Goal: Communication & Community: Answer question/provide support

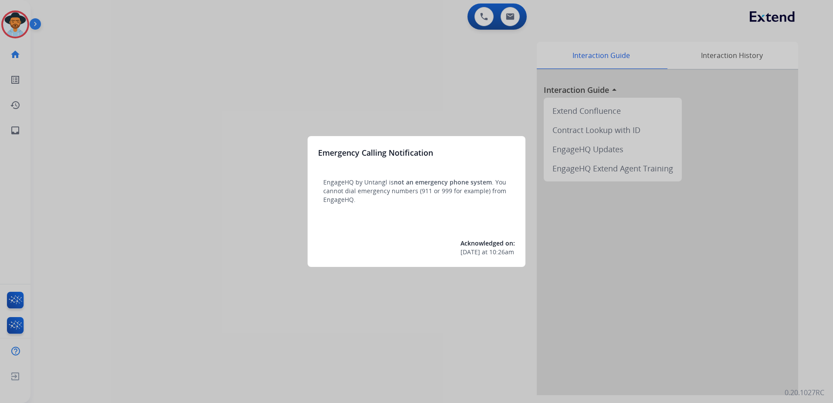
click at [436, 321] on div at bounding box center [416, 201] width 833 height 403
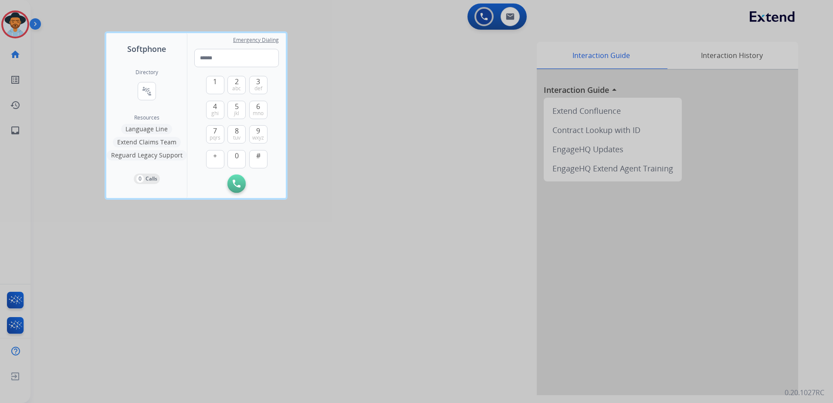
click at [424, 213] on div at bounding box center [416, 201] width 833 height 403
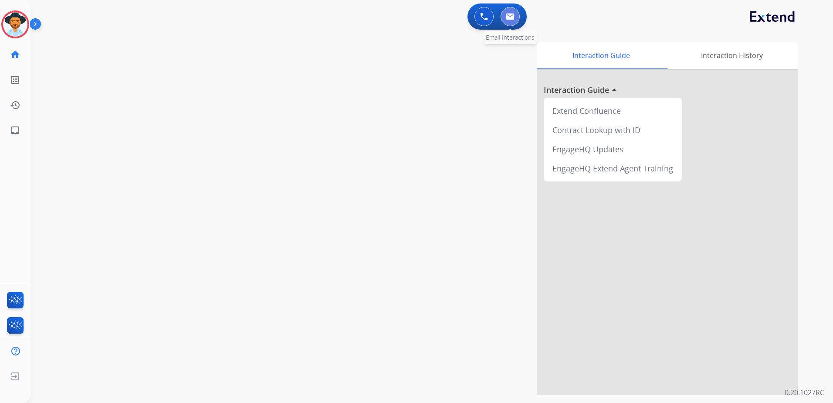
click at [512, 17] on img at bounding box center [510, 16] width 9 height 7
select select "**********"
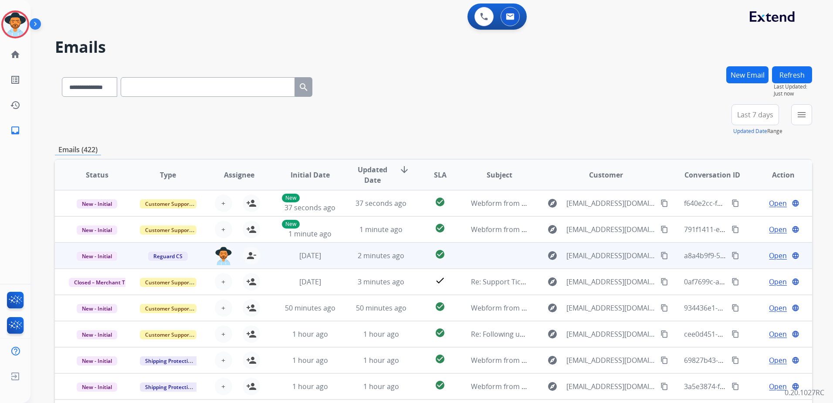
click at [755, 257] on div "Open language" at bounding box center [783, 255] width 57 height 10
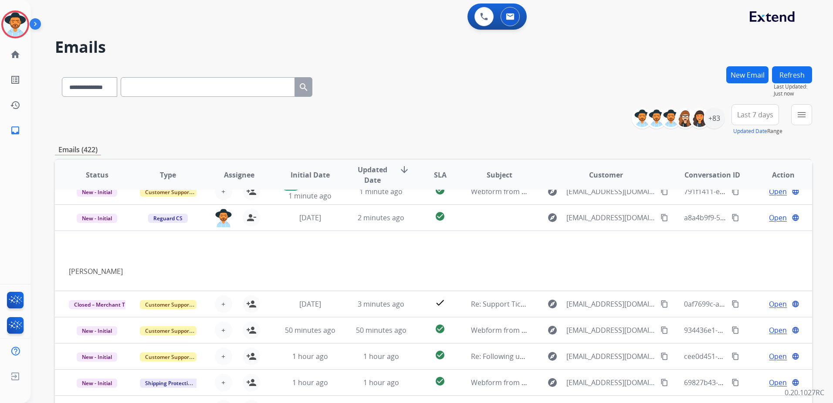
scroll to position [52, 0]
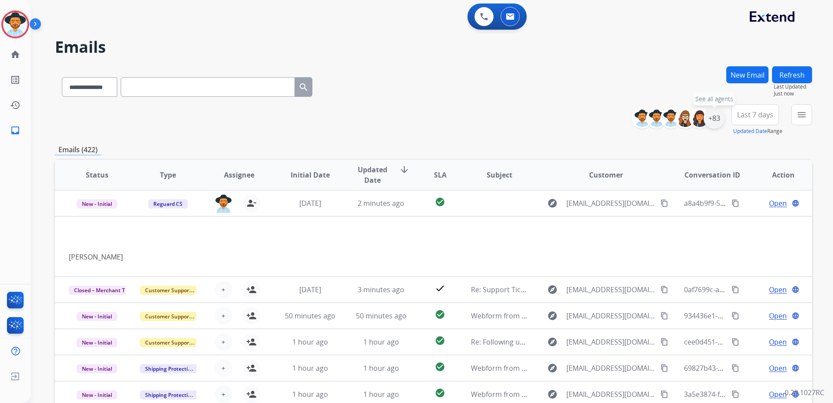
click at [713, 118] on div "+83" at bounding box center [714, 118] width 21 height 21
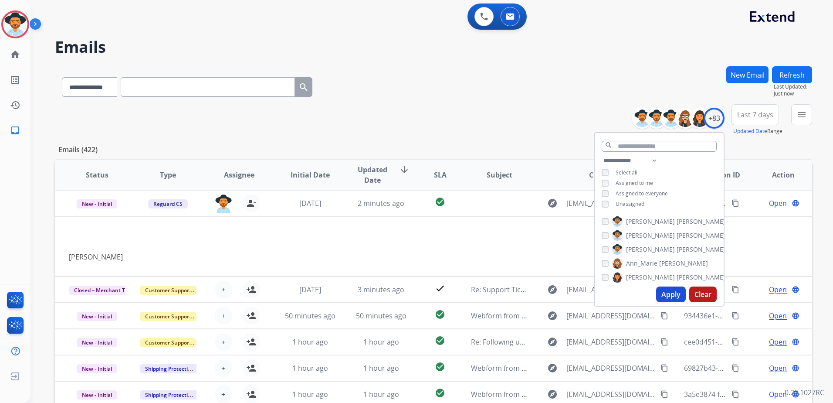
click at [626, 200] on span "Unassigned" at bounding box center [630, 203] width 29 height 7
click at [675, 294] on button "Apply" at bounding box center [671, 294] width 30 height 16
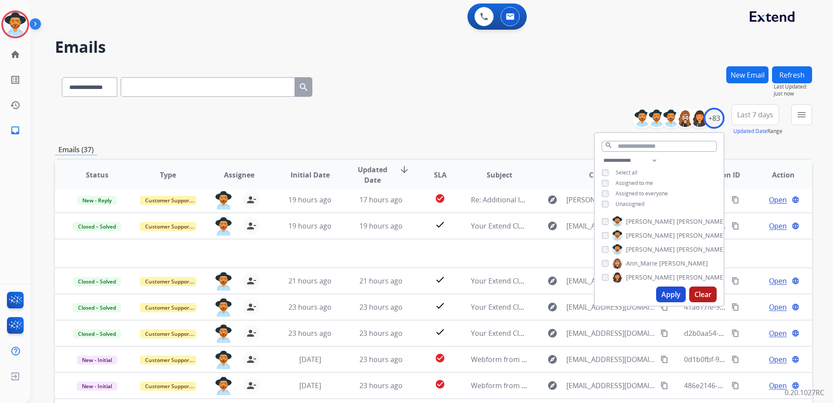
scroll to position [30, 0]
click at [543, 132] on div "**********" at bounding box center [433, 119] width 757 height 31
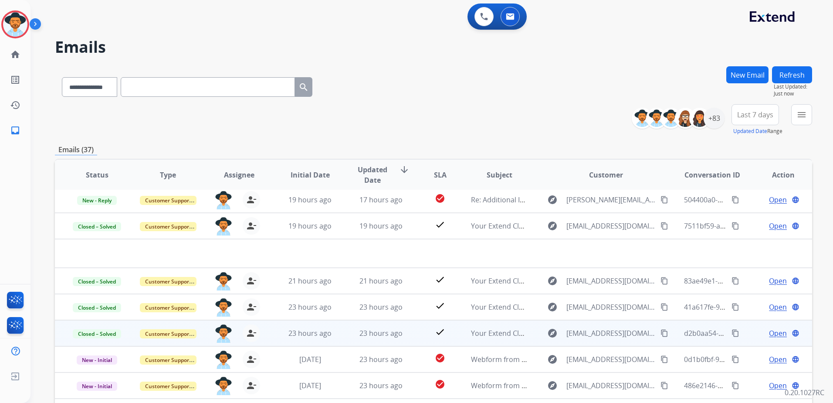
scroll to position [93, 0]
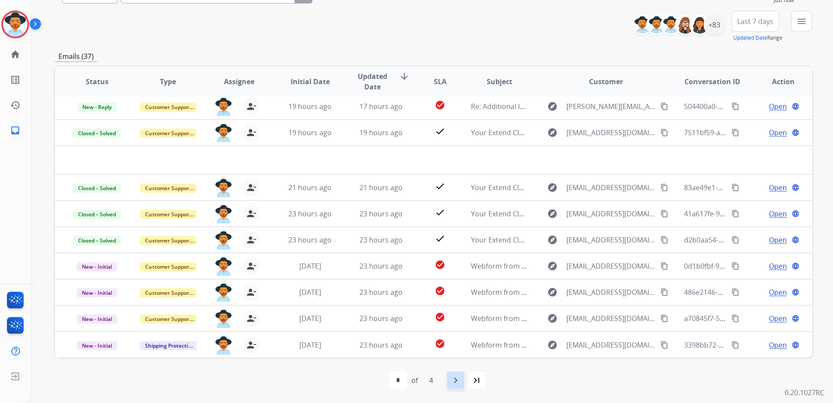
click at [461, 382] on div "navigate_next" at bounding box center [455, 379] width 19 height 19
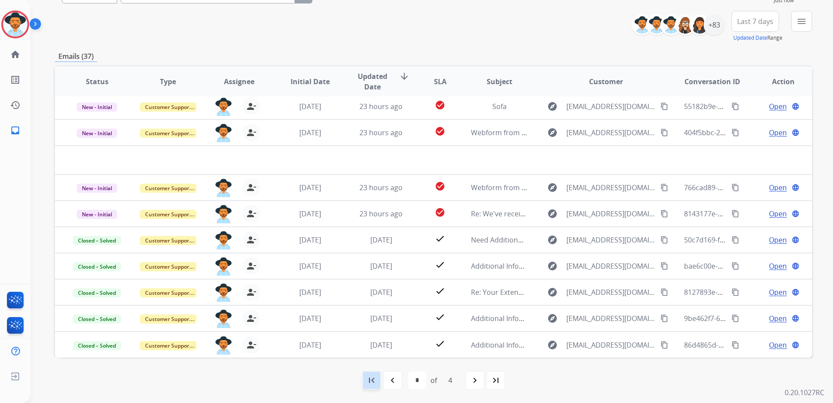
click at [374, 375] on mat-icon "first_page" at bounding box center [371, 380] width 10 height 10
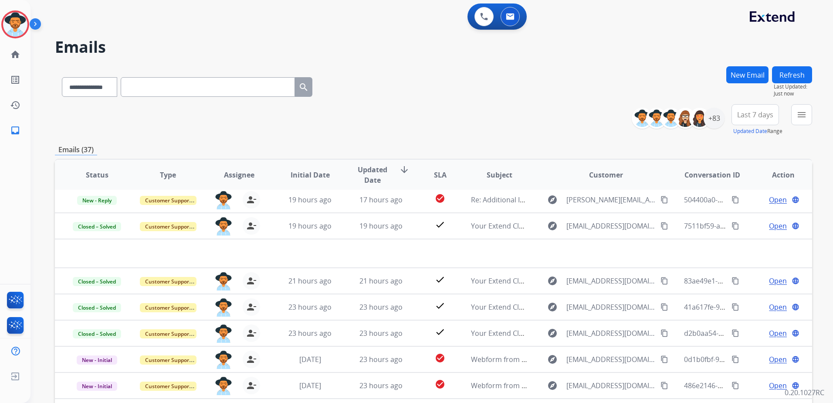
drag, startPoint x: 9, startPoint y: 22, endPoint x: 42, endPoint y: 27, distance: 33.0
click at [9, 22] on img at bounding box center [15, 24] width 24 height 24
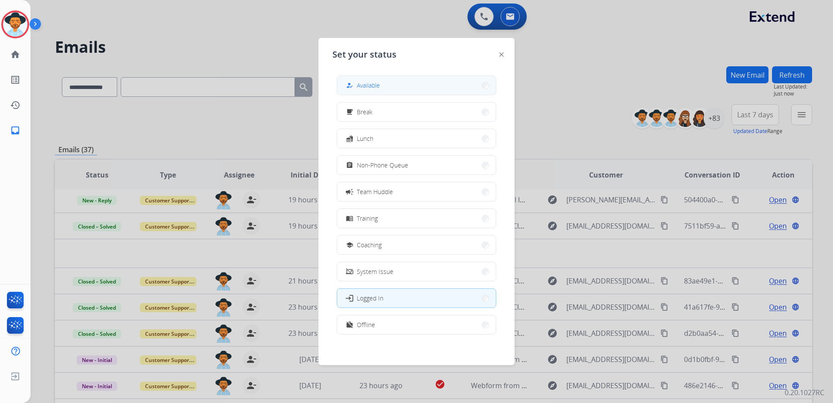
click at [414, 85] on button "how_to_reg Available" at bounding box center [416, 85] width 159 height 19
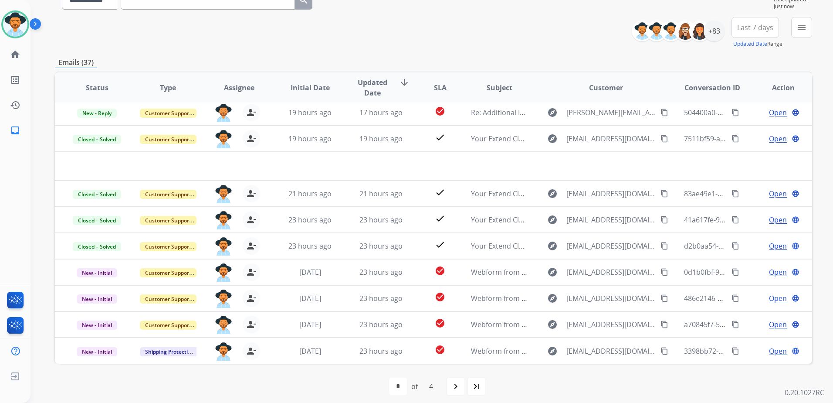
scroll to position [93, 0]
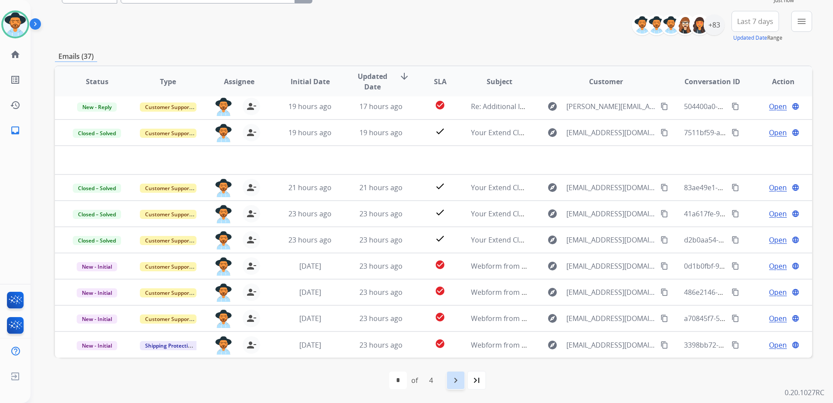
click at [456, 374] on div "navigate_next" at bounding box center [455, 379] width 19 height 19
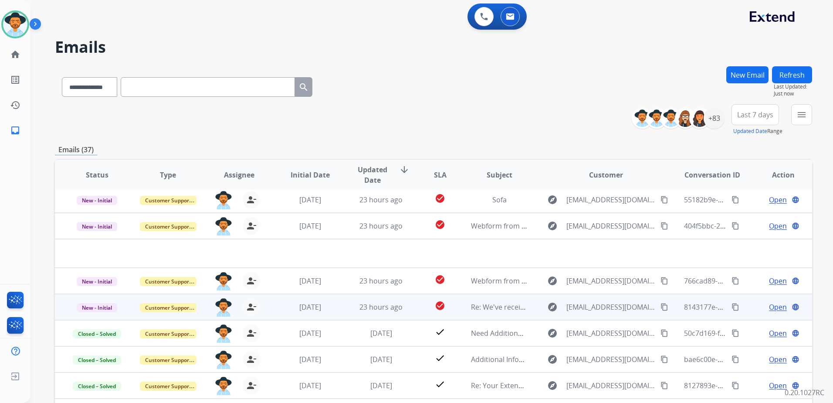
click at [755, 311] on div "Open language" at bounding box center [783, 306] width 57 height 10
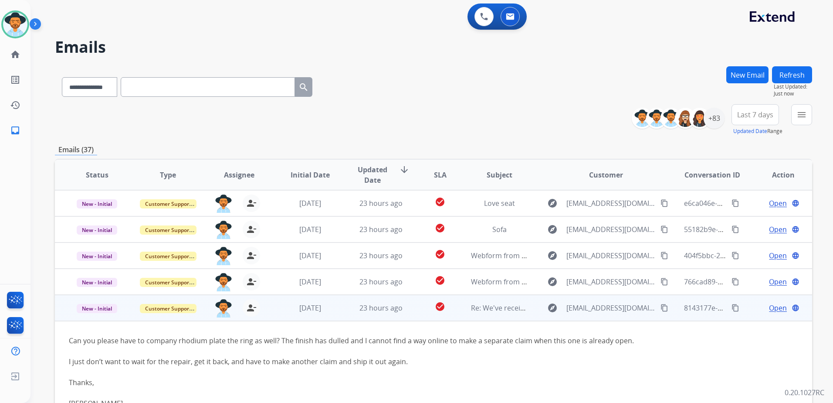
click at [755, 312] on div "Open language" at bounding box center [783, 307] width 57 height 10
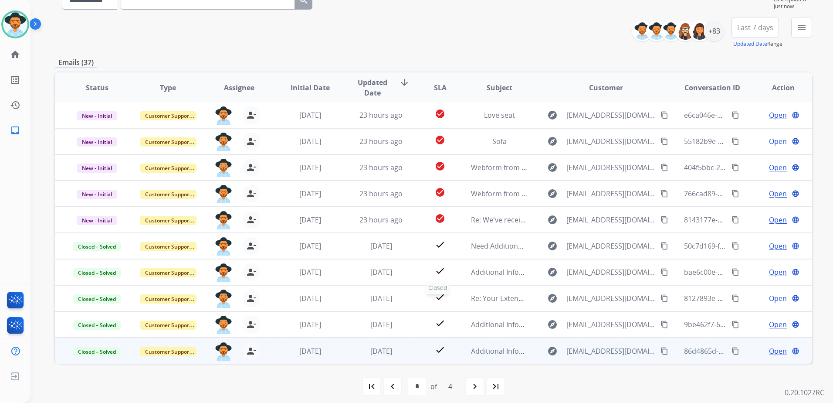
scroll to position [93, 0]
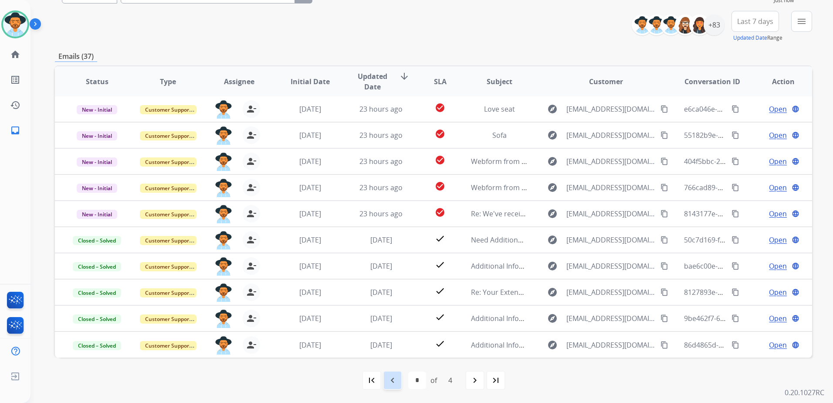
click at [398, 378] on div "navigate_before" at bounding box center [392, 379] width 19 height 19
select select "*"
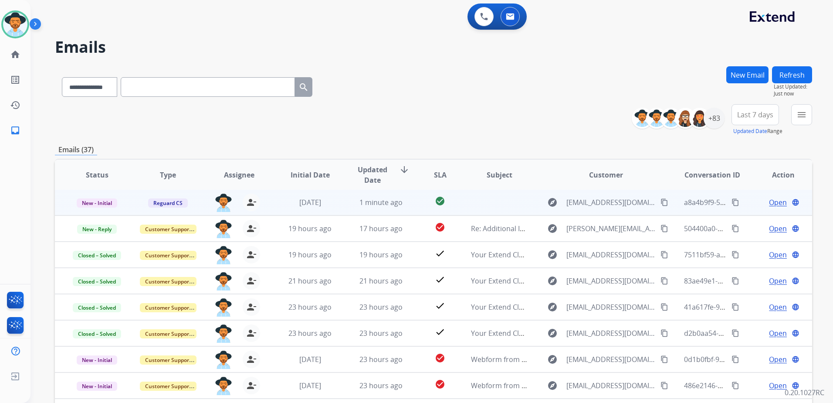
click at [742, 203] on td "Open language" at bounding box center [776, 202] width 71 height 26
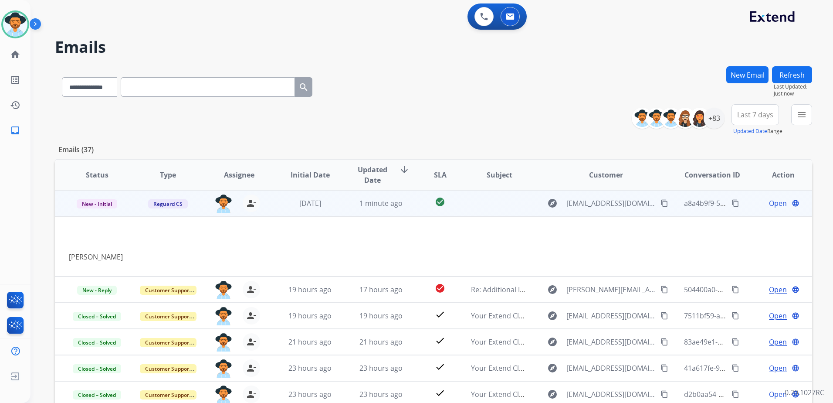
click at [769, 203] on span "Open" at bounding box center [778, 203] width 18 height 10
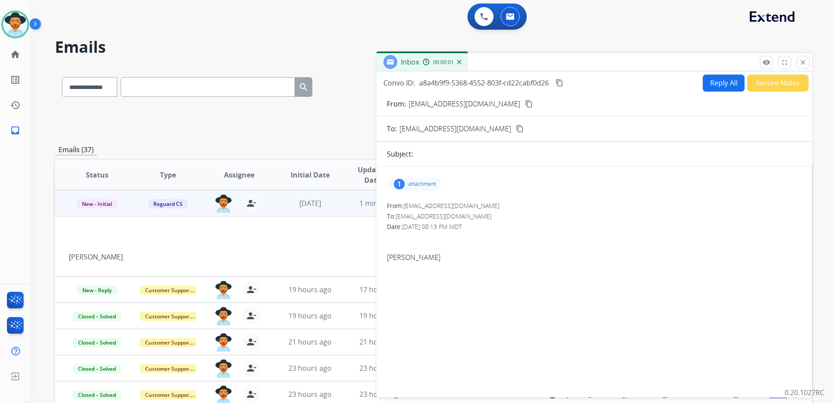
click at [433, 179] on div "1 attachment" at bounding box center [415, 184] width 53 height 14
click at [423, 181] on p "attachment" at bounding box center [422, 183] width 28 height 7
click at [807, 60] on button "close Close" at bounding box center [802, 62] width 13 height 13
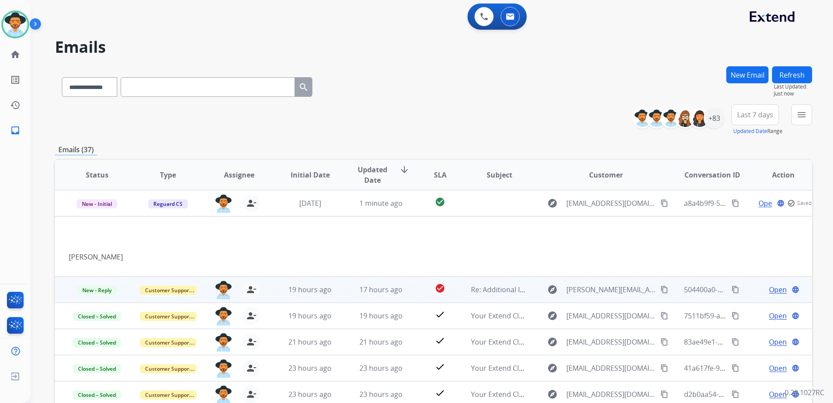
click at [755, 293] on div "Open language" at bounding box center [783, 289] width 57 height 10
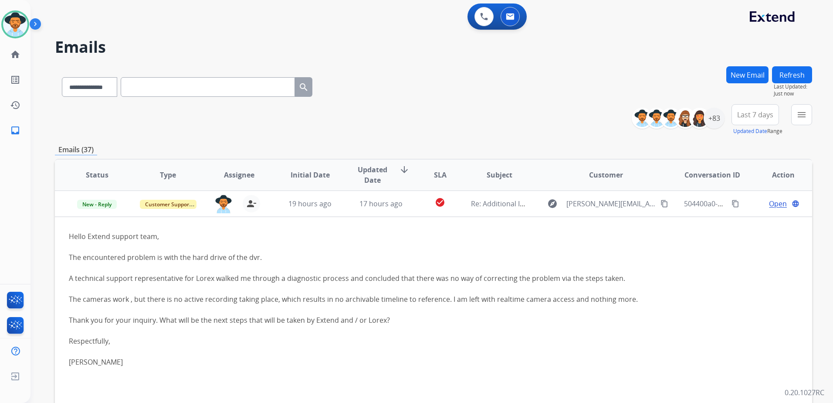
scroll to position [26, 0]
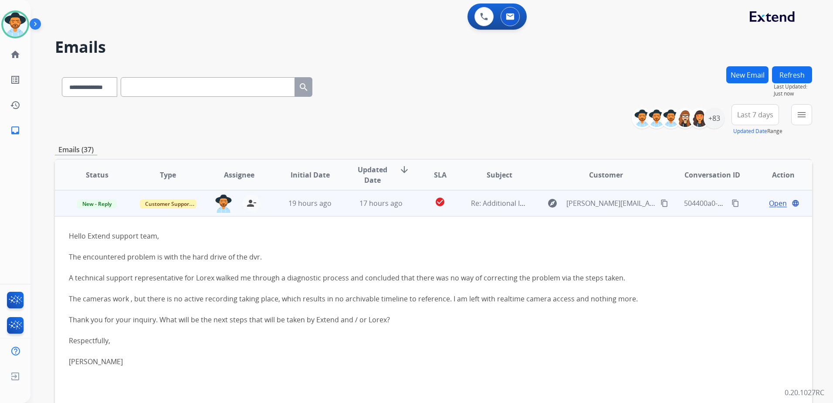
click at [773, 198] on span "Open" at bounding box center [778, 203] width 18 height 10
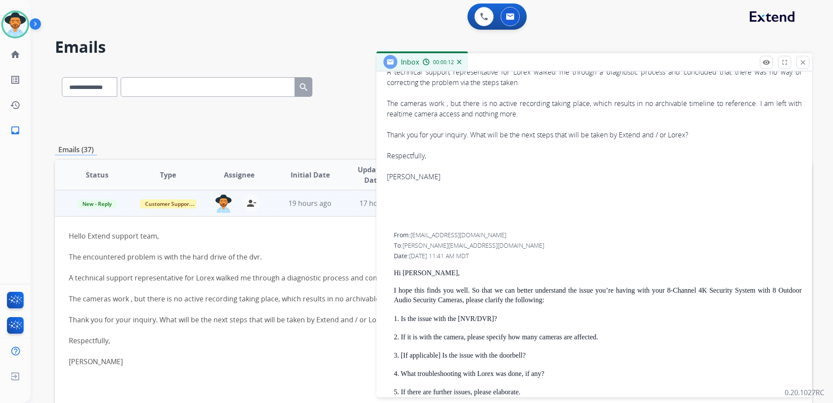
scroll to position [131, 0]
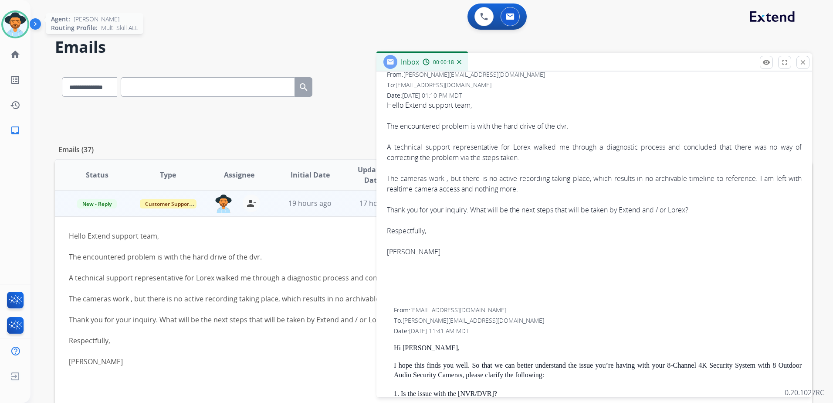
click at [5, 13] on div "Agent: [PERSON_NAME] Profile: Multi Skill ALL" at bounding box center [15, 24] width 28 height 28
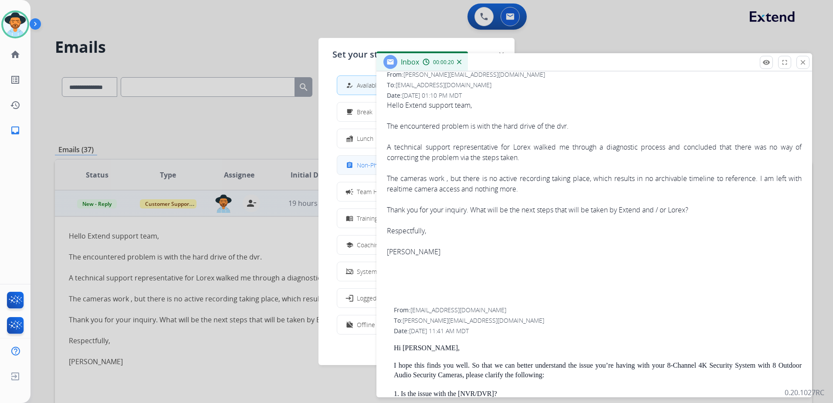
click at [352, 159] on button "assignment Non-Phone Queue" at bounding box center [416, 165] width 159 height 19
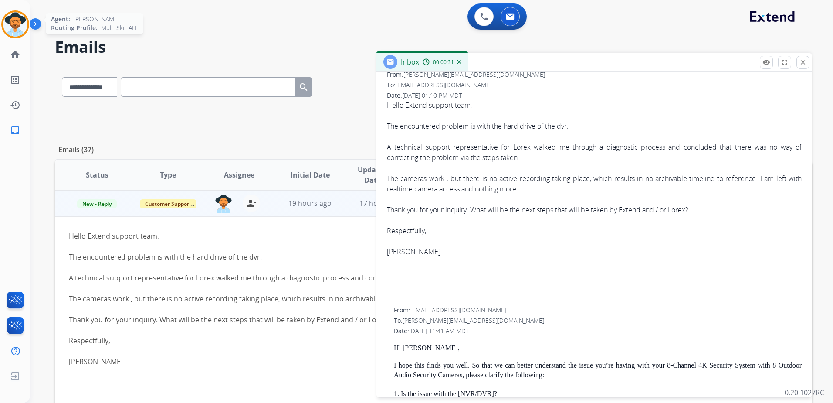
click at [26, 24] on img at bounding box center [15, 24] width 24 height 24
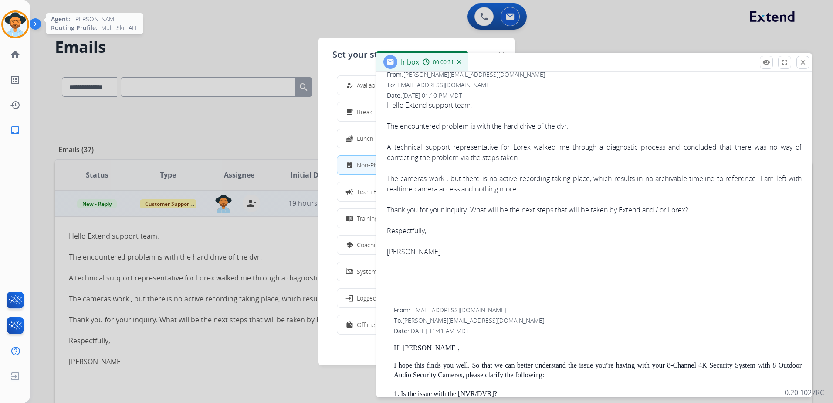
click at [26, 24] on img at bounding box center [15, 24] width 24 height 24
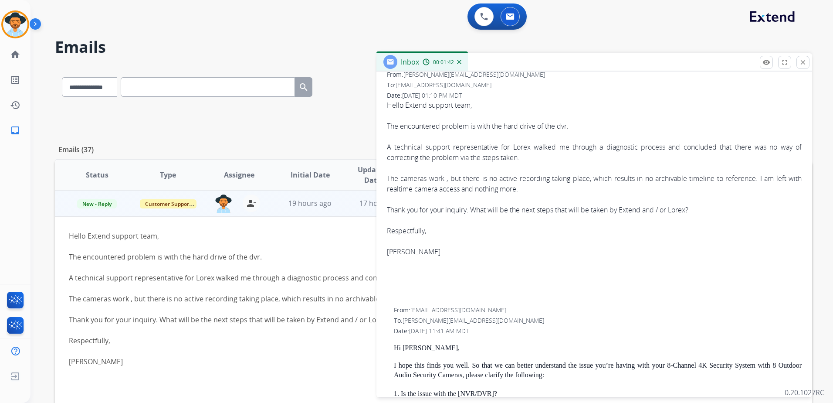
click at [687, 263] on div at bounding box center [594, 262] width 415 height 10
click at [805, 61] on mat-icon "close" at bounding box center [803, 62] width 8 height 8
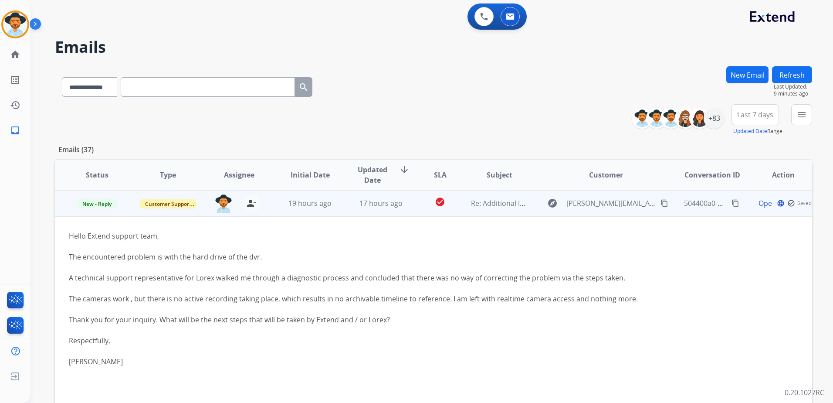
click at [670, 211] on td "504400a0-2120-49d7-bc03-536aa35406c0 content_copy" at bounding box center [705, 203] width 71 height 26
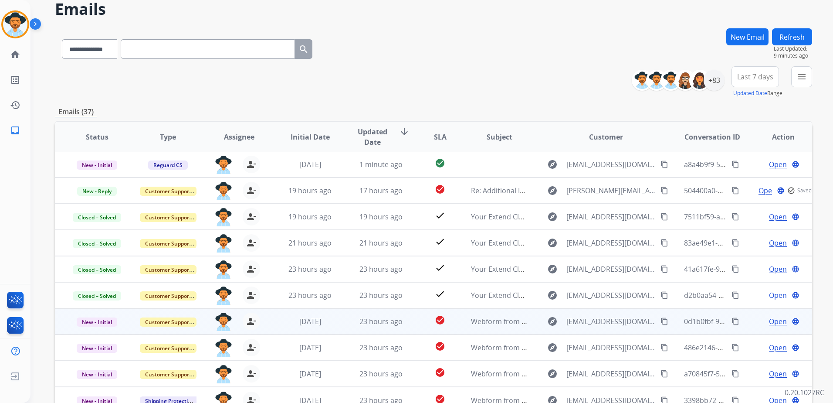
scroll to position [93, 0]
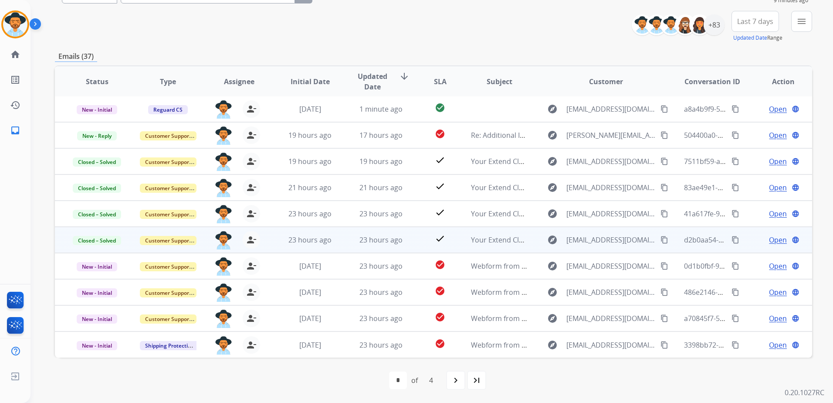
click at [755, 244] on div "Open language" at bounding box center [783, 239] width 57 height 10
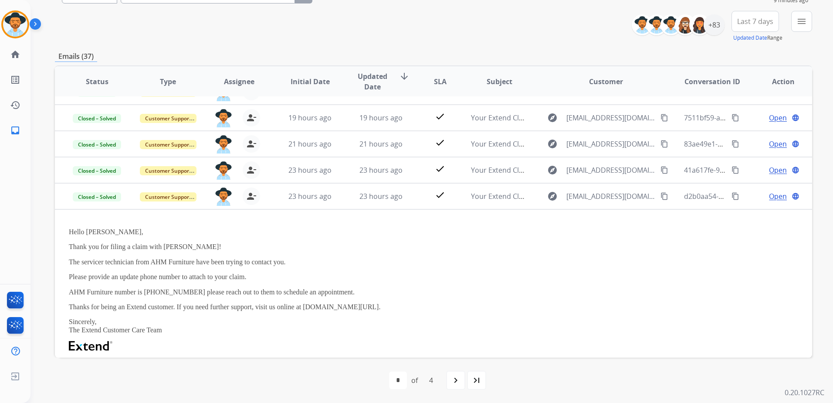
scroll to position [44, 0]
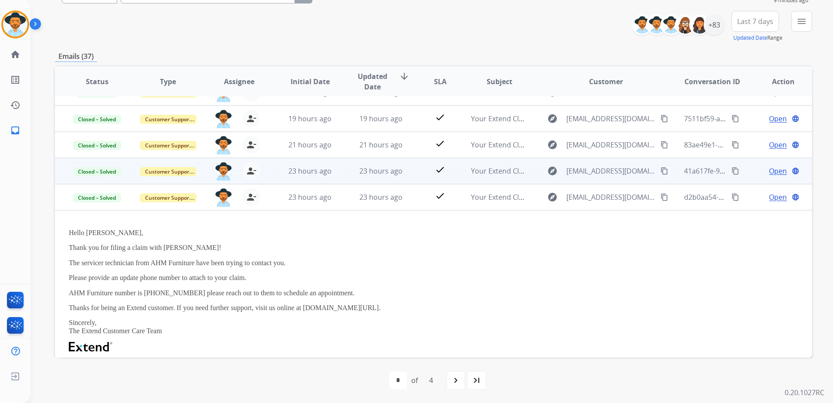
click at [755, 173] on div "Open language" at bounding box center [783, 171] width 57 height 10
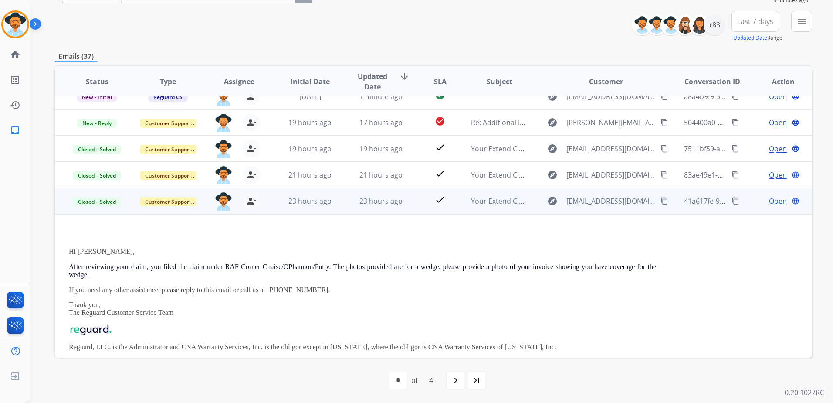
scroll to position [0, 0]
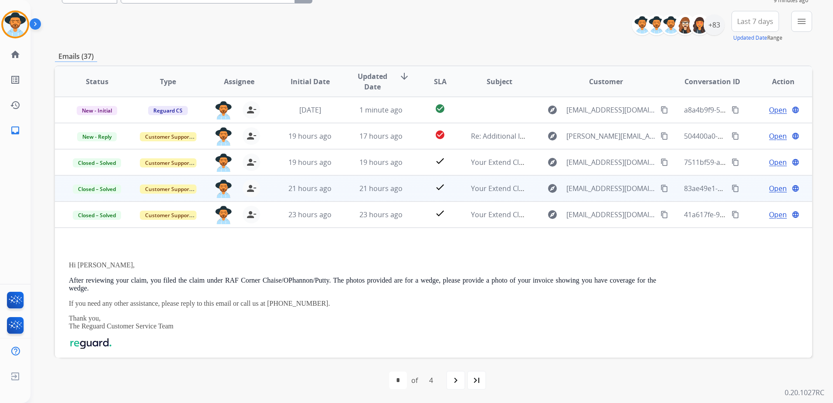
click at [745, 190] on td "Open language" at bounding box center [776, 188] width 71 height 26
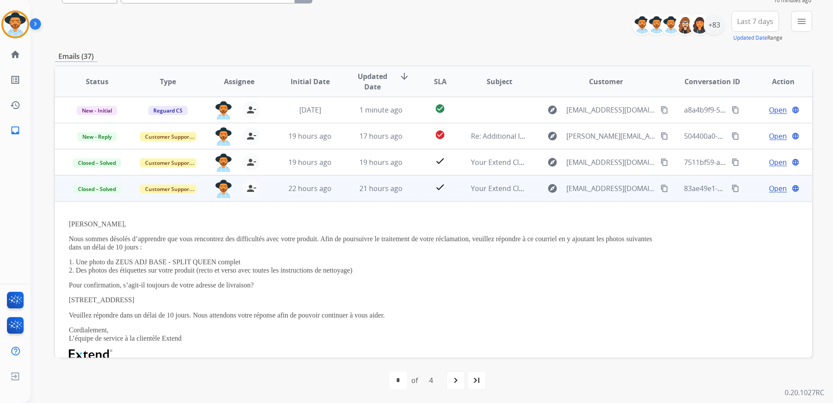
scroll to position [50, 0]
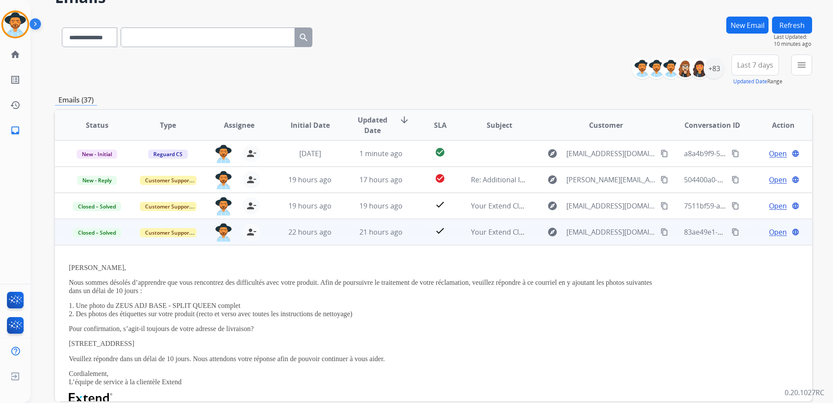
click at [756, 236] on div "Open language" at bounding box center [783, 232] width 57 height 10
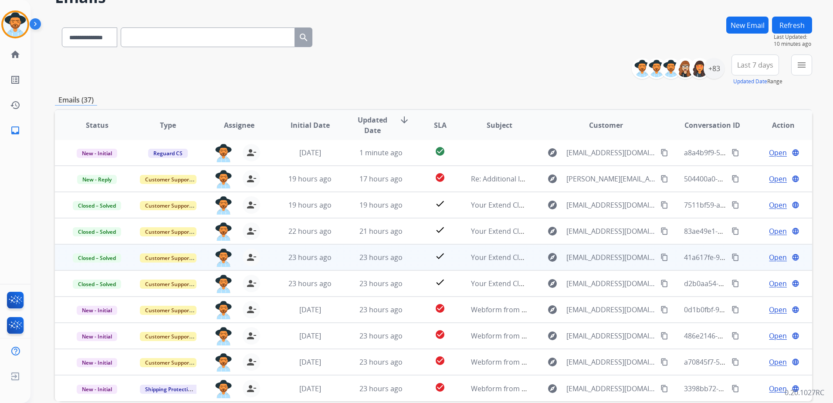
scroll to position [93, 0]
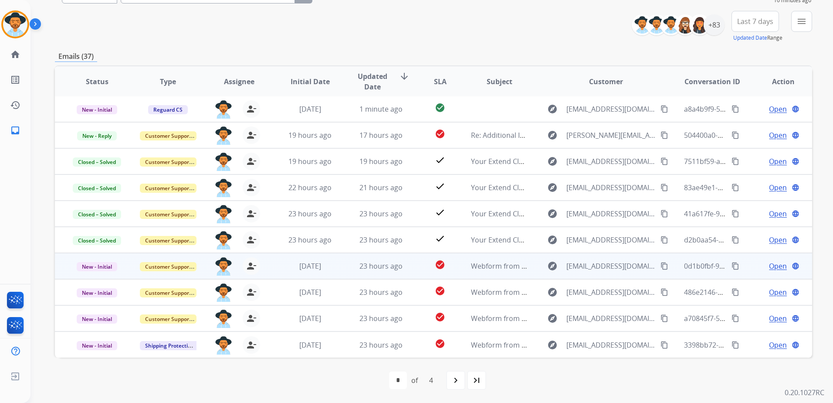
click at [755, 265] on div "Open language" at bounding box center [783, 266] width 57 height 10
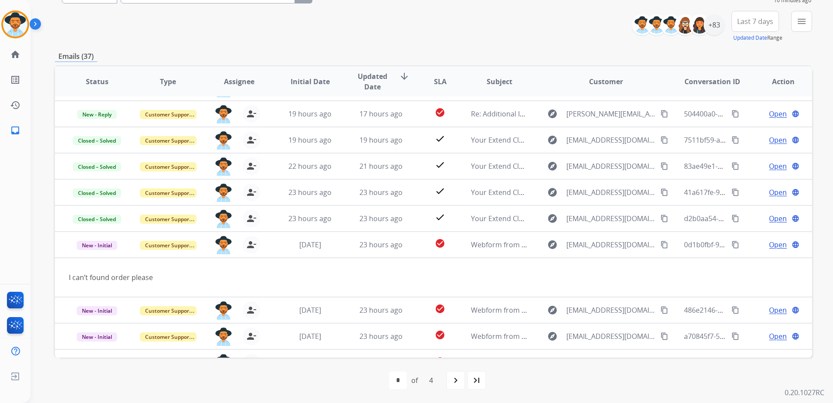
scroll to position [40, 0]
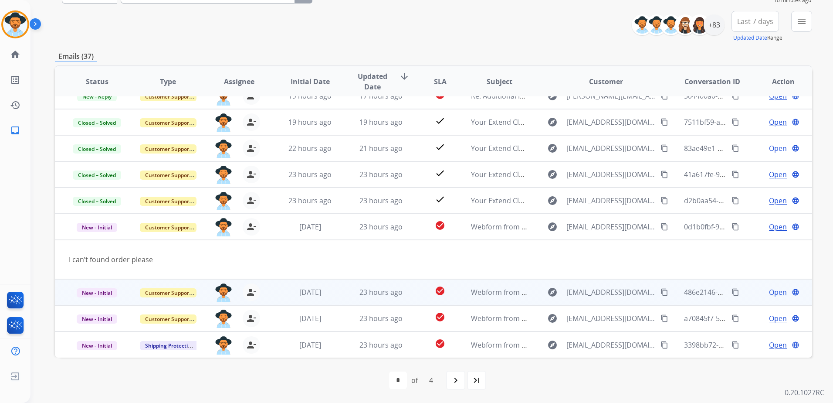
click at [746, 294] on td "Open language" at bounding box center [776, 292] width 71 height 26
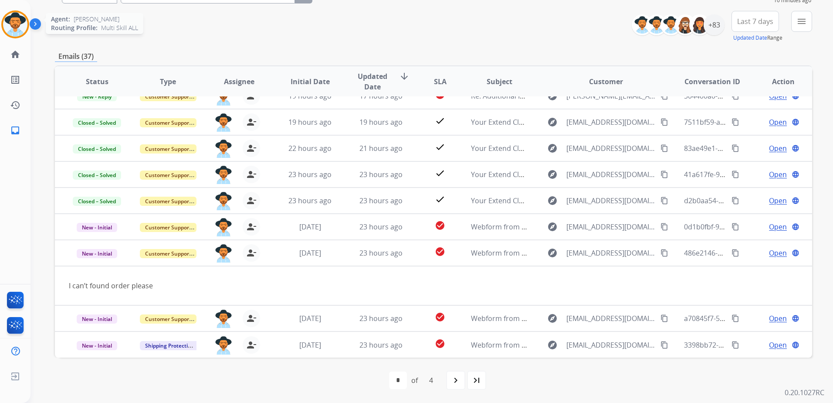
click at [15, 25] on img at bounding box center [15, 24] width 24 height 24
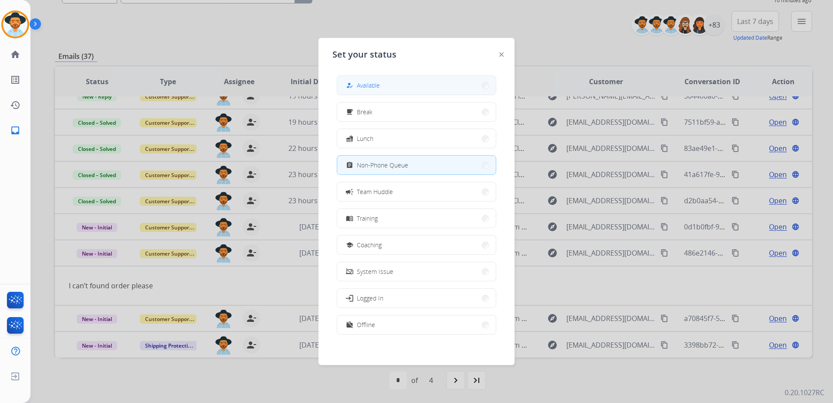
click at [366, 86] on span "Available" at bounding box center [368, 85] width 23 height 9
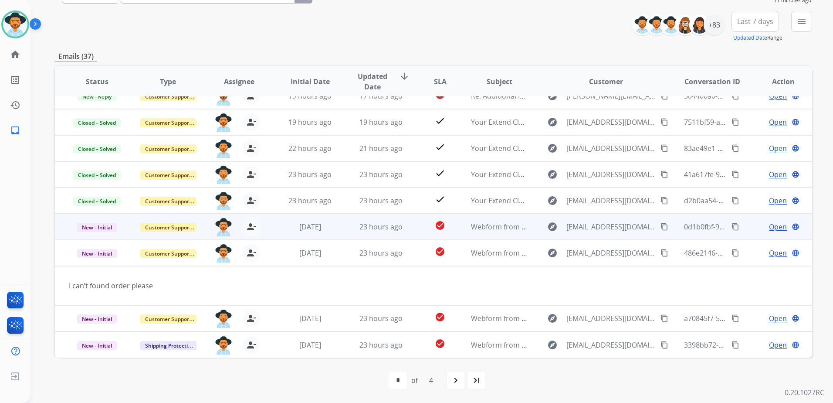
click at [777, 226] on span "Open" at bounding box center [778, 226] width 18 height 10
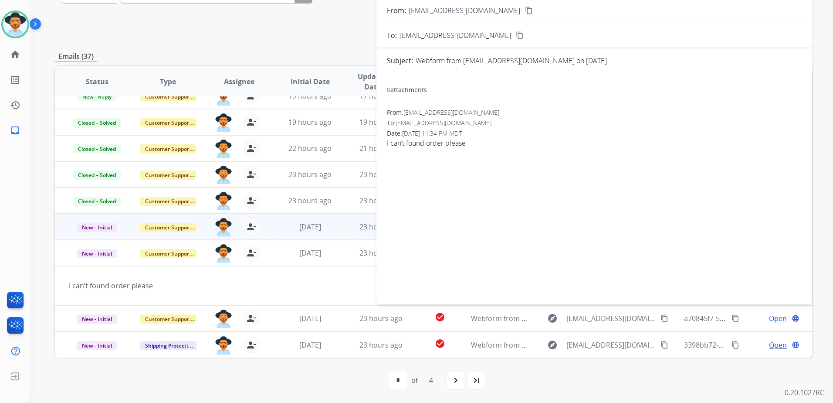
scroll to position [0, 0]
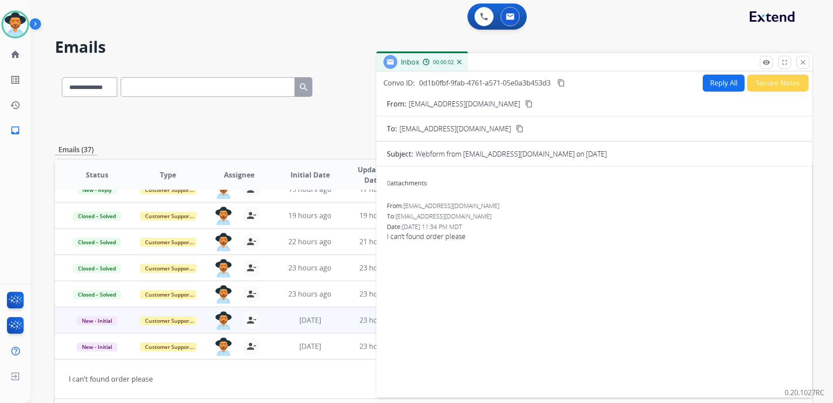
click at [525, 103] on mat-icon "content_copy" at bounding box center [529, 104] width 8 height 8
click at [805, 63] on mat-icon "close" at bounding box center [803, 62] width 8 height 8
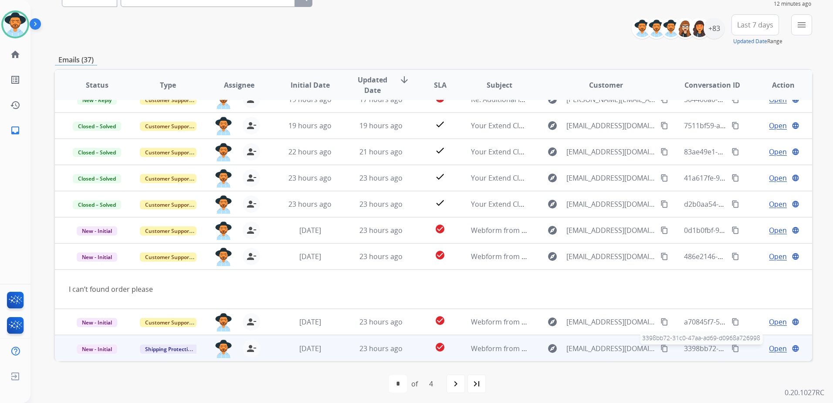
scroll to position [93, 0]
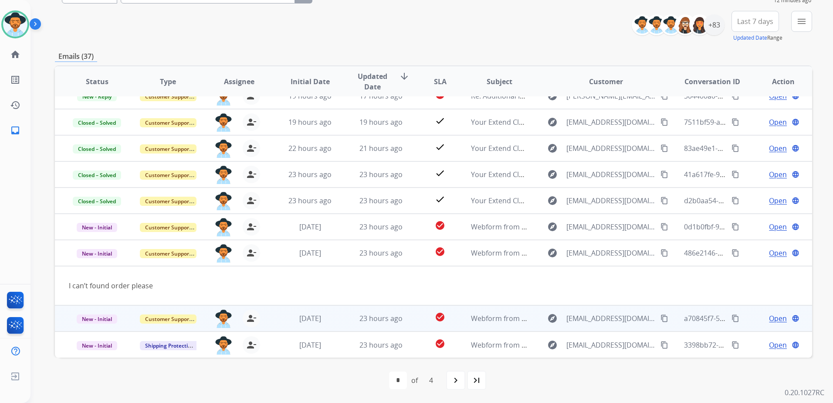
click at [769, 316] on span "Open" at bounding box center [778, 318] width 18 height 10
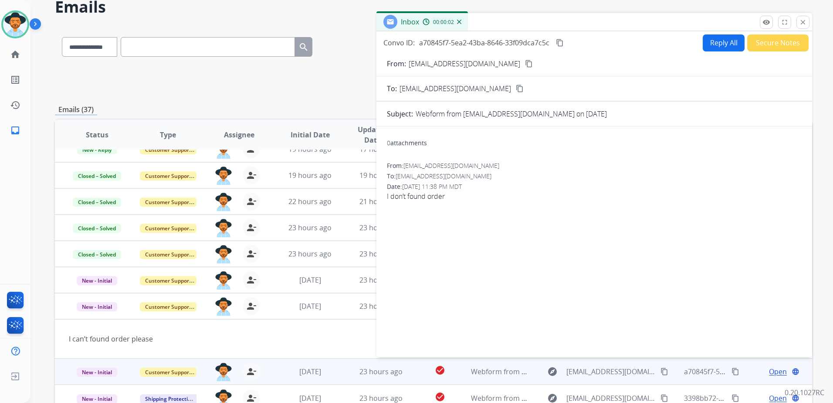
scroll to position [0, 0]
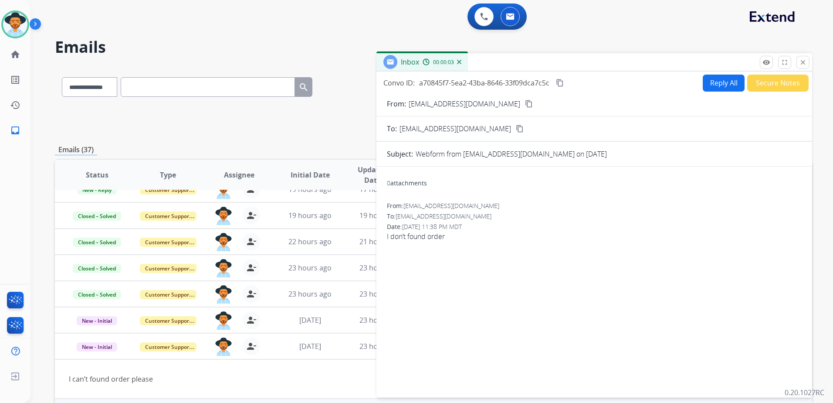
click at [724, 80] on button "Reply All" at bounding box center [724, 82] width 42 height 17
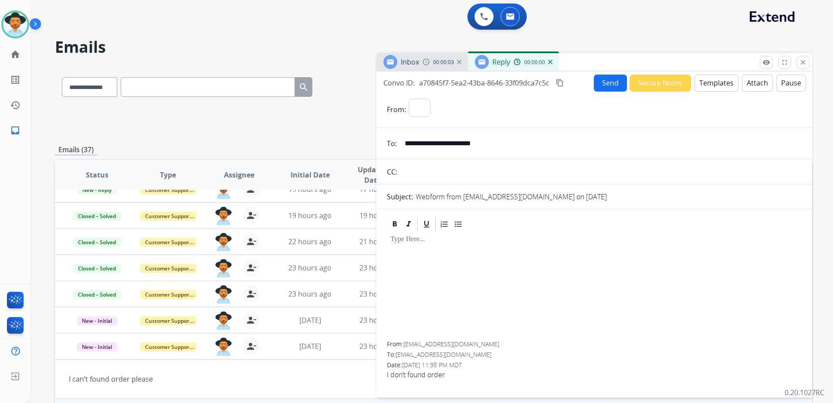
select select "**********"
click at [724, 79] on button "Templates" at bounding box center [716, 82] width 44 height 17
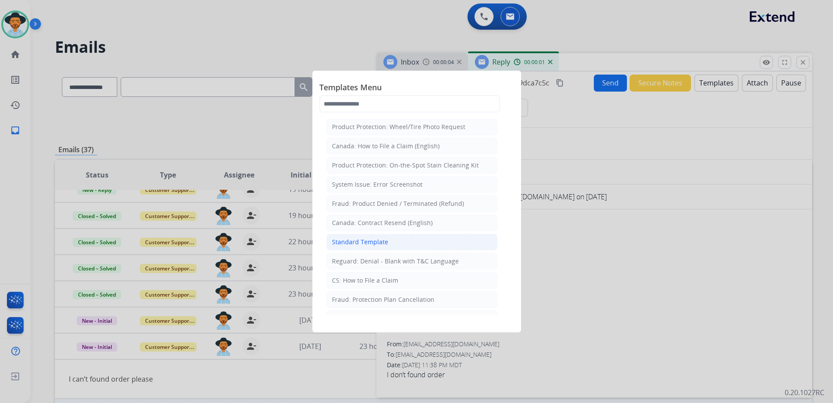
click at [381, 242] on div "Standard Template" at bounding box center [360, 241] width 56 height 9
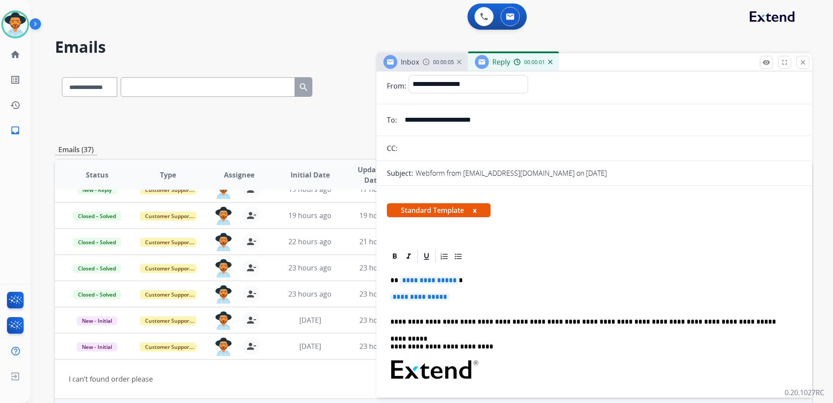
scroll to position [44, 0]
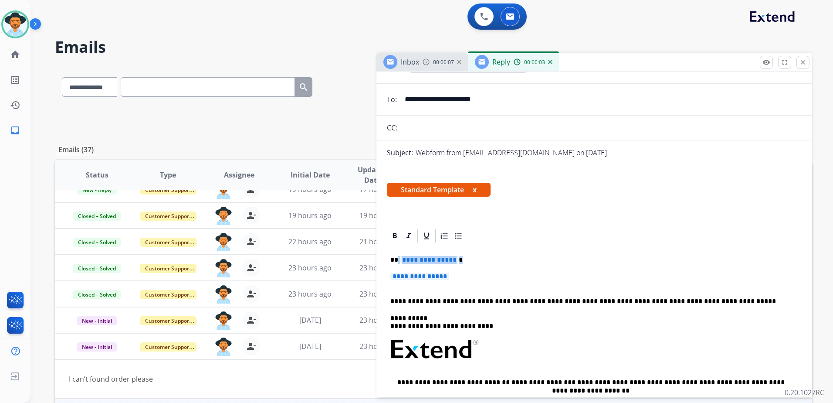
drag, startPoint x: 398, startPoint y: 258, endPoint x: 460, endPoint y: 273, distance: 64.0
click at [460, 273] on div "**********" at bounding box center [594, 370] width 415 height 252
drag, startPoint x: 419, startPoint y: 262, endPoint x: 402, endPoint y: 261, distance: 17.0
drag, startPoint x: 402, startPoint y: 261, endPoint x: 403, endPoint y: 280, distance: 18.8
drag, startPoint x: 403, startPoint y: 280, endPoint x: 387, endPoint y: 263, distance: 22.8
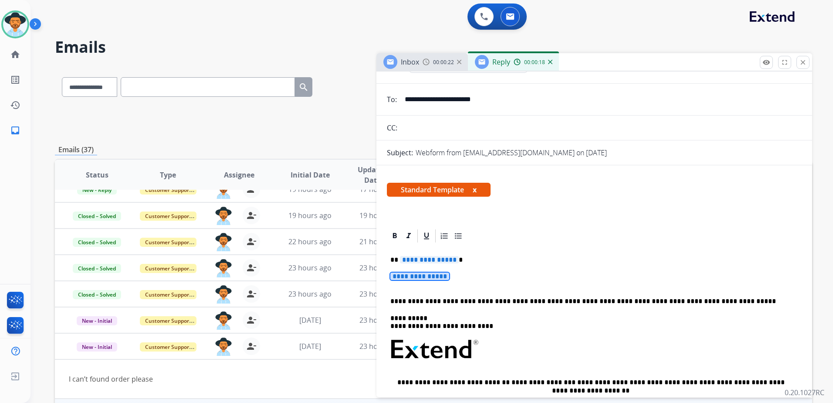
click at [387, 264] on div "**********" at bounding box center [594, 370] width 415 height 252
click at [403, 261] on span "**********" at bounding box center [429, 259] width 59 height 7
drag, startPoint x: 403, startPoint y: 261, endPoint x: 395, endPoint y: 268, distance: 11.4
click at [395, 268] on div "**********" at bounding box center [594, 370] width 415 height 252
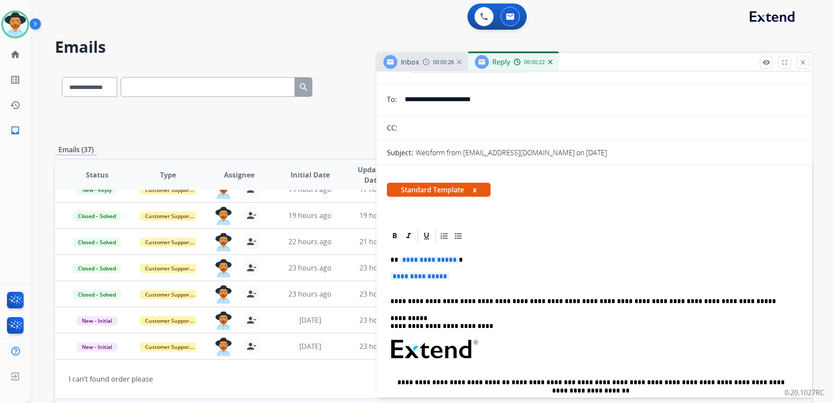
click at [396, 263] on p "**********" at bounding box center [590, 260] width 401 height 8
click at [398, 262] on p "**********" at bounding box center [590, 260] width 401 height 8
click at [400, 260] on span "**********" at bounding box center [429, 259] width 59 height 7
click at [399, 263] on p "**********" at bounding box center [590, 260] width 401 height 8
drag, startPoint x: 402, startPoint y: 258, endPoint x: 450, endPoint y: 276, distance: 51.1
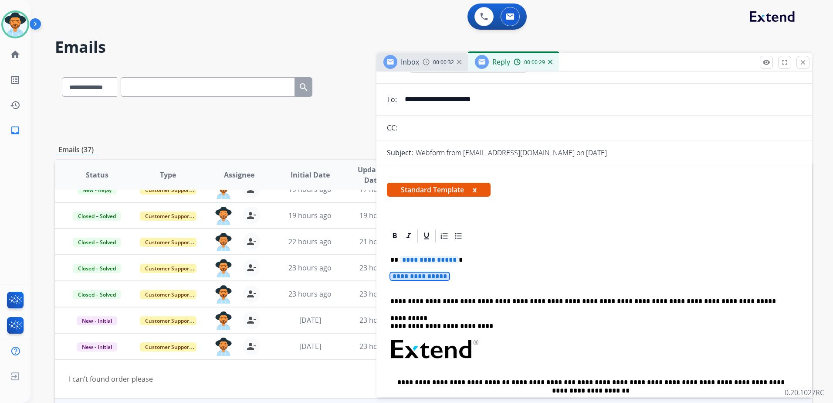
click at [449, 276] on span "**********" at bounding box center [419, 275] width 59 height 7
click at [416, 264] on div "**********" at bounding box center [594, 370] width 415 height 252
click at [396, 259] on p "**********" at bounding box center [590, 260] width 401 height 8
click at [398, 261] on p "**********" at bounding box center [590, 260] width 401 height 8
drag, startPoint x: 400, startPoint y: 259, endPoint x: 406, endPoint y: 271, distance: 12.9
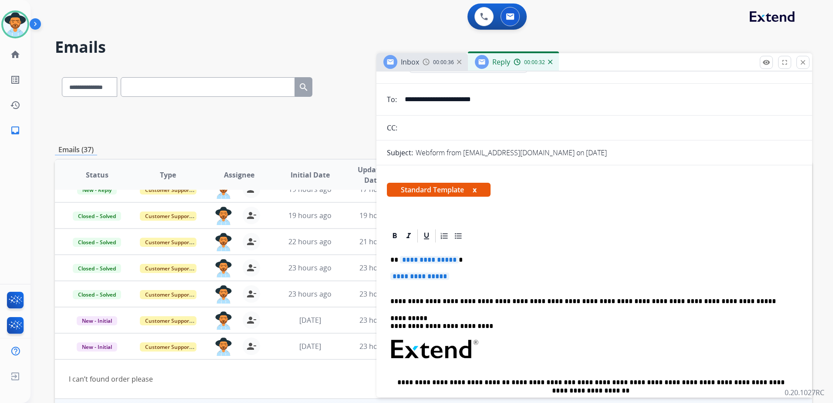
click at [406, 271] on div "**********" at bounding box center [594, 370] width 415 height 252
click at [409, 261] on span "**********" at bounding box center [429, 259] width 59 height 7
drag, startPoint x: 409, startPoint y: 261, endPoint x: 403, endPoint y: 261, distance: 6.2
drag, startPoint x: 403, startPoint y: 261, endPoint x: 399, endPoint y: 242, distance: 19.1
drag, startPoint x: 399, startPoint y: 242, endPoint x: 479, endPoint y: 260, distance: 81.3
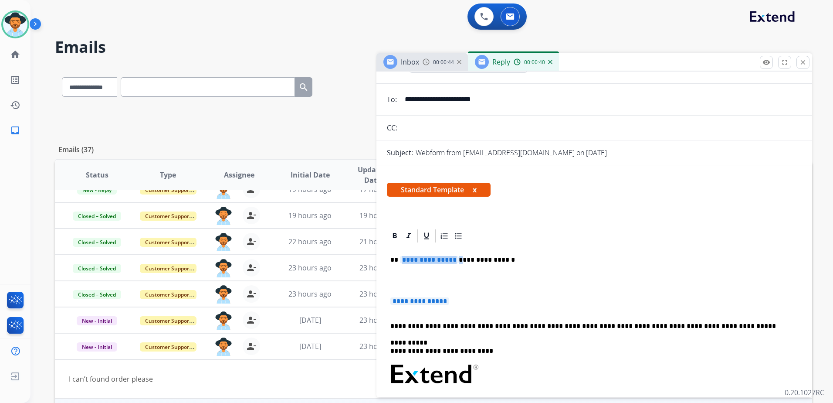
drag, startPoint x: 455, startPoint y: 260, endPoint x: 403, endPoint y: 257, distance: 52.4
click at [400, 258] on p "**********" at bounding box center [590, 260] width 401 height 8
click at [454, 263] on p "**********" at bounding box center [590, 260] width 401 height 8
drag, startPoint x: 470, startPoint y: 302, endPoint x: 380, endPoint y: 269, distance: 95.2
click at [380, 269] on div "**********" at bounding box center [594, 397] width 436 height 338
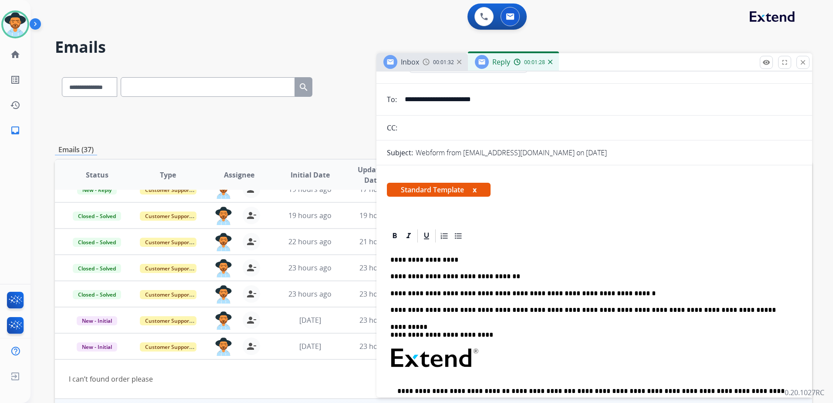
click at [516, 279] on p "**********" at bounding box center [590, 276] width 401 height 8
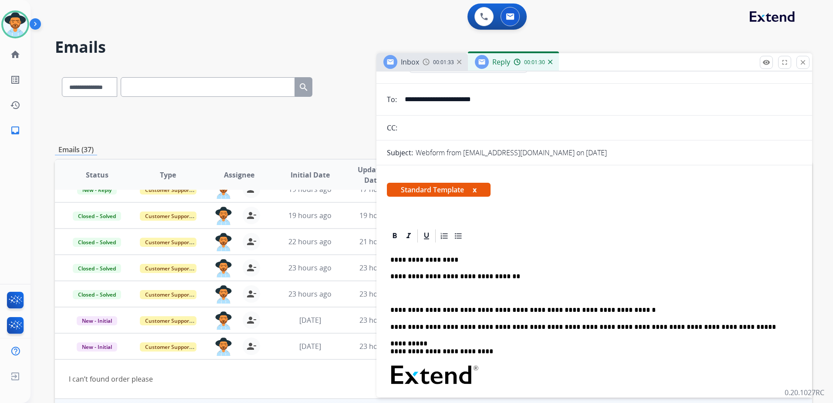
click at [613, 312] on p "**********" at bounding box center [590, 310] width 401 height 8
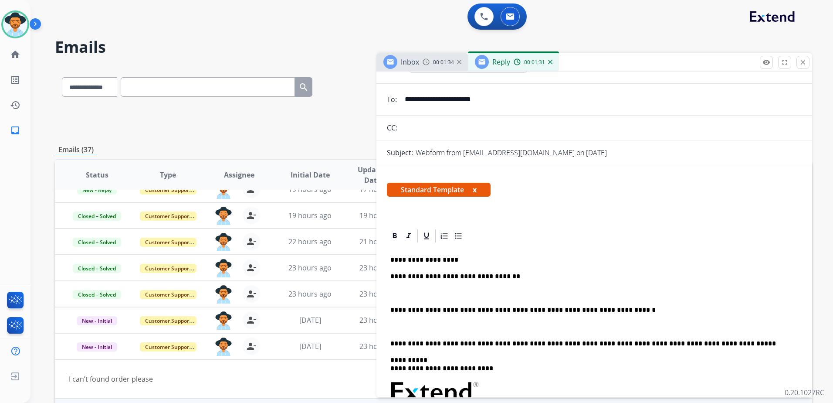
click at [714, 342] on p "**********" at bounding box center [590, 343] width 401 height 8
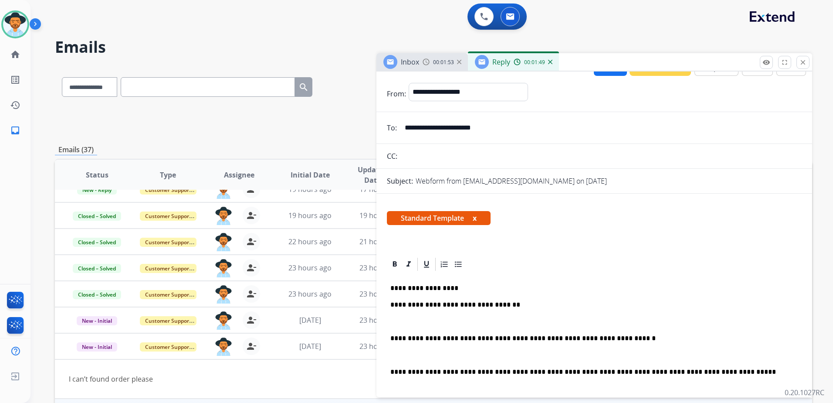
scroll to position [0, 0]
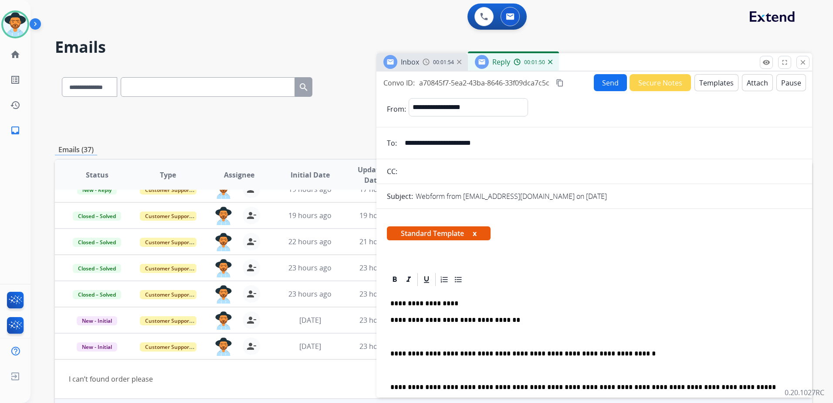
click at [614, 84] on button "Send" at bounding box center [610, 82] width 33 height 17
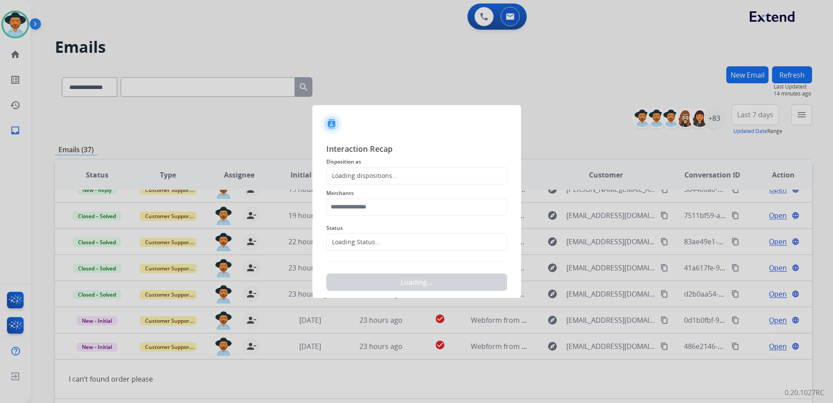
click at [366, 169] on div "Loading dispositions..." at bounding box center [416, 175] width 181 height 17
click at [401, 171] on div "Loading dispositions..." at bounding box center [416, 175] width 181 height 17
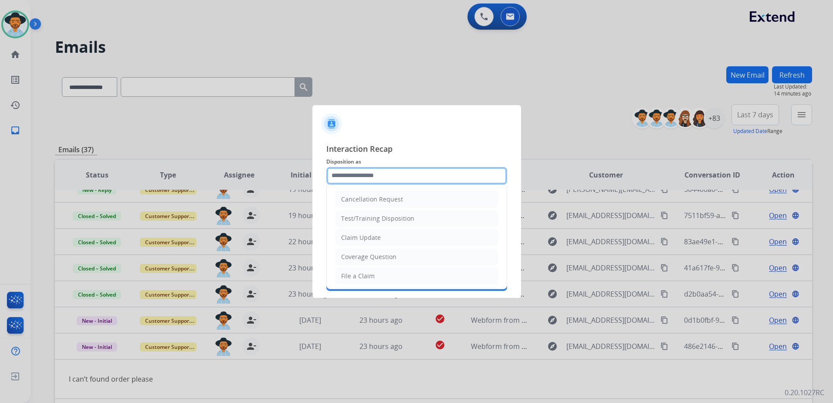
click at [409, 176] on input "text" at bounding box center [416, 175] width 181 height 17
type input "*"
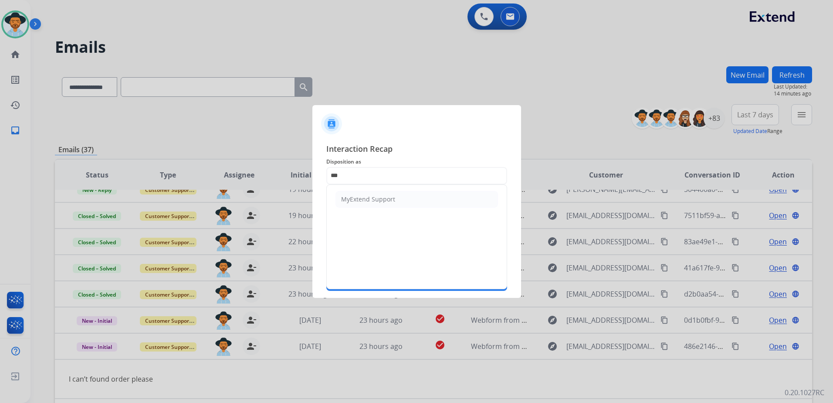
click at [397, 209] on ul "MyExtend Support" at bounding box center [417, 199] width 180 height 29
click at [388, 207] on ul "MyExtend Support" at bounding box center [417, 199] width 180 height 29
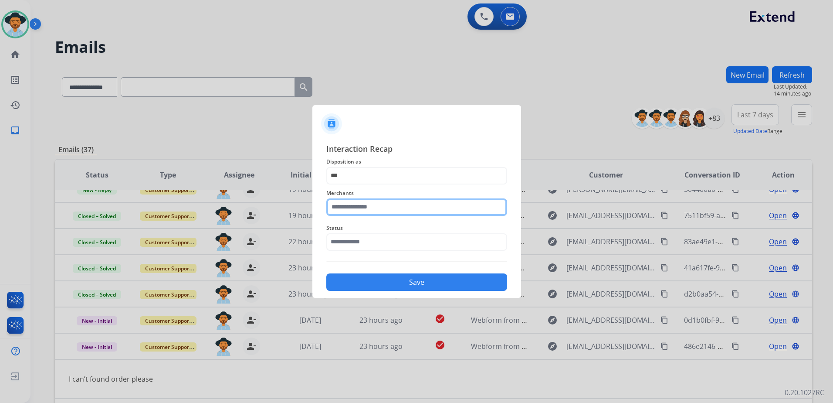
click at [388, 200] on input "text" at bounding box center [416, 206] width 181 height 17
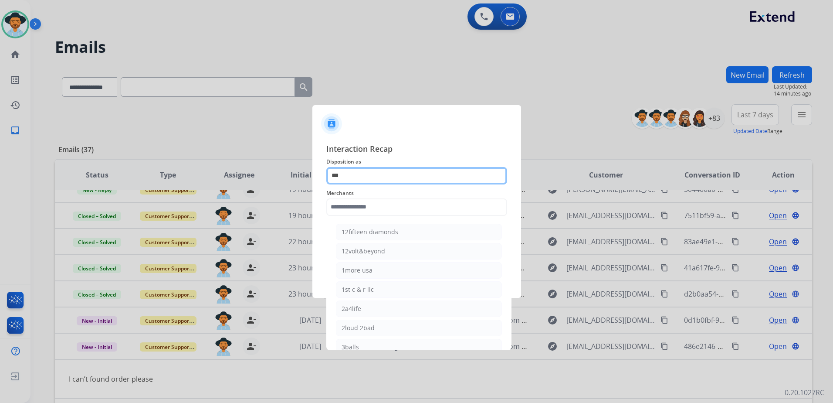
click at [358, 177] on input "***" at bounding box center [416, 175] width 181 height 17
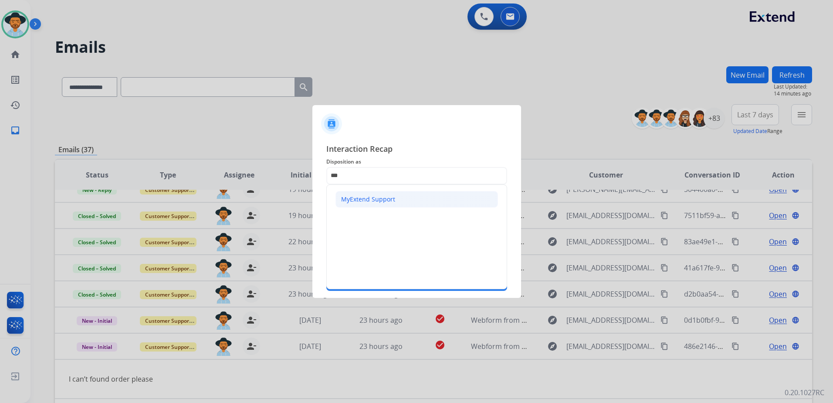
click at [362, 197] on div "MyExtend Support" at bounding box center [368, 199] width 54 height 9
type input "**********"
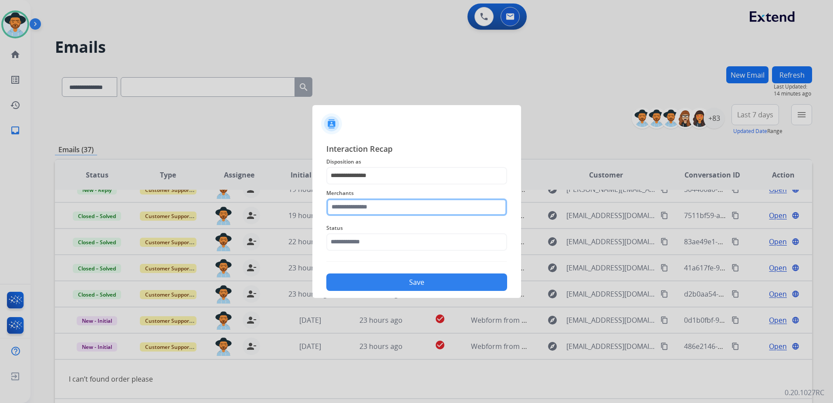
click at [366, 204] on input "text" at bounding box center [416, 206] width 181 height 17
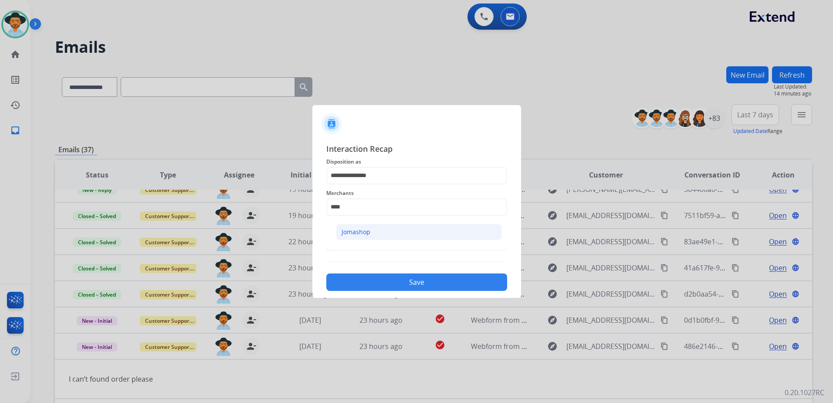
click at [393, 238] on li "Jomashop" at bounding box center [419, 231] width 166 height 17
type input "********"
click at [386, 241] on input "text" at bounding box center [416, 241] width 181 height 17
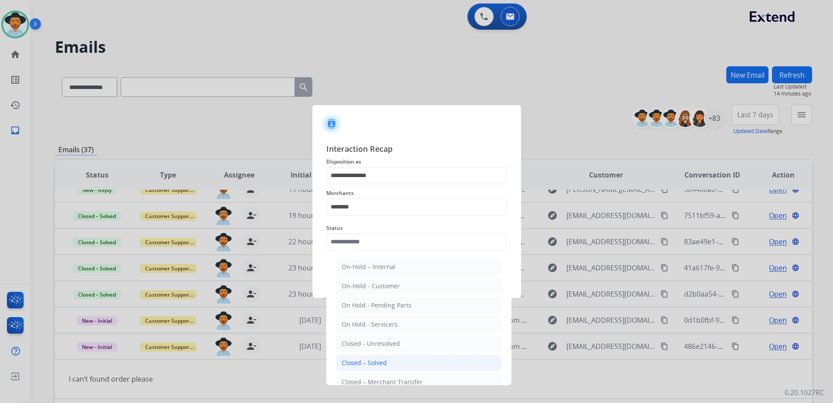
click at [380, 364] on div "Closed – Solved" at bounding box center [364, 362] width 45 height 9
type input "**********"
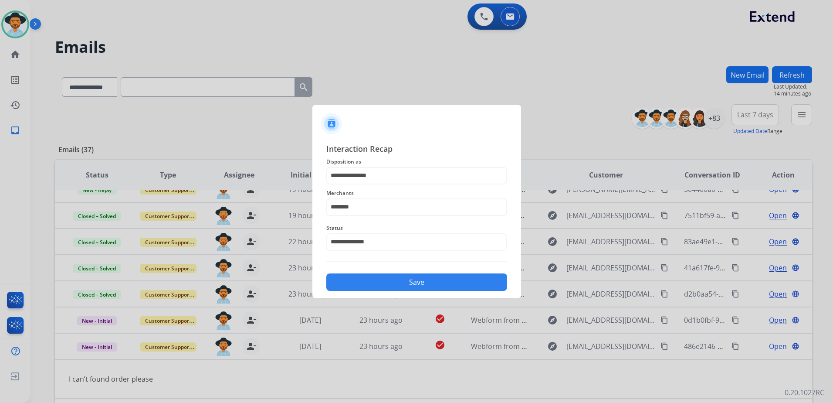
click at [416, 280] on button "Save" at bounding box center [416, 281] width 181 height 17
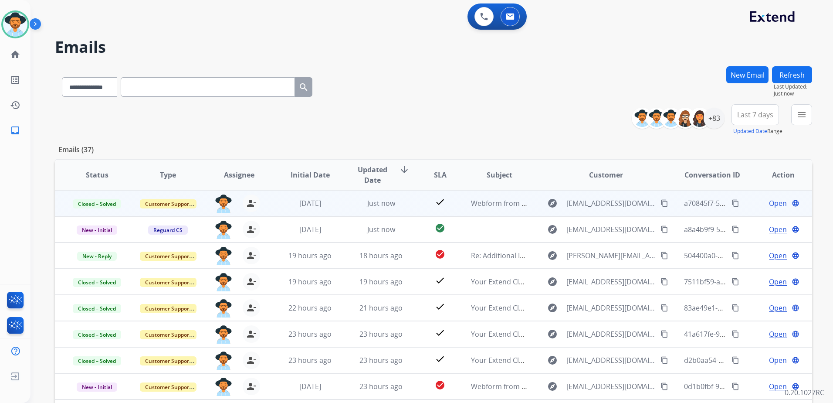
click at [769, 200] on span "Open" at bounding box center [778, 203] width 18 height 10
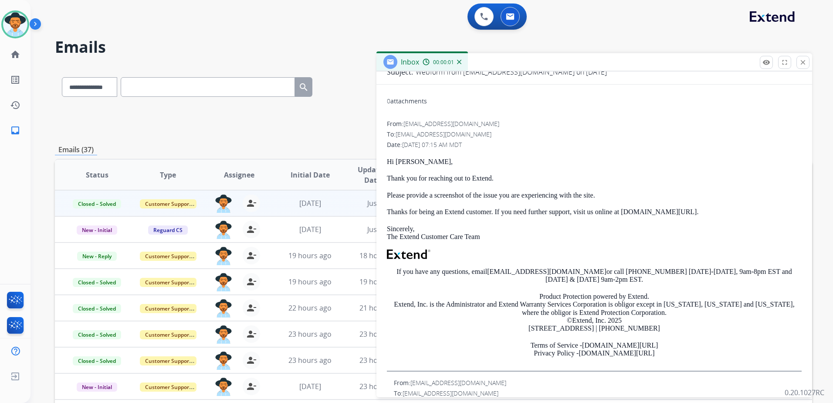
scroll to position [117, 0]
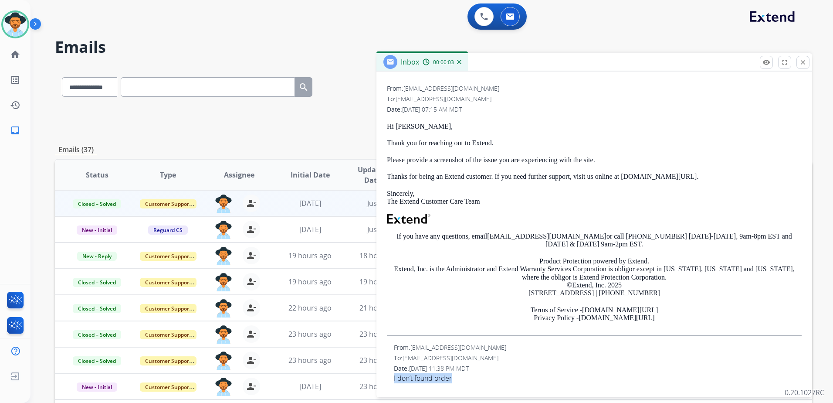
drag, startPoint x: 457, startPoint y: 375, endPoint x: 388, endPoint y: 376, distance: 68.8
click at [388, 376] on div "From: [EMAIL_ADDRESS][DOMAIN_NAME] To: [EMAIL_ADDRESS][DOMAIN_NAME] Date: [DATE…" at bounding box center [594, 363] width 415 height 40
drag, startPoint x: 388, startPoint y: 376, endPoint x: 410, endPoint y: 378, distance: 21.8
copy span "I don’t found order"
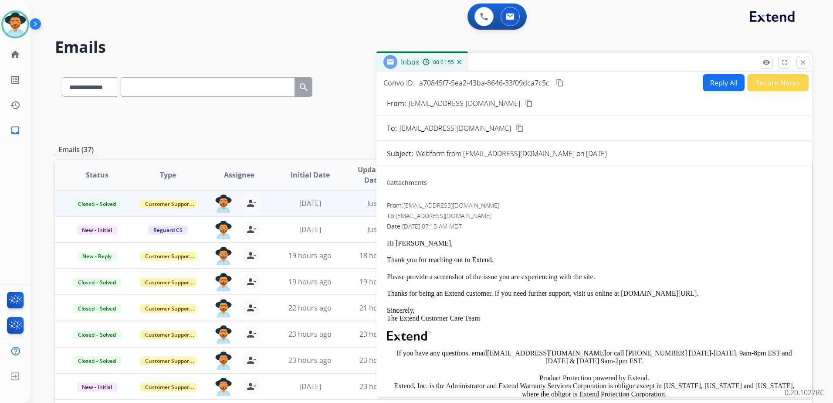
click at [560, 84] on mat-icon "content_copy" at bounding box center [560, 83] width 8 height 8
click at [807, 61] on button "close Close" at bounding box center [802, 62] width 13 height 13
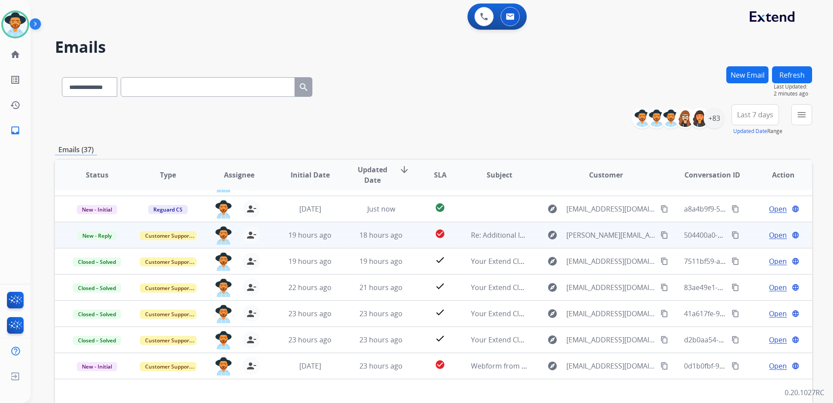
scroll to position [30, 0]
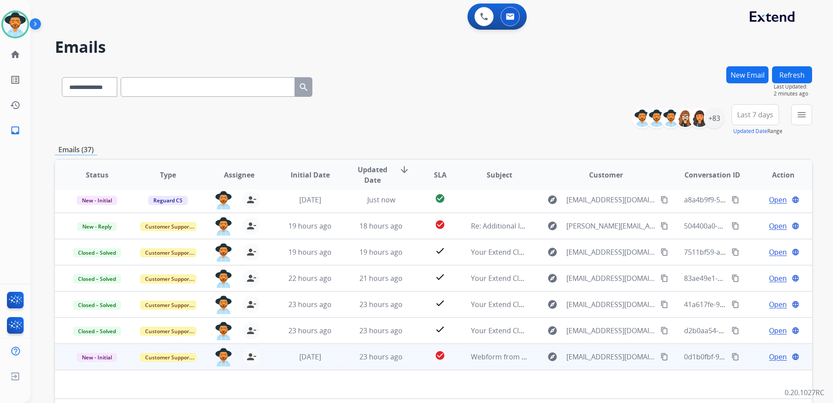
click at [776, 356] on span "Open" at bounding box center [778, 356] width 18 height 10
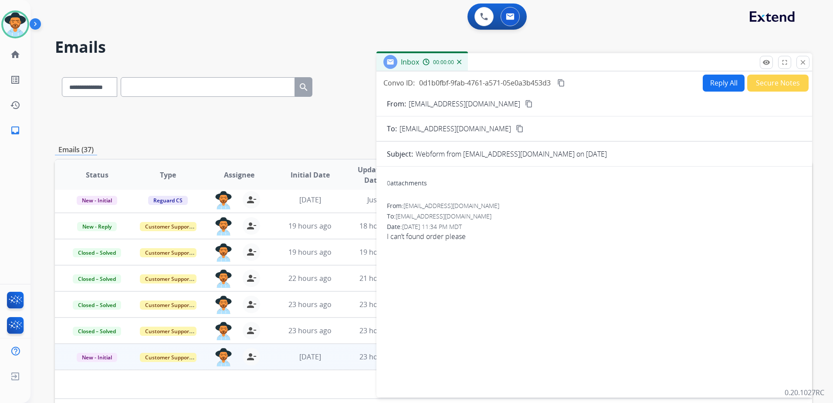
click at [770, 79] on button "Secure Notes" at bounding box center [777, 82] width 61 height 17
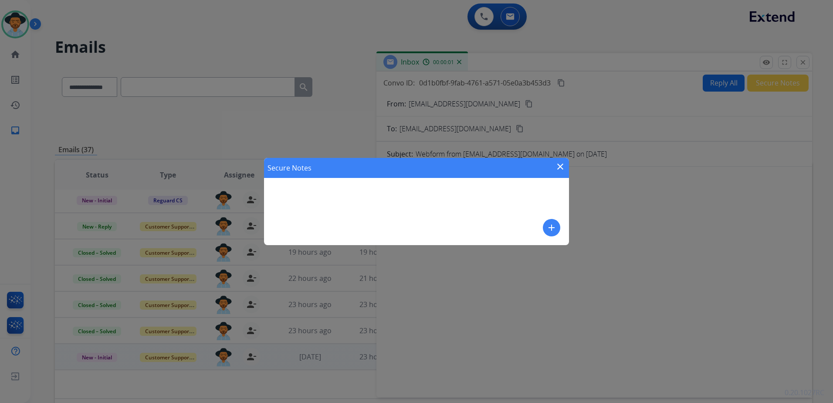
click at [554, 228] on mat-icon "add" at bounding box center [551, 227] width 10 height 10
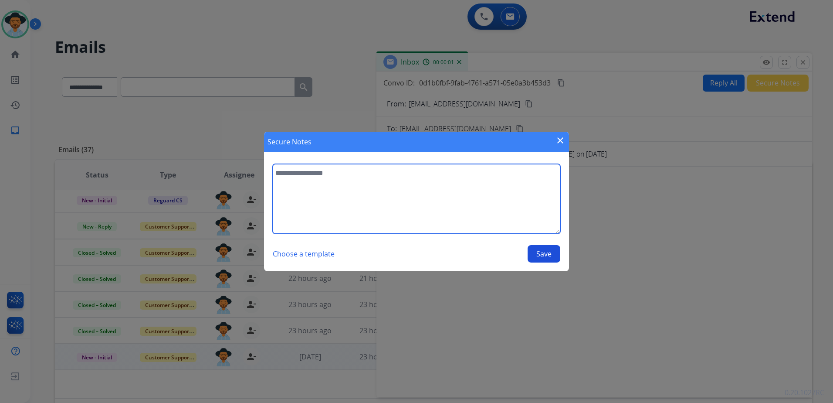
click at [476, 205] on textarea at bounding box center [417, 199] width 288 height 70
paste textarea "**********"
type textarea "**********"
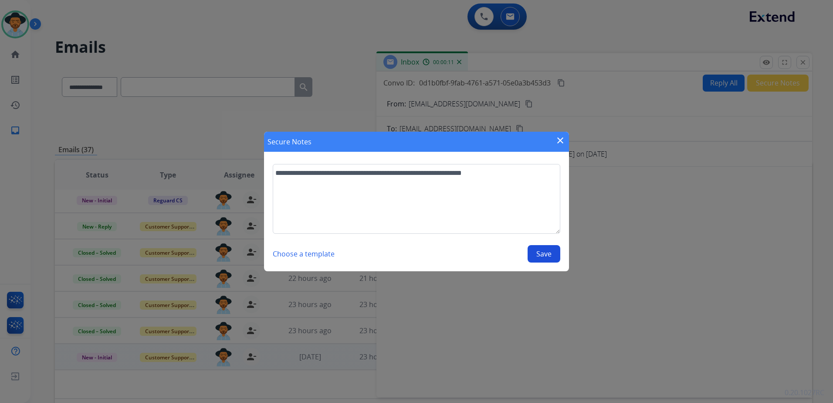
click at [555, 257] on button "Save" at bounding box center [544, 253] width 33 height 17
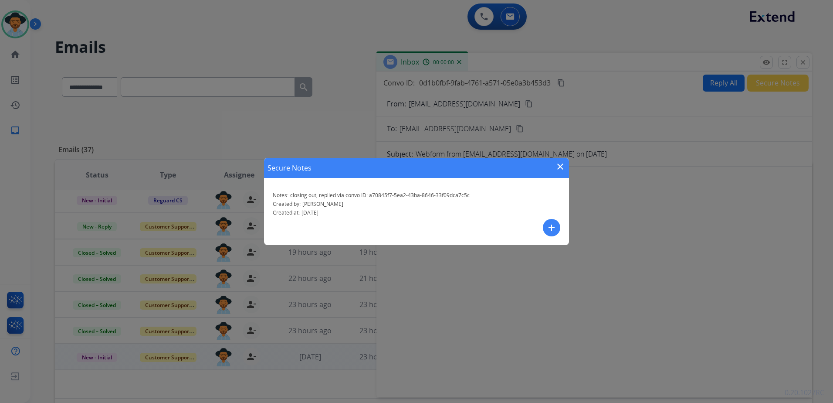
click at [560, 166] on mat-icon "close" at bounding box center [560, 166] width 10 height 10
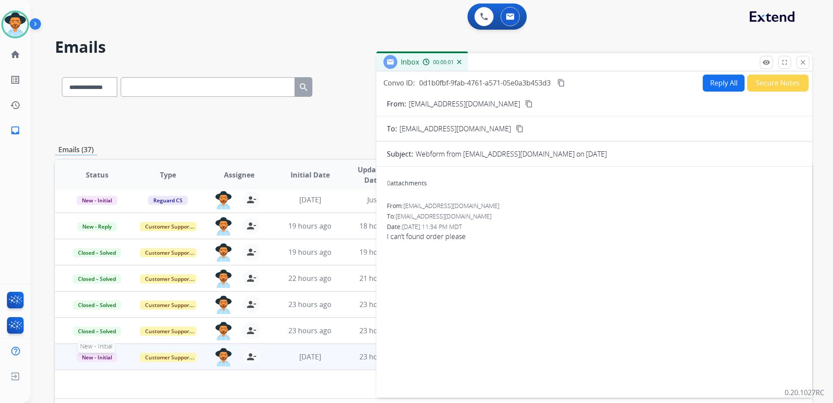
click at [101, 359] on span "New - Initial" at bounding box center [97, 356] width 41 height 9
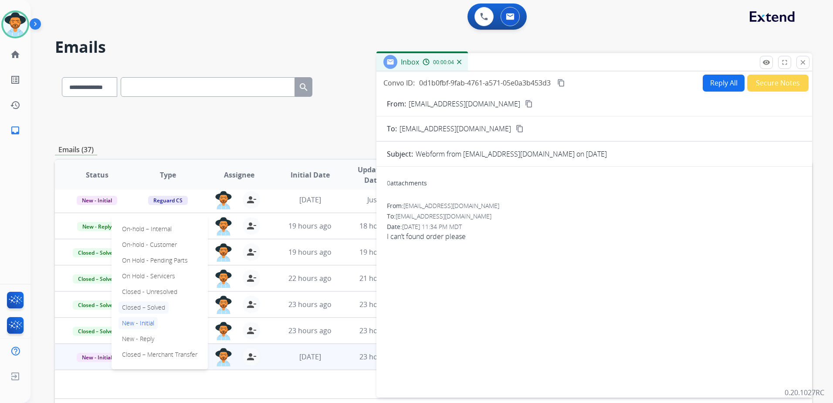
click at [142, 305] on p "Closed – Solved" at bounding box center [143, 307] width 50 height 12
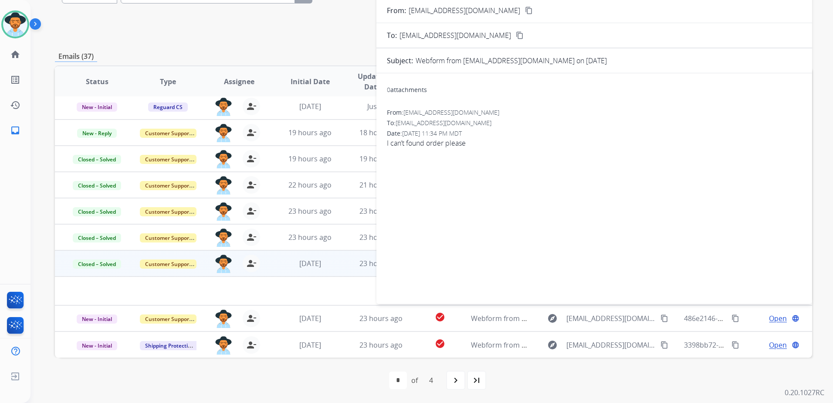
scroll to position [0, 0]
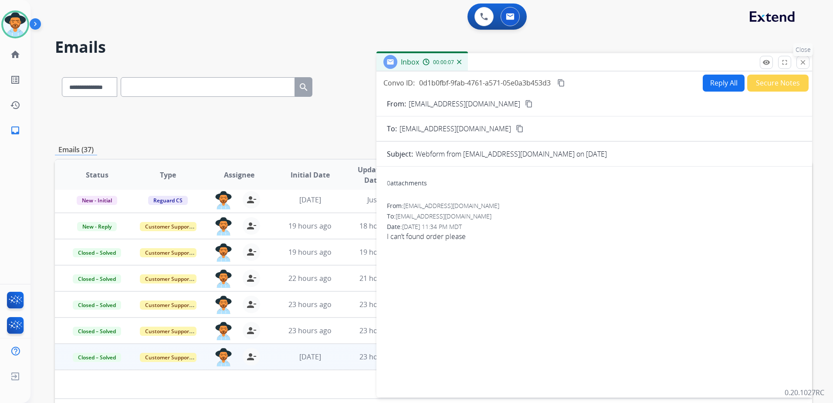
click at [799, 65] on mat-icon "close" at bounding box center [803, 62] width 8 height 8
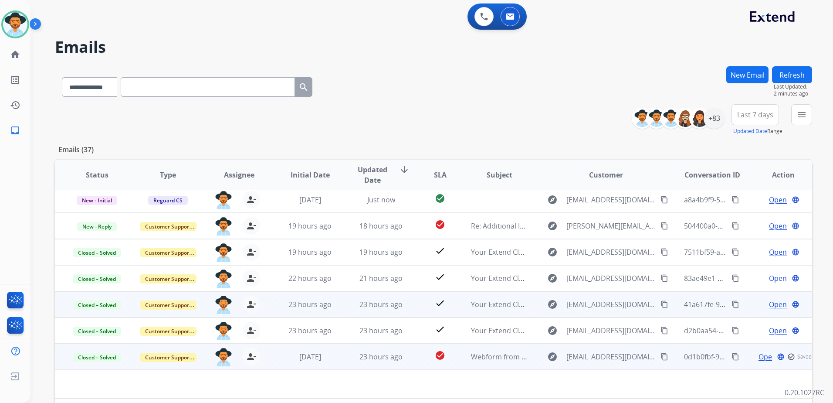
scroll to position [93, 0]
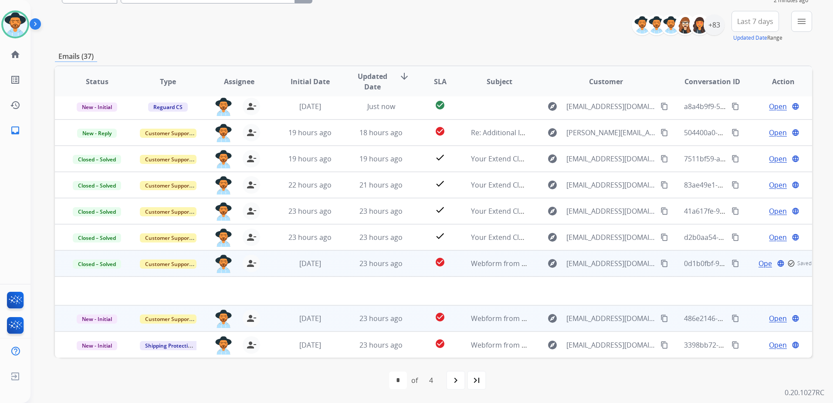
click at [772, 316] on span "Open" at bounding box center [778, 318] width 18 height 10
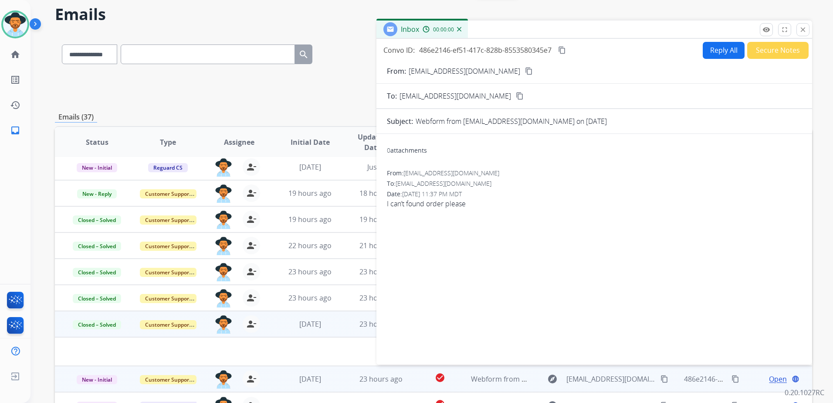
scroll to position [0, 0]
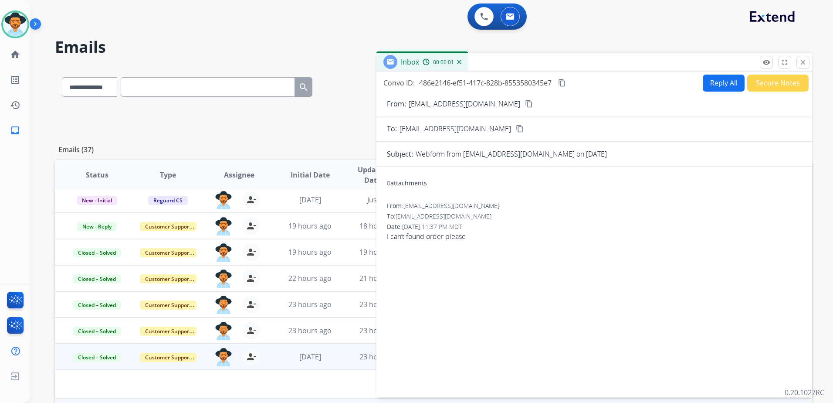
click at [768, 79] on button "Secure Notes" at bounding box center [777, 82] width 61 height 17
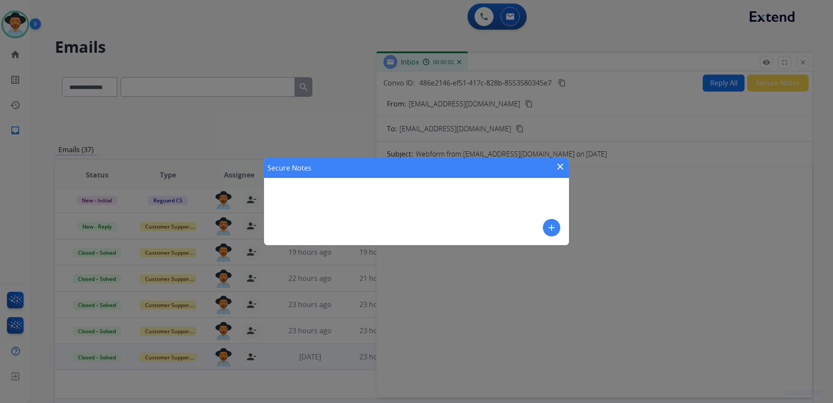
click at [546, 228] on button "add" at bounding box center [551, 227] width 17 height 17
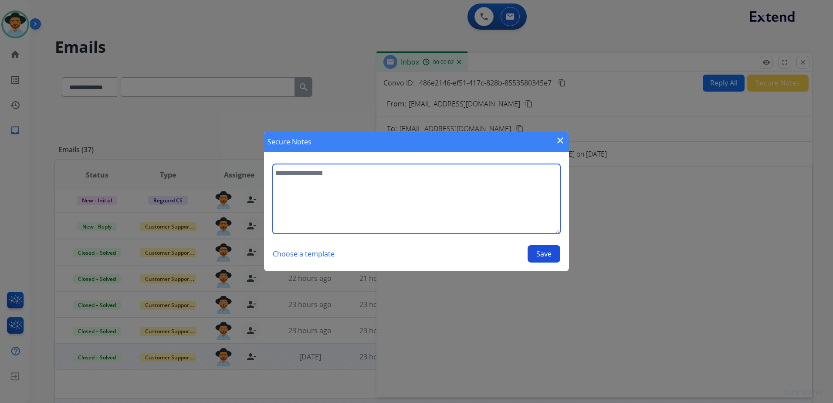
click at [469, 183] on textarea at bounding box center [417, 199] width 288 height 70
paste textarea "**********"
type textarea "**********"
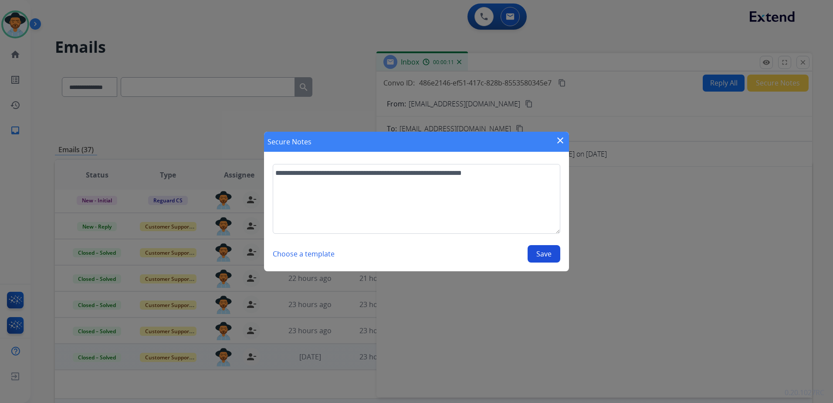
click at [549, 253] on button "Save" at bounding box center [544, 253] width 33 height 17
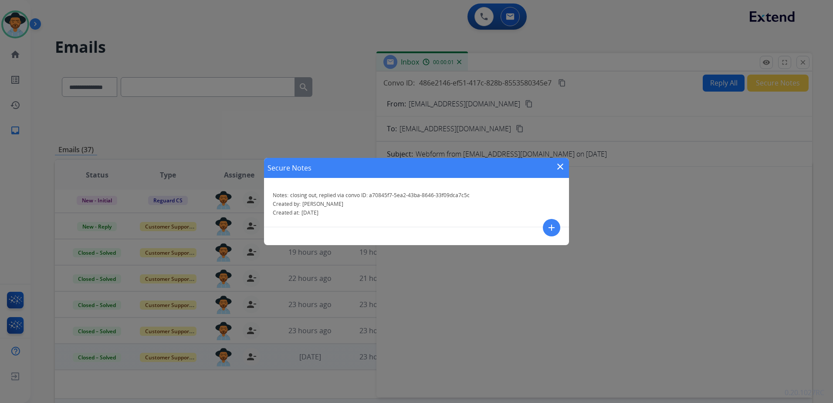
click at [560, 166] on mat-icon "close" at bounding box center [560, 166] width 10 height 10
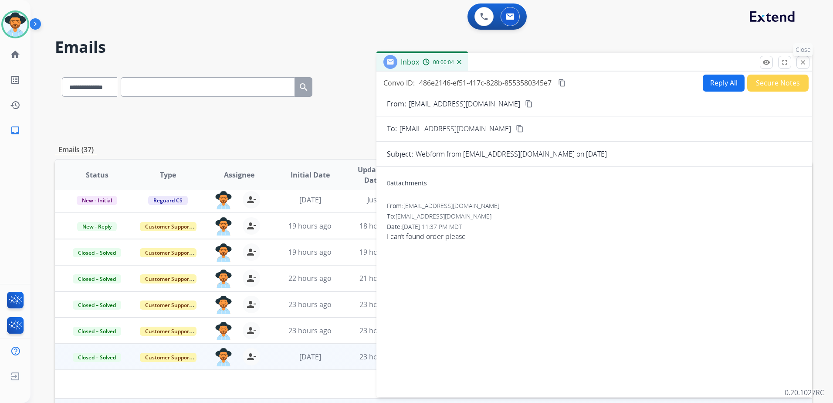
drag, startPoint x: 805, startPoint y: 59, endPoint x: 807, endPoint y: 69, distance: 10.2
click at [805, 61] on mat-icon "close" at bounding box center [803, 62] width 8 height 8
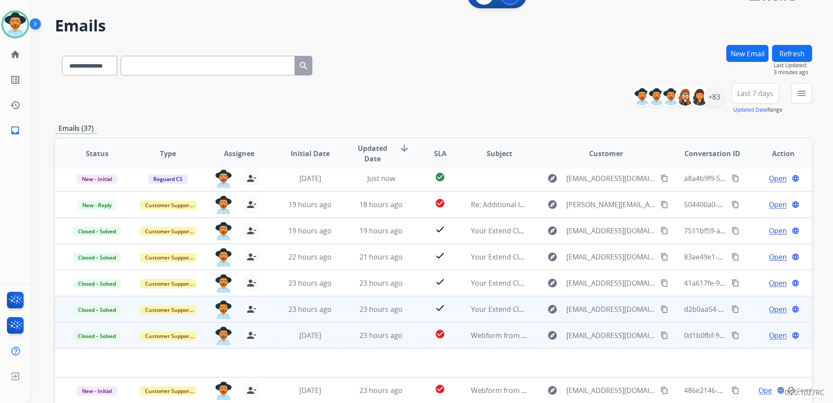
scroll to position [93, 0]
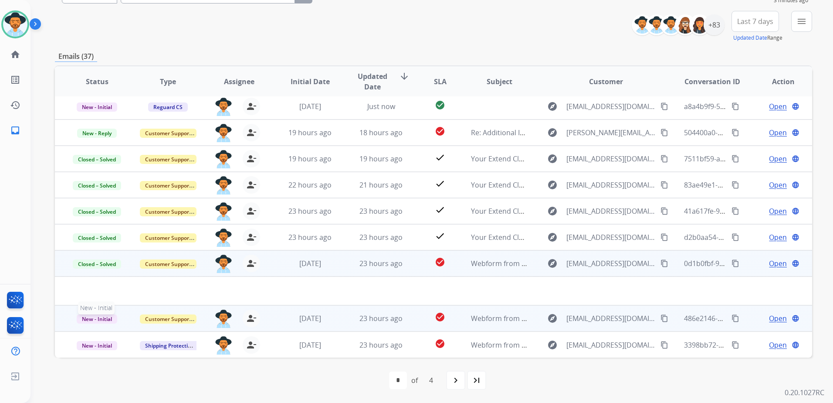
click at [102, 318] on span "New - Initial" at bounding box center [97, 318] width 41 height 9
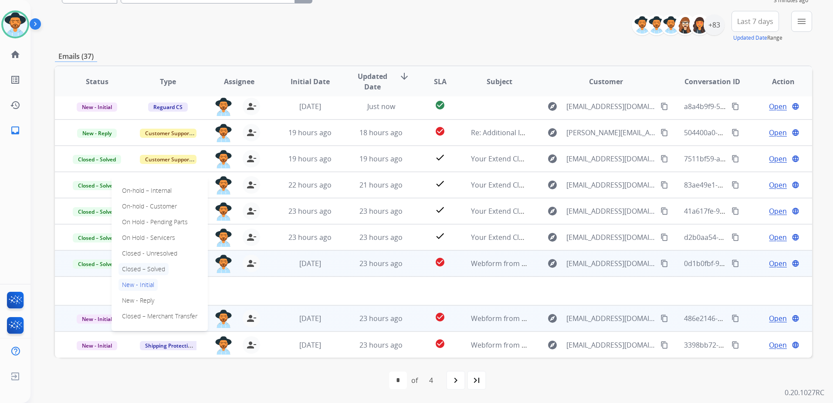
click at [147, 267] on p "Closed – Solved" at bounding box center [143, 269] width 50 height 12
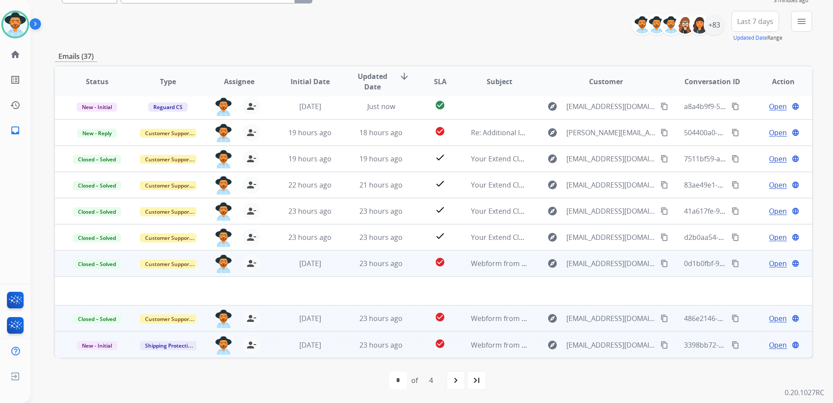
click at [772, 347] on span "Open" at bounding box center [778, 344] width 18 height 10
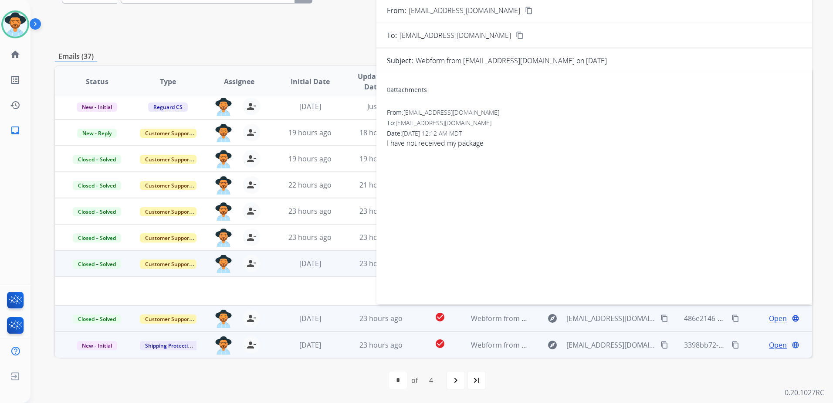
scroll to position [0, 0]
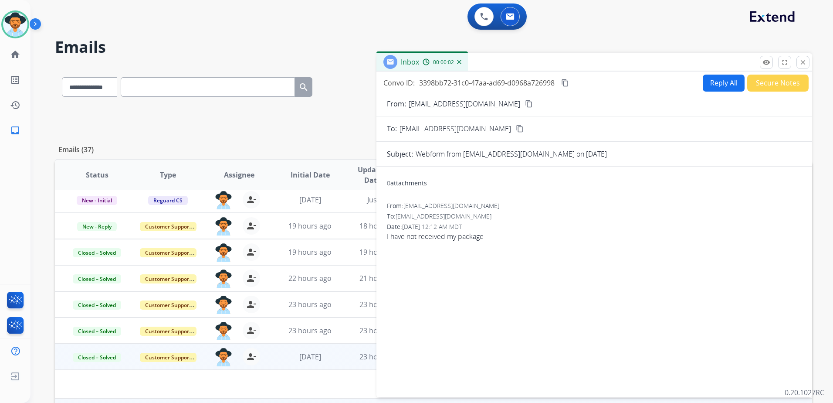
click at [525, 105] on mat-icon "content_copy" at bounding box center [529, 104] width 8 height 8
click at [714, 78] on button "Reply All" at bounding box center [724, 82] width 42 height 17
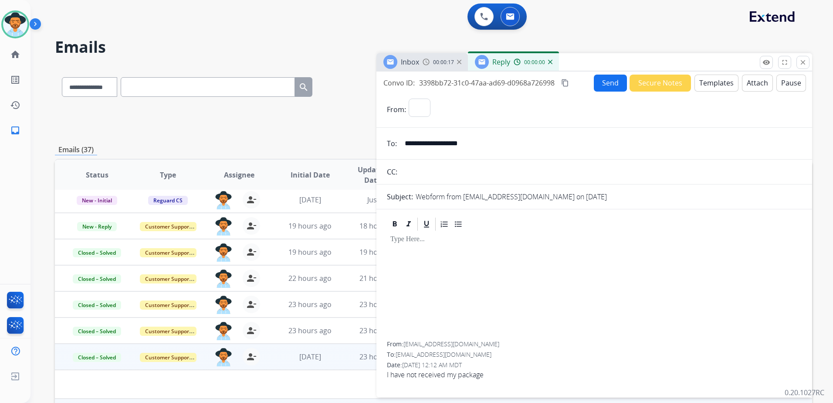
select select "**********"
click at [714, 80] on button "Templates" at bounding box center [716, 82] width 44 height 17
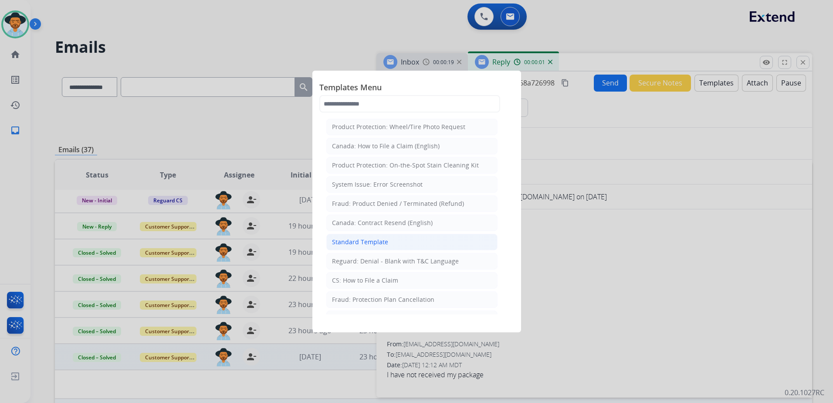
click at [378, 240] on div "Standard Template" at bounding box center [360, 241] width 56 height 9
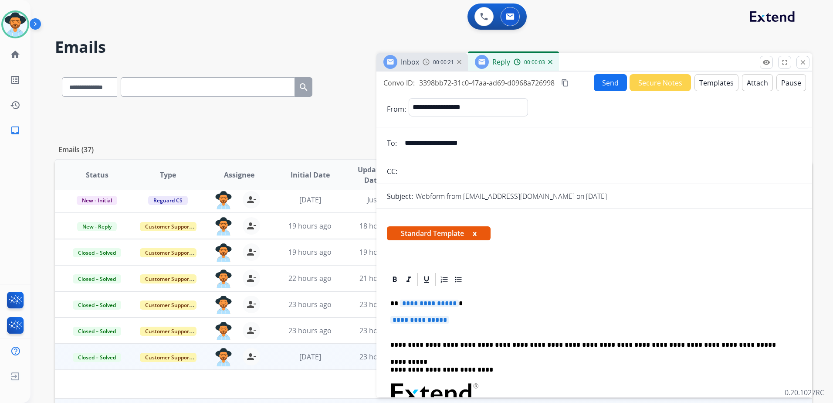
click at [709, 83] on button "Templates" at bounding box center [716, 82] width 44 height 17
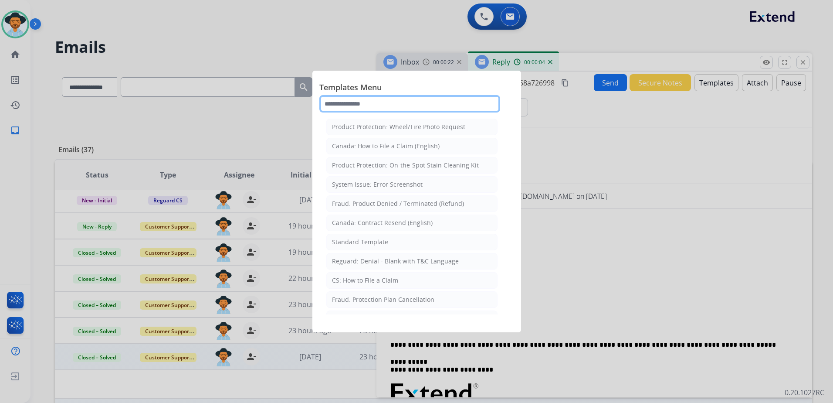
click at [439, 111] on input "text" at bounding box center [409, 103] width 181 height 17
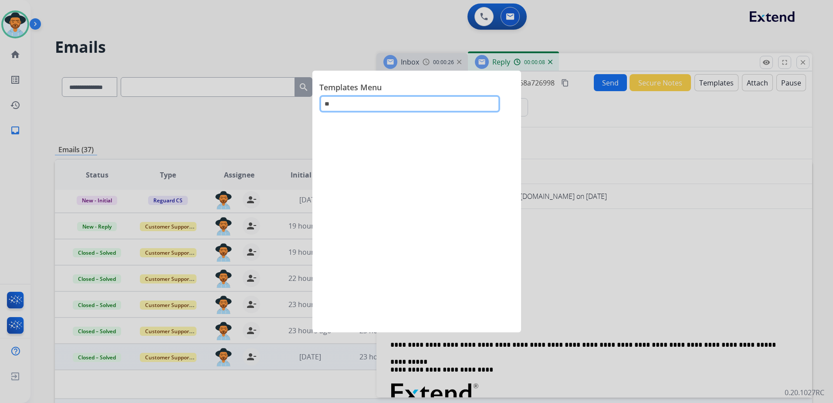
type input "*"
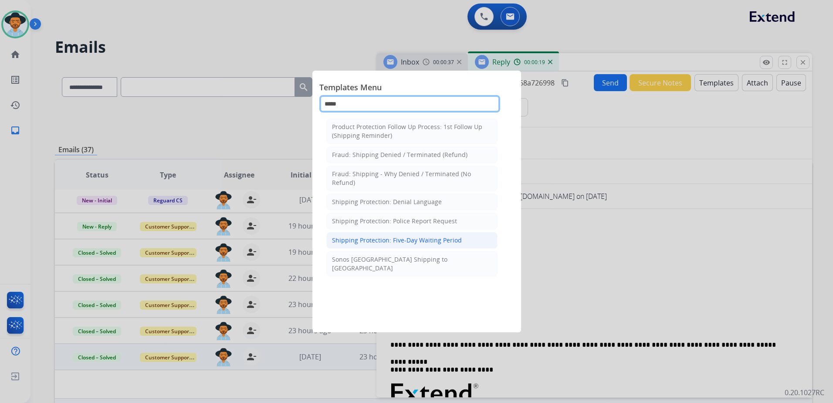
type input "*****"
click at [417, 240] on div "Shipping Protection: Five-Day Waiting Period" at bounding box center [397, 240] width 130 height 9
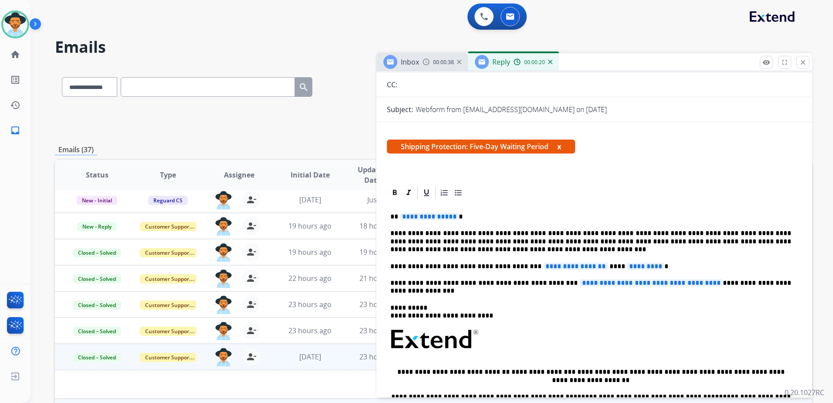
scroll to position [87, 0]
click at [433, 216] on span "**********" at bounding box center [429, 215] width 59 height 7
click at [577, 268] on span "**********" at bounding box center [575, 265] width 64 height 7
drag, startPoint x: 536, startPoint y: 261, endPoint x: 519, endPoint y: 251, distance: 19.9
drag, startPoint x: 537, startPoint y: 250, endPoint x: 443, endPoint y: 246, distance: 93.7
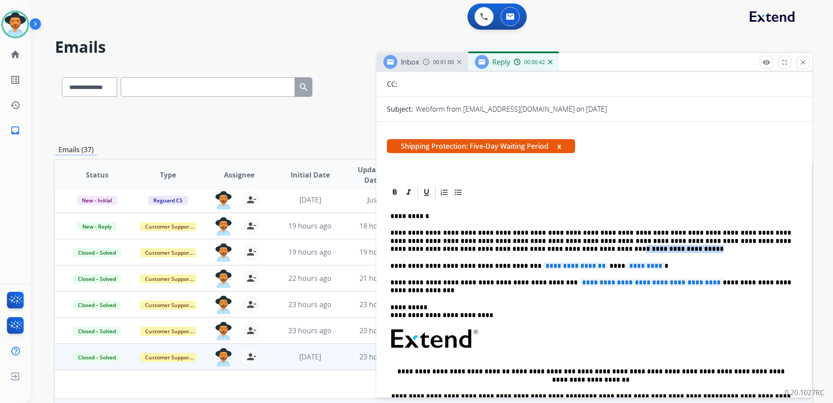
click at [443, 246] on p "**********" at bounding box center [590, 241] width 401 height 24
click at [554, 264] on span "**********" at bounding box center [575, 265] width 64 height 7
drag, startPoint x: 554, startPoint y: 264, endPoint x: 542, endPoint y: 261, distance: 12.2
click at [640, 265] on span "*********" at bounding box center [658, 265] width 37 height 7
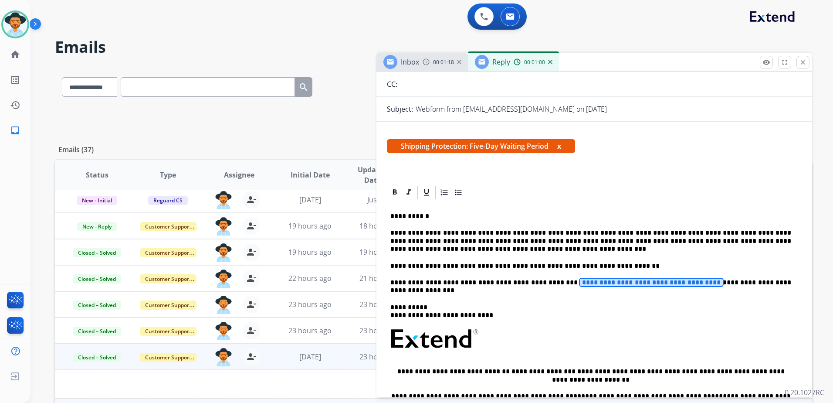
click at [580, 282] on span "**********" at bounding box center [651, 281] width 143 height 7
click at [640, 286] on p "**********" at bounding box center [590, 286] width 401 height 16
click at [640, 284] on span "**********" at bounding box center [651, 281] width 143 height 7
click at [629, 282] on span "**********" at bounding box center [651, 281] width 143 height 7
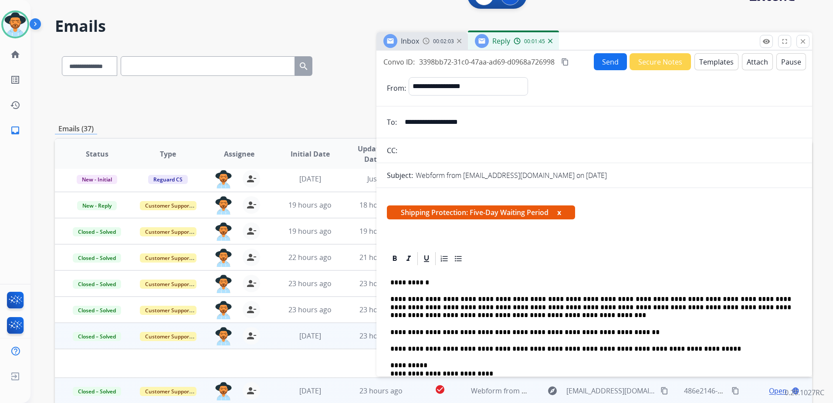
scroll to position [0, 0]
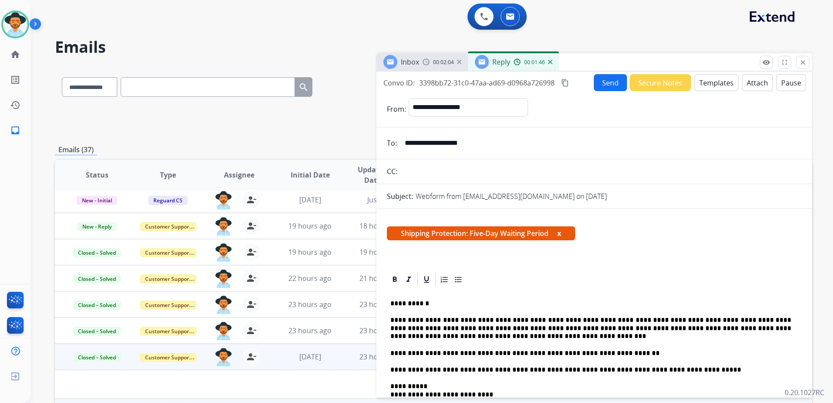
click at [603, 85] on button "Send" at bounding box center [610, 82] width 33 height 17
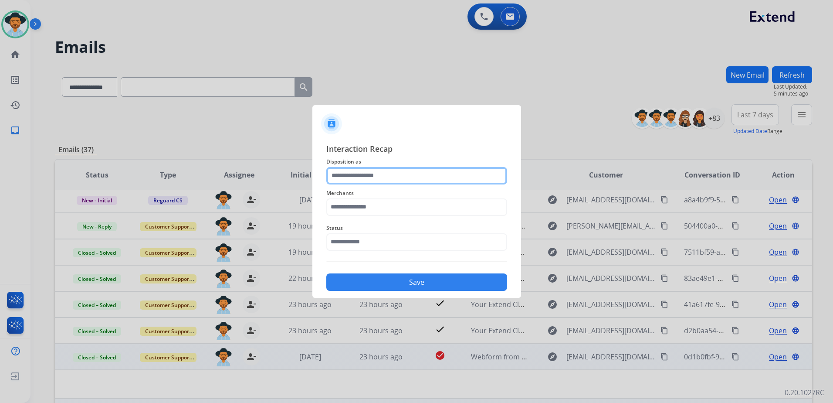
click at [352, 176] on input "text" at bounding box center [416, 175] width 181 height 17
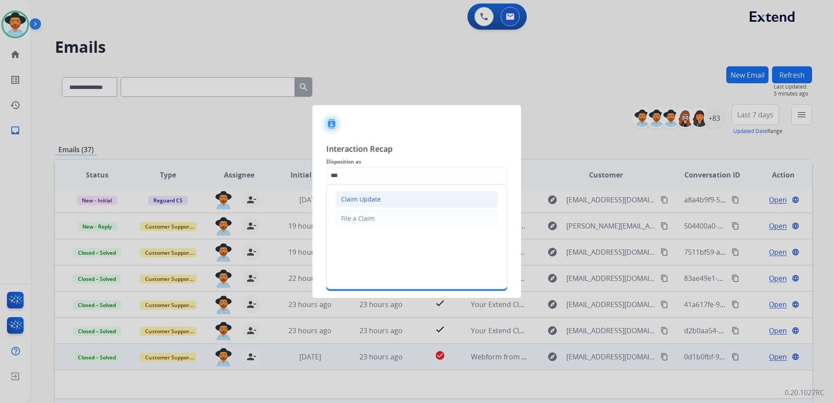
click at [369, 199] on div "Claim Update" at bounding box center [361, 199] width 40 height 9
type input "**********"
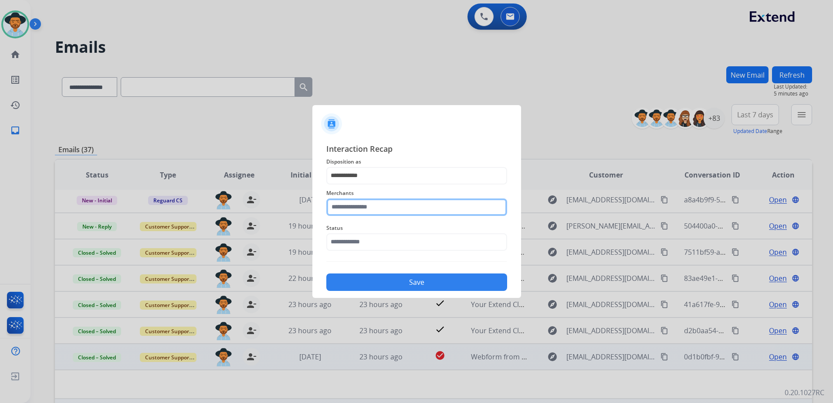
click at [374, 210] on input "text" at bounding box center [416, 206] width 181 height 17
click at [382, 231] on li "Jomashop" at bounding box center [419, 231] width 166 height 17
type input "********"
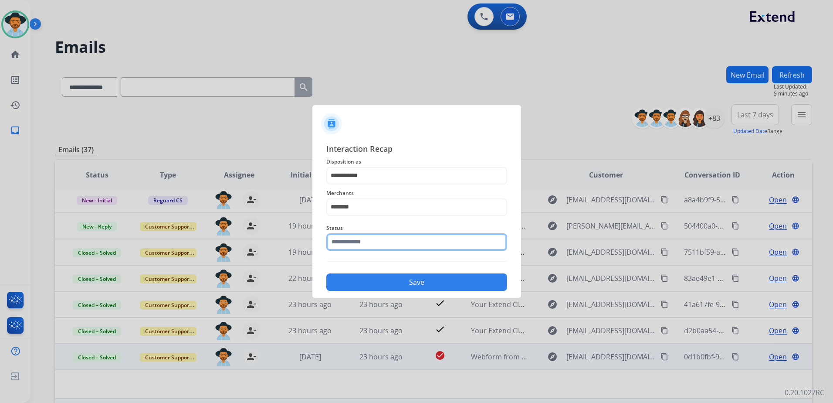
click at [376, 250] on input "text" at bounding box center [416, 241] width 181 height 17
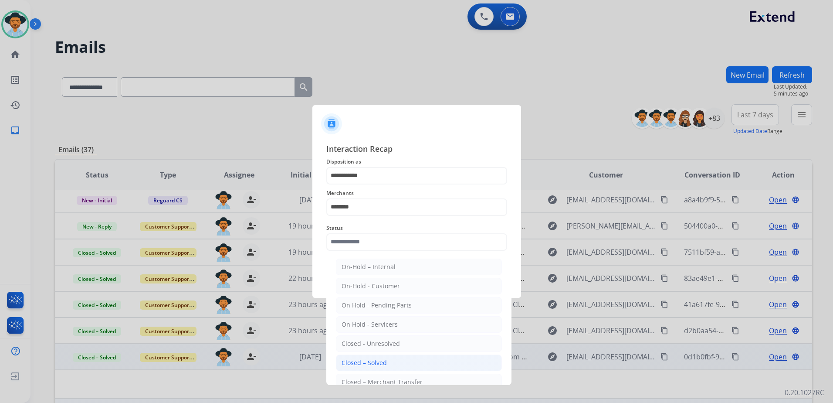
click at [391, 369] on li "Closed – Solved" at bounding box center [419, 362] width 166 height 17
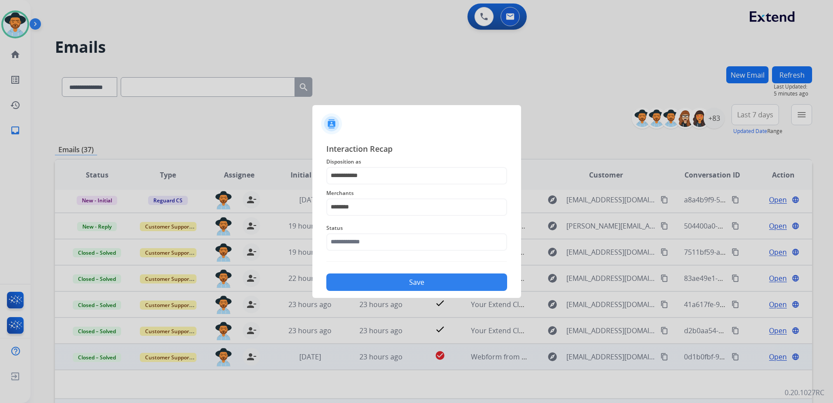
type input "**********"
click at [426, 283] on button "Save" at bounding box center [416, 281] width 181 height 17
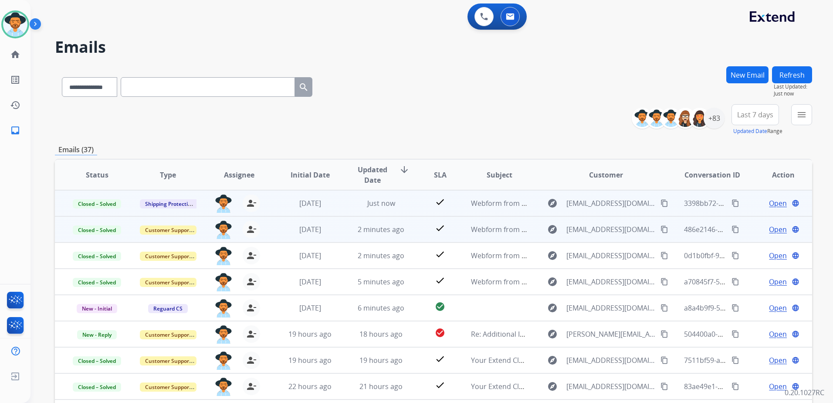
click at [768, 197] on td "Open language" at bounding box center [776, 203] width 71 height 26
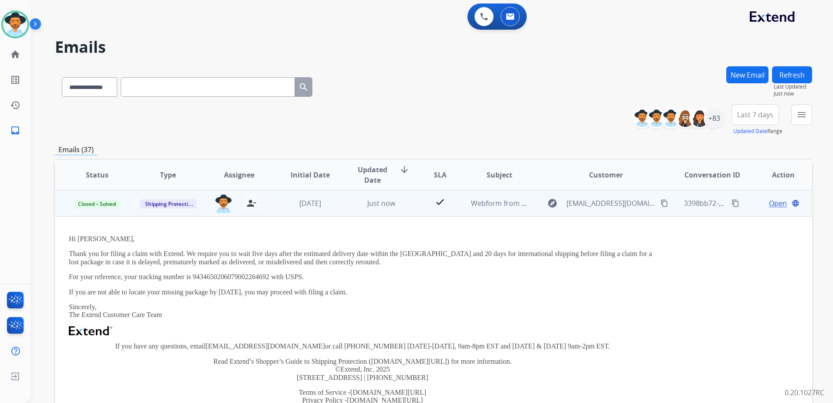
click at [769, 204] on span "Open" at bounding box center [778, 203] width 18 height 10
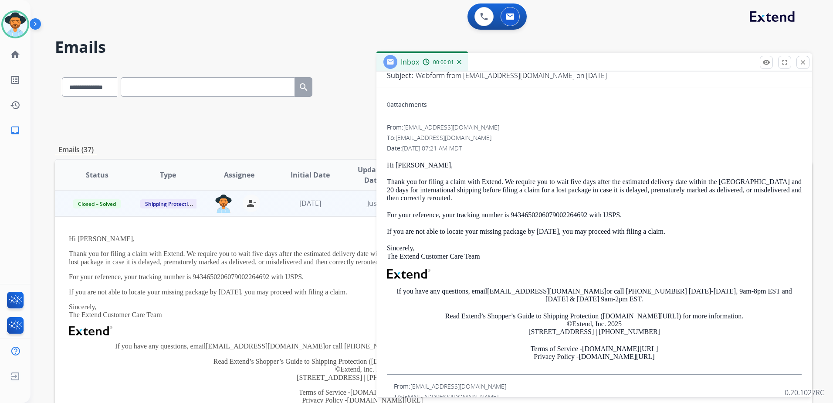
scroll to position [117, 0]
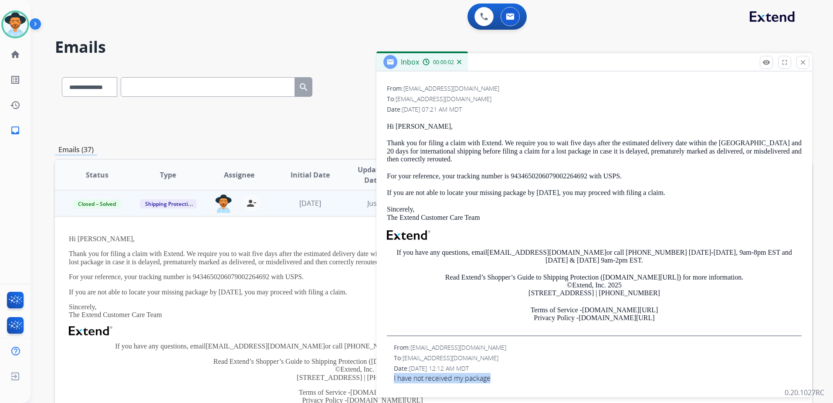
drag, startPoint x: 438, startPoint y: 382, endPoint x: 388, endPoint y: 382, distance: 50.1
click at [388, 382] on div "From: [EMAIL_ADDRESS][DOMAIN_NAME] To: [EMAIL_ADDRESS][DOMAIN_NAME] Date: [DATE…" at bounding box center [594, 363] width 415 height 40
drag, startPoint x: 388, startPoint y: 382, endPoint x: 413, endPoint y: 379, distance: 25.4
copy span "I have not received my package"
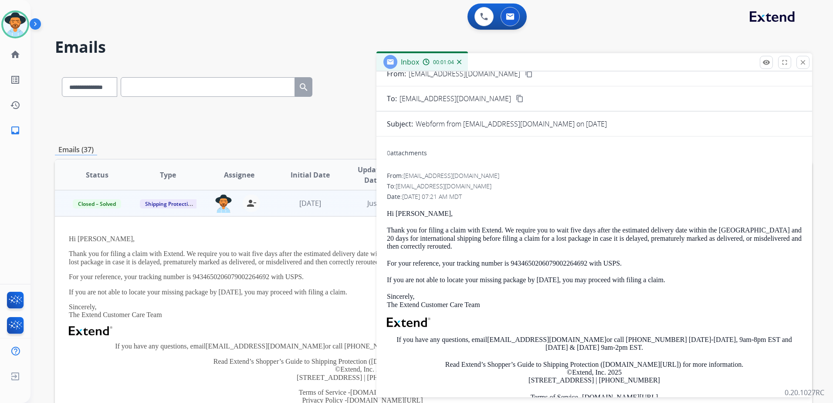
scroll to position [0, 0]
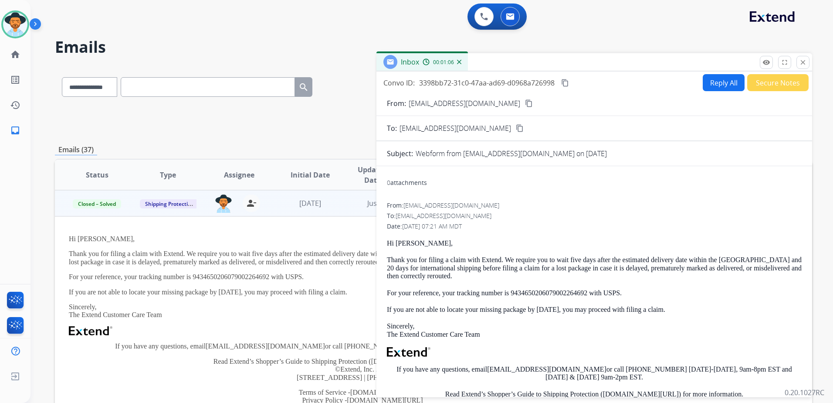
click at [566, 83] on mat-icon "content_copy" at bounding box center [565, 83] width 8 height 8
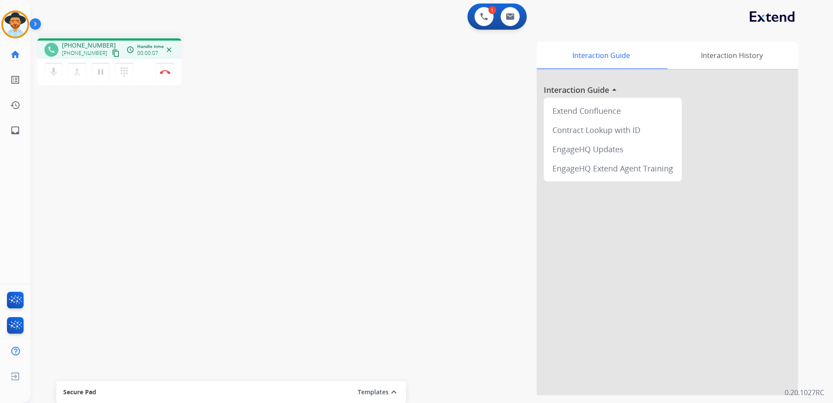
click at [112, 52] on mat-icon "content_copy" at bounding box center [116, 53] width 8 height 8
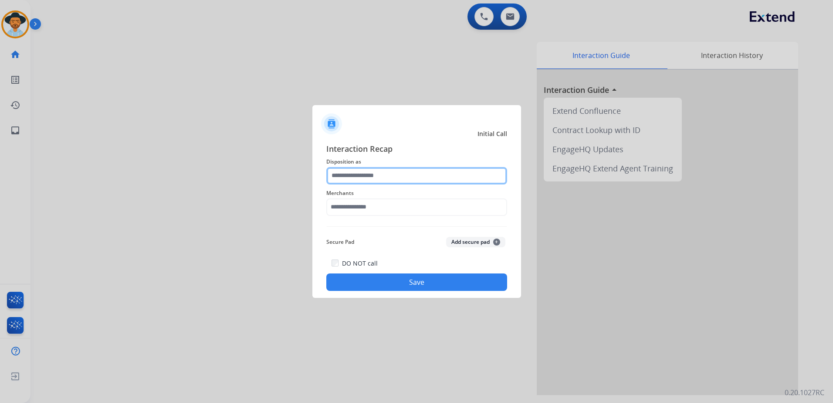
click at [385, 176] on input "text" at bounding box center [416, 175] width 181 height 17
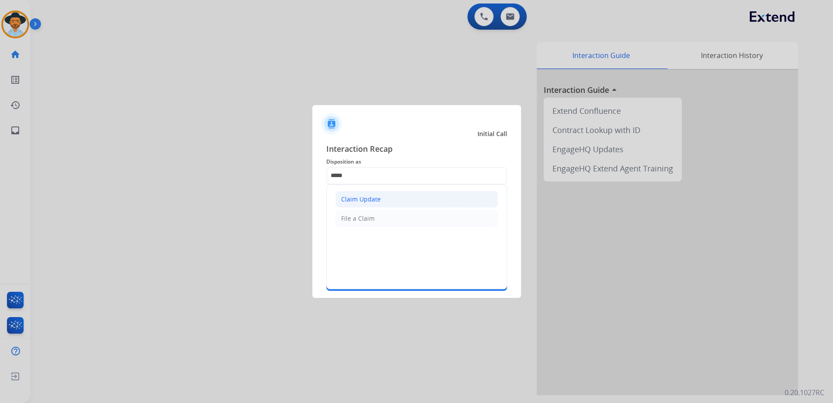
click at [377, 203] on div "Claim Update" at bounding box center [361, 199] width 40 height 9
type input "**********"
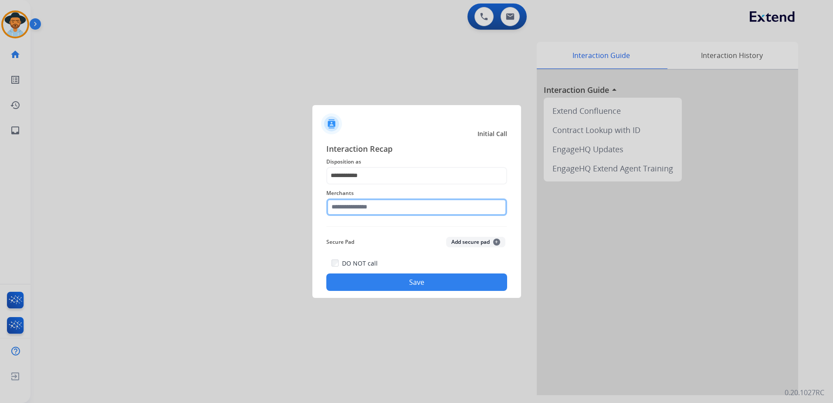
click at [372, 204] on input "text" at bounding box center [416, 206] width 181 height 17
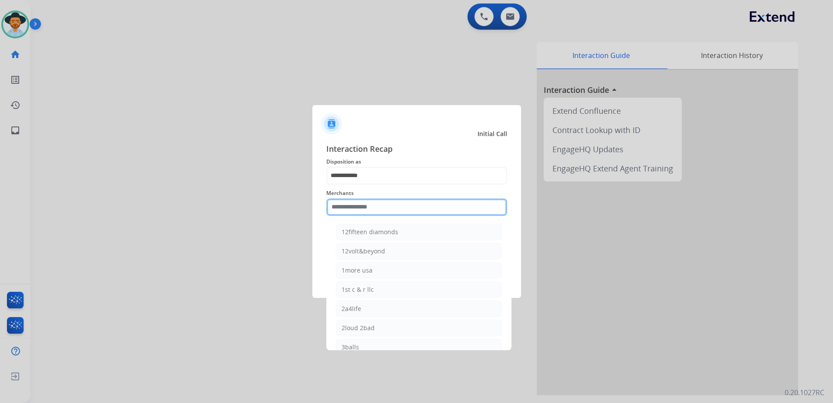
click at [443, 213] on input "text" at bounding box center [416, 206] width 181 height 17
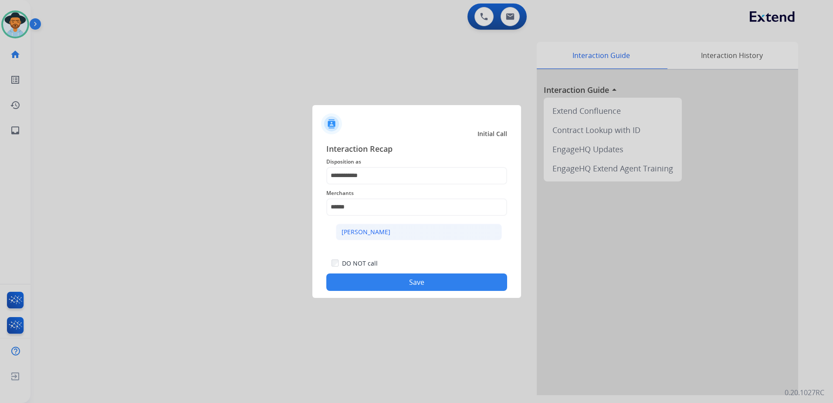
click at [438, 230] on li "[PERSON_NAME]" at bounding box center [419, 231] width 166 height 17
type input "**********"
click at [454, 286] on button "Save" at bounding box center [416, 281] width 181 height 17
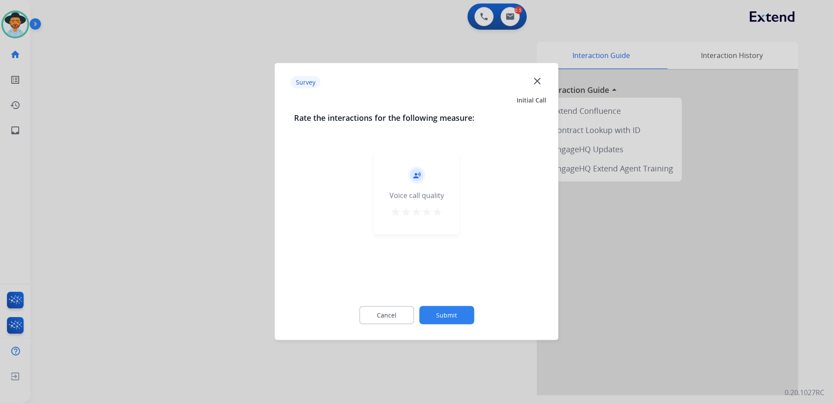
drag, startPoint x: 438, startPoint y: 217, endPoint x: 457, endPoint y: 325, distance: 110.0
click at [438, 217] on button "star" at bounding box center [437, 212] width 10 height 13
click at [452, 313] on button "Submit" at bounding box center [446, 315] width 55 height 18
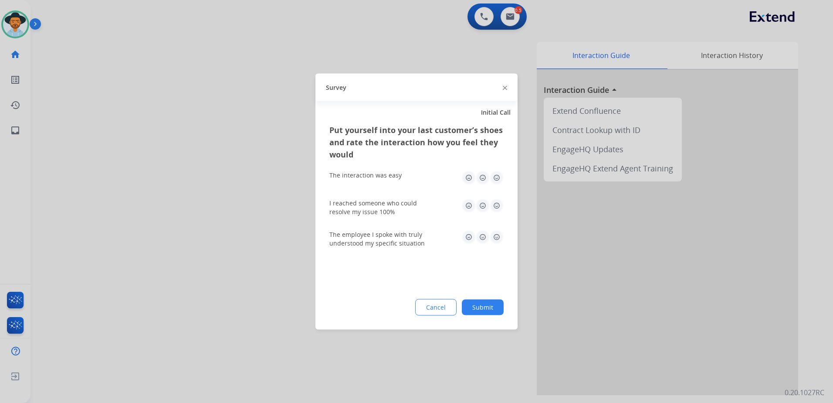
click at [500, 181] on img at bounding box center [497, 178] width 14 height 14
click at [497, 205] on img at bounding box center [497, 206] width 14 height 14
click at [500, 241] on img at bounding box center [497, 237] width 14 height 14
click at [497, 306] on button "Submit" at bounding box center [483, 307] width 42 height 16
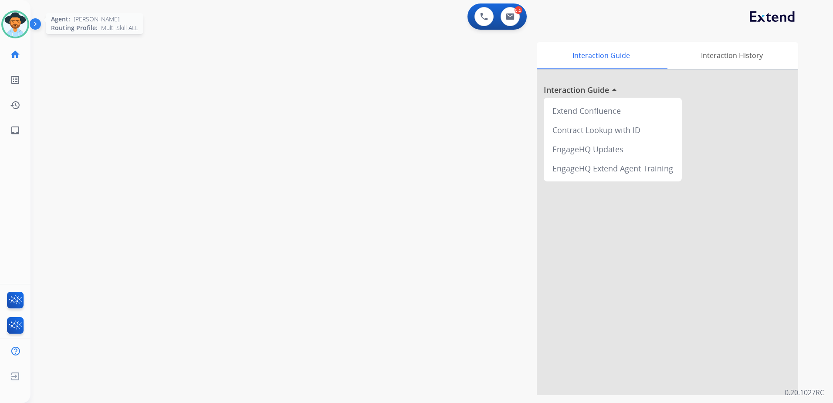
click at [19, 27] on img at bounding box center [15, 24] width 24 height 24
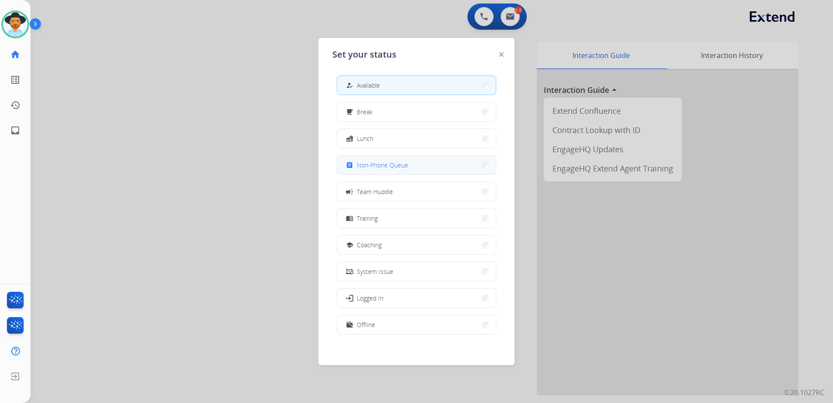
click at [433, 166] on button "assignment Non-Phone Queue" at bounding box center [416, 165] width 159 height 19
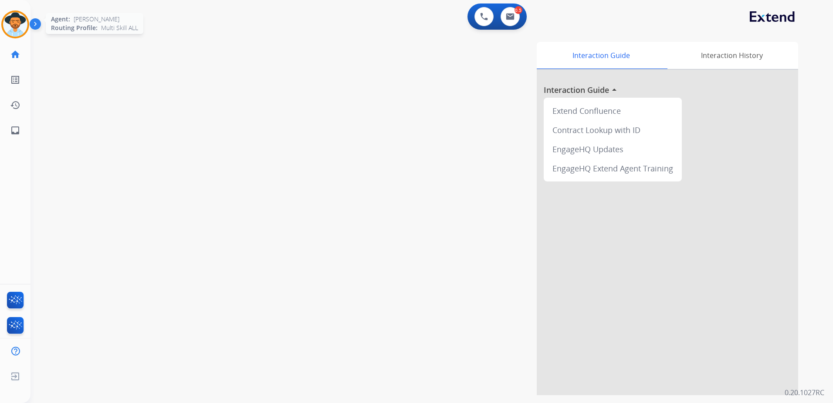
drag, startPoint x: 3, startPoint y: 17, endPoint x: 20, endPoint y: 17, distance: 17.4
click at [3, 17] on div at bounding box center [15, 24] width 28 height 28
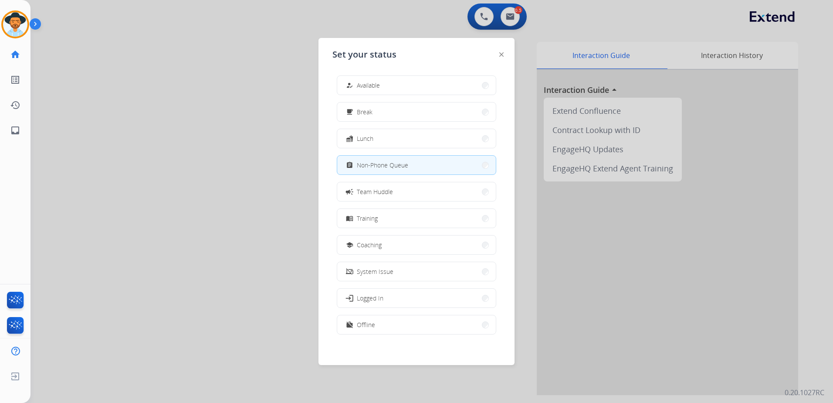
drag, startPoint x: 372, startPoint y: 79, endPoint x: 473, endPoint y: 70, distance: 101.5
click at [372, 79] on button "how_to_reg Available" at bounding box center [416, 85] width 159 height 19
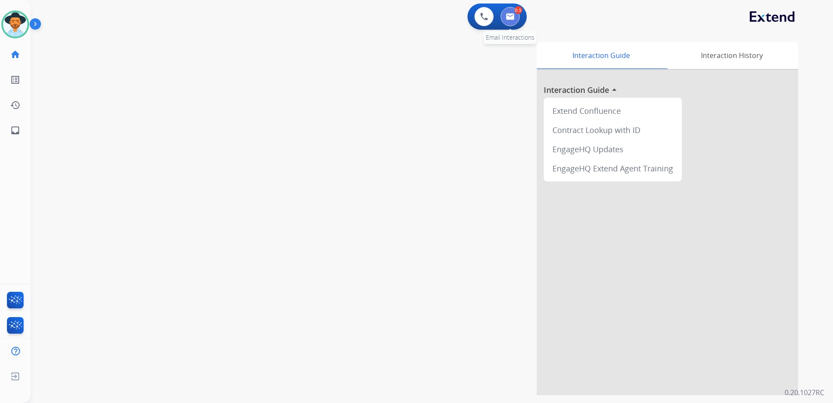
click at [514, 20] on button at bounding box center [510, 16] width 19 height 19
select select "**********"
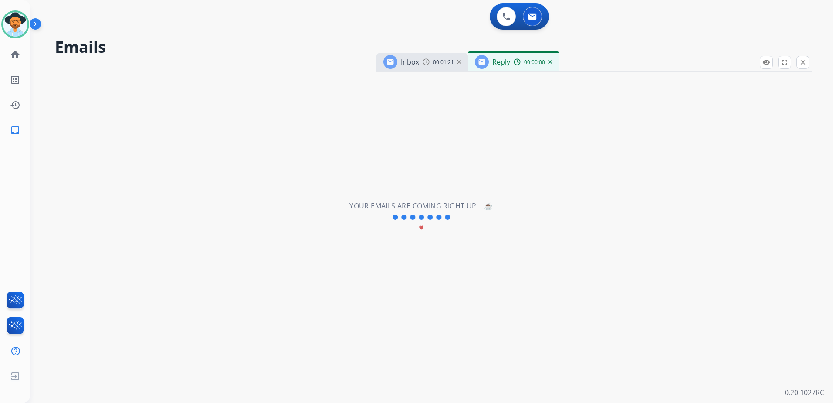
select select "**********"
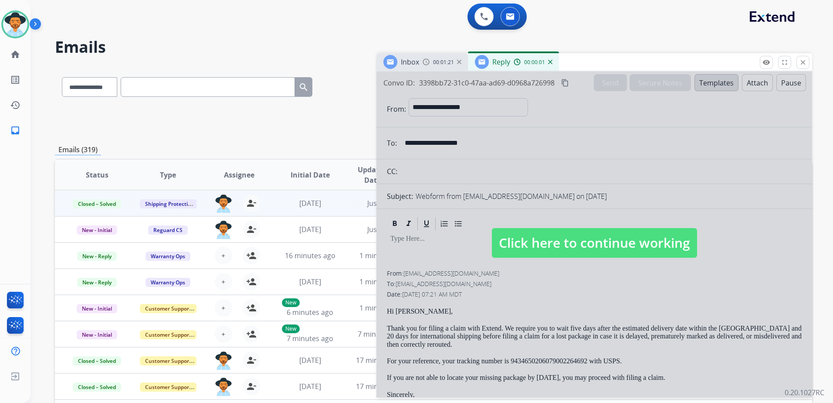
click at [669, 240] on span "Click here to continue working" at bounding box center [594, 243] width 205 height 30
select select
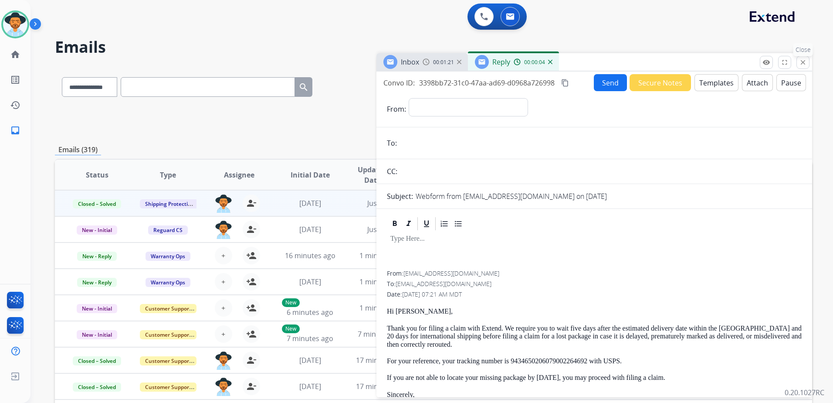
click at [801, 62] on mat-icon "close" at bounding box center [803, 62] width 8 height 8
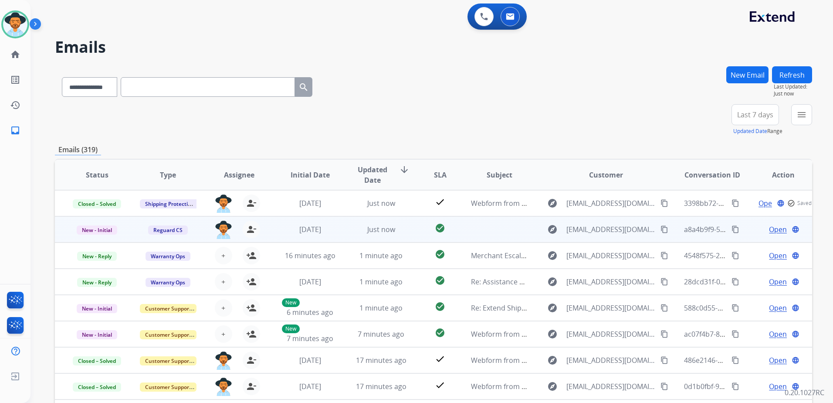
scroll to position [1, 0]
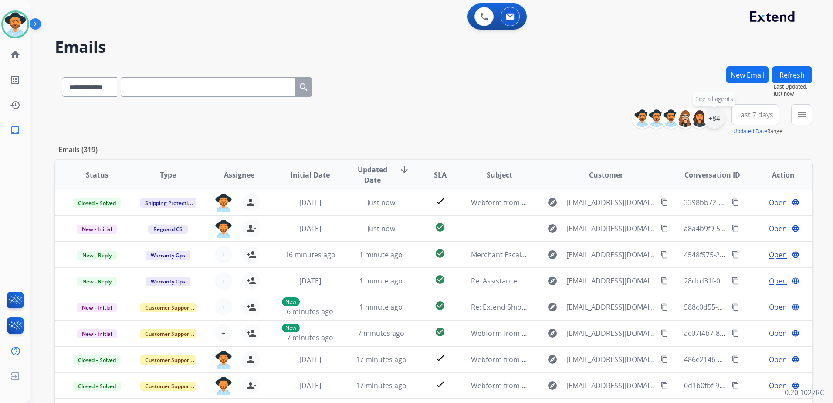
click at [717, 120] on div "+84" at bounding box center [714, 118] width 21 height 21
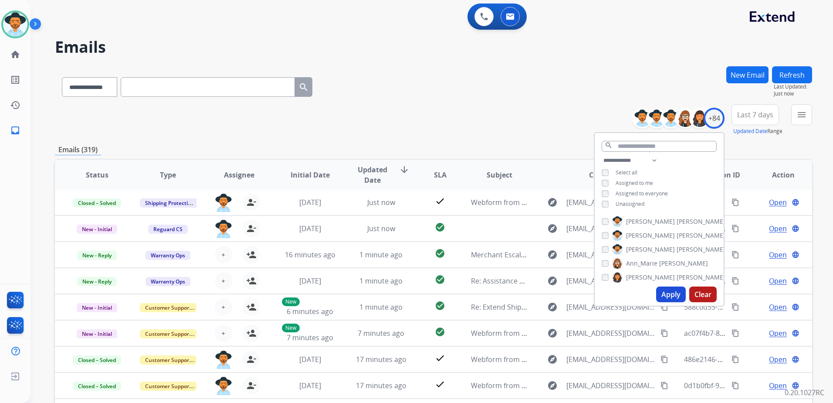
click at [620, 201] on span "Unassigned" at bounding box center [630, 203] width 29 height 7
click at [671, 298] on button "Apply" at bounding box center [671, 294] width 30 height 16
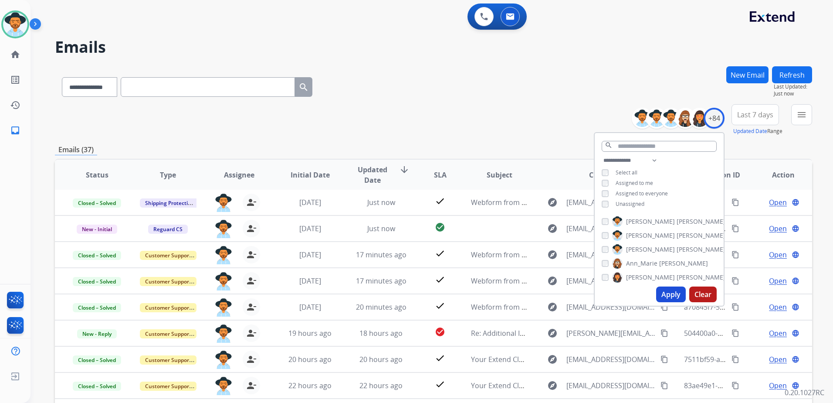
click at [496, 115] on div "**********" at bounding box center [433, 119] width 757 height 31
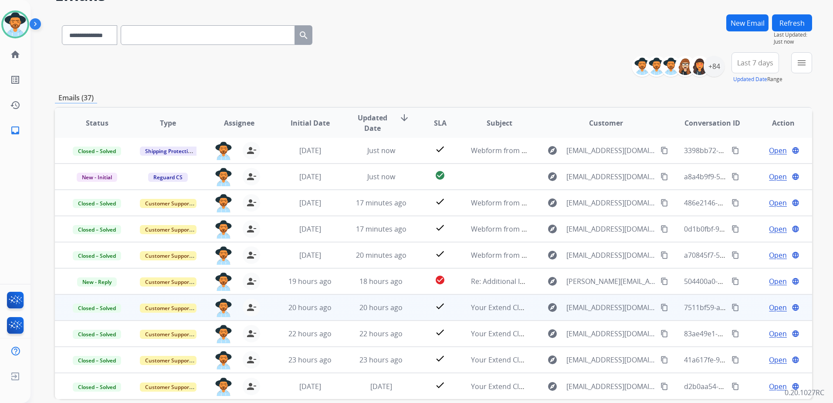
scroll to position [93, 0]
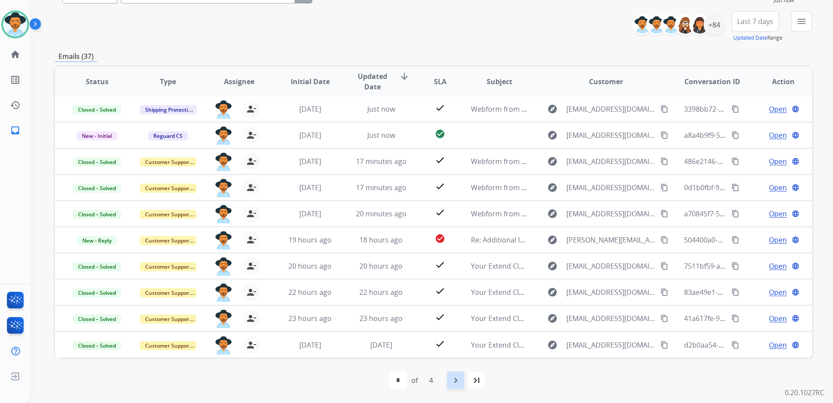
click at [460, 380] on mat-icon "navigate_next" at bounding box center [455, 380] width 10 height 10
select select "*"
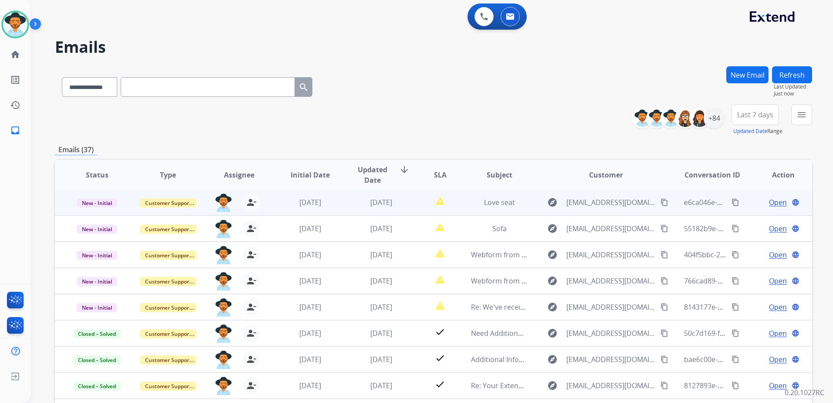
click at [755, 202] on div "Open language" at bounding box center [783, 202] width 57 height 10
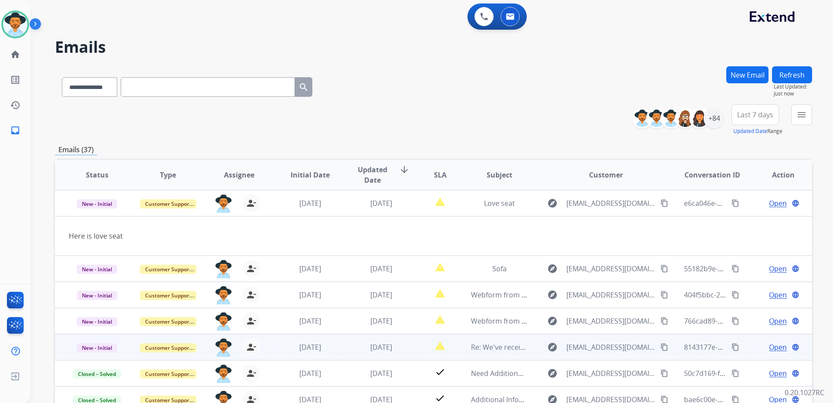
scroll to position [40, 0]
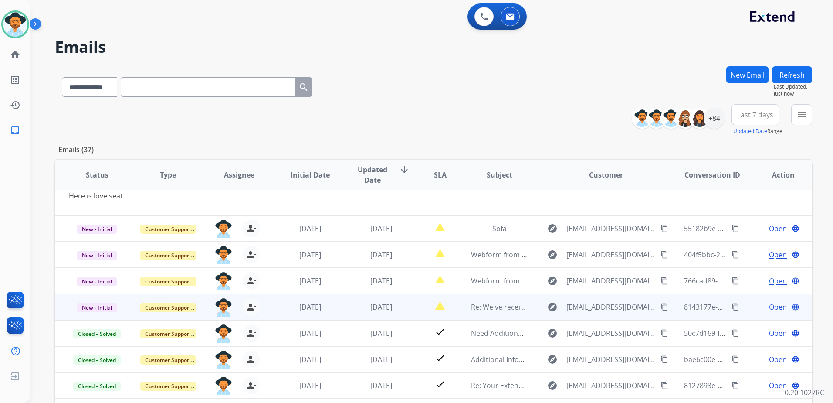
click at [755, 308] on div "Open language" at bounding box center [783, 306] width 57 height 10
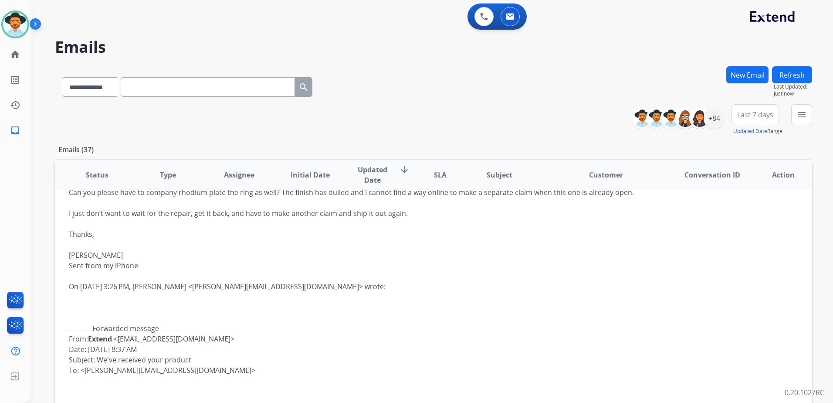
scroll to position [61, 0]
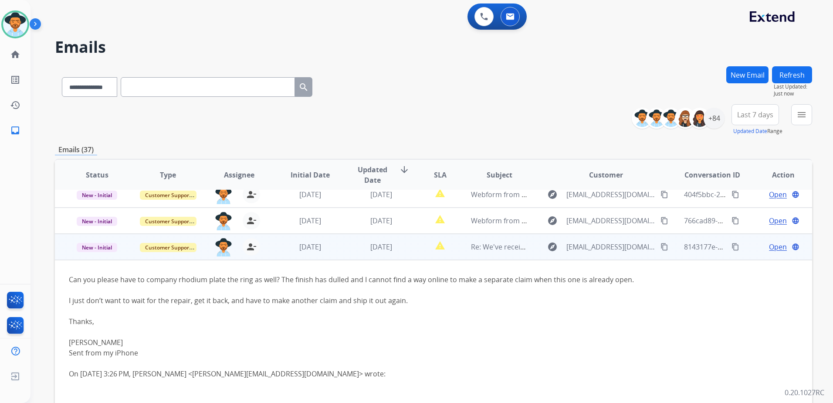
click at [660, 248] on mat-icon "content_copy" at bounding box center [664, 247] width 8 height 8
click at [230, 373] on blockquote "On [DATE] 3:26 PM, [PERSON_NAME] <[PERSON_NAME][EMAIL_ADDRESS][DOMAIN_NAME]> wr…" at bounding box center [362, 378] width 587 height 21
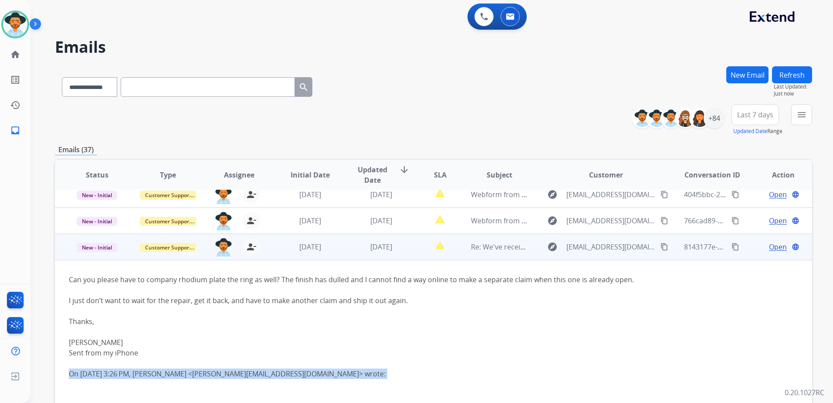
drag, startPoint x: 231, startPoint y: 372, endPoint x: 267, endPoint y: 385, distance: 37.9
click at [266, 385] on blockquote "On [DATE] 3:26 PM, [PERSON_NAME] <[PERSON_NAME][EMAIL_ADDRESS][DOMAIN_NAME]> wr…" at bounding box center [362, 378] width 587 height 21
drag, startPoint x: 281, startPoint y: 372, endPoint x: 199, endPoint y: 373, distance: 82.3
click at [199, 373] on blockquote "On [DATE] 3:26 PM, [PERSON_NAME] <[PERSON_NAME][EMAIL_ADDRESS][DOMAIN_NAME]> wr…" at bounding box center [362, 378] width 587 height 21
drag, startPoint x: 199, startPoint y: 373, endPoint x: 222, endPoint y: 374, distance: 23.1
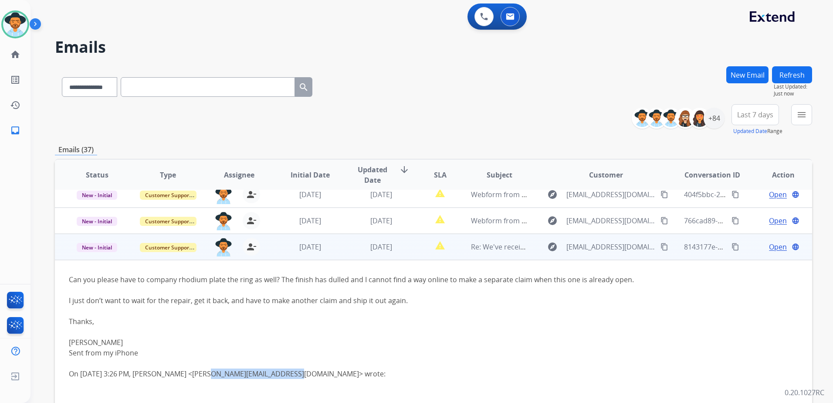
copy blockquote "[PERSON_NAME][EMAIL_ADDRESS][DOMAIN_NAME]"
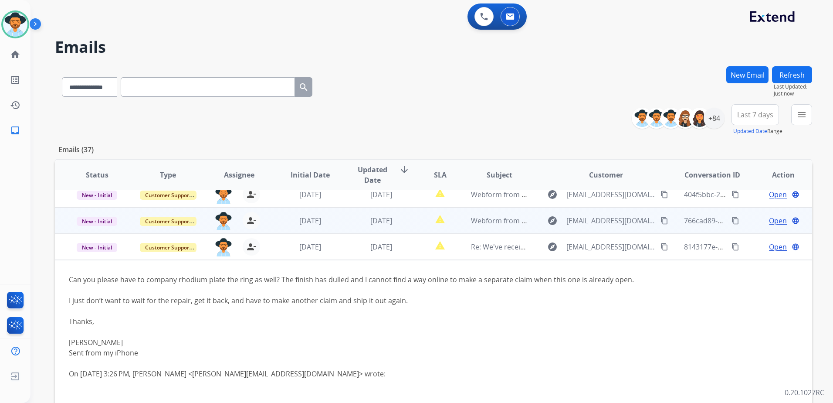
click at [741, 223] on td "Open language" at bounding box center [776, 220] width 71 height 26
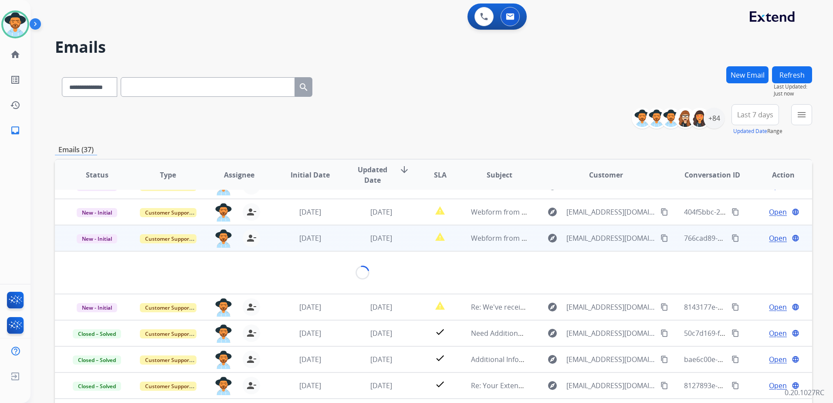
scroll to position [40, 0]
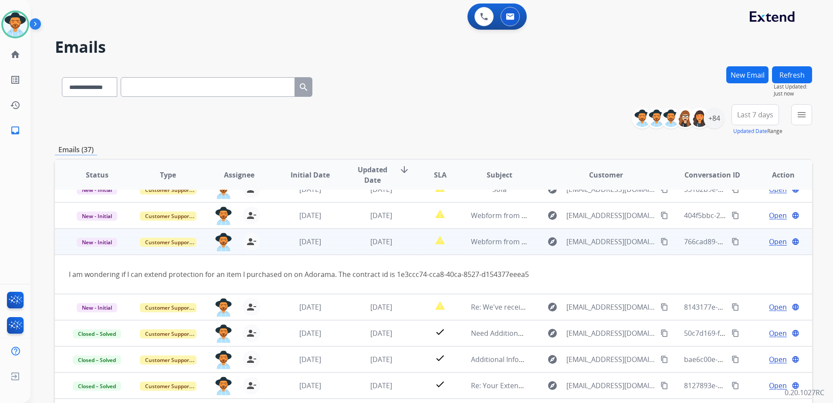
click at [773, 241] on span "Open" at bounding box center [778, 241] width 18 height 10
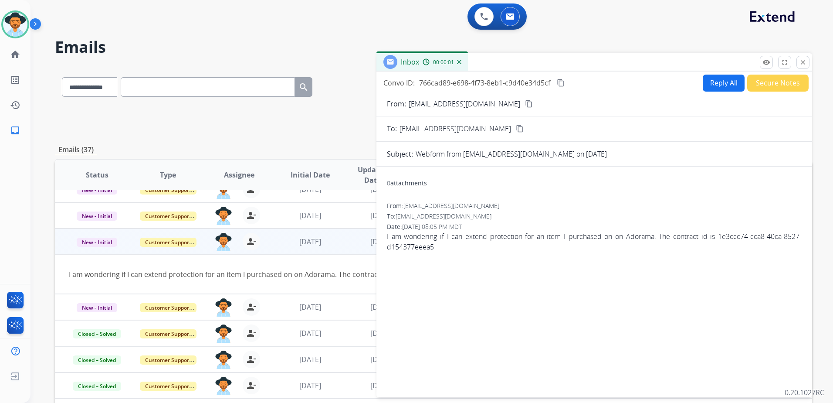
click at [724, 88] on button "Reply All" at bounding box center [724, 82] width 42 height 17
select select "**********"
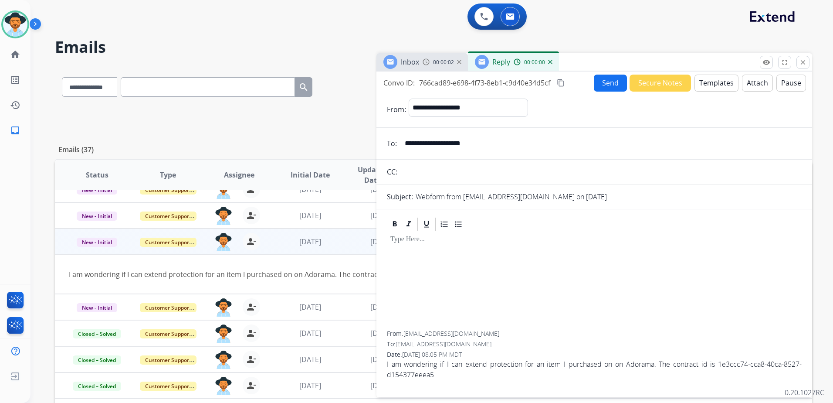
click at [719, 85] on button "Templates" at bounding box center [716, 82] width 44 height 17
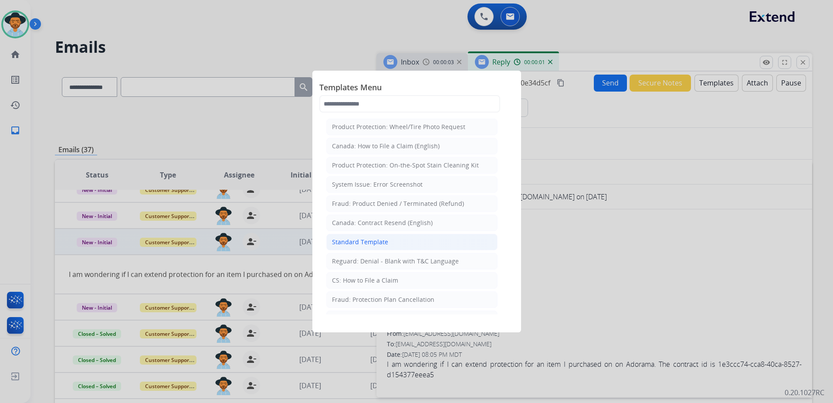
click at [395, 242] on li "Standard Template" at bounding box center [411, 242] width 171 height 17
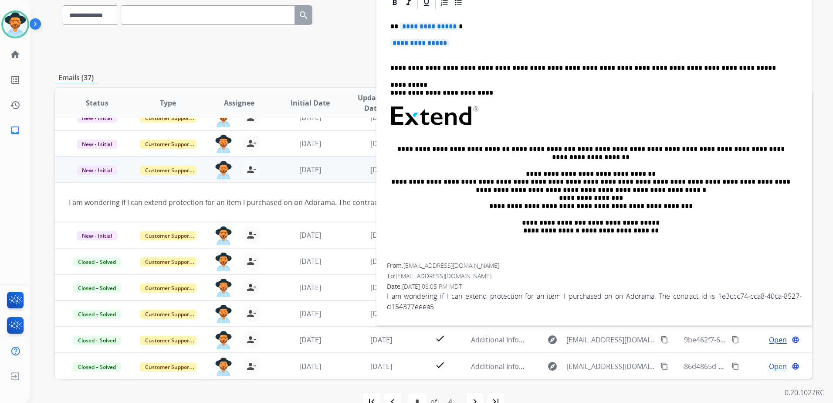
scroll to position [93, 0]
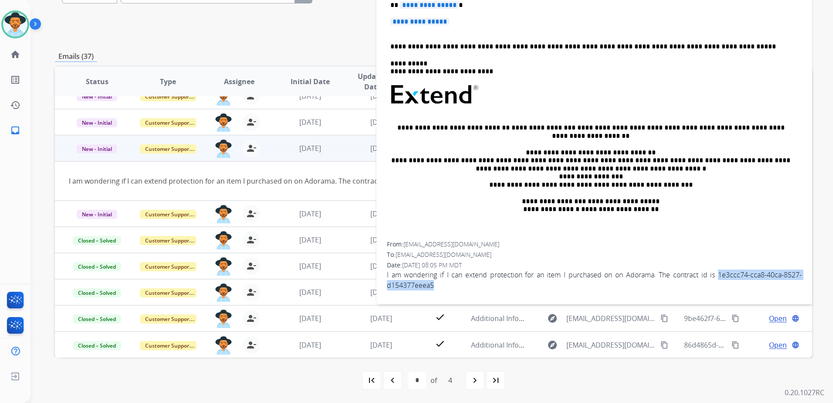
drag, startPoint x: 711, startPoint y: 273, endPoint x: 716, endPoint y: 282, distance: 9.9
click at [716, 282] on span "I am wondering if I can extend protection for an item I purchased on on Adorama…" at bounding box center [594, 279] width 415 height 21
copy span "1e3ccc74-cca8-40ca-8527-d154377eeea5"
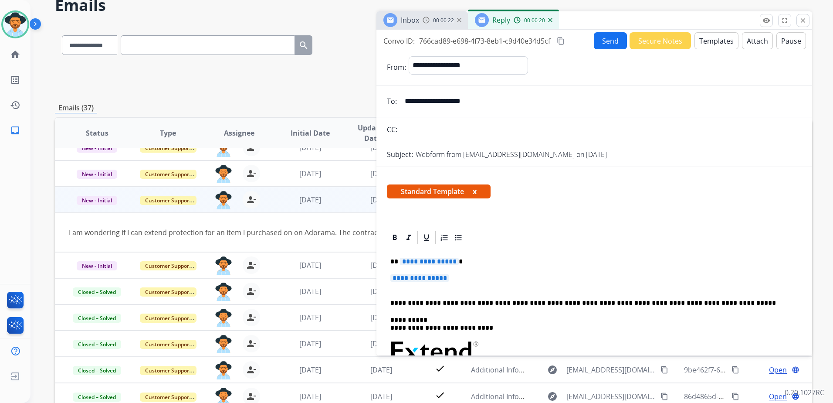
scroll to position [0, 0]
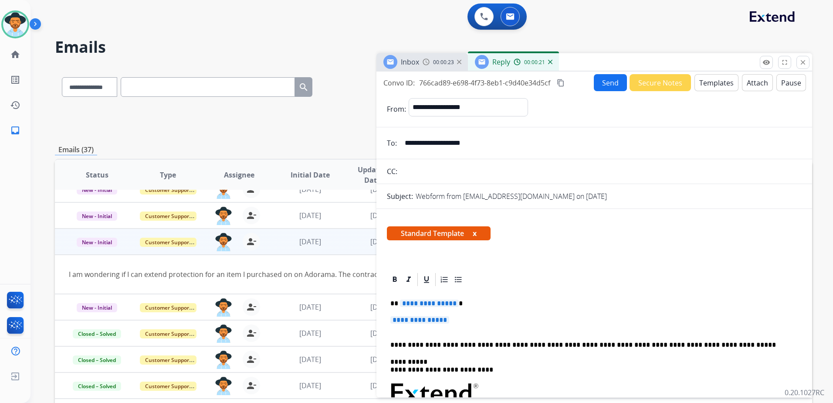
click at [723, 81] on button "Templates" at bounding box center [716, 82] width 44 height 17
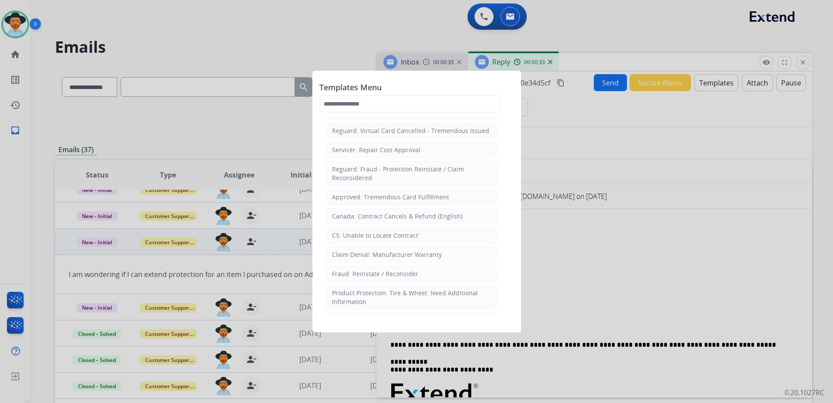
scroll to position [349, 0]
click at [359, 104] on input "text" at bounding box center [409, 103] width 181 height 17
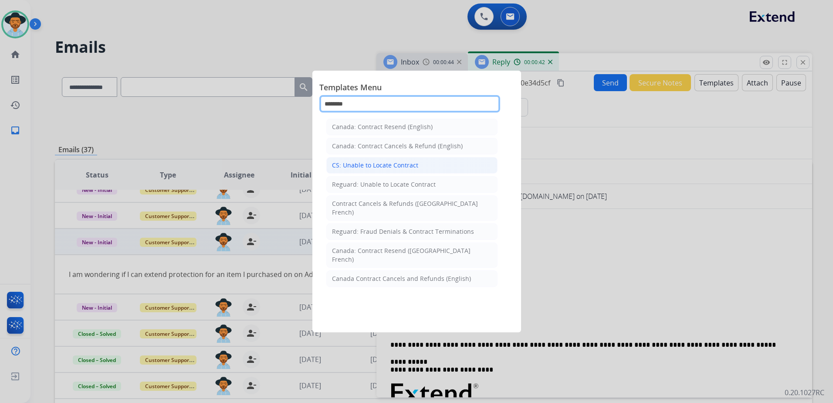
type input "********"
click at [343, 162] on div "CS: Unable to Locate Contract" at bounding box center [375, 165] width 86 height 9
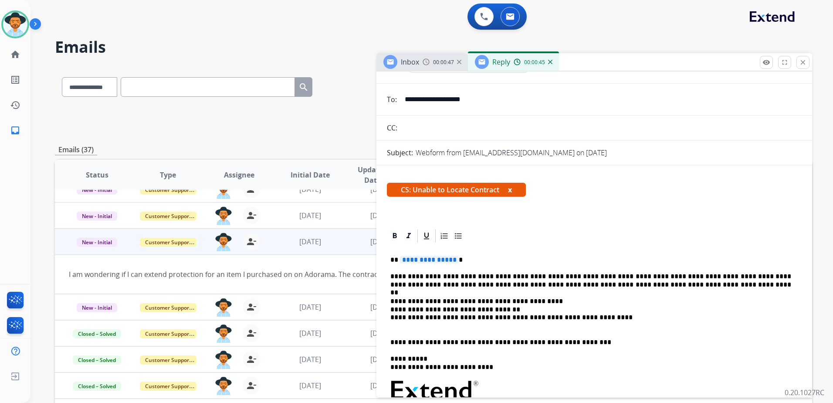
scroll to position [87, 0]
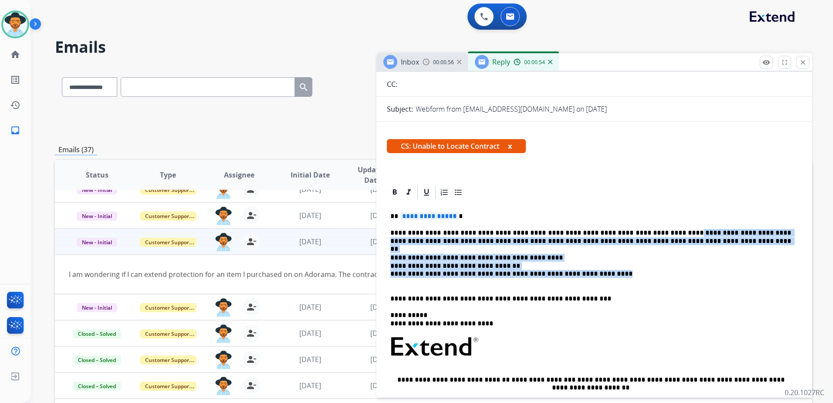
drag, startPoint x: 616, startPoint y: 274, endPoint x: 649, endPoint y: 233, distance: 52.9
click at [649, 233] on div "**********" at bounding box center [594, 346] width 415 height 293
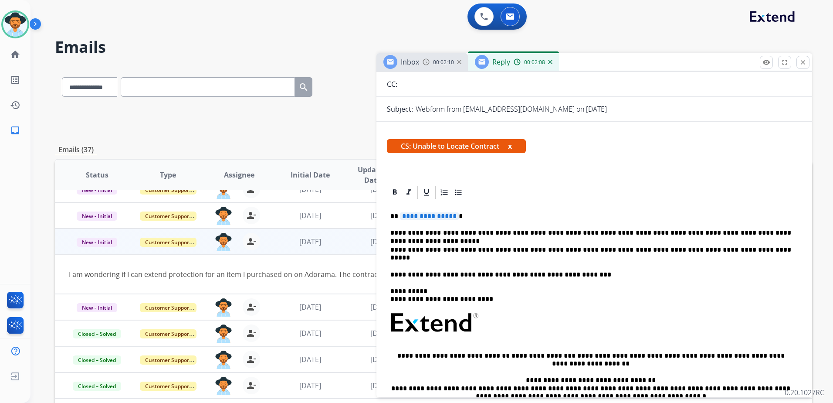
click at [487, 230] on p "**********" at bounding box center [590, 233] width 401 height 8
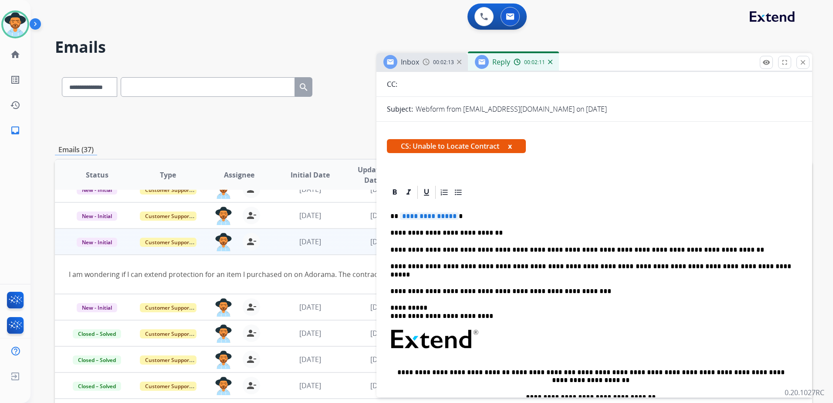
click at [394, 271] on p "**********" at bounding box center [590, 270] width 401 height 16
click at [393, 252] on p "**********" at bounding box center [590, 250] width 401 height 8
click at [394, 268] on p "**********" at bounding box center [590, 270] width 401 height 16
click at [448, 213] on span "**********" at bounding box center [429, 215] width 59 height 7
drag, startPoint x: 420, startPoint y: 215, endPoint x: 404, endPoint y: 211, distance: 17.0
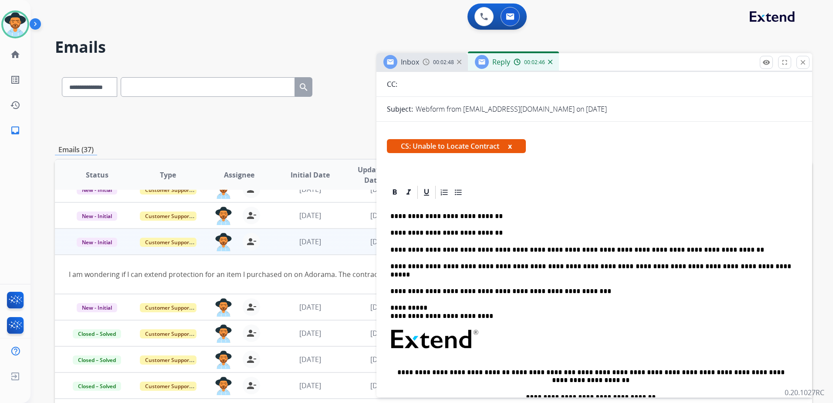
click at [424, 277] on p "**********" at bounding box center [590, 270] width 401 height 16
drag, startPoint x: 592, startPoint y: 294, endPoint x: 411, endPoint y: 289, distance: 181.7
click at [364, 291] on div "**********" at bounding box center [433, 281] width 757 height 430
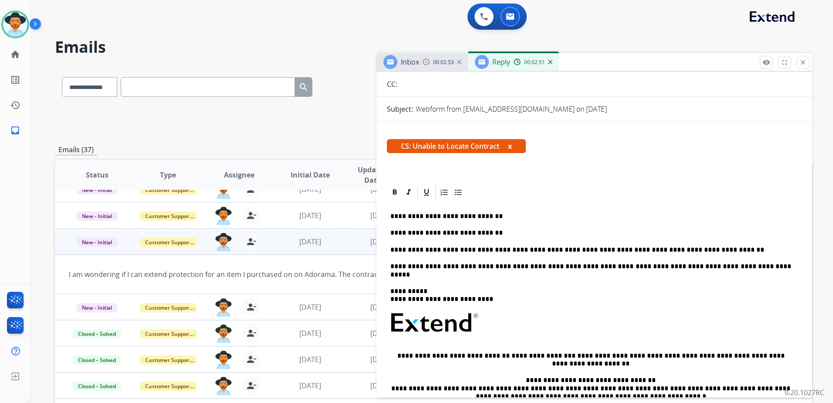
click at [413, 282] on div "**********" at bounding box center [594, 334] width 415 height 269
click at [416, 278] on p "**********" at bounding box center [590, 270] width 401 height 16
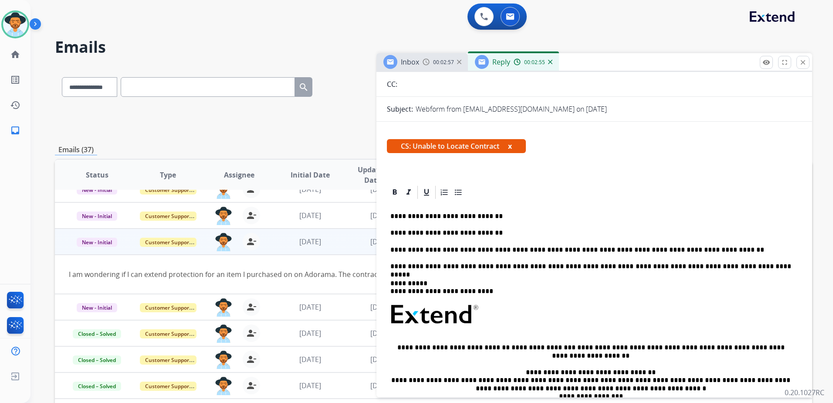
click at [548, 222] on div "**********" at bounding box center [594, 330] width 415 height 261
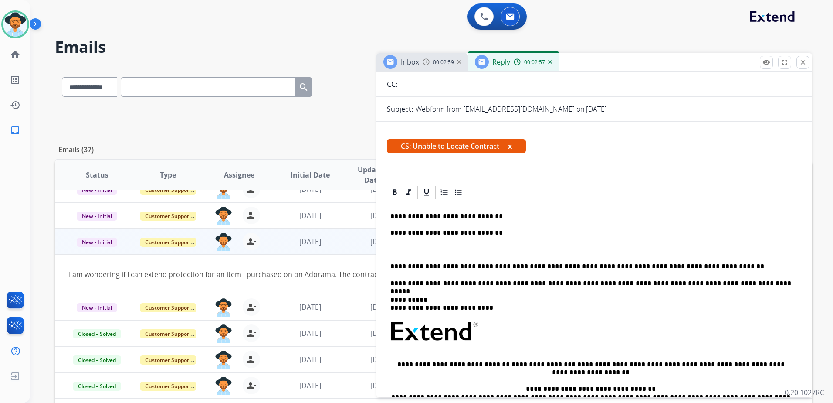
click at [701, 271] on div "**********" at bounding box center [594, 339] width 415 height 278
click at [704, 267] on p "**********" at bounding box center [590, 266] width 401 height 8
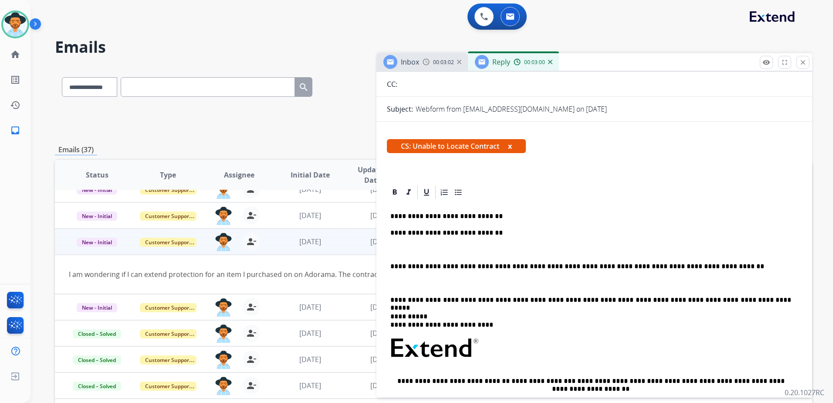
click at [743, 302] on p "**********" at bounding box center [590, 300] width 401 height 8
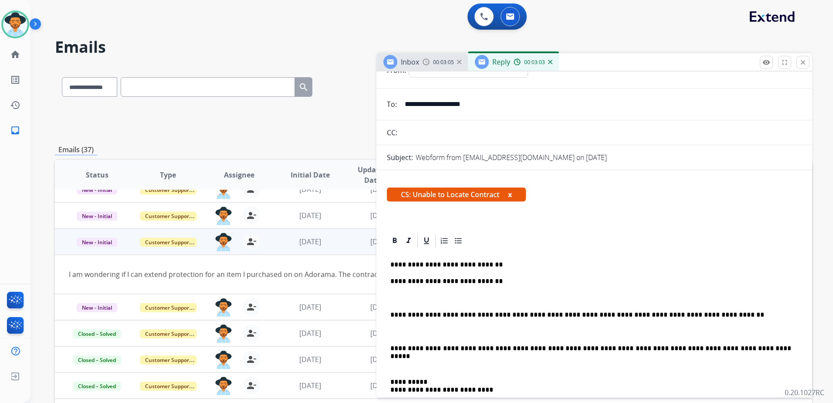
scroll to position [0, 0]
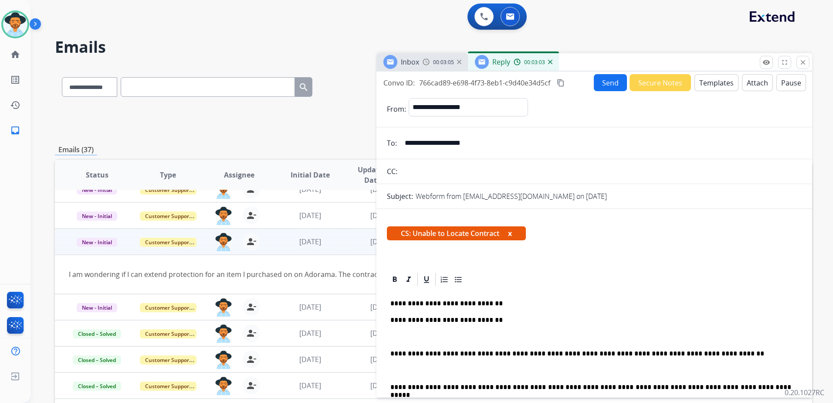
click at [606, 83] on button "Send" at bounding box center [610, 82] width 33 height 17
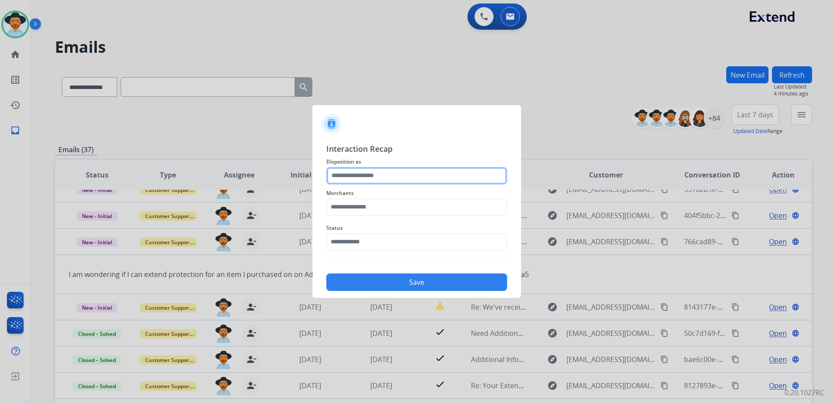
click at [384, 176] on input "text" at bounding box center [416, 175] width 181 height 17
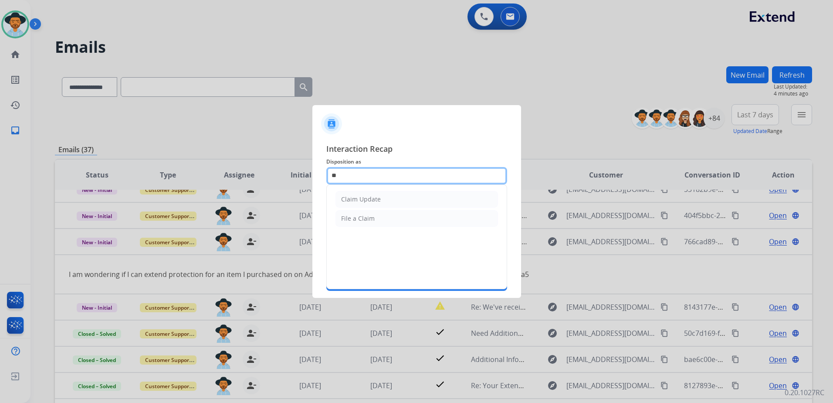
type input "*"
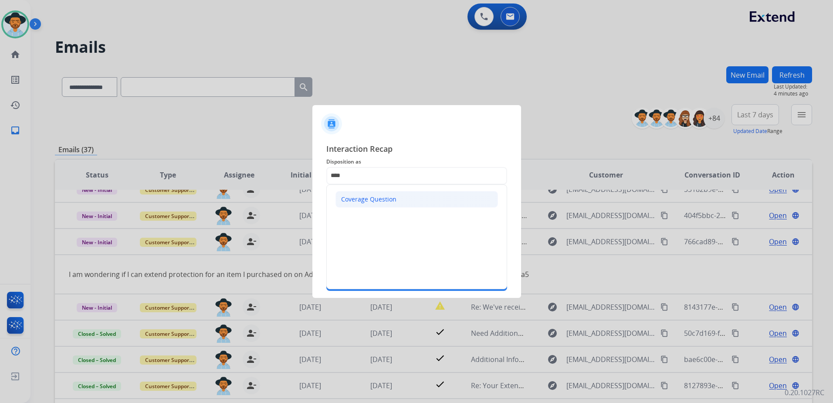
click at [371, 201] on div "Coverage Question" at bounding box center [368, 199] width 55 height 9
type input "**********"
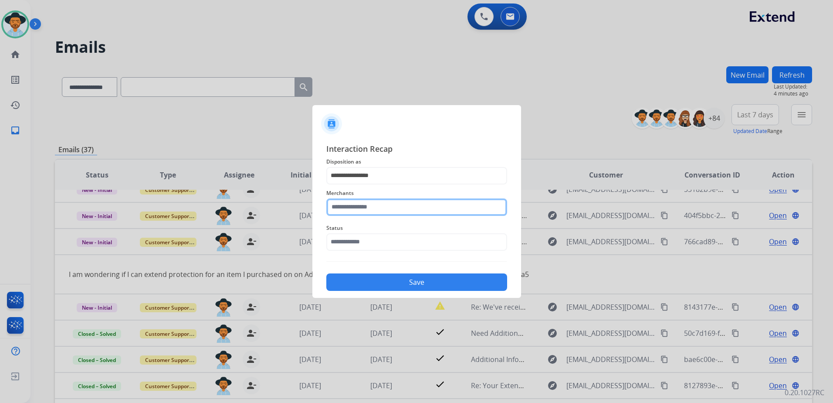
click at [371, 208] on input "text" at bounding box center [416, 206] width 181 height 17
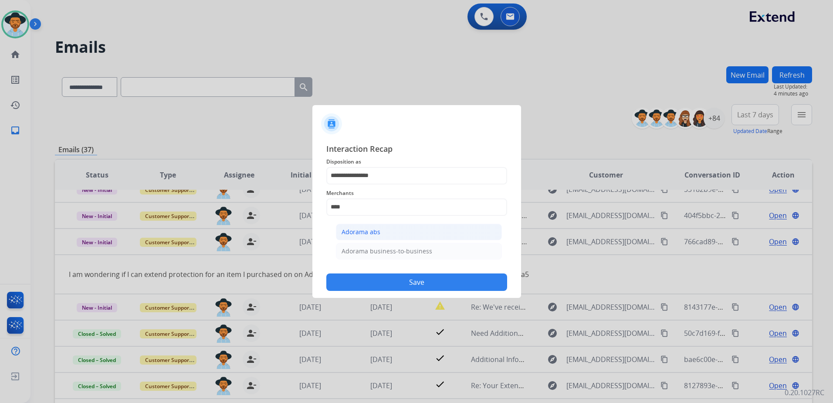
drag, startPoint x: 370, startPoint y: 227, endPoint x: 373, endPoint y: 237, distance: 9.6
click at [370, 227] on div "Adorama abs" at bounding box center [361, 231] width 39 height 9
type input "**********"
drag, startPoint x: 373, startPoint y: 237, endPoint x: 378, endPoint y: 241, distance: 7.1
click at [373, 237] on input "text" at bounding box center [416, 241] width 181 height 17
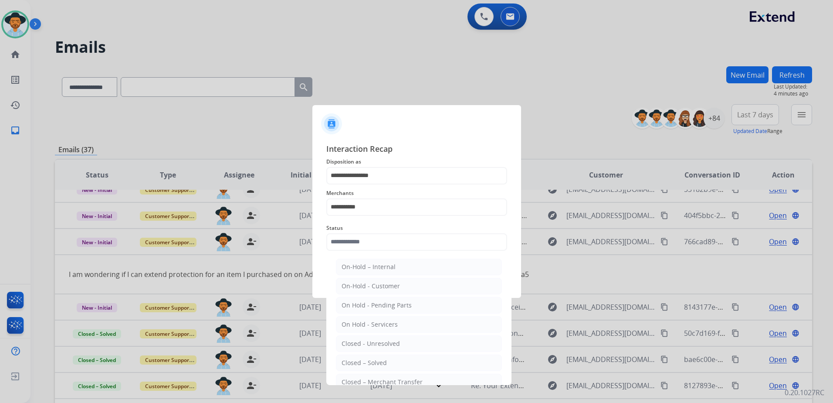
drag, startPoint x: 403, startPoint y: 364, endPoint x: 406, endPoint y: 359, distance: 6.5
click at [403, 364] on li "Closed – Solved" at bounding box center [419, 362] width 166 height 17
type input "**********"
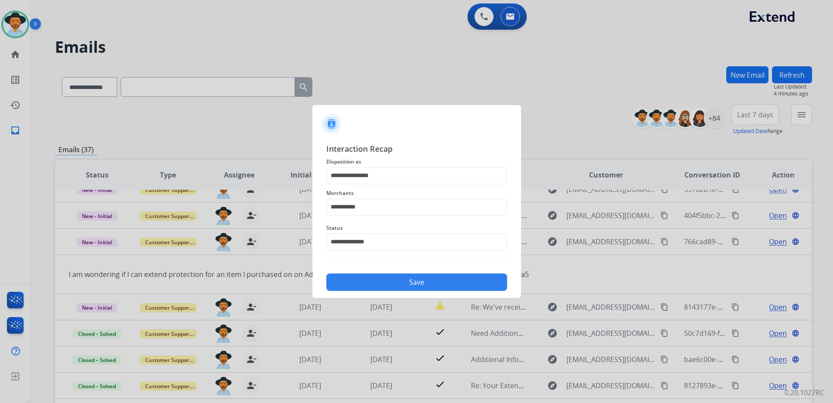
click at [423, 281] on button "Save" at bounding box center [416, 281] width 181 height 17
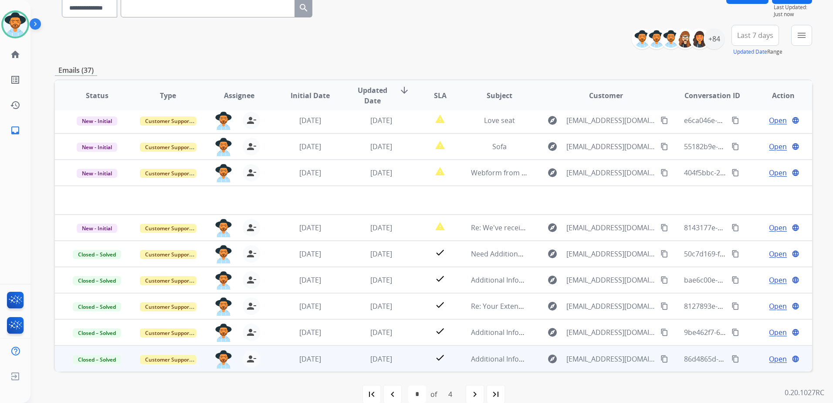
scroll to position [93, 0]
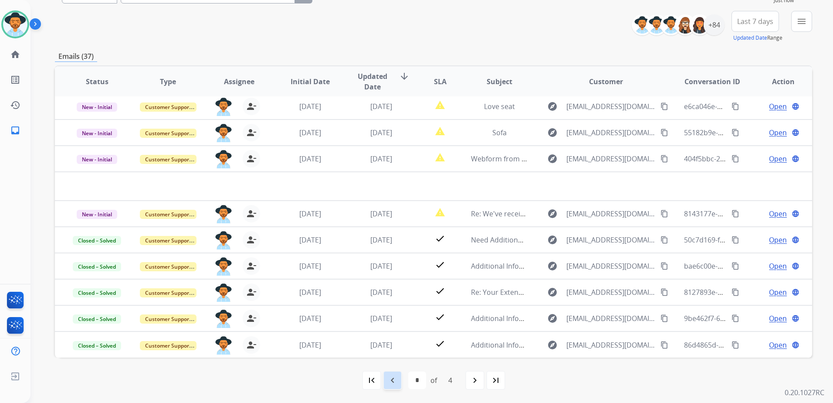
click at [389, 377] on mat-icon "navigate_before" at bounding box center [392, 380] width 10 height 10
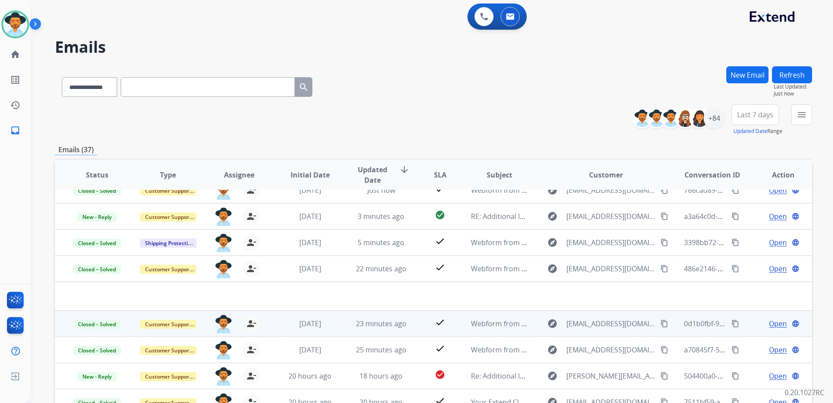
scroll to position [0, 0]
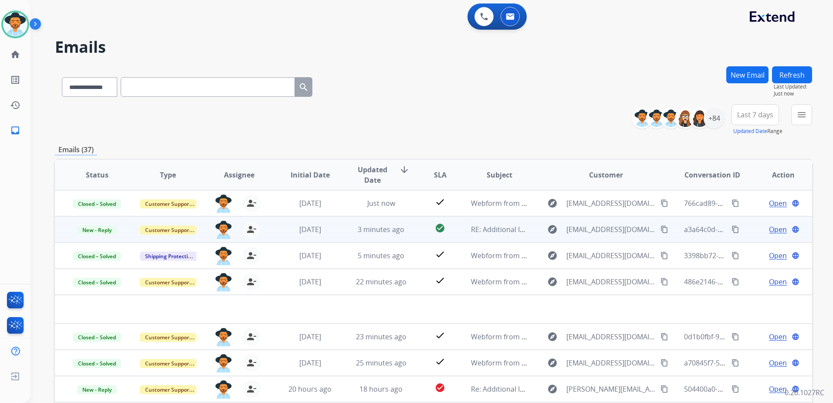
click at [742, 232] on td "Open language" at bounding box center [776, 229] width 71 height 26
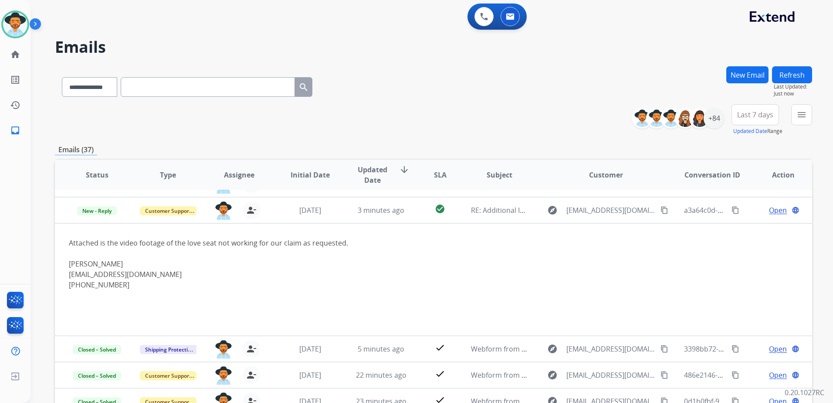
scroll to position [26, 0]
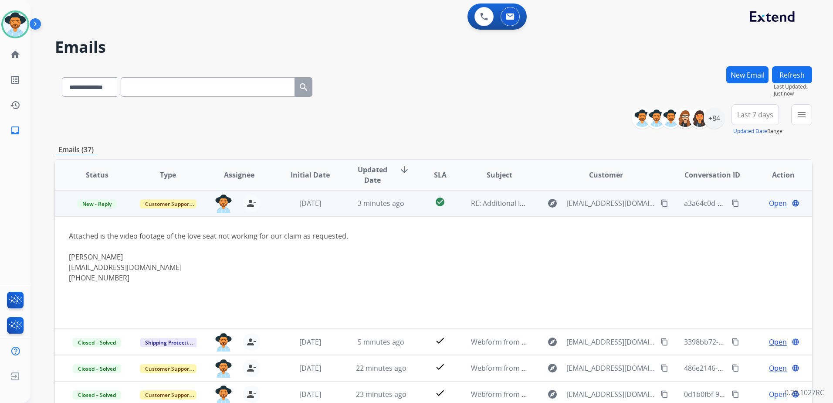
click at [755, 205] on div "Open language" at bounding box center [783, 203] width 57 height 10
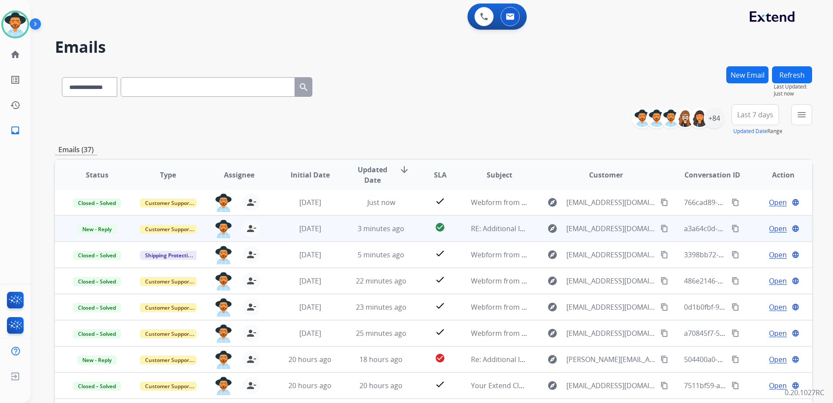
scroll to position [1, 0]
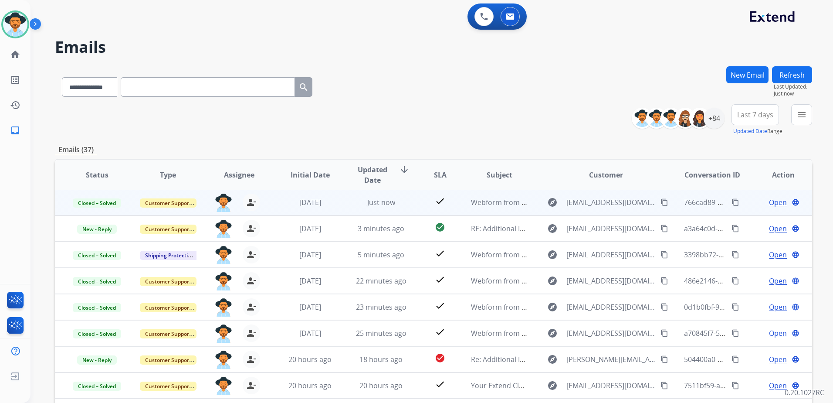
click at [775, 203] on span "Open" at bounding box center [778, 202] width 18 height 10
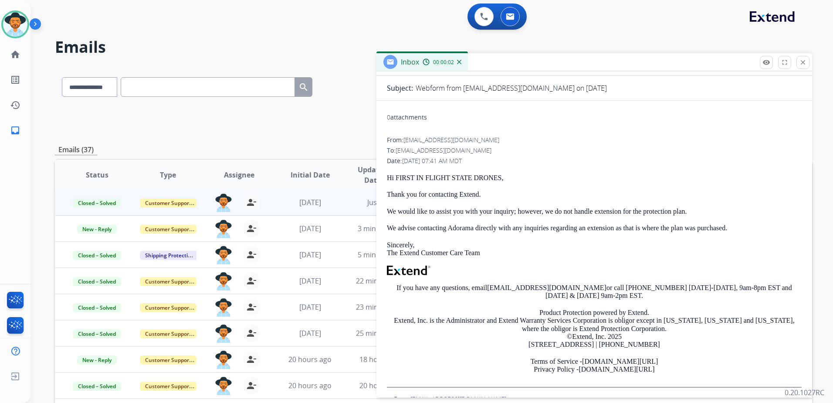
scroll to position [127, 0]
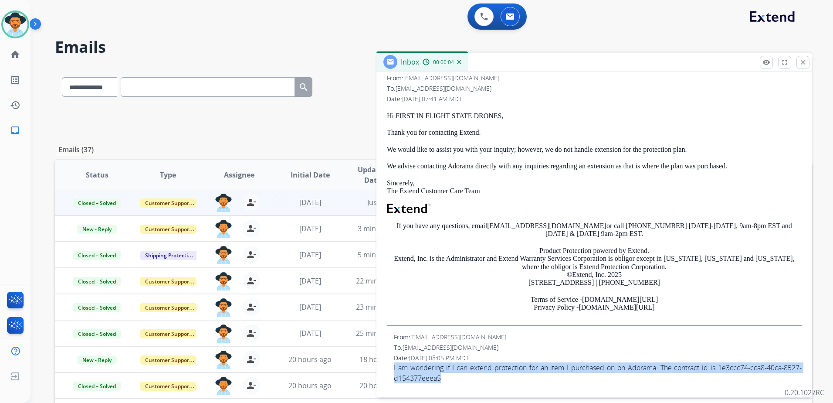
drag, startPoint x: 385, startPoint y: 367, endPoint x: 655, endPoint y: 372, distance: 269.7
click at [655, 372] on div "0 attachments From: [EMAIL_ADDRESS][DOMAIN_NAME] To: [EMAIL_ADDRESS][DOMAIN_NAM…" at bounding box center [594, 218] width 436 height 344
drag, startPoint x: 655, startPoint y: 372, endPoint x: 659, endPoint y: 366, distance: 7.9
copy span "I am wondering if I can extend protection for an item I purchased on on Adorama…"
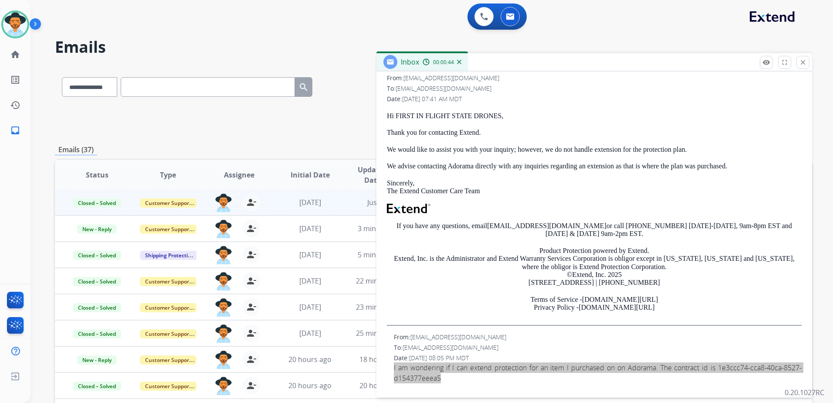
scroll to position [0, 0]
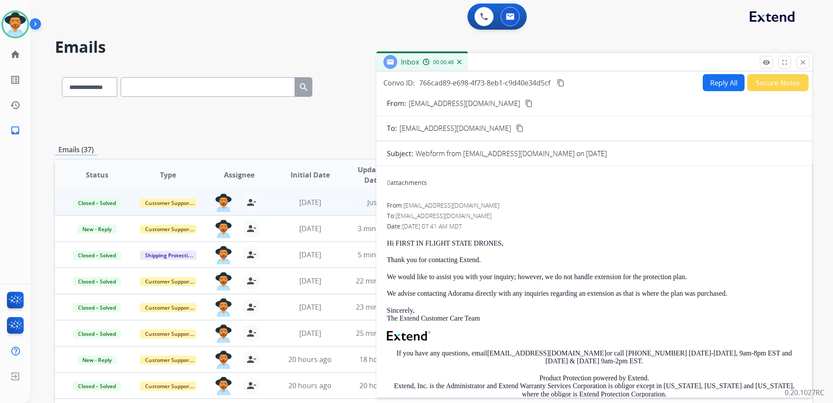
click at [561, 82] on mat-icon "content_copy" at bounding box center [561, 83] width 8 height 8
click at [798, 64] on button "close Close" at bounding box center [802, 62] width 13 height 13
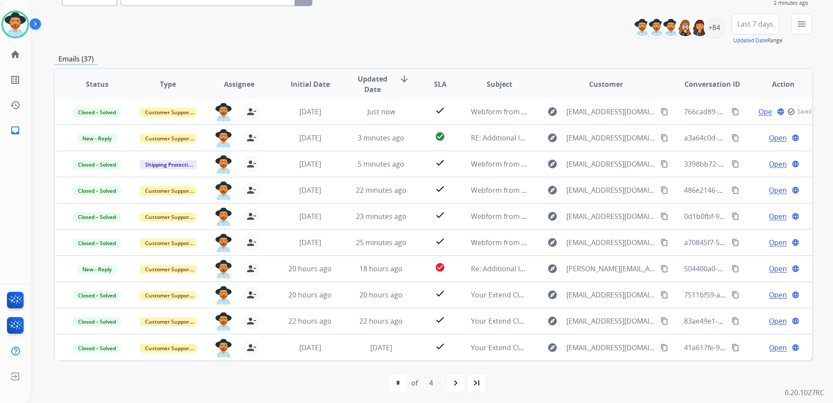
scroll to position [93, 0]
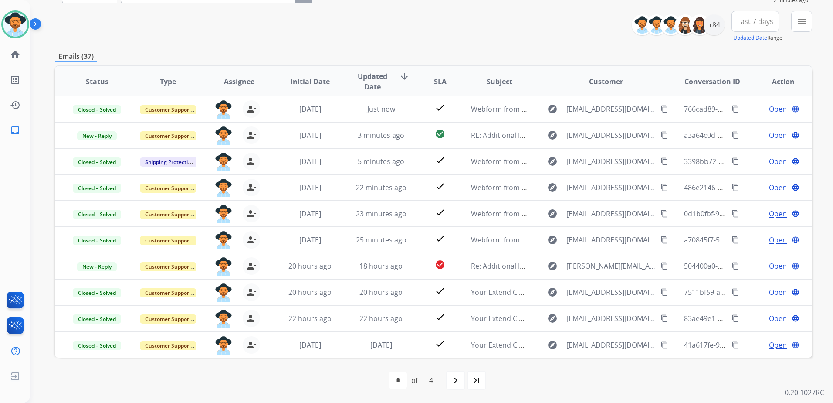
click at [456, 382] on mat-icon "navigate_next" at bounding box center [455, 380] width 10 height 10
select select "*"
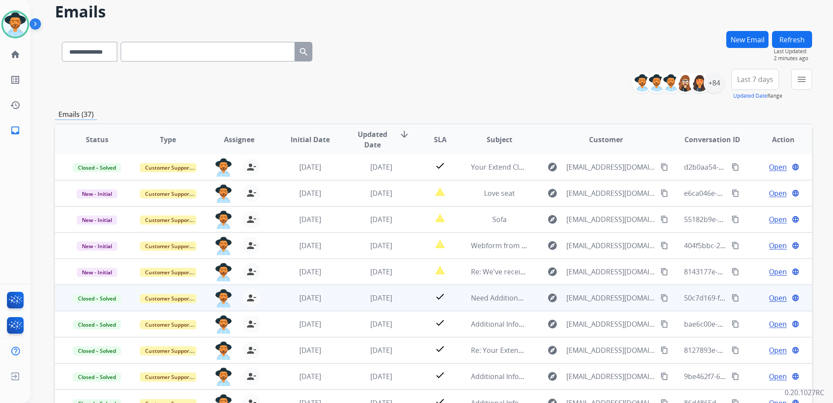
scroll to position [44, 0]
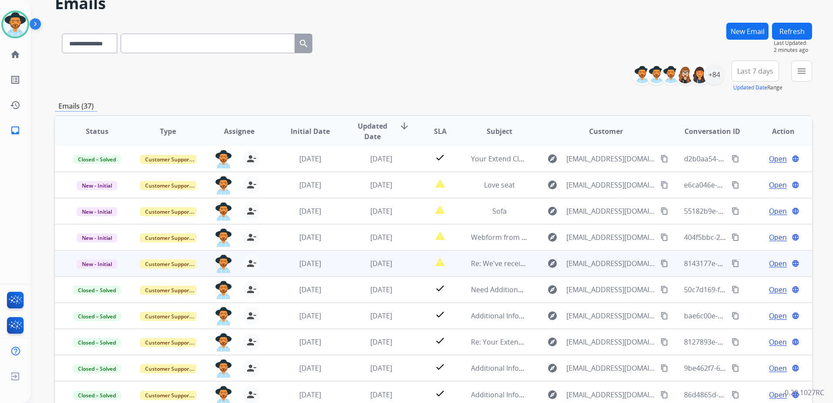
click at [744, 266] on td "Open language" at bounding box center [776, 263] width 71 height 26
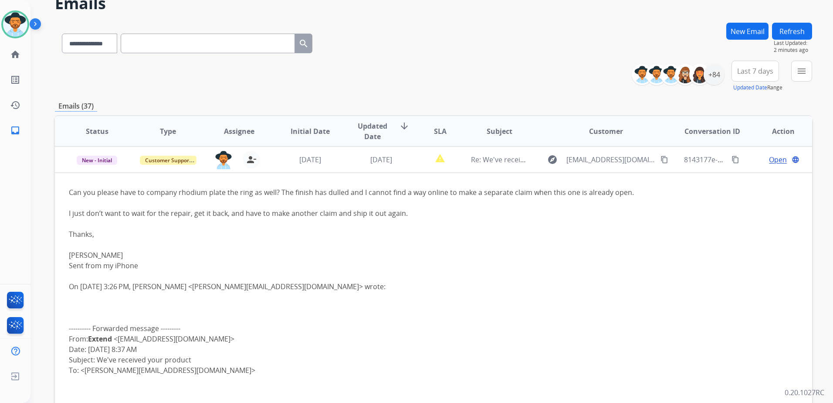
scroll to position [0, 0]
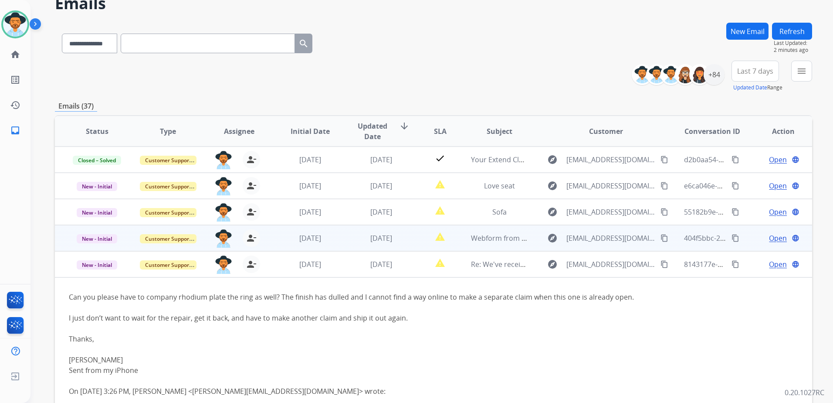
click at [755, 233] on div "Open language" at bounding box center [783, 238] width 57 height 10
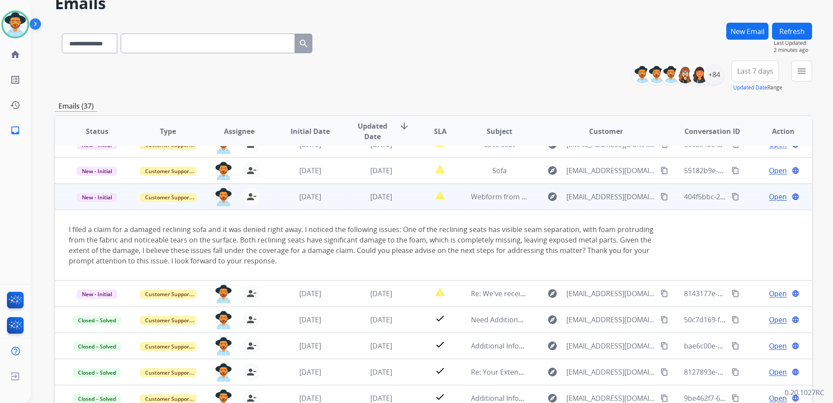
scroll to position [71, 0]
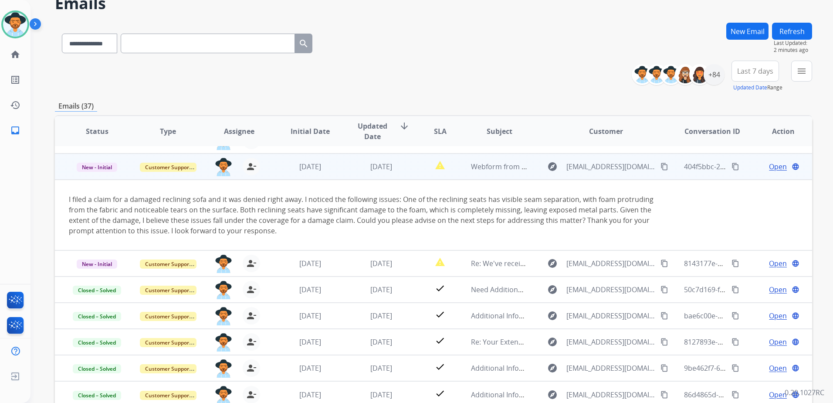
click at [660, 166] on mat-icon "content_copy" at bounding box center [664, 166] width 8 height 8
click at [770, 167] on span "Open" at bounding box center [778, 166] width 18 height 10
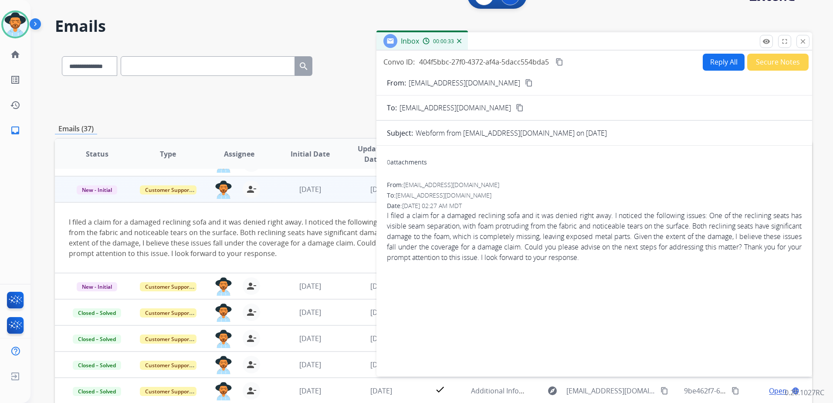
scroll to position [0, 0]
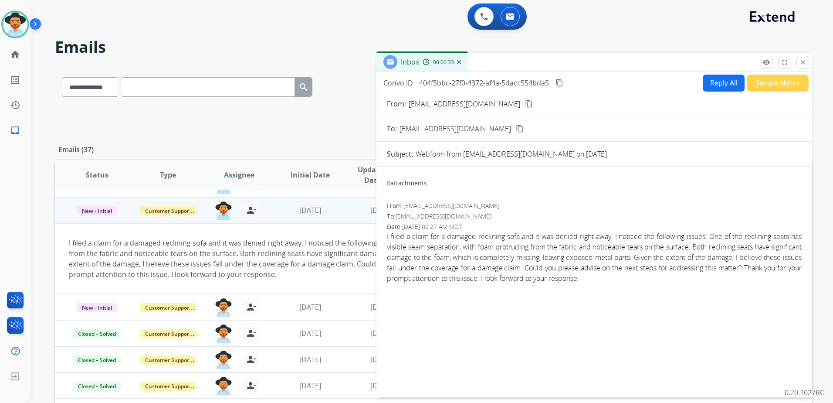
drag, startPoint x: 710, startPoint y: 95, endPoint x: 713, endPoint y: 88, distance: 6.8
click at [710, 95] on form "From: [EMAIL_ADDRESS][DOMAIN_NAME] content_copy To: [EMAIL_ADDRESS][DOMAIN_NAME…" at bounding box center [594, 242] width 436 height 302
click at [716, 83] on button "Reply All" at bounding box center [724, 82] width 42 height 17
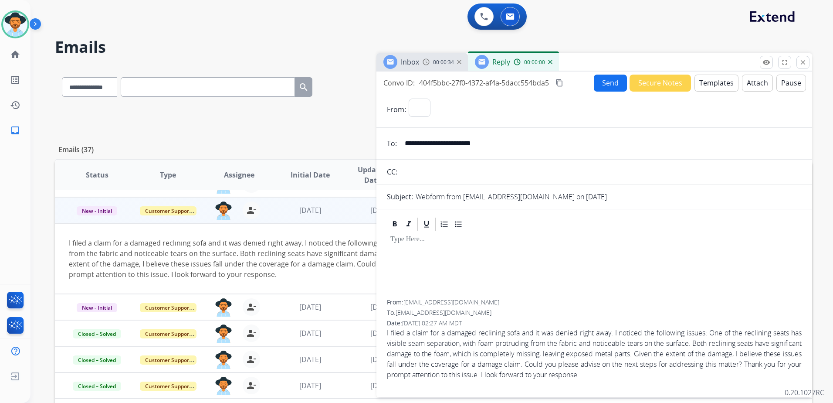
click at [716, 82] on button "Templates" at bounding box center [716, 82] width 44 height 17
select select "**********"
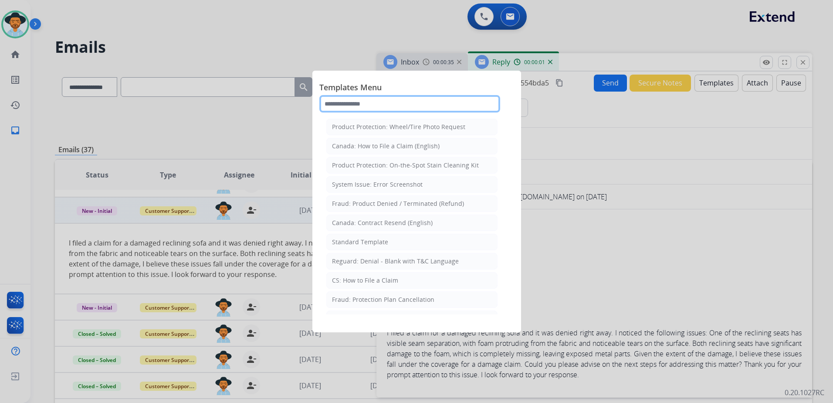
click at [382, 102] on input "text" at bounding box center [409, 103] width 181 height 17
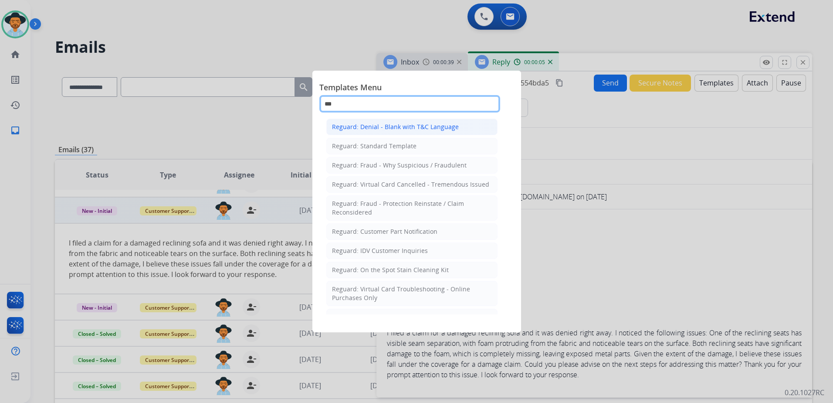
type input "***"
click at [404, 128] on div "Reguard: Denial - Blank with T&C Language" at bounding box center [395, 126] width 127 height 9
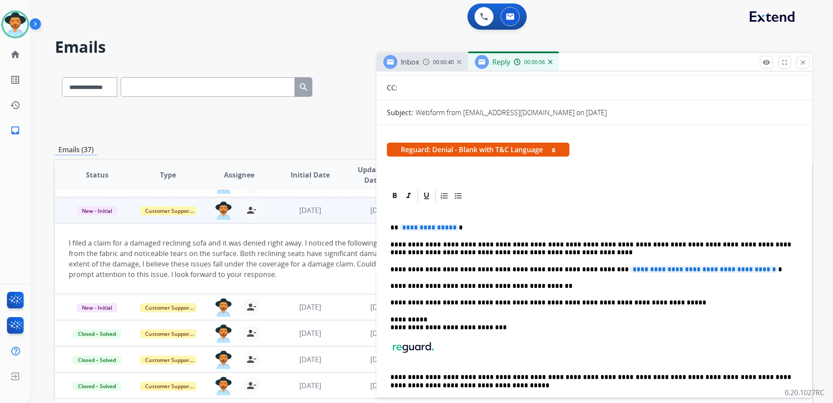
scroll to position [87, 0]
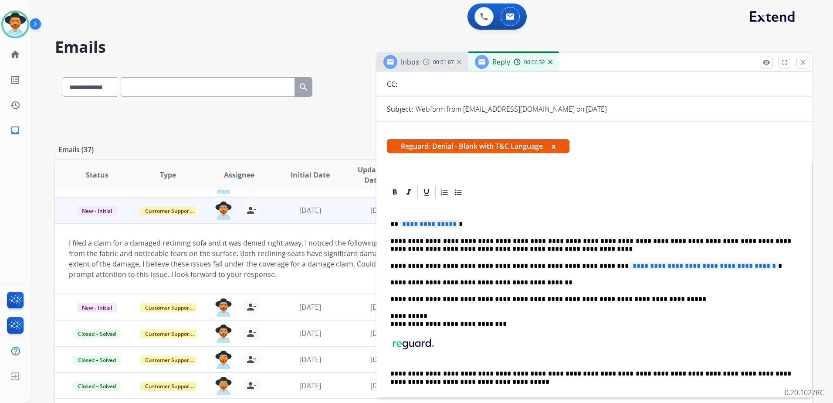
drag, startPoint x: 582, startPoint y: 266, endPoint x: 671, endPoint y: 267, distance: 89.3
click at [671, 267] on span "**********" at bounding box center [704, 265] width 148 height 7
drag, startPoint x: 672, startPoint y: 265, endPoint x: 649, endPoint y: 259, distance: 24.0
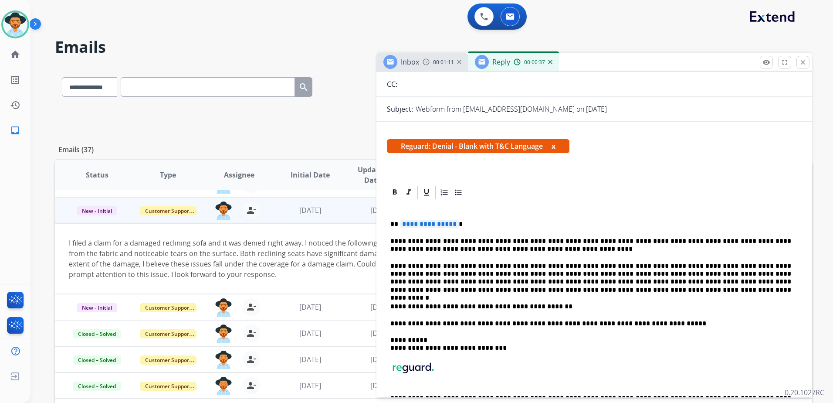
click at [442, 223] on span "**********" at bounding box center [429, 223] width 59 height 7
click at [411, 221] on span "**********" at bounding box center [429, 223] width 59 height 7
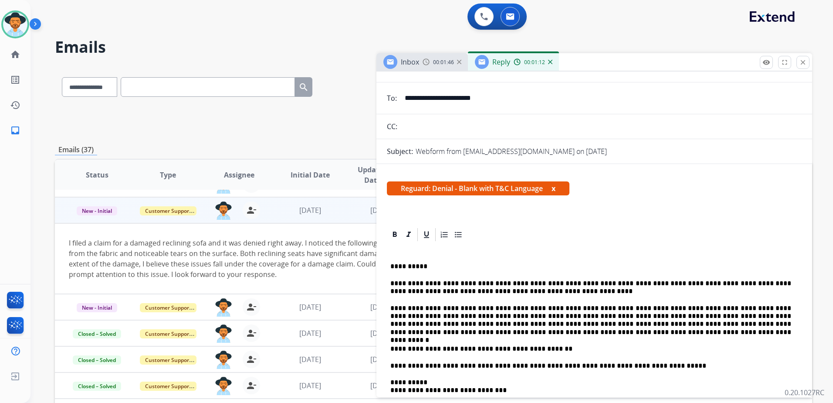
scroll to position [0, 0]
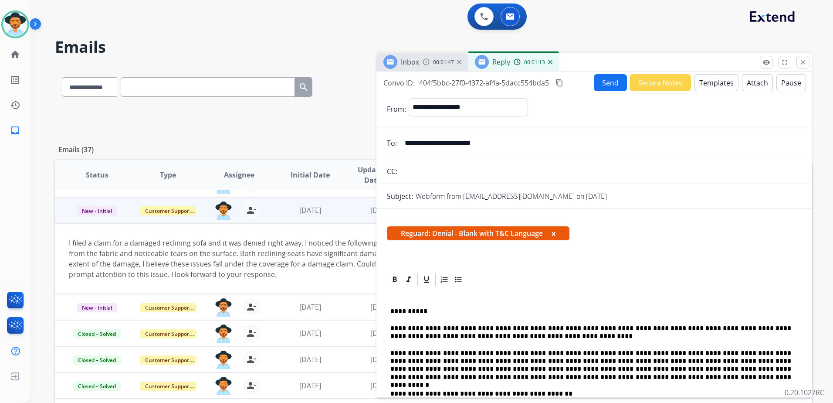
click at [753, 84] on button "Attach" at bounding box center [757, 82] width 31 height 17
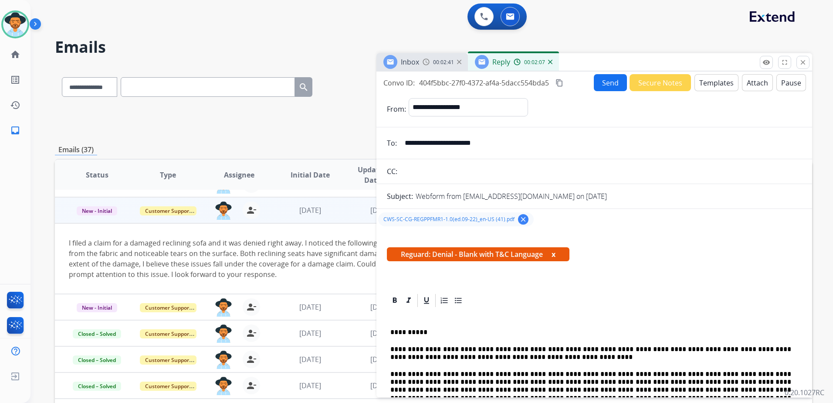
click at [611, 80] on button "Send" at bounding box center [610, 82] width 33 height 17
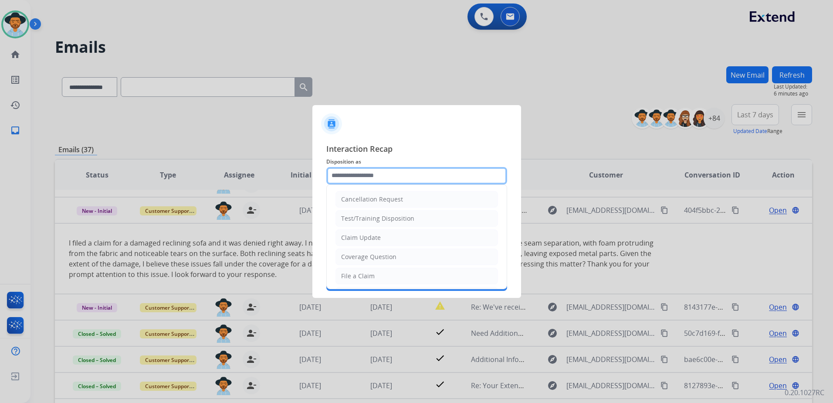
click at [403, 173] on input "text" at bounding box center [416, 175] width 181 height 17
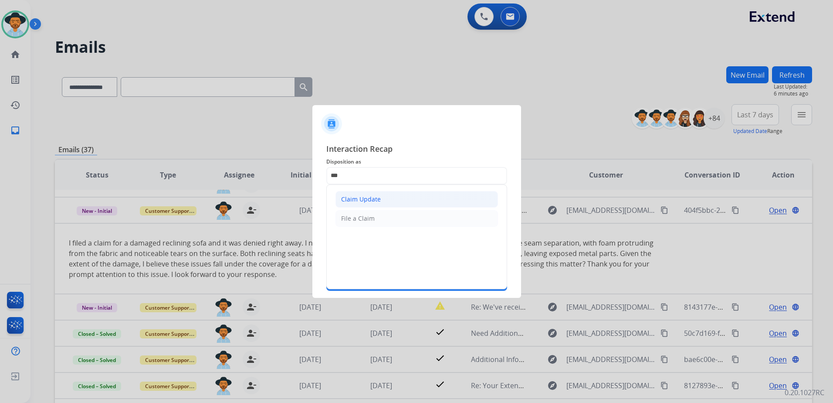
click at [399, 196] on li "Claim Update" at bounding box center [416, 199] width 162 height 17
type input "**********"
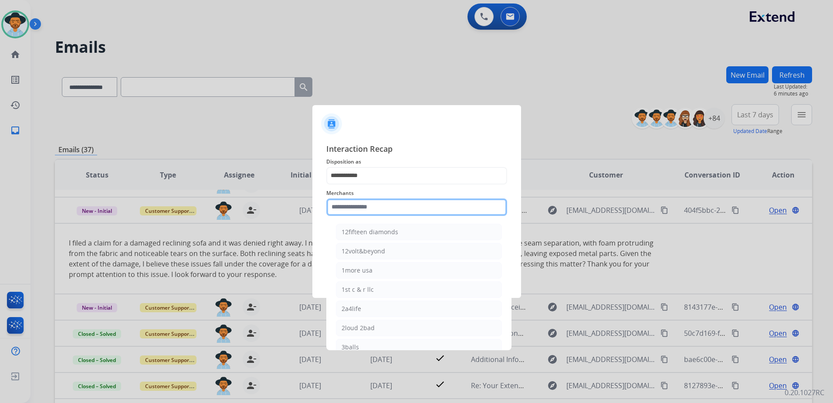
click at [390, 206] on input "text" at bounding box center [416, 206] width 181 height 17
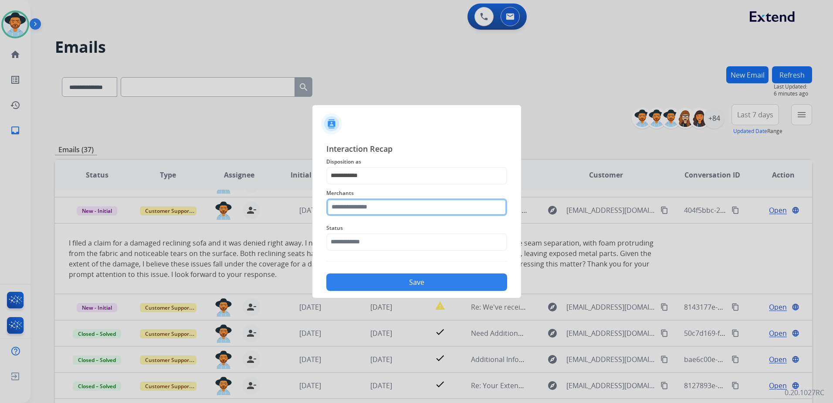
drag, startPoint x: 363, startPoint y: 205, endPoint x: 393, endPoint y: 205, distance: 29.2
click at [363, 205] on input "text" at bounding box center [416, 206] width 181 height 17
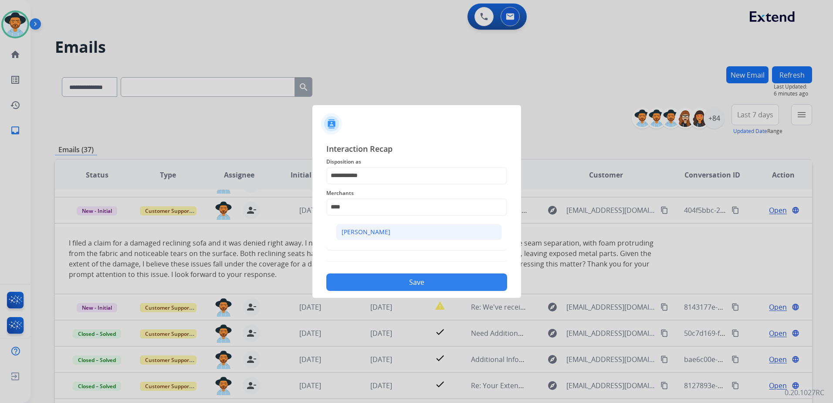
click at [374, 229] on div "[PERSON_NAME]" at bounding box center [366, 231] width 49 height 9
type input "**********"
click at [381, 243] on input "text" at bounding box center [416, 241] width 181 height 17
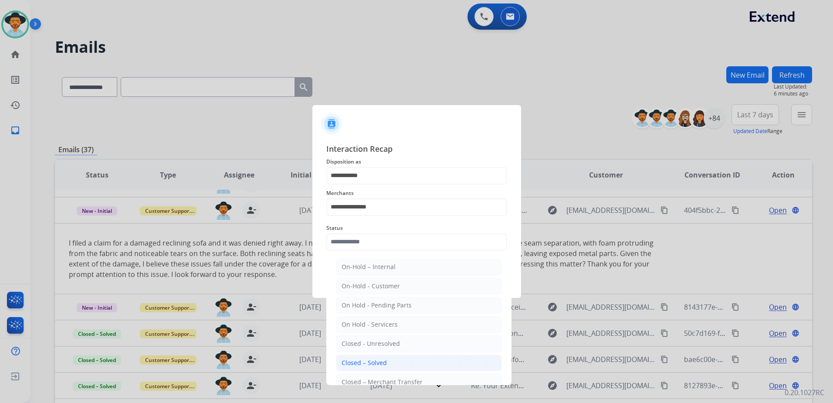
click at [406, 360] on li "Closed – Solved" at bounding box center [419, 362] width 166 height 17
type input "**********"
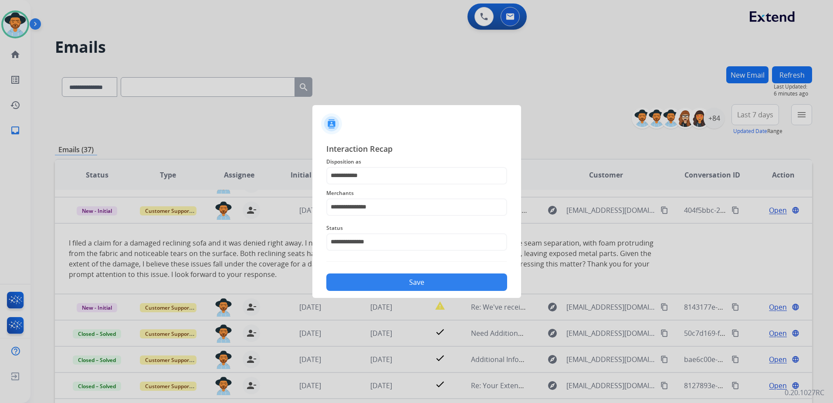
click at [431, 281] on button "Save" at bounding box center [416, 281] width 181 height 17
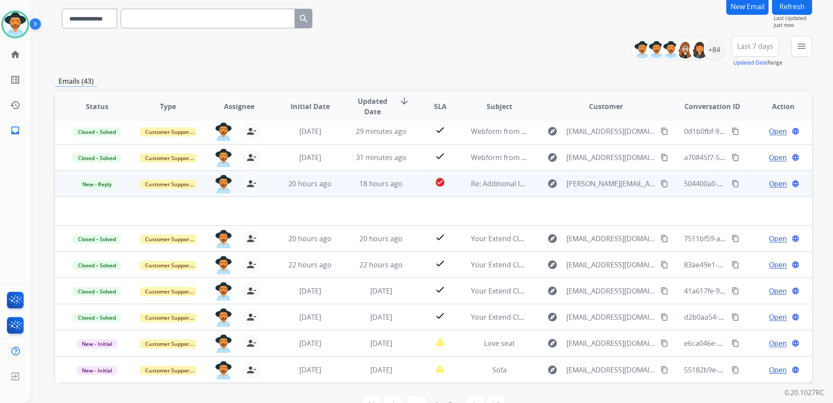
scroll to position [93, 0]
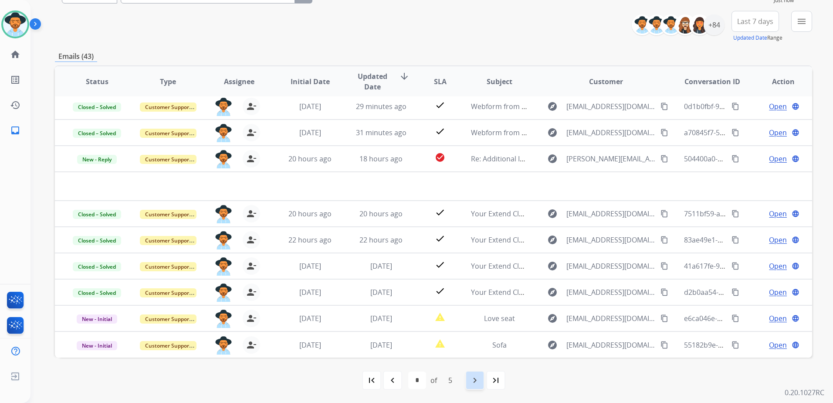
click at [474, 384] on mat-icon "navigate_next" at bounding box center [475, 380] width 10 height 10
click at [395, 379] on mat-icon "navigate_before" at bounding box center [392, 380] width 10 height 10
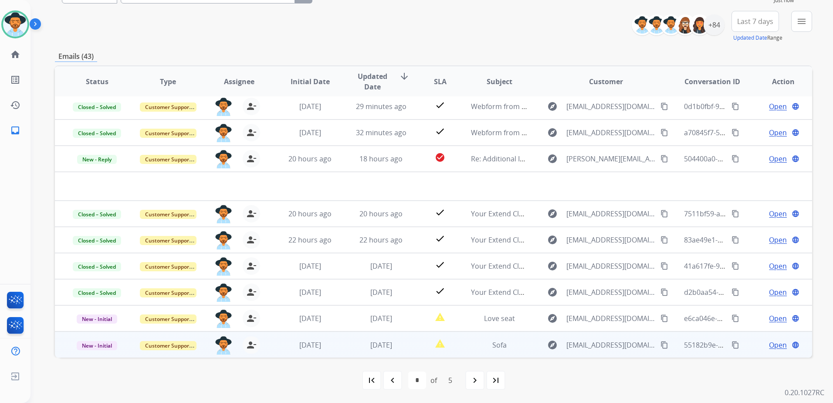
click at [755, 348] on div "Open language" at bounding box center [783, 344] width 57 height 10
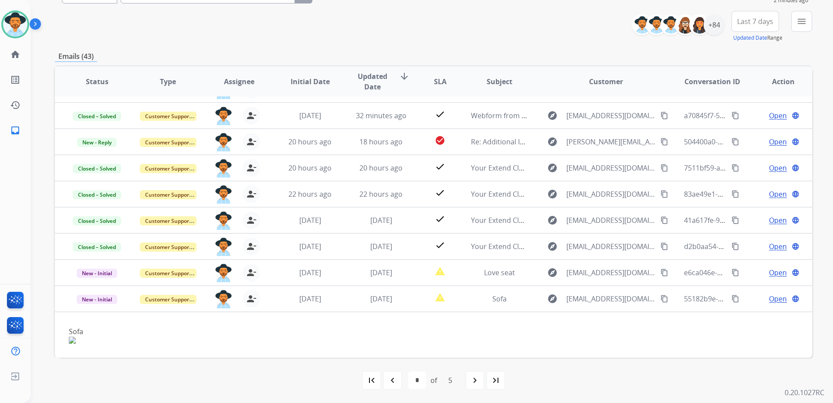
drag, startPoint x: 394, startPoint y: 379, endPoint x: 504, endPoint y: 343, distance: 116.0
click at [394, 379] on mat-icon "navigate_before" at bounding box center [392, 380] width 10 height 10
select select "*"
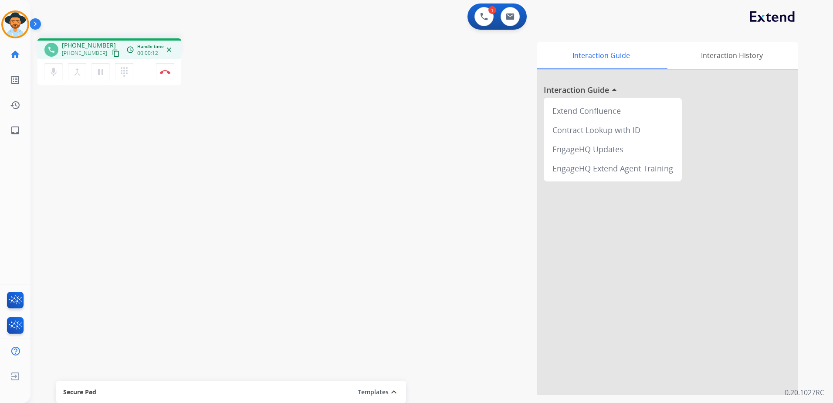
click at [112, 49] on mat-icon "content_copy" at bounding box center [116, 53] width 8 height 8
click at [159, 73] on button "Disconnect" at bounding box center [165, 72] width 18 height 18
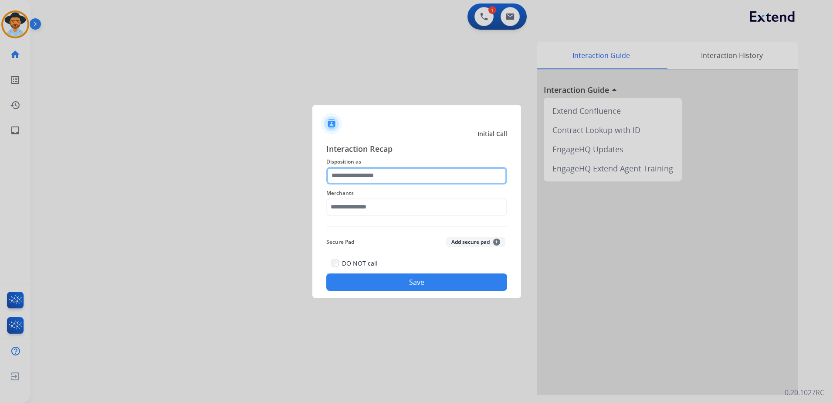
click at [409, 173] on input "text" at bounding box center [416, 175] width 181 height 17
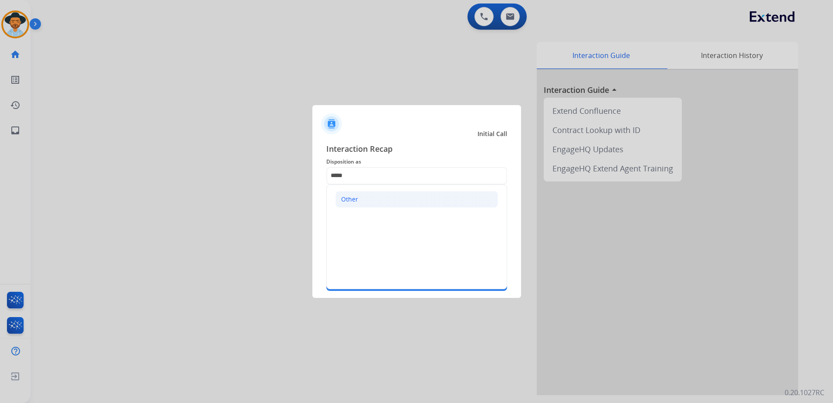
click at [382, 203] on li "Other" at bounding box center [416, 199] width 162 height 17
type input "*****"
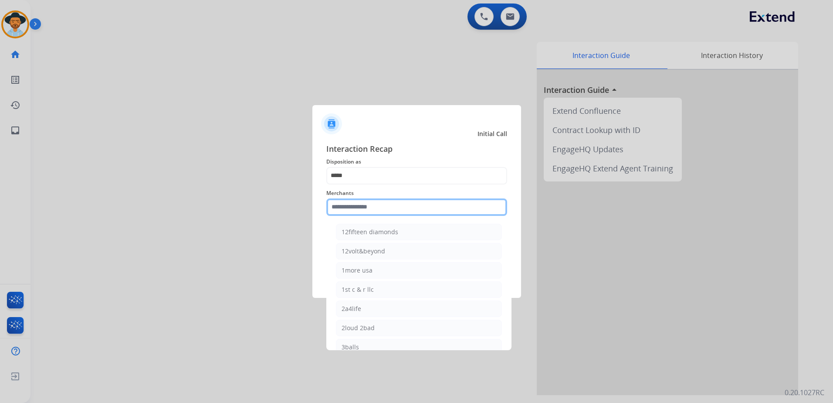
click at [382, 204] on input "text" at bounding box center [416, 206] width 181 height 17
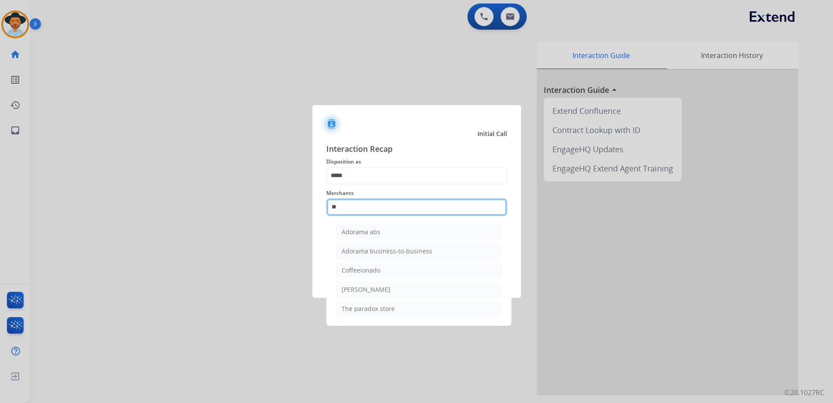
type input "*"
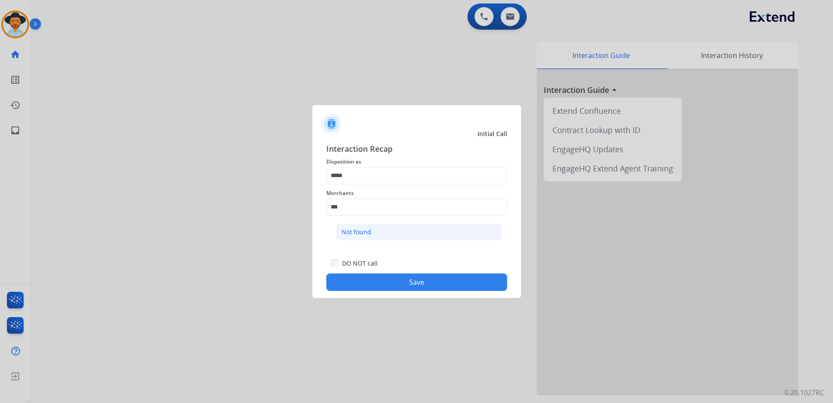
click at [384, 235] on li "Not found" at bounding box center [419, 231] width 166 height 17
type input "*********"
click at [420, 286] on button "Save" at bounding box center [416, 281] width 181 height 17
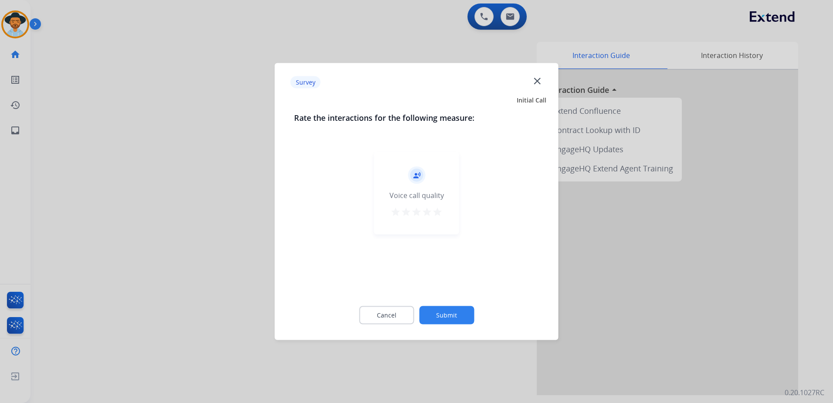
click at [439, 213] on mat-icon "star" at bounding box center [437, 211] width 10 height 10
click at [461, 315] on button "Submit" at bounding box center [446, 315] width 55 height 18
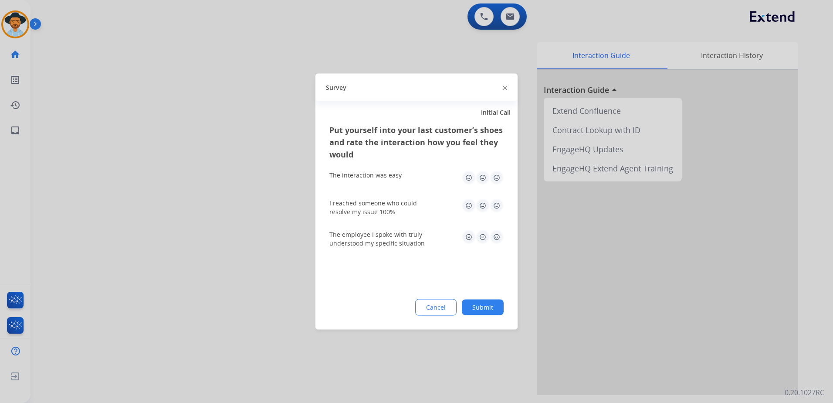
click at [492, 174] on img at bounding box center [497, 178] width 14 height 14
click at [498, 209] on img at bounding box center [497, 206] width 14 height 14
click at [496, 237] on img at bounding box center [497, 237] width 14 height 14
click at [492, 313] on button "Submit" at bounding box center [483, 307] width 42 height 16
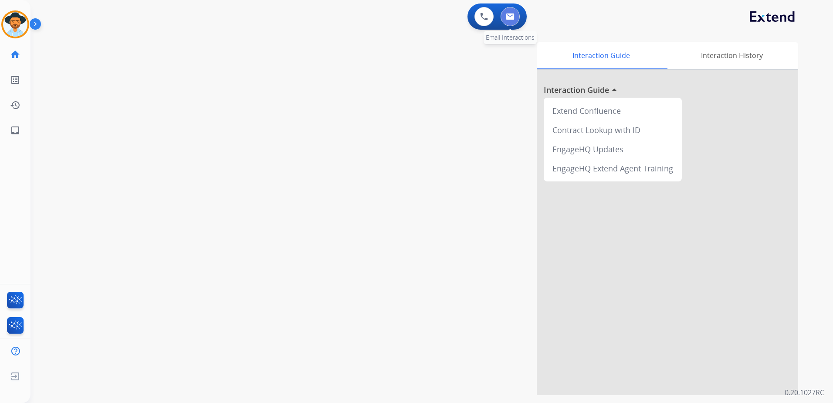
click at [514, 21] on button at bounding box center [510, 16] width 19 height 19
select select "**********"
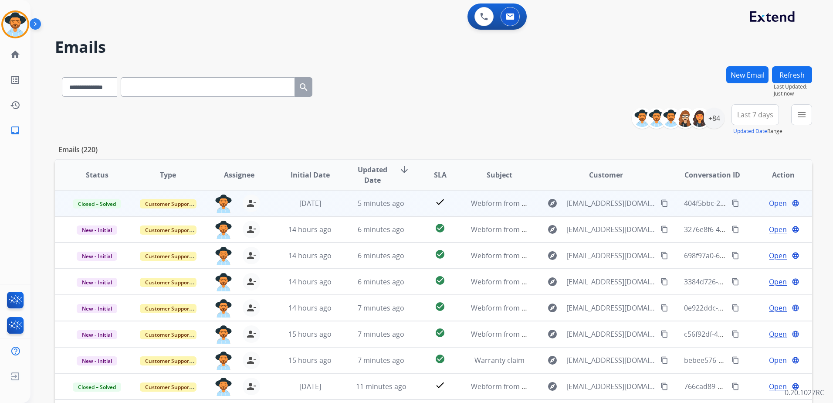
click at [731, 204] on mat-icon "content_copy" at bounding box center [735, 203] width 8 height 8
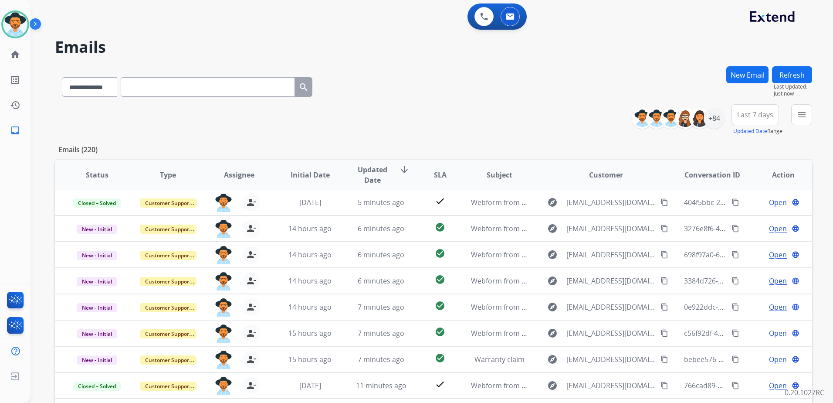
scroll to position [93, 0]
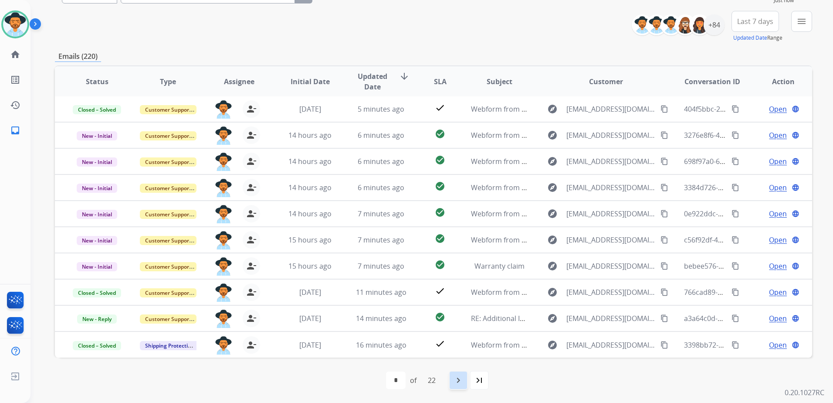
click at [460, 383] on mat-icon "navigate_next" at bounding box center [458, 380] width 10 height 10
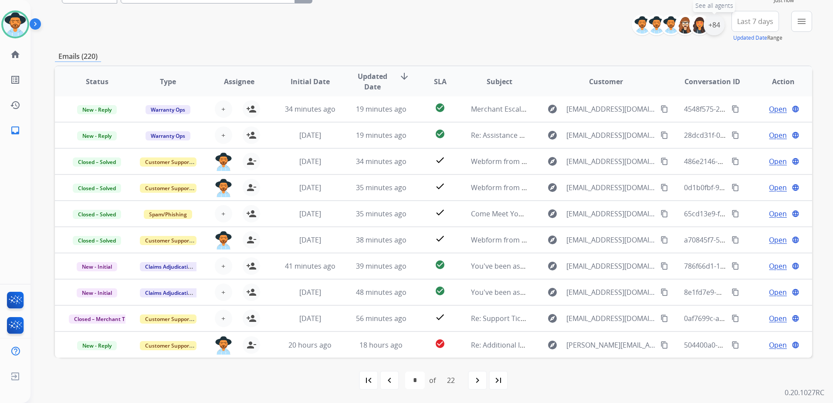
click at [721, 26] on div "+84" at bounding box center [714, 24] width 21 height 21
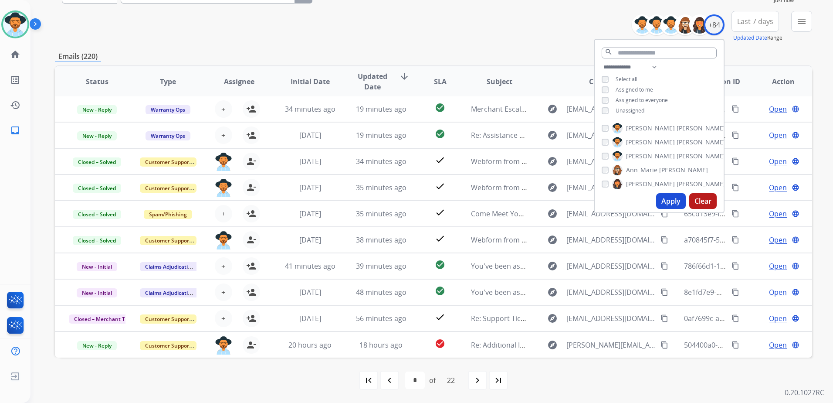
click at [637, 108] on span "Unassigned" at bounding box center [630, 110] width 29 height 7
click at [671, 202] on button "Apply" at bounding box center [671, 201] width 30 height 16
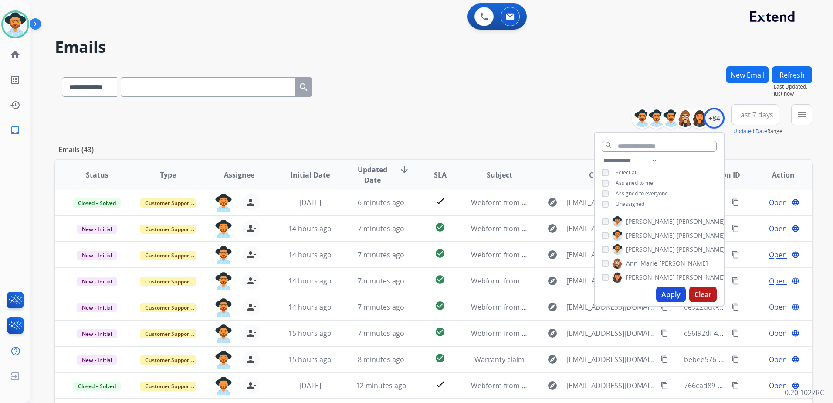
click at [561, 84] on div "**********" at bounding box center [433, 85] width 757 height 38
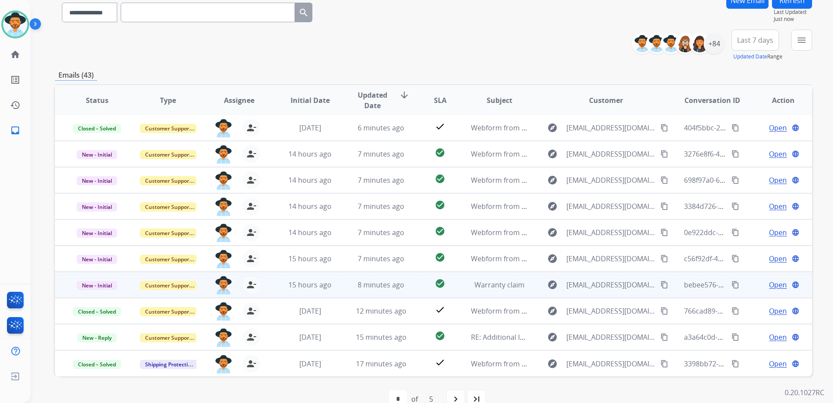
scroll to position [93, 0]
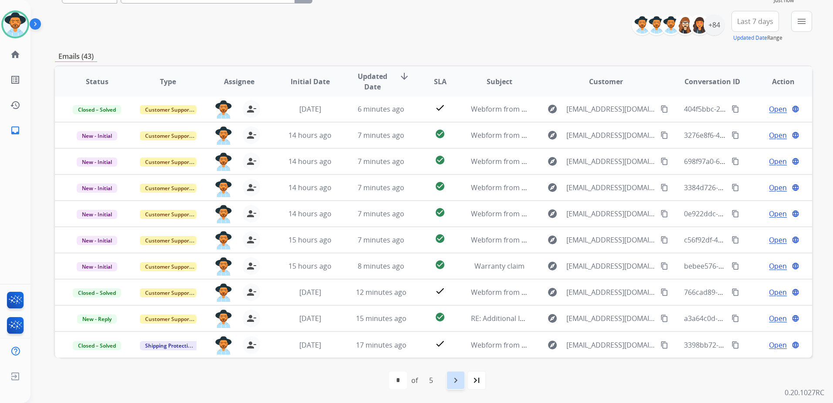
click at [456, 378] on mat-icon "navigate_next" at bounding box center [455, 380] width 10 height 10
select select "*"
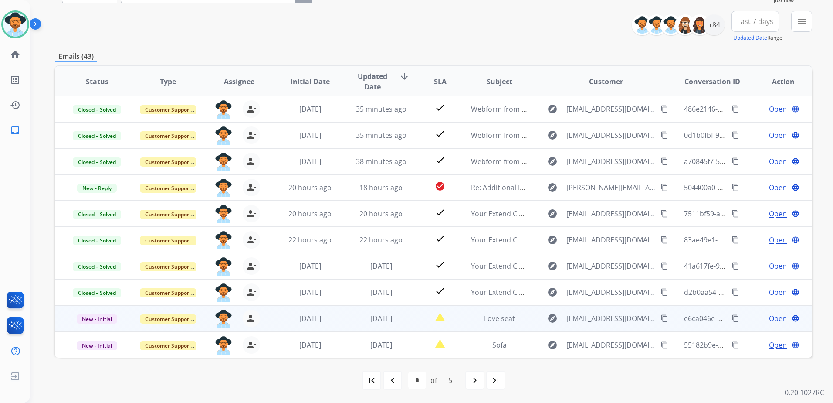
click at [755, 320] on div "Open language" at bounding box center [783, 318] width 57 height 10
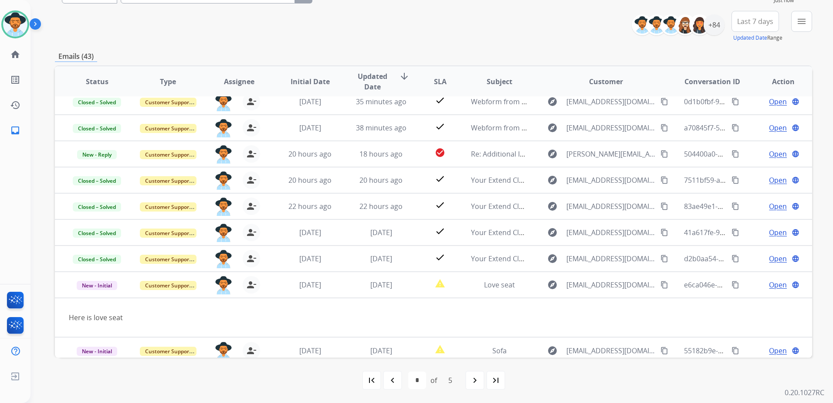
scroll to position [40, 0]
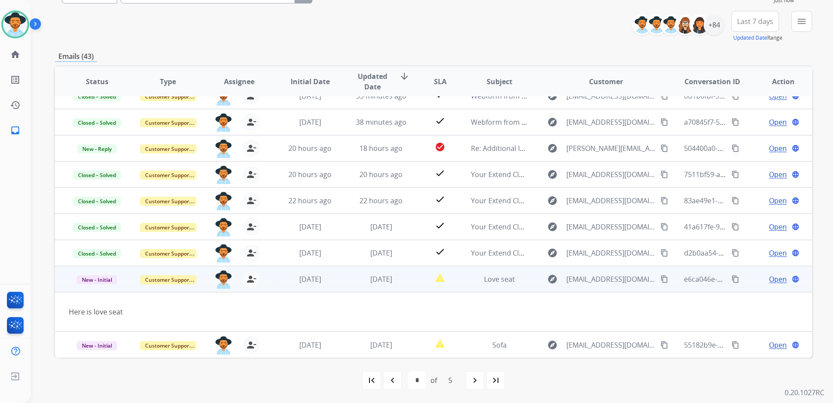
click at [769, 280] on span "Open" at bounding box center [778, 279] width 18 height 10
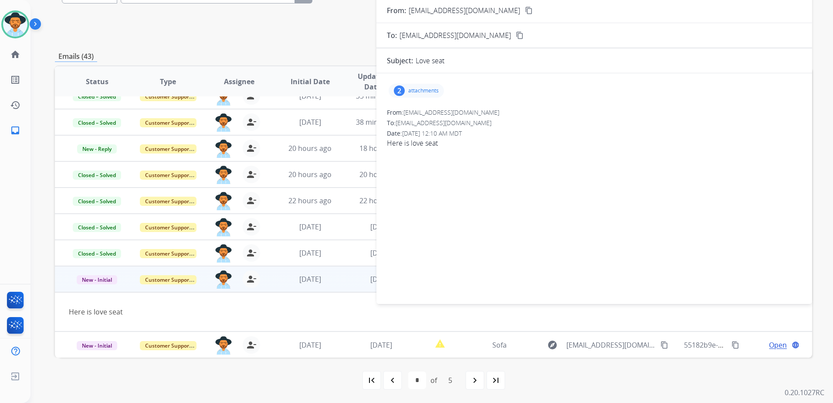
click at [420, 86] on div "2 attachments" at bounding box center [416, 91] width 55 height 14
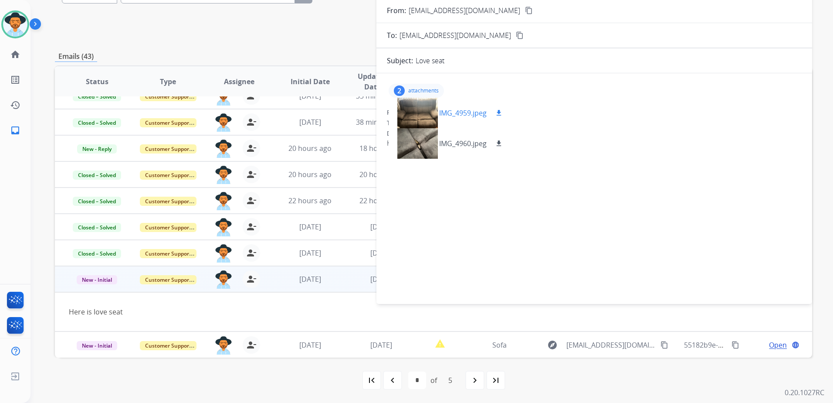
click at [423, 112] on div at bounding box center [418, 113] width 44 height 30
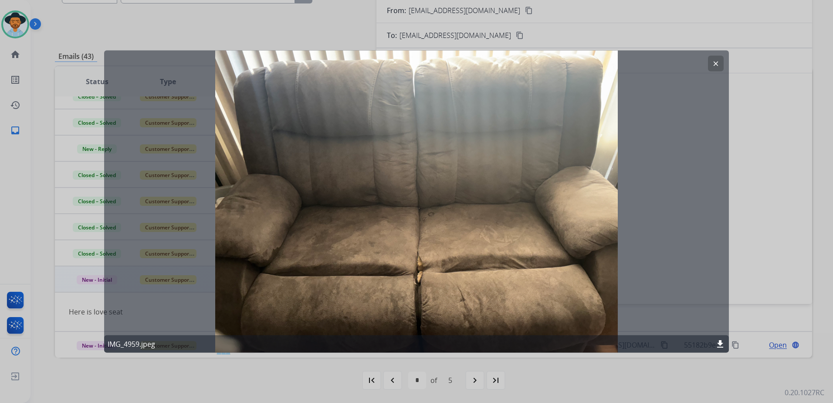
click at [719, 61] on mat-icon "clear" at bounding box center [716, 64] width 8 height 8
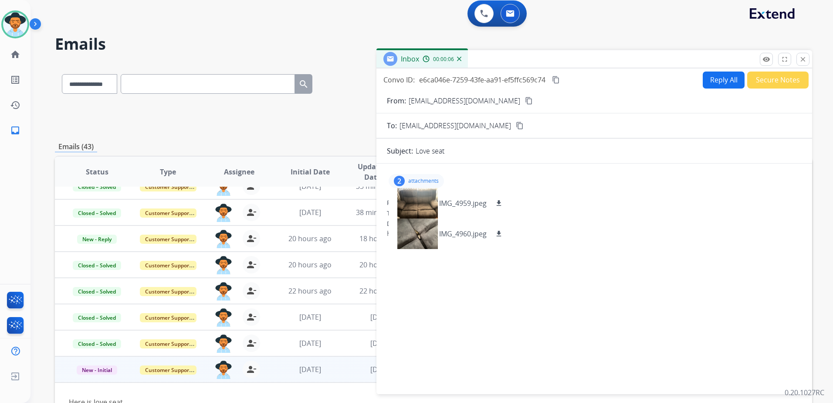
scroll to position [0, 0]
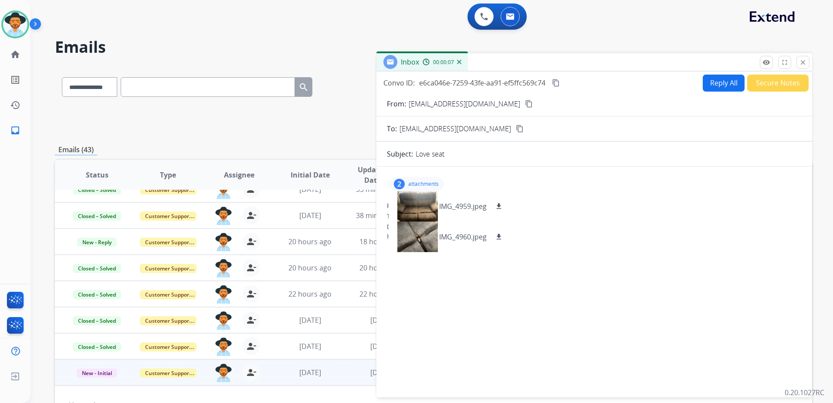
click at [525, 105] on mat-icon "content_copy" at bounding box center [529, 104] width 8 height 8
click at [808, 60] on button "close Close" at bounding box center [802, 62] width 13 height 13
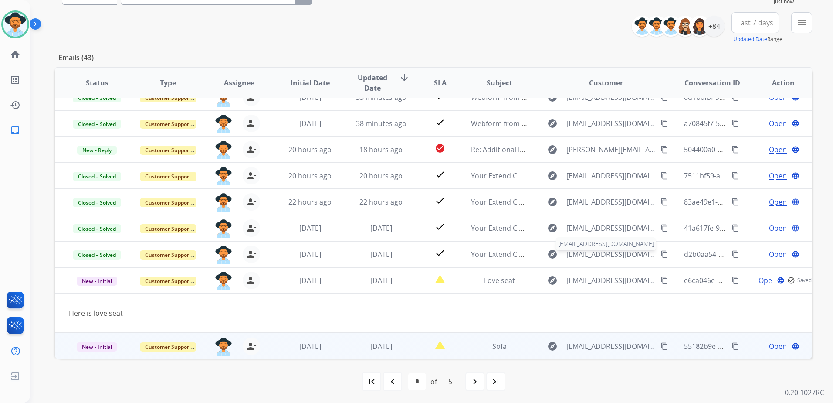
scroll to position [93, 0]
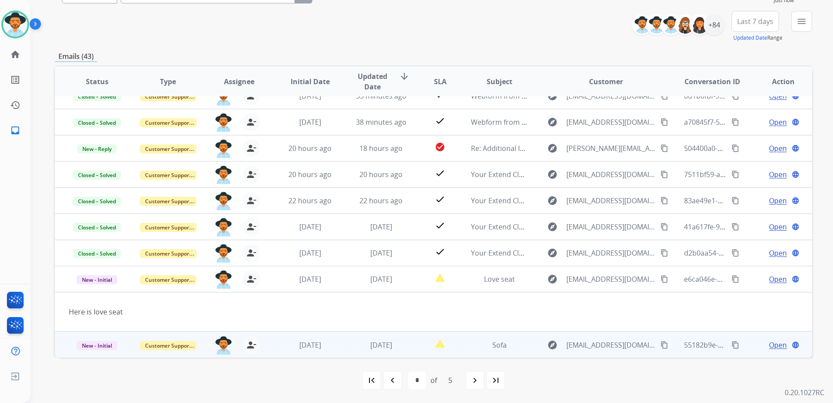
click at [758, 343] on div "Open language" at bounding box center [783, 344] width 57 height 10
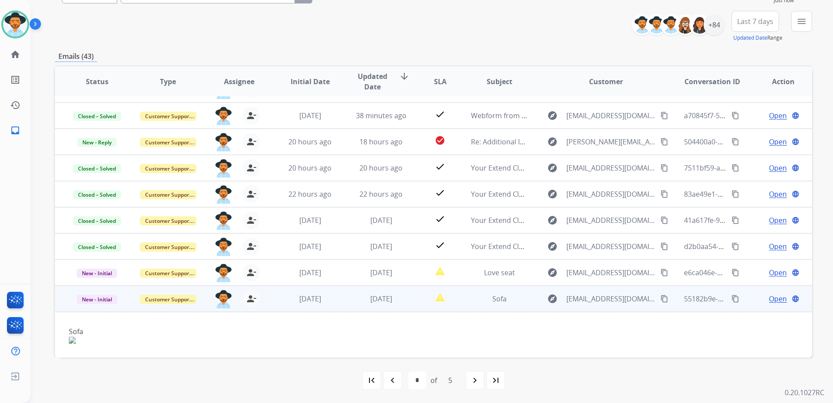
click at [775, 293] on td "Open language" at bounding box center [776, 298] width 71 height 26
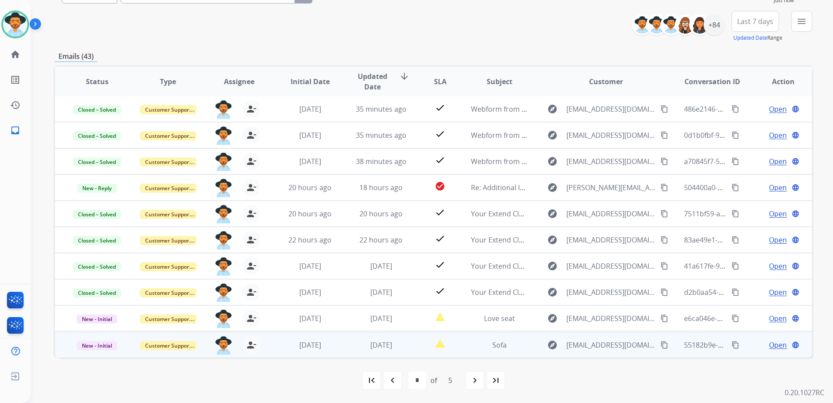
scroll to position [1, 0]
click at [775, 344] on span "Open" at bounding box center [778, 344] width 18 height 10
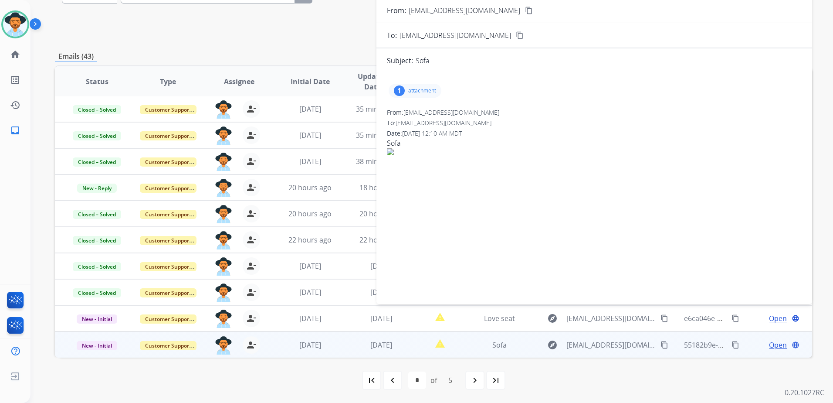
click at [426, 92] on p "attachment" at bounding box center [422, 90] width 28 height 7
click at [420, 109] on div at bounding box center [418, 113] width 44 height 30
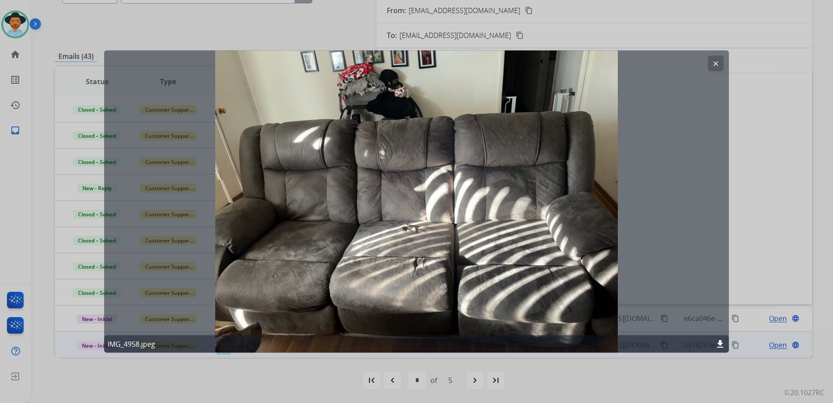
click at [717, 61] on mat-icon "clear" at bounding box center [716, 64] width 8 height 8
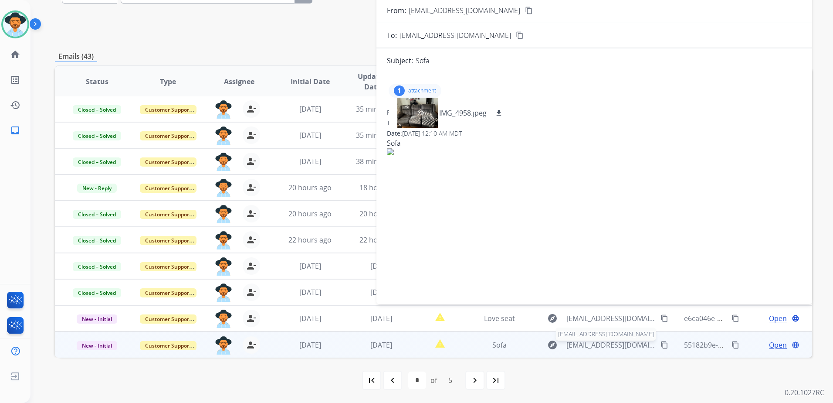
click at [621, 342] on span "[EMAIL_ADDRESS][DOMAIN_NAME]" at bounding box center [610, 344] width 89 height 10
type input "**********"
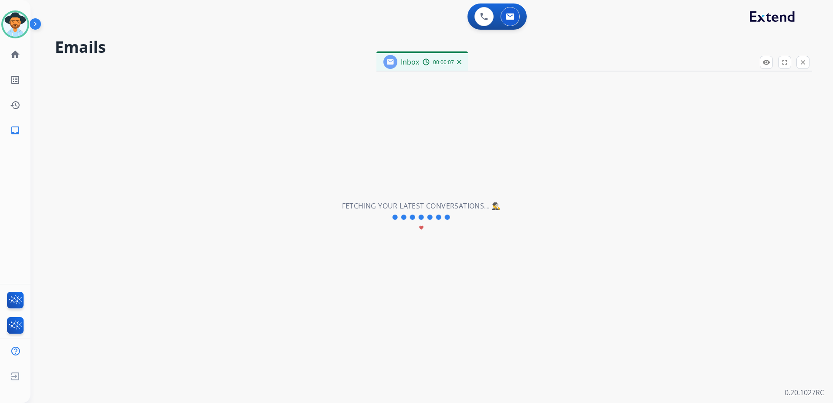
scroll to position [0, 0]
select select "*"
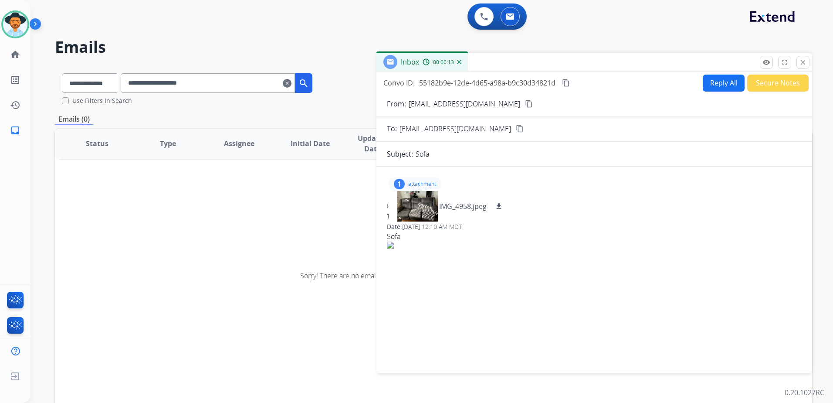
drag, startPoint x: 808, startPoint y: 61, endPoint x: 683, endPoint y: 66, distance: 124.7
click at [808, 61] on button "close Close" at bounding box center [802, 62] width 13 height 13
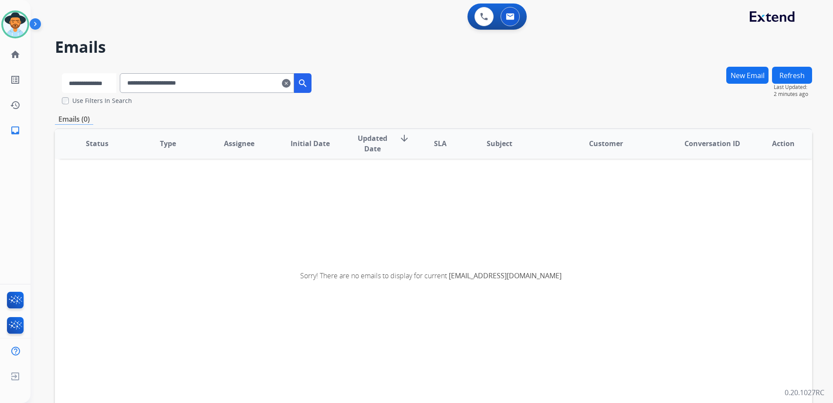
drag, startPoint x: 97, startPoint y: 82, endPoint x: 97, endPoint y: 87, distance: 4.8
click at [97, 82] on select "**********" at bounding box center [89, 83] width 54 height 20
select select "**********"
click at [62, 73] on select "**********" at bounding box center [89, 83] width 54 height 20
click at [309, 83] on mat-icon "search" at bounding box center [303, 83] width 10 height 10
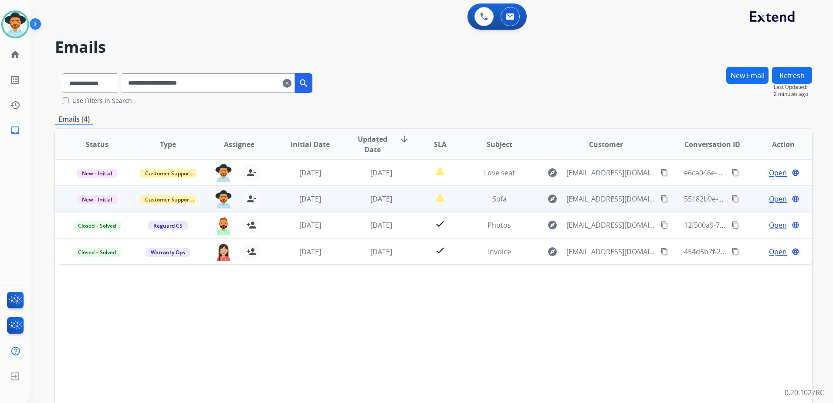
click at [772, 198] on span "Open" at bounding box center [778, 198] width 18 height 10
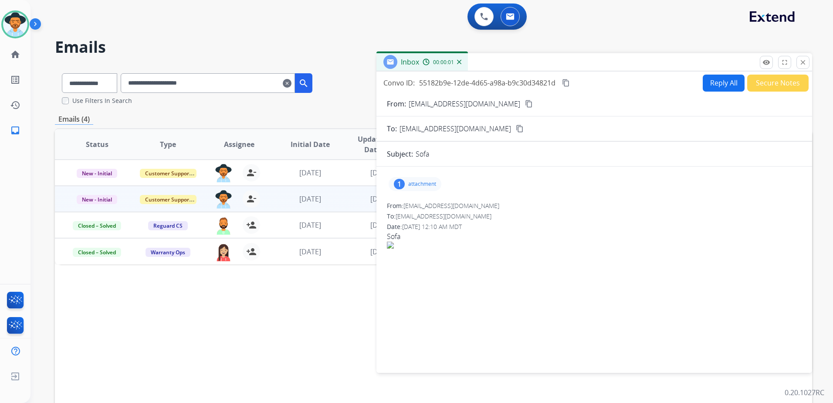
click at [409, 183] on p "attachment" at bounding box center [422, 183] width 28 height 7
click at [800, 58] on mat-icon "close" at bounding box center [803, 62] width 8 height 8
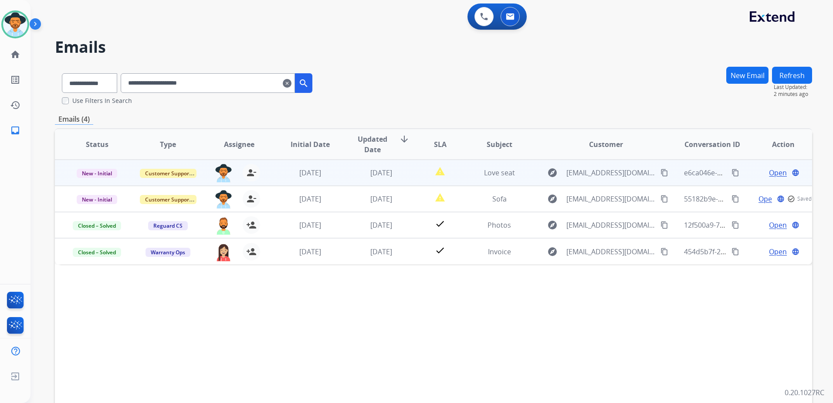
click at [775, 173] on span "Open" at bounding box center [778, 172] width 18 height 10
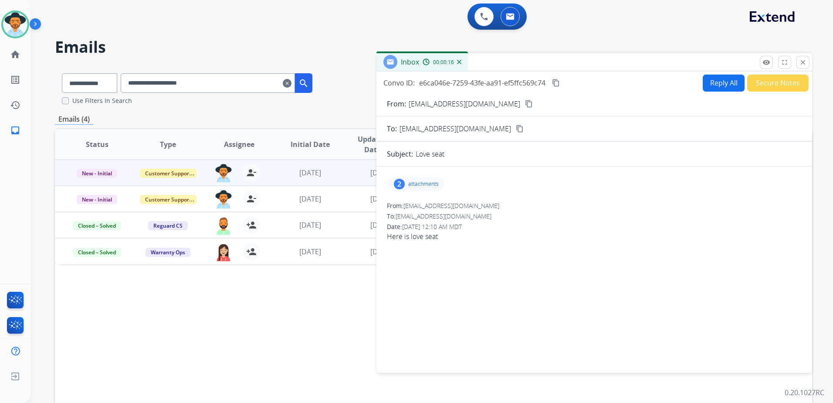
click at [403, 182] on div "2" at bounding box center [399, 184] width 11 height 10
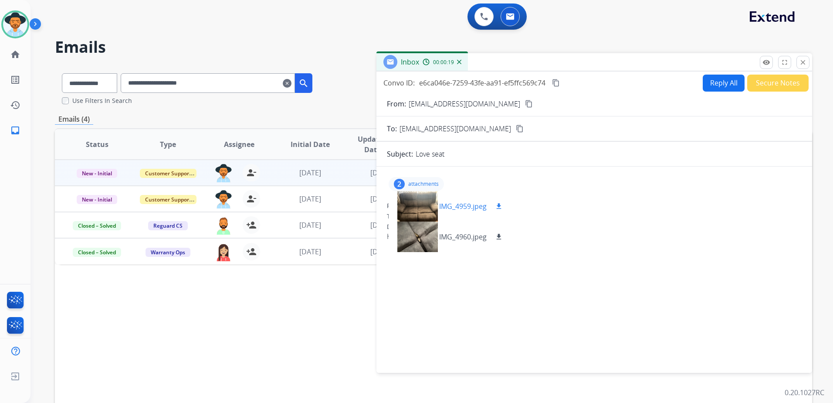
click at [415, 206] on div at bounding box center [418, 206] width 44 height 30
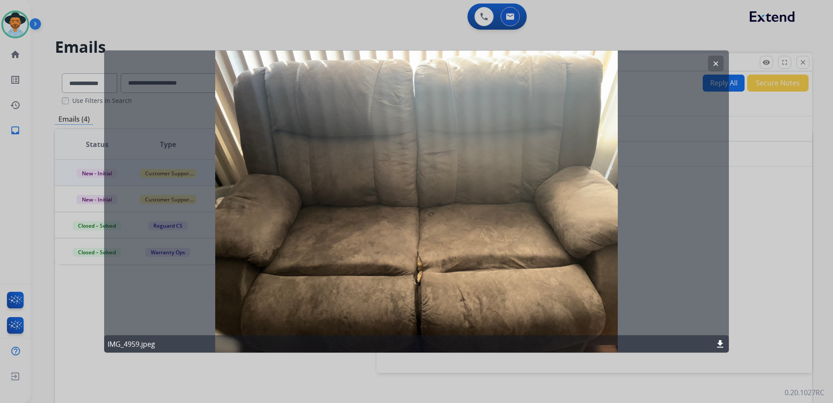
click at [709, 64] on button "clear" at bounding box center [716, 64] width 16 height 16
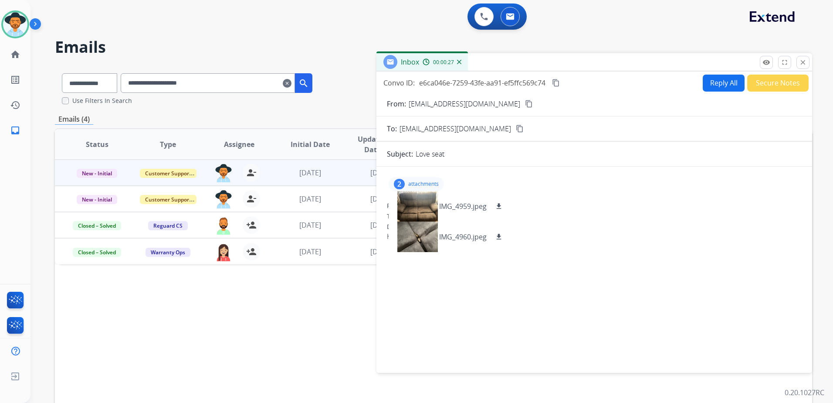
click at [409, 179] on div "2 attachments IMG_4959.jpeg download IMG_4960.jpeg download" at bounding box center [416, 184] width 55 height 14
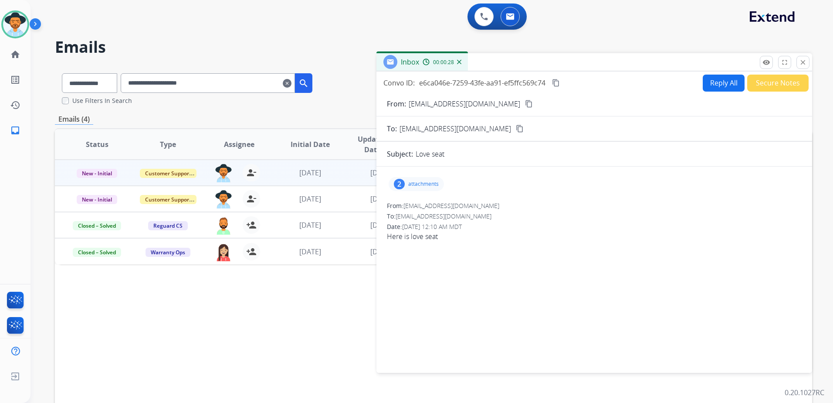
click at [714, 84] on button "Reply All" at bounding box center [724, 82] width 42 height 17
select select "**********"
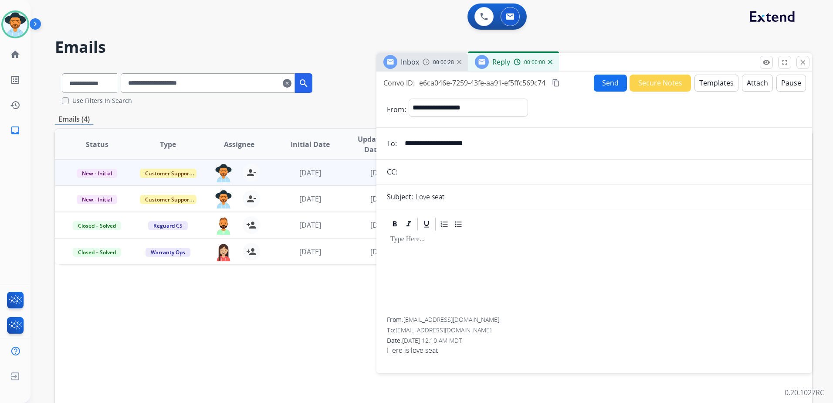
click at [715, 84] on button "Templates" at bounding box center [716, 82] width 44 height 17
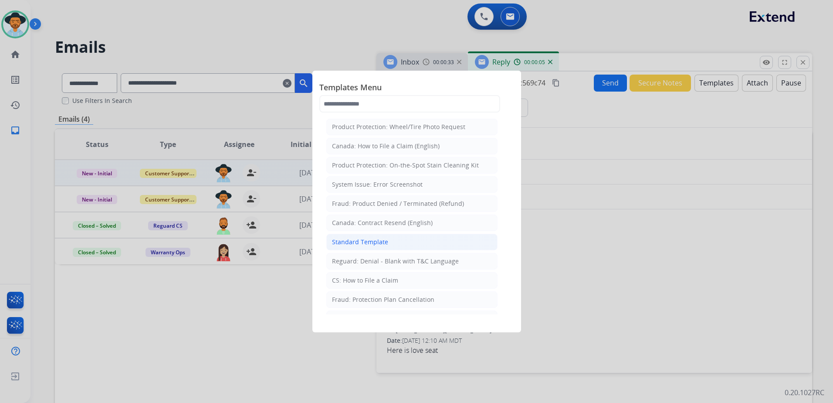
click at [382, 246] on li "Standard Template" at bounding box center [411, 242] width 171 height 17
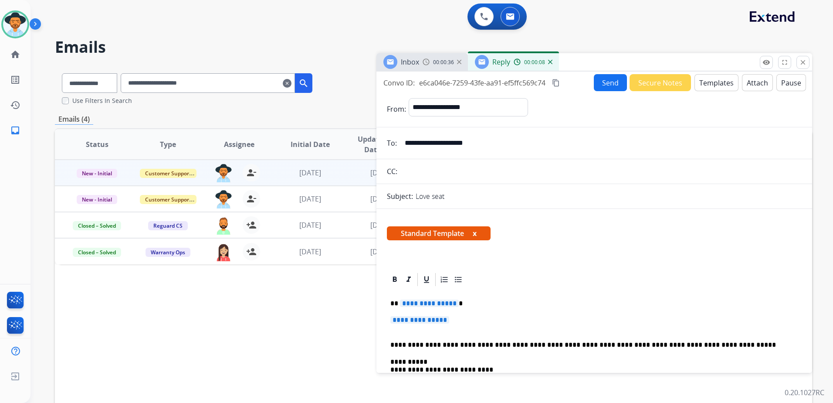
click at [709, 84] on button "Templates" at bounding box center [716, 82] width 44 height 17
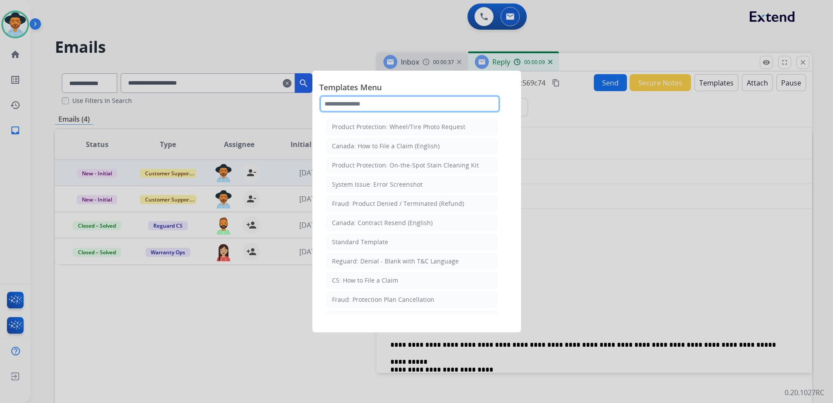
click at [398, 107] on input "text" at bounding box center [409, 103] width 181 height 17
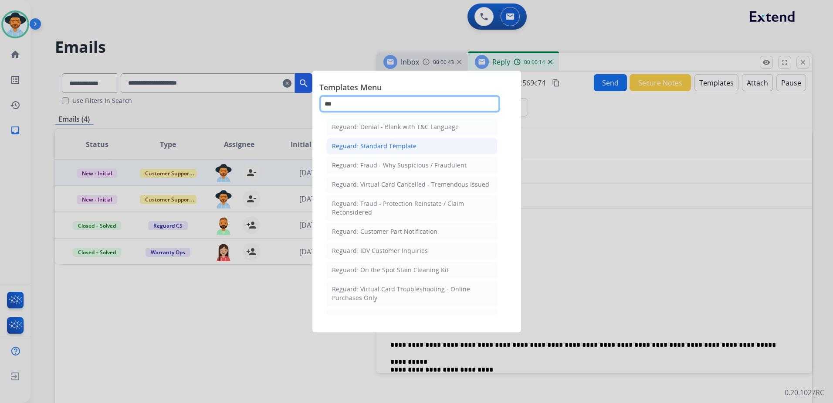
type input "***"
click at [434, 148] on li "Reguard: Standard Template" at bounding box center [411, 146] width 171 height 17
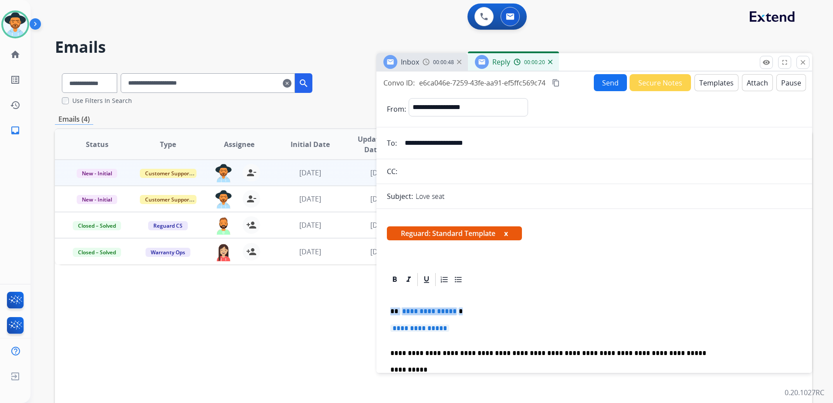
drag, startPoint x: 460, startPoint y: 328, endPoint x: 390, endPoint y: 308, distance: 72.6
click at [390, 308] on div "**********" at bounding box center [594, 377] width 415 height 180
drag, startPoint x: 403, startPoint y: 313, endPoint x: 389, endPoint y: 315, distance: 13.6
drag, startPoint x: 389, startPoint y: 315, endPoint x: 406, endPoint y: 329, distance: 21.6
click at [406, 330] on span "**********" at bounding box center [419, 327] width 59 height 7
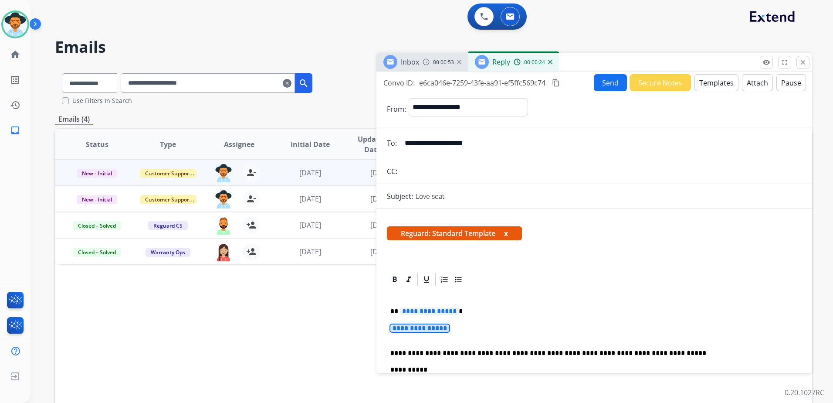
click at [389, 310] on div "**********" at bounding box center [594, 377] width 415 height 180
drag, startPoint x: 389, startPoint y: 310, endPoint x: 476, endPoint y: 332, distance: 89.8
click at [476, 332] on div "**********" at bounding box center [594, 377] width 415 height 180
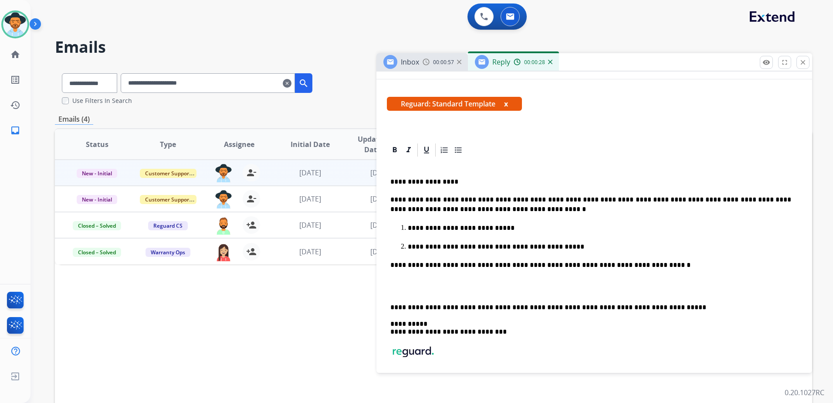
scroll to position [131, 0]
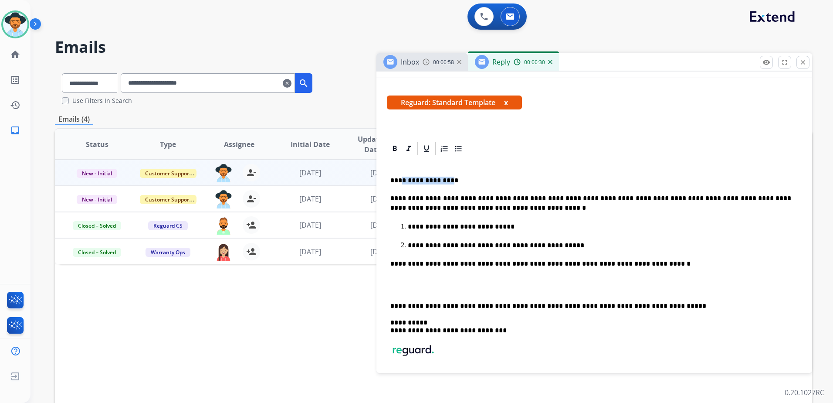
drag, startPoint x: 450, startPoint y: 181, endPoint x: 399, endPoint y: 180, distance: 50.5
click at [399, 180] on p "**********" at bounding box center [590, 180] width 401 height 8
drag, startPoint x: 538, startPoint y: 198, endPoint x: 518, endPoint y: 199, distance: 19.6
click at [518, 199] on p "**********" at bounding box center [590, 202] width 401 height 19
click at [516, 287] on p at bounding box center [594, 285] width 408 height 16
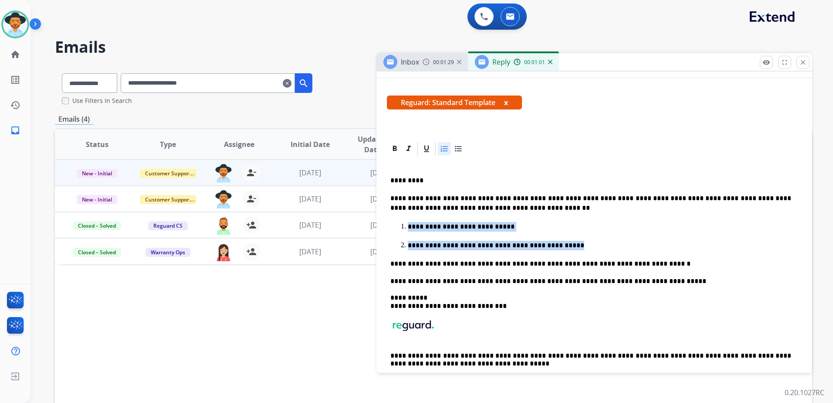
drag, startPoint x: 555, startPoint y: 244, endPoint x: 407, endPoint y: 218, distance: 149.9
click at [407, 218] on div "**********" at bounding box center [594, 275] width 415 height 239
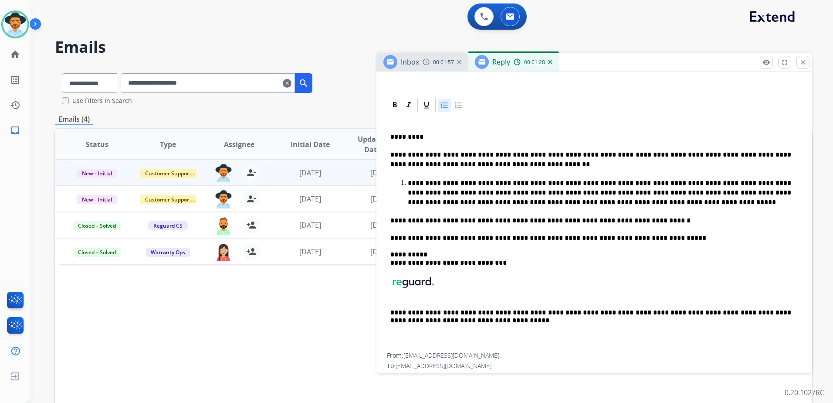
scroll to position [0, 0]
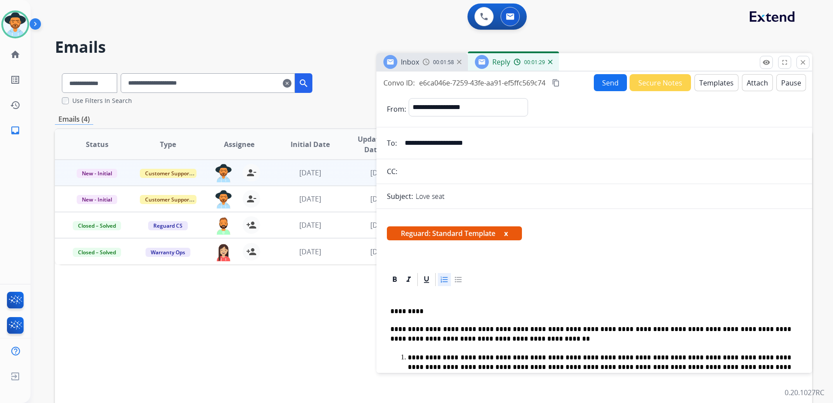
click at [608, 82] on button "Send" at bounding box center [610, 82] width 33 height 17
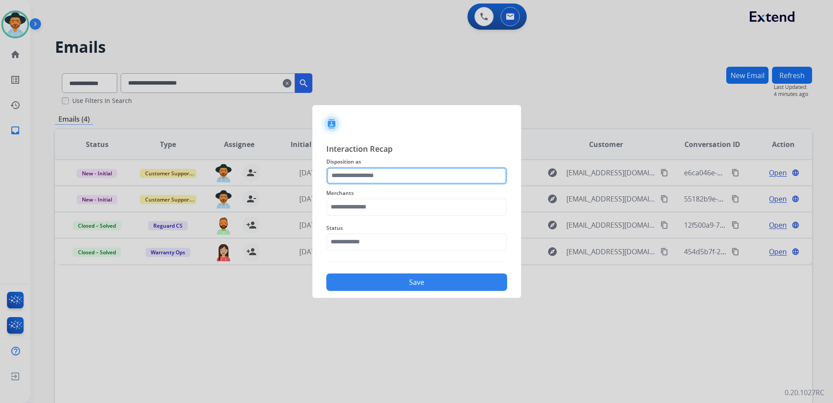
click at [369, 172] on input "text" at bounding box center [416, 175] width 181 height 17
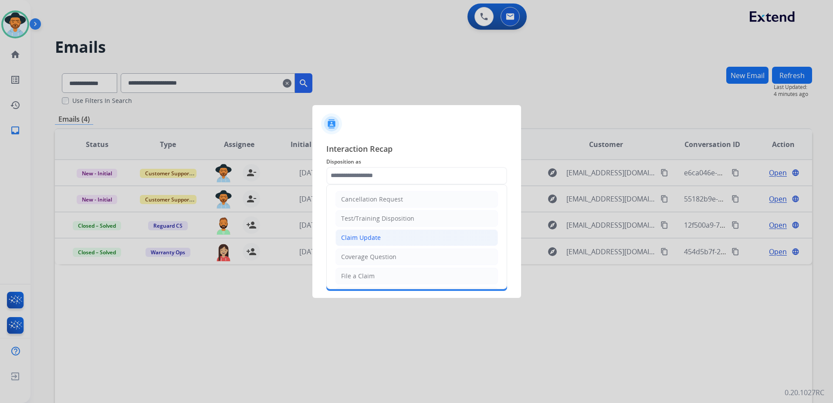
click at [377, 239] on div "Claim Update" at bounding box center [361, 237] width 40 height 9
type input "**********"
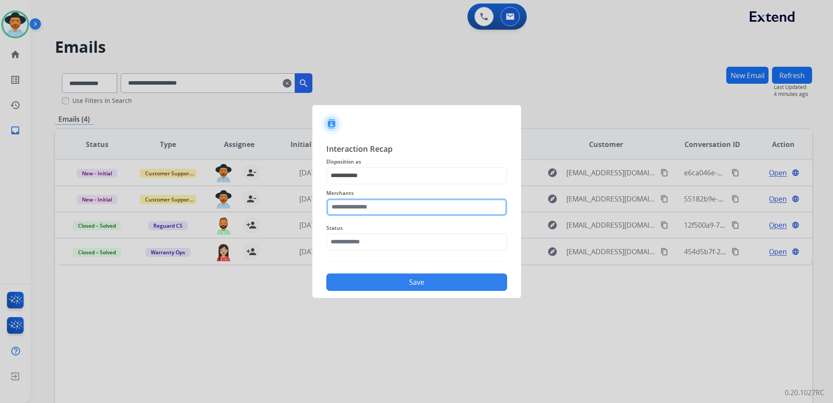
click at [392, 206] on input "text" at bounding box center [416, 206] width 181 height 17
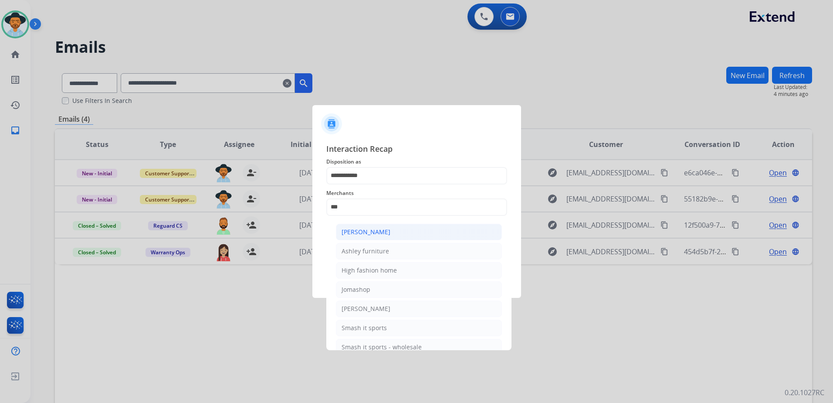
click at [365, 229] on div "[PERSON_NAME]" at bounding box center [366, 231] width 49 height 9
type input "**********"
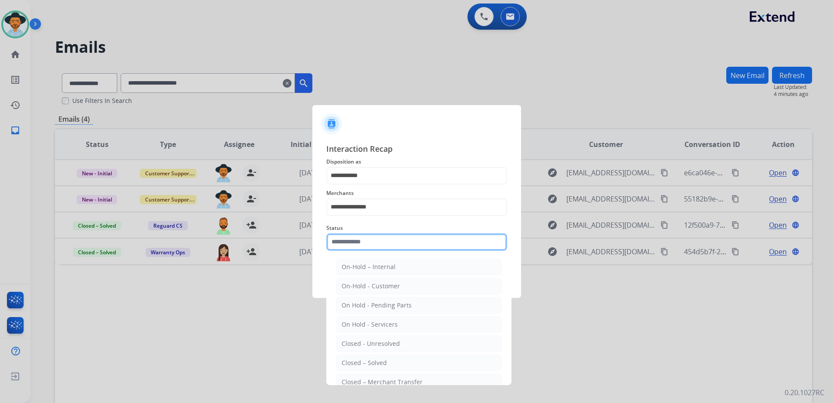
click at [407, 245] on input "text" at bounding box center [416, 241] width 181 height 17
click at [379, 366] on div "Closed – Solved" at bounding box center [364, 362] width 45 height 9
type input "**********"
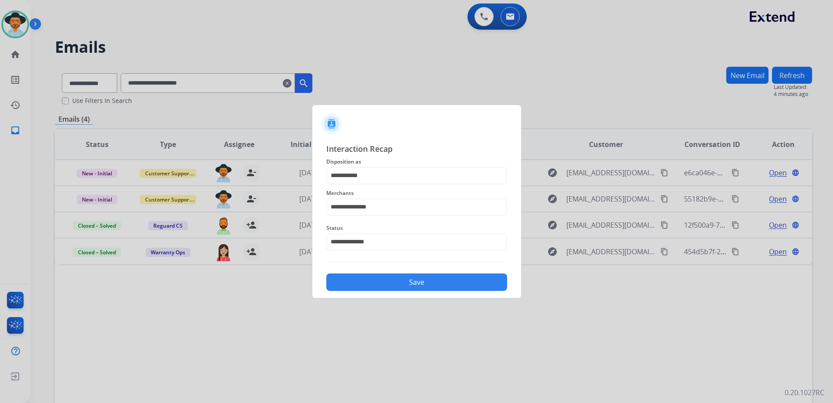
click at [428, 284] on button "Save" at bounding box center [416, 281] width 181 height 17
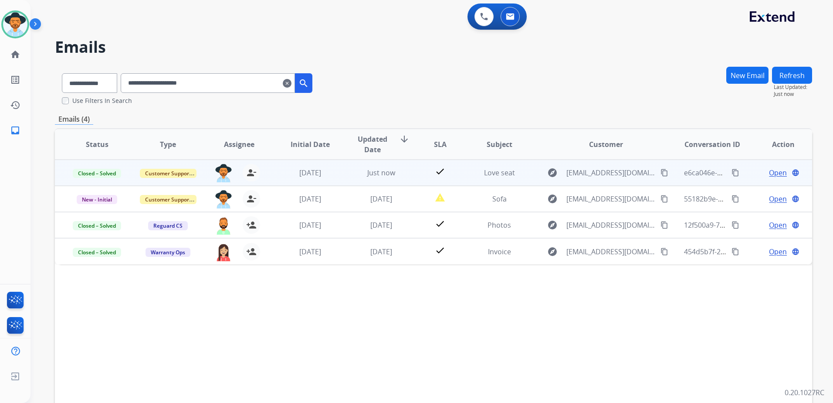
click at [731, 170] on mat-icon "content_copy" at bounding box center [735, 173] width 8 height 8
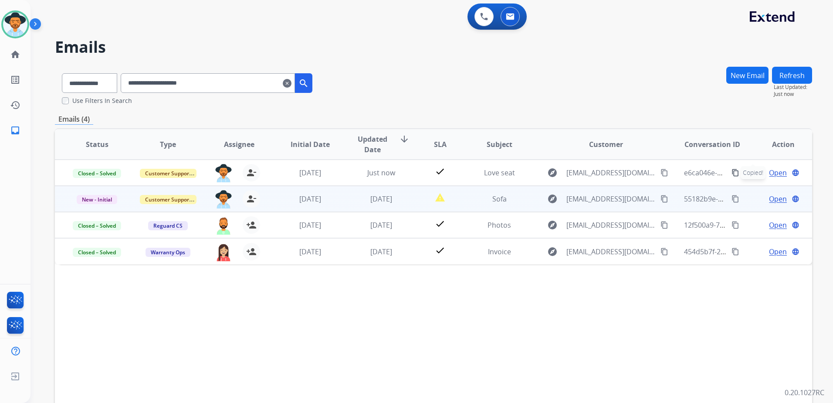
click at [772, 196] on span "Open" at bounding box center [778, 198] width 18 height 10
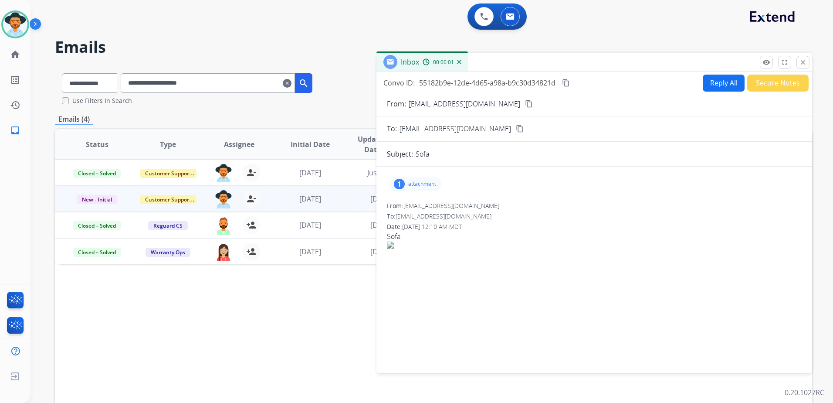
click at [778, 80] on button "Secure Notes" at bounding box center [777, 82] width 61 height 17
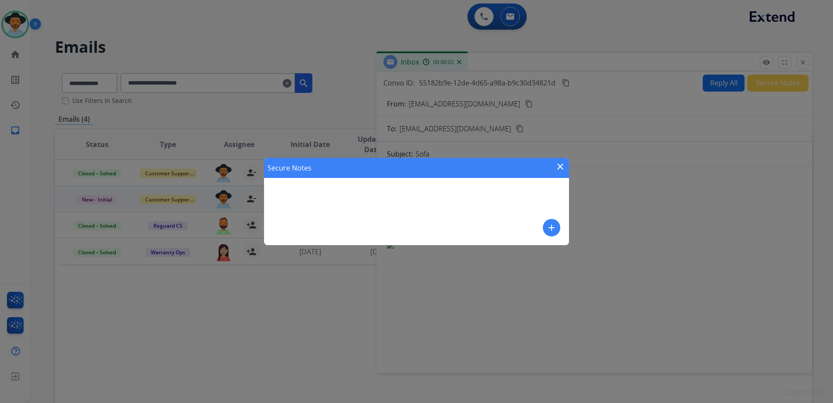
click at [543, 223] on div "add" at bounding box center [551, 227] width 17 height 17
click at [502, 208] on div "Secure Notes close add" at bounding box center [416, 201] width 305 height 87
click at [553, 229] on mat-icon "add" at bounding box center [551, 227] width 10 height 10
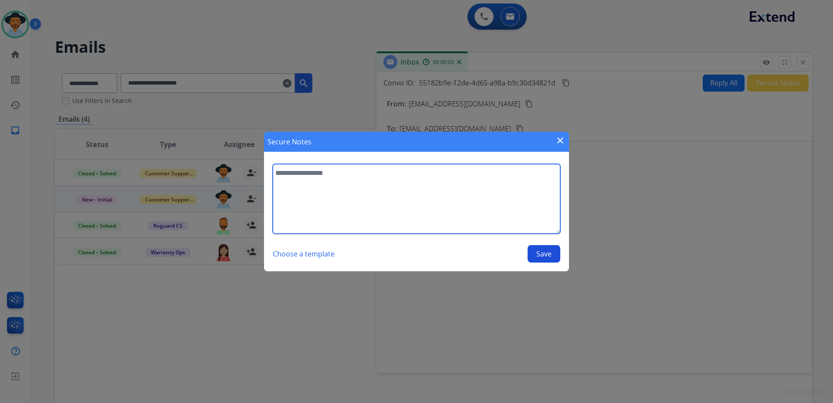
click at [443, 185] on textarea at bounding box center [417, 199] width 288 height 70
paste textarea "**********"
type textarea "**********"
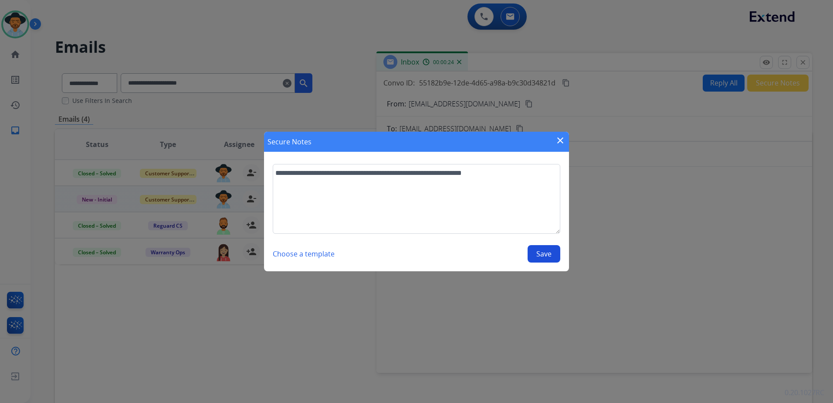
click at [540, 252] on button "Save" at bounding box center [544, 253] width 33 height 17
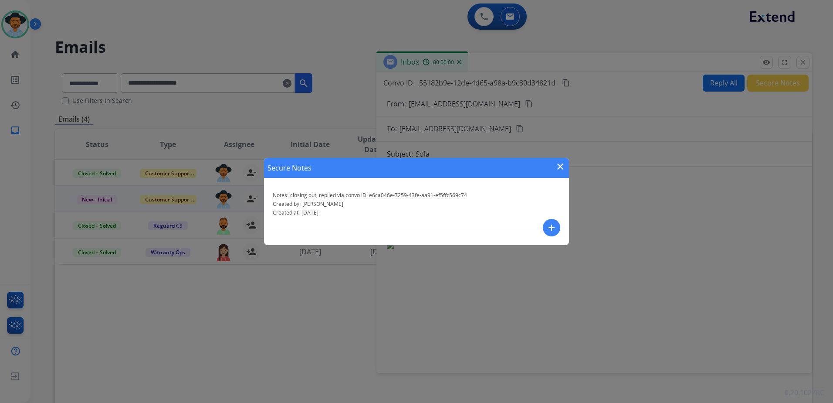
click at [561, 163] on mat-icon "close" at bounding box center [560, 166] width 10 height 10
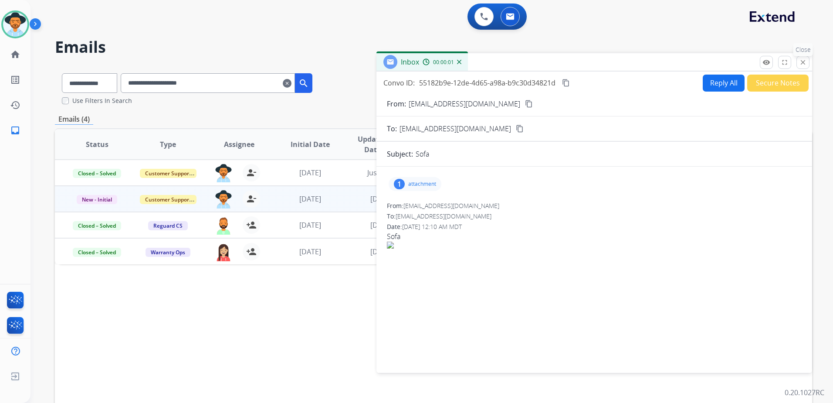
click at [802, 61] on mat-icon "close" at bounding box center [803, 62] width 8 height 8
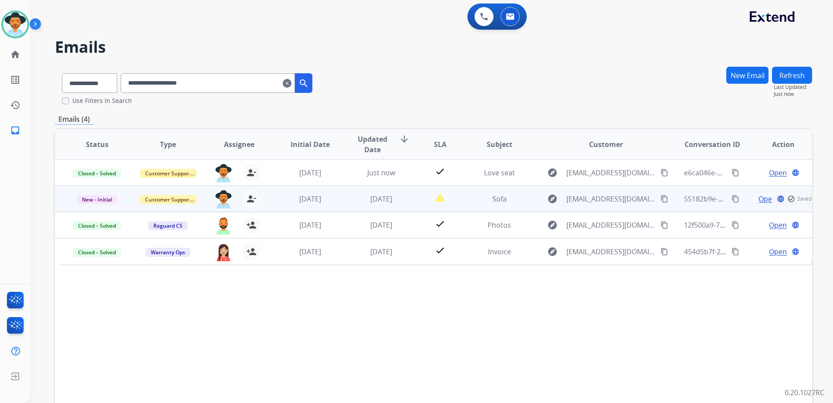
click at [102, 194] on p "New - Initial" at bounding box center [97, 198] width 57 height 10
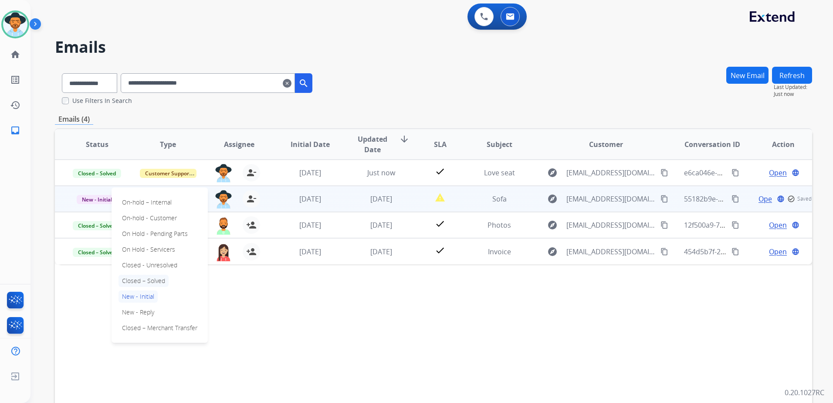
click at [155, 281] on p "Closed – Solved" at bounding box center [143, 280] width 50 height 12
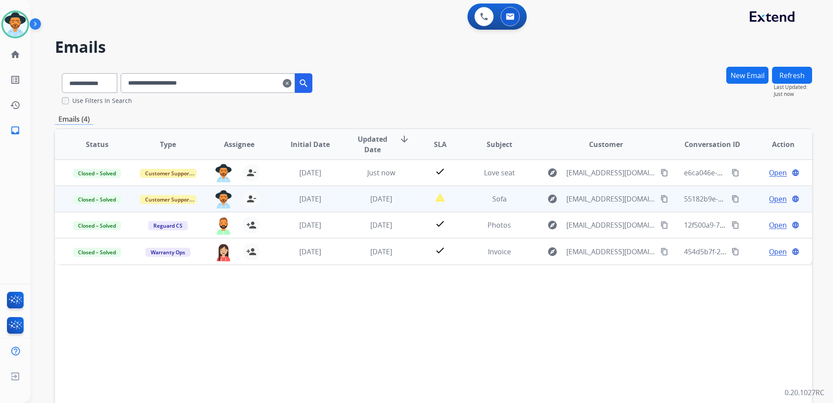
click at [291, 81] on mat-icon "clear" at bounding box center [287, 83] width 9 height 10
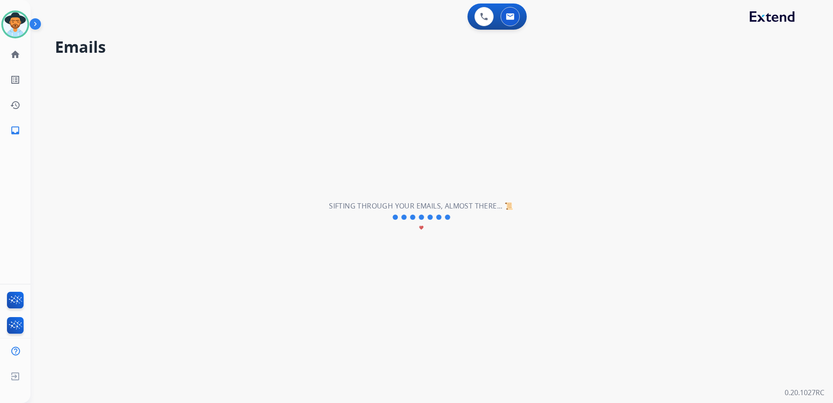
select select "**********"
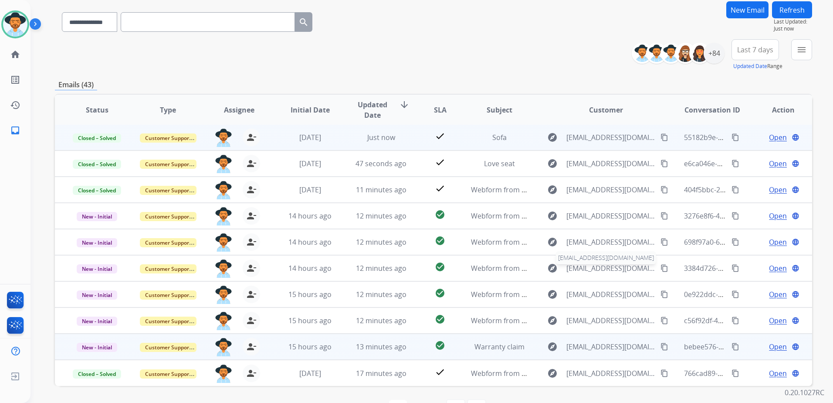
scroll to position [93, 0]
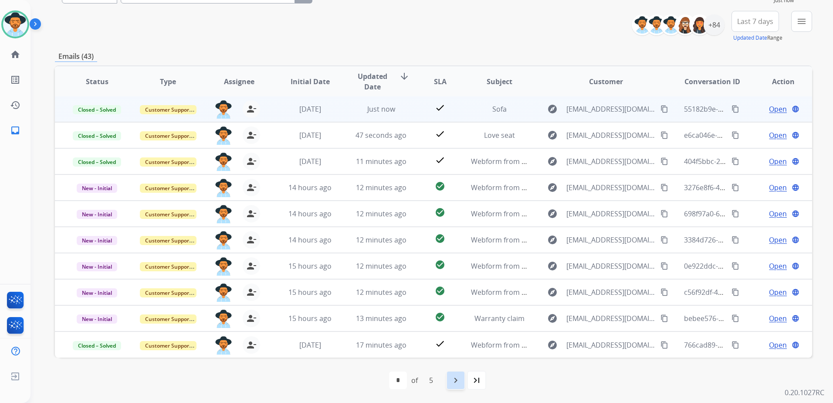
click at [461, 381] on div "navigate_next" at bounding box center [455, 379] width 19 height 19
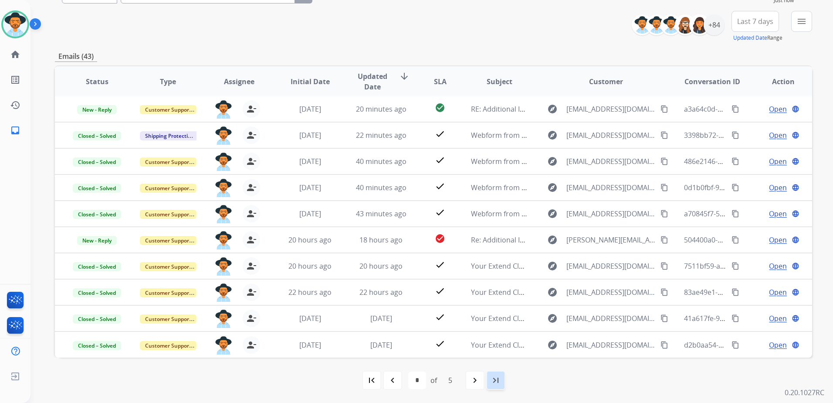
click at [487, 380] on div "last_page" at bounding box center [495, 379] width 19 height 19
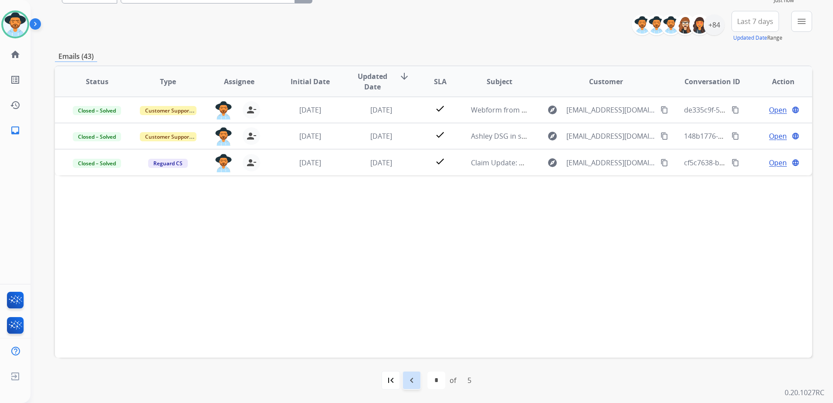
click at [406, 377] on mat-icon "navigate_before" at bounding box center [411, 380] width 10 height 10
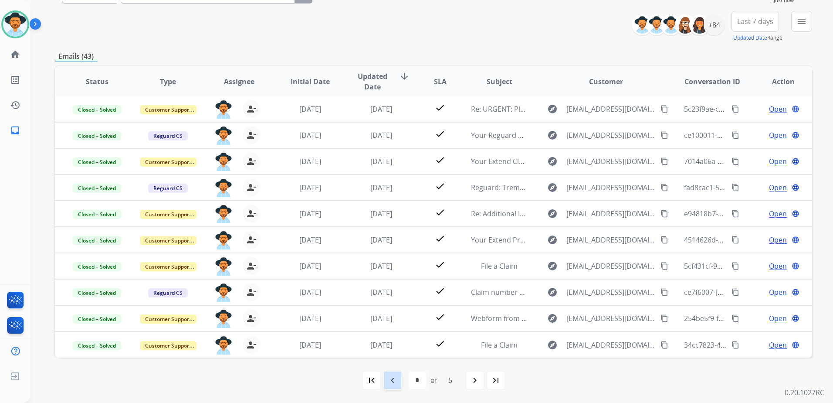
click at [397, 382] on mat-icon "navigate_before" at bounding box center [392, 380] width 10 height 10
click at [398, 379] on div "navigate_before" at bounding box center [392, 379] width 19 height 19
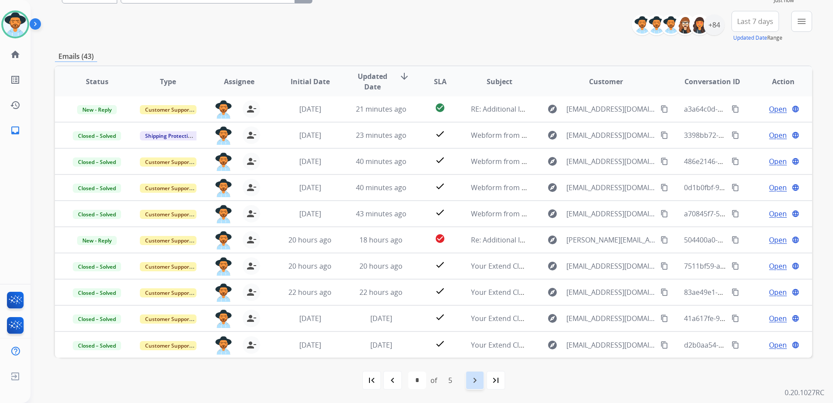
click at [480, 379] on mat-icon "navigate_next" at bounding box center [475, 380] width 10 height 10
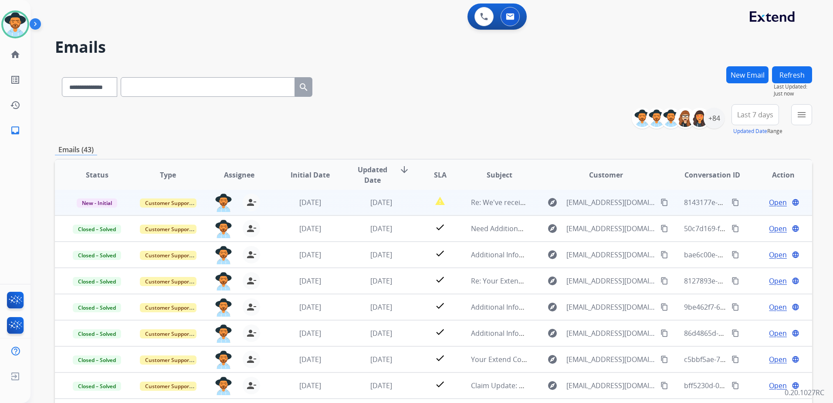
click at [779, 201] on span "Open" at bounding box center [778, 202] width 18 height 10
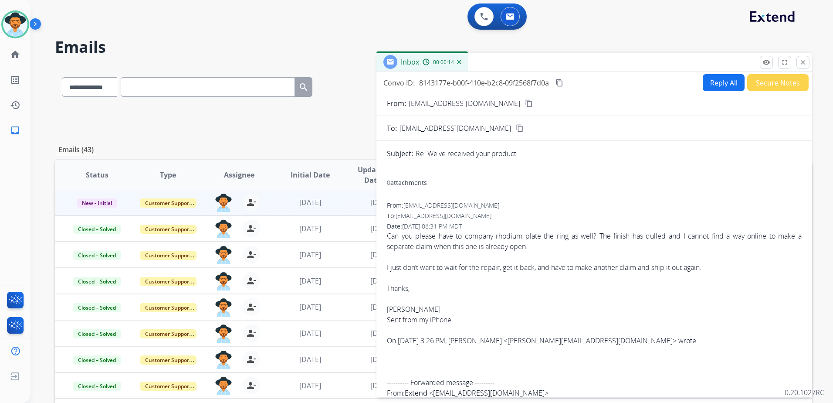
click at [525, 105] on mat-icon "content_copy" at bounding box center [529, 103] width 8 height 8
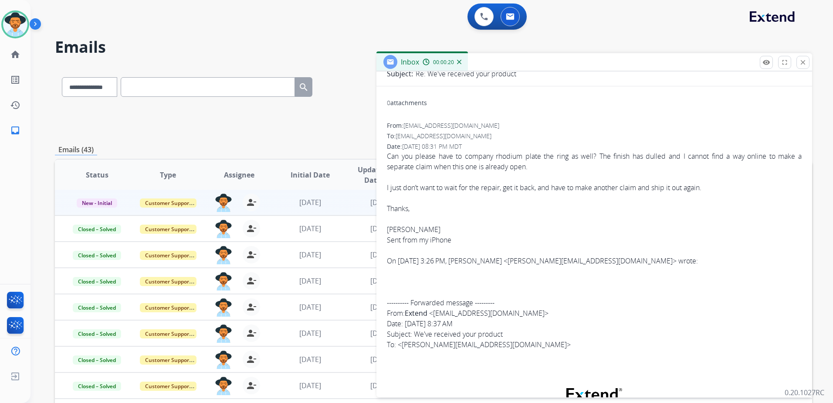
scroll to position [174, 0]
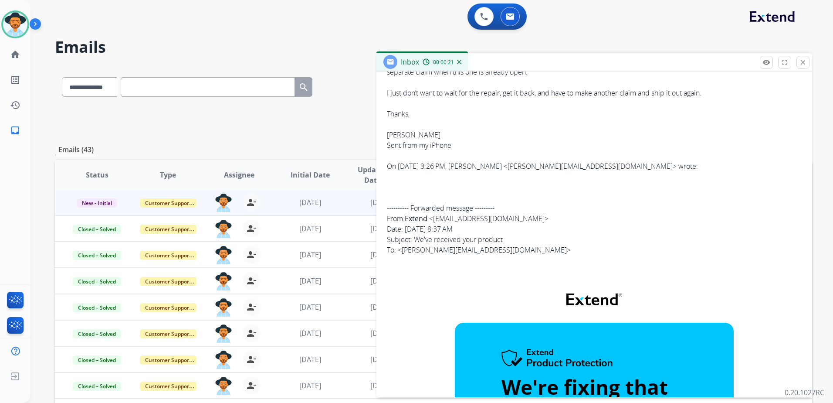
click at [552, 160] on div "On [DATE] 3:26 PM, [PERSON_NAME] <[PERSON_NAME][EMAIL_ADDRESS][DOMAIN_NAME]> wr…" at bounding box center [594, 165] width 415 height 31
click at [551, 164] on blockquote "On [DATE] 3:26 PM, [PERSON_NAME] <[PERSON_NAME][EMAIL_ADDRESS][DOMAIN_NAME]> wr…" at bounding box center [594, 171] width 415 height 21
click at [551, 165] on blockquote "On [DATE] 3:26 PM, [PERSON_NAME] <[PERSON_NAME][EMAIL_ADDRESS][DOMAIN_NAME]> wr…" at bounding box center [594, 171] width 415 height 21
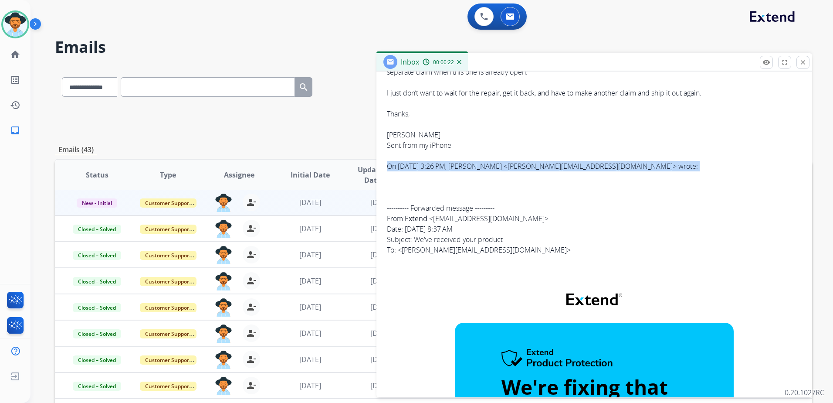
click at [551, 165] on blockquote "On [DATE] 3:26 PM, [PERSON_NAME] <[PERSON_NAME][EMAIL_ADDRESS][DOMAIN_NAME]> wr…" at bounding box center [594, 171] width 415 height 21
drag, startPoint x: 551, startPoint y: 165, endPoint x: 559, endPoint y: 165, distance: 8.3
click at [551, 165] on blockquote "On [DATE] 3:26 PM, [PERSON_NAME] <[PERSON_NAME][EMAIL_ADDRESS][DOMAIN_NAME]> wr…" at bounding box center [594, 171] width 415 height 21
drag, startPoint x: 593, startPoint y: 166, endPoint x: 515, endPoint y: 166, distance: 78.0
click at [515, 166] on blockquote "On [DATE] 3:26 PM, [PERSON_NAME] <[PERSON_NAME][EMAIL_ADDRESS][DOMAIN_NAME]> wr…" at bounding box center [594, 171] width 415 height 21
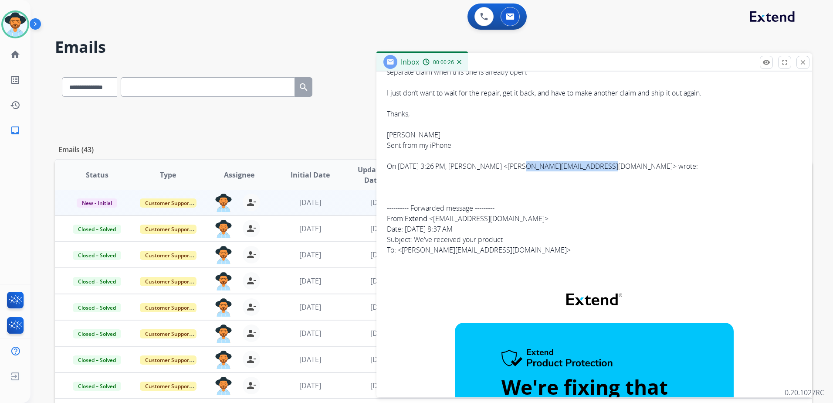
drag, startPoint x: 515, startPoint y: 166, endPoint x: 540, endPoint y: 167, distance: 25.3
copy blockquote "[PERSON_NAME][EMAIL_ADDRESS][DOMAIN_NAME]"
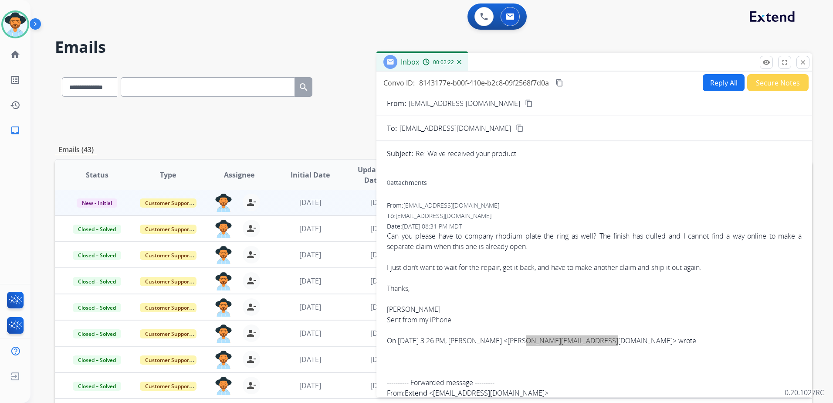
scroll to position [44, 0]
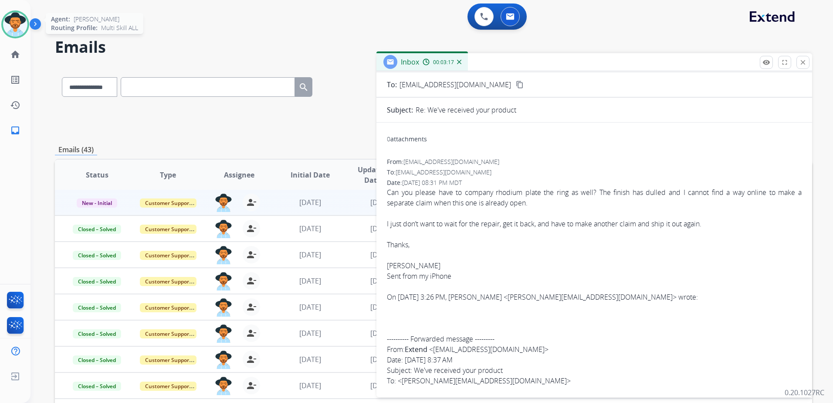
click at [7, 11] on div "Agent: [PERSON_NAME] Profile: Multi Skill ALL" at bounding box center [15, 24] width 28 height 28
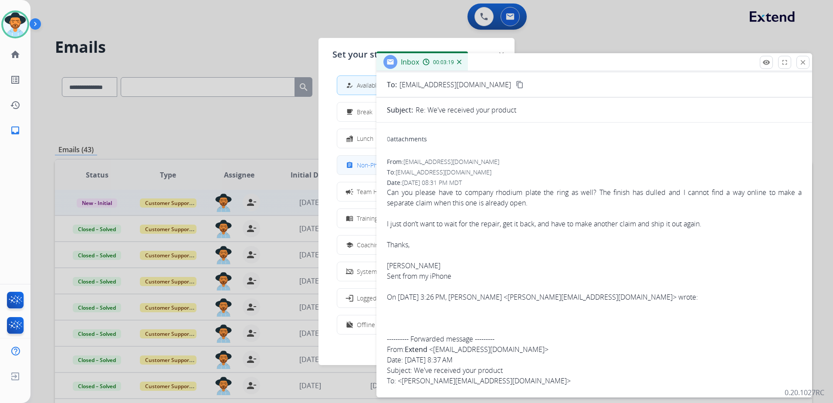
click at [363, 169] on span "Non-Phone Queue" at bounding box center [382, 164] width 51 height 9
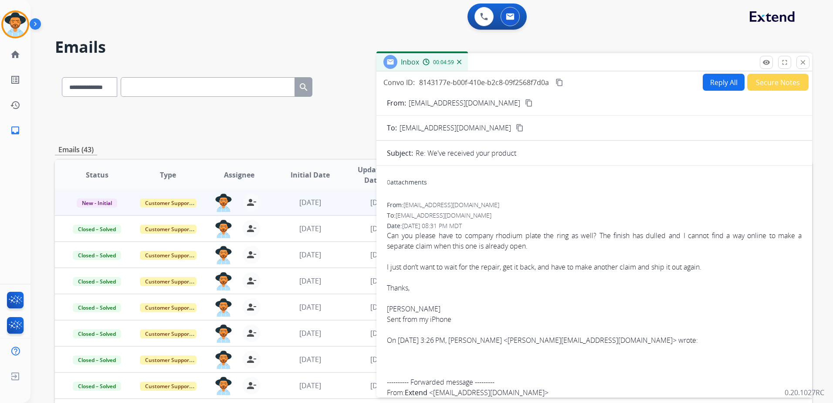
scroll to position [0, 0]
click at [801, 62] on mat-icon "close" at bounding box center [803, 62] width 8 height 8
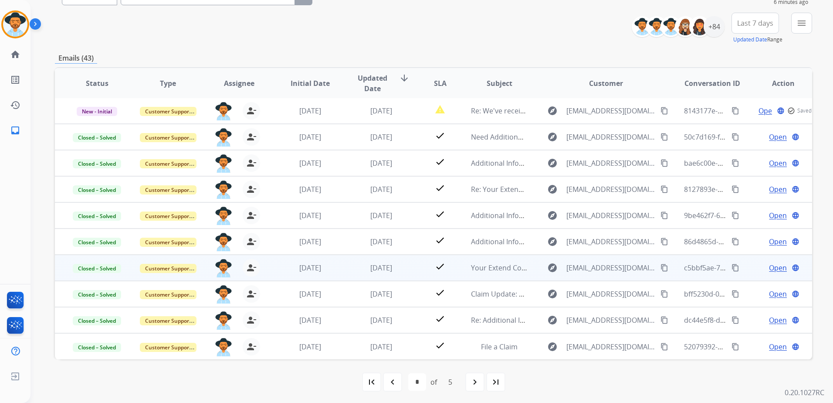
scroll to position [93, 0]
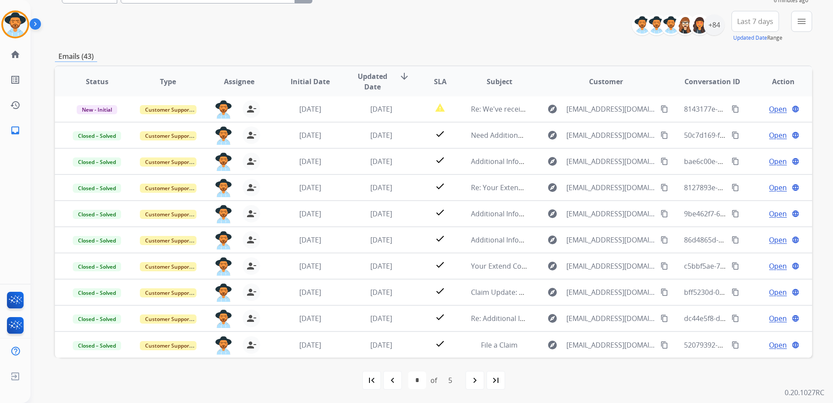
click at [397, 373] on div "navigate_before" at bounding box center [392, 379] width 19 height 19
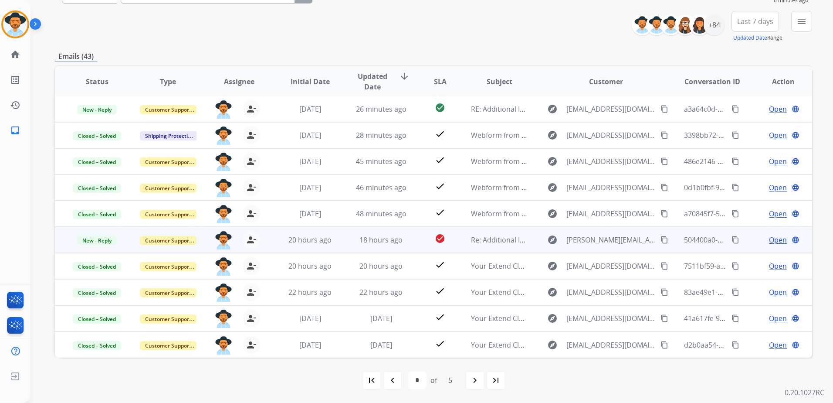
click at [769, 237] on span "Open" at bounding box center [778, 239] width 18 height 10
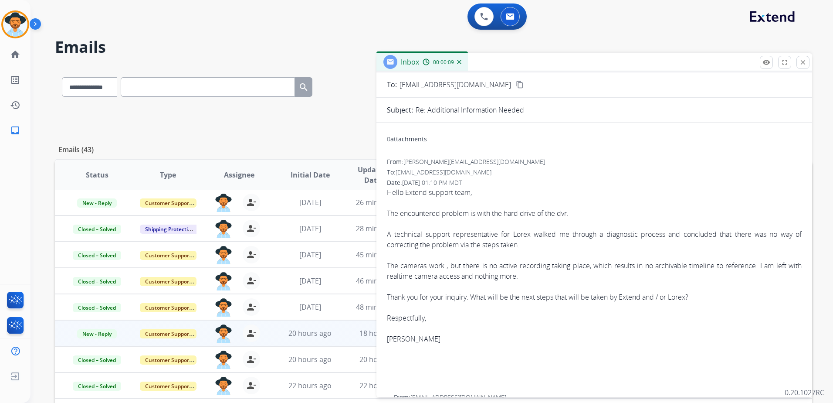
scroll to position [0, 0]
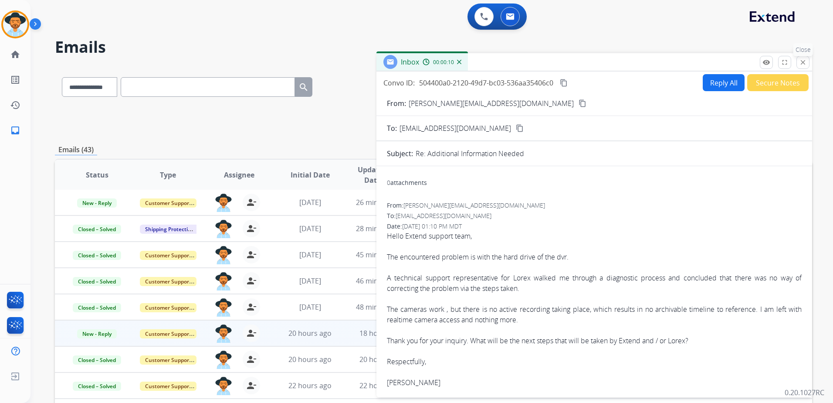
click at [807, 61] on button "close Close" at bounding box center [802, 62] width 13 height 13
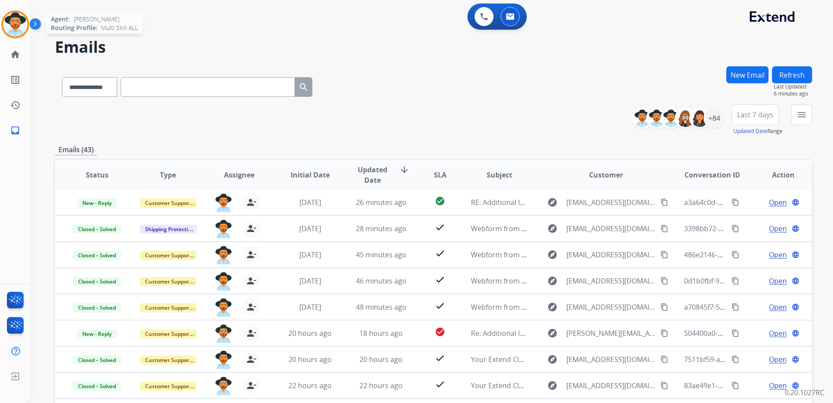
click at [14, 26] on img at bounding box center [15, 24] width 24 height 24
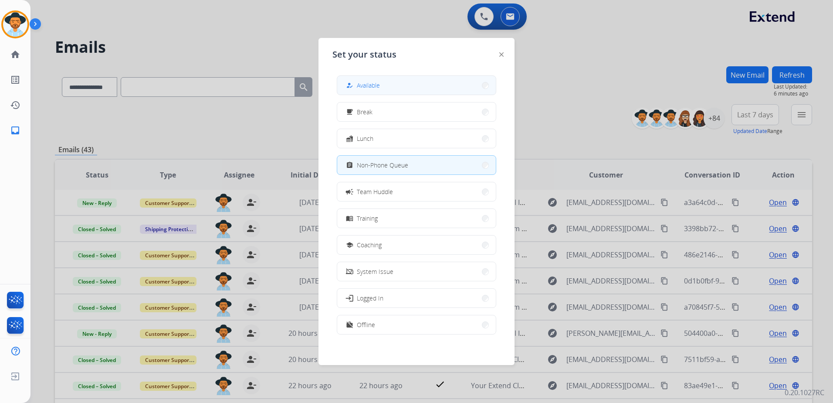
click at [410, 82] on button "how_to_reg Available" at bounding box center [416, 85] width 159 height 19
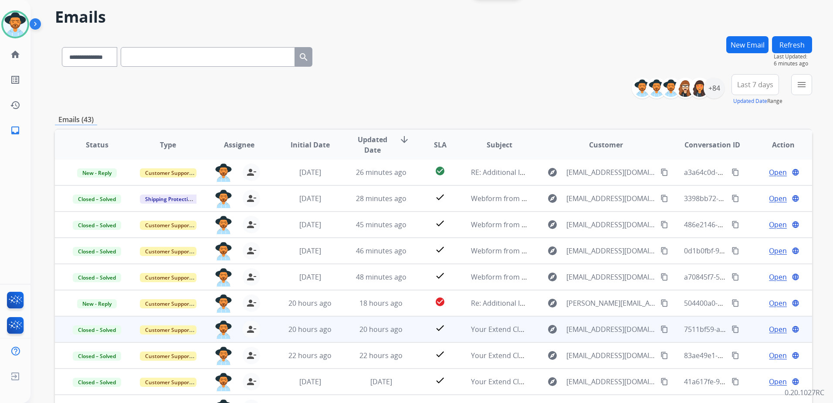
scroll to position [93, 0]
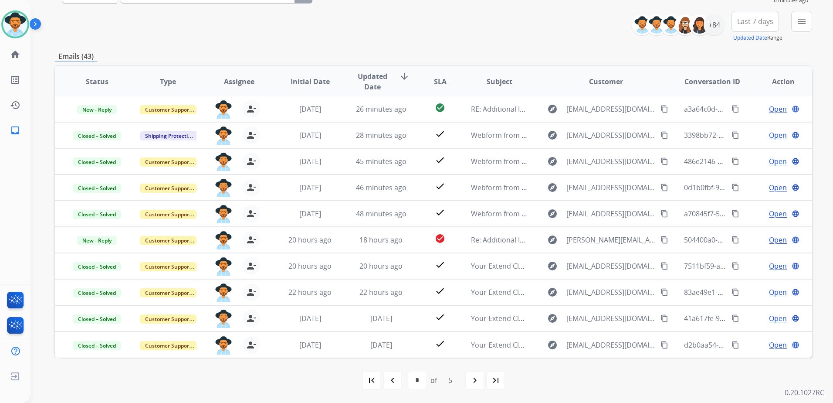
drag, startPoint x: 478, startPoint y: 378, endPoint x: 491, endPoint y: 374, distance: 13.4
click at [478, 377] on mat-icon "navigate_next" at bounding box center [475, 380] width 10 height 10
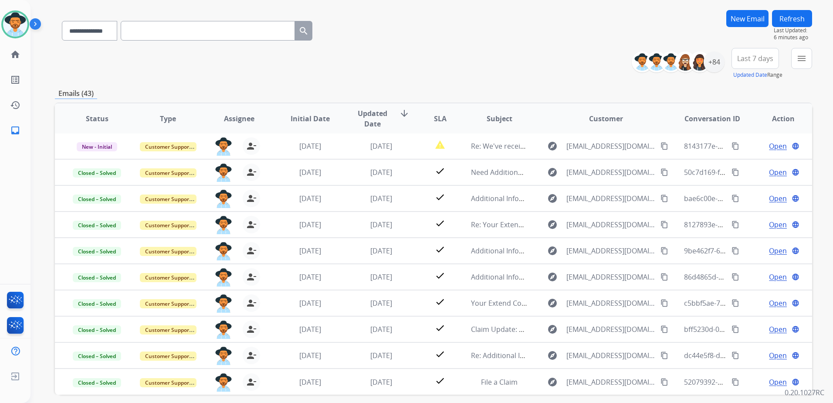
scroll to position [87, 0]
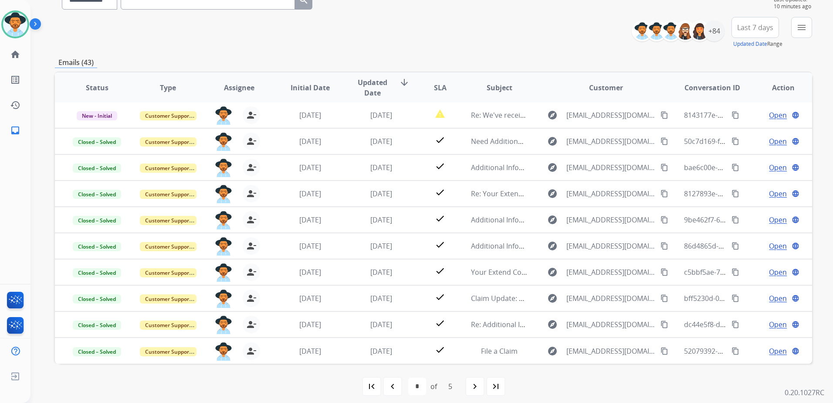
drag, startPoint x: 391, startPoint y: 389, endPoint x: 410, endPoint y: 387, distance: 18.8
click at [391, 389] on mat-icon "navigate_before" at bounding box center [392, 386] width 10 height 10
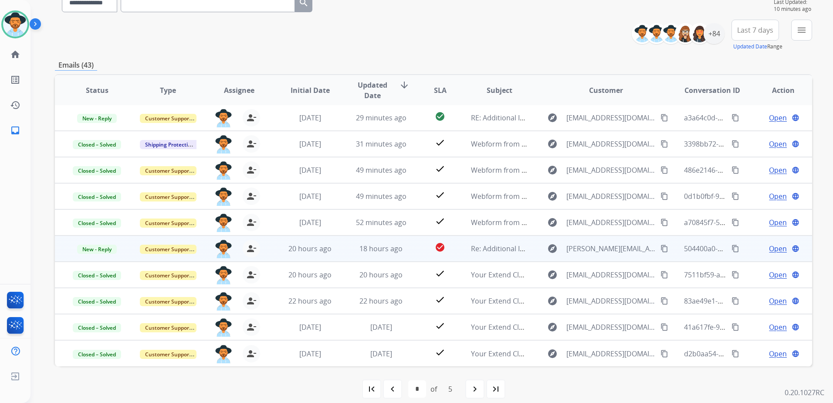
scroll to position [93, 0]
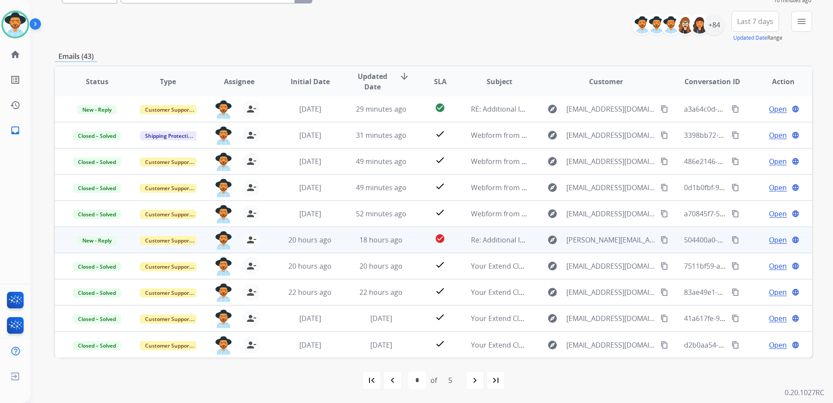
click at [769, 237] on span "Open" at bounding box center [778, 239] width 18 height 10
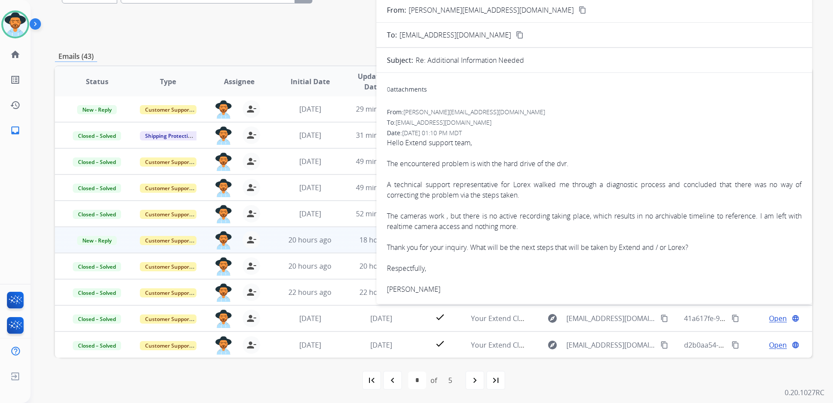
scroll to position [6, 0]
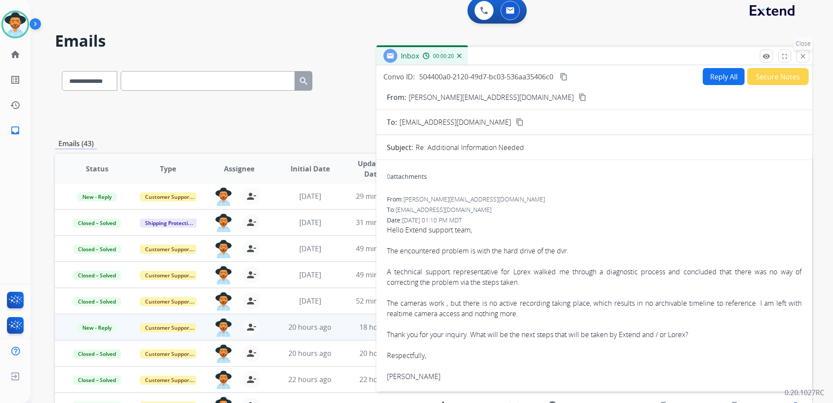
click at [802, 59] on mat-icon "close" at bounding box center [803, 56] width 8 height 8
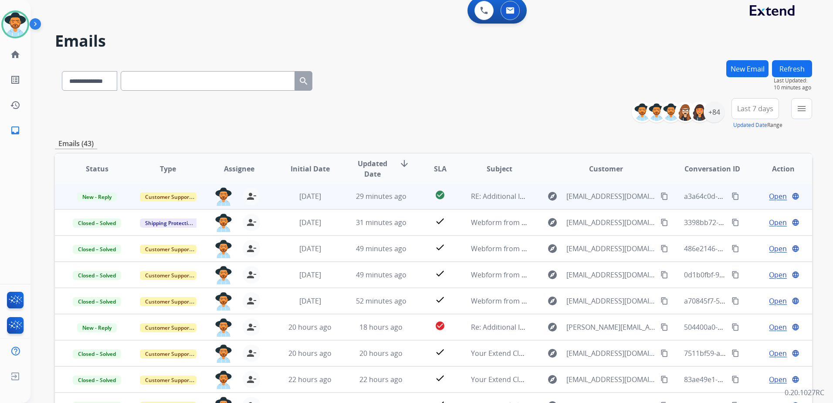
click at [741, 201] on td "Open language" at bounding box center [776, 196] width 71 height 26
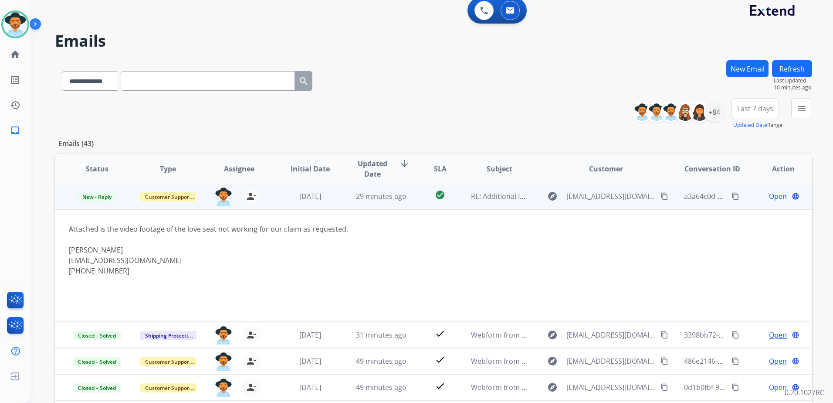
scroll to position [0, 0]
click at [741, 201] on td "Open language" at bounding box center [776, 197] width 71 height 26
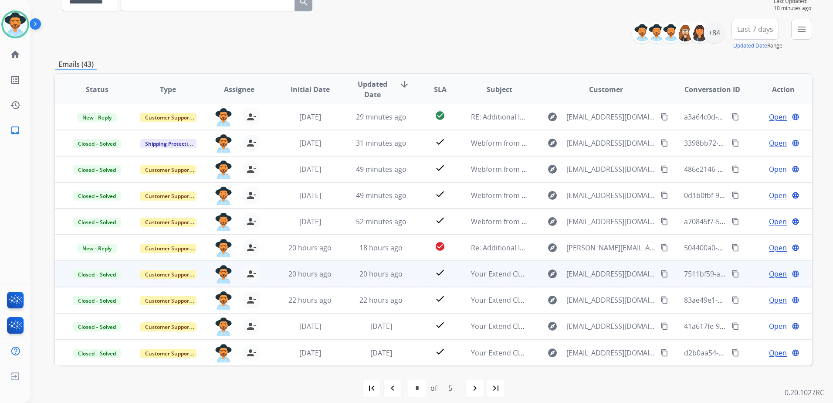
scroll to position [93, 0]
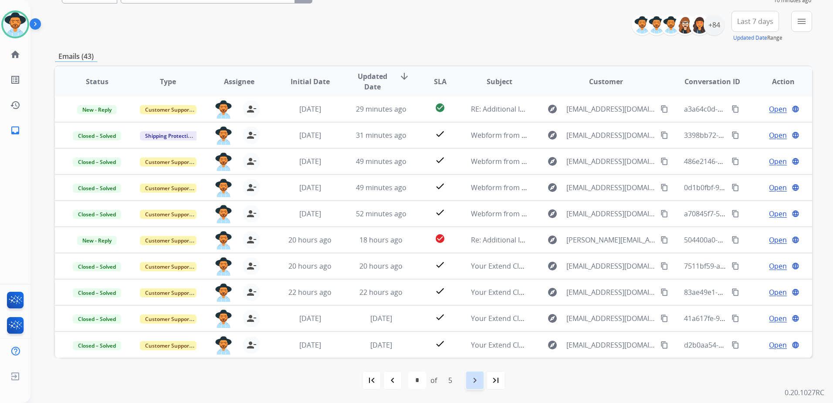
click at [475, 378] on mat-icon "navigate_next" at bounding box center [475, 380] width 10 height 10
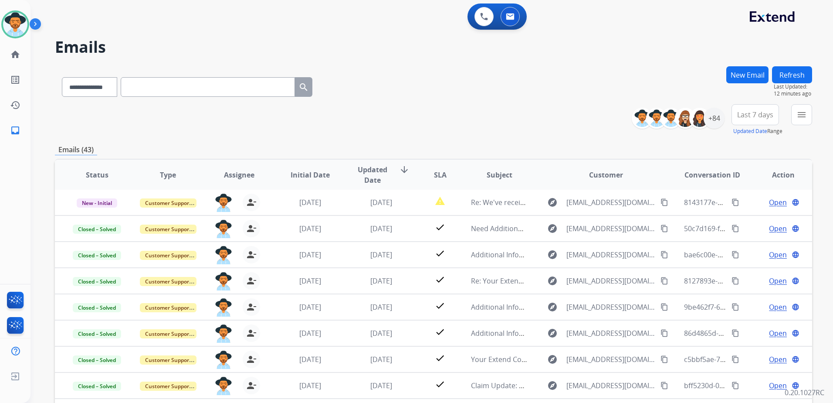
click at [505, 110] on div "**********" at bounding box center [433, 119] width 757 height 31
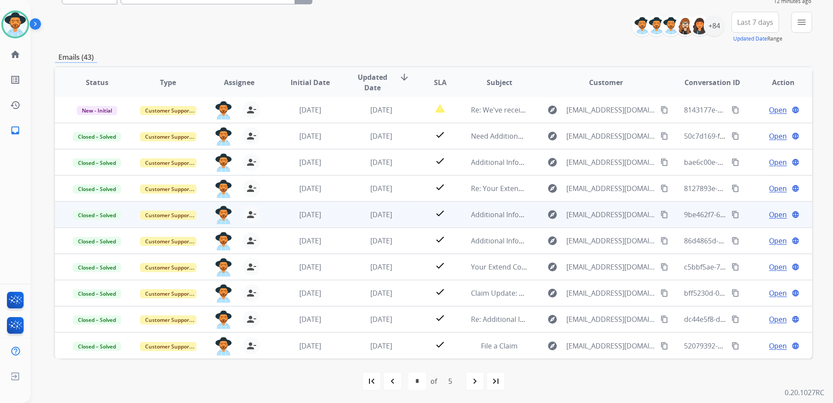
scroll to position [93, 0]
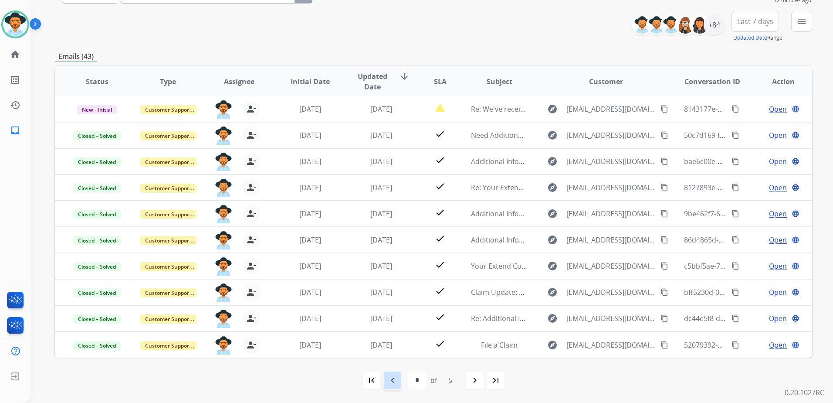
click at [393, 376] on mat-icon "navigate_before" at bounding box center [392, 380] width 10 height 10
click at [393, 386] on div "navigate_before" at bounding box center [392, 379] width 19 height 19
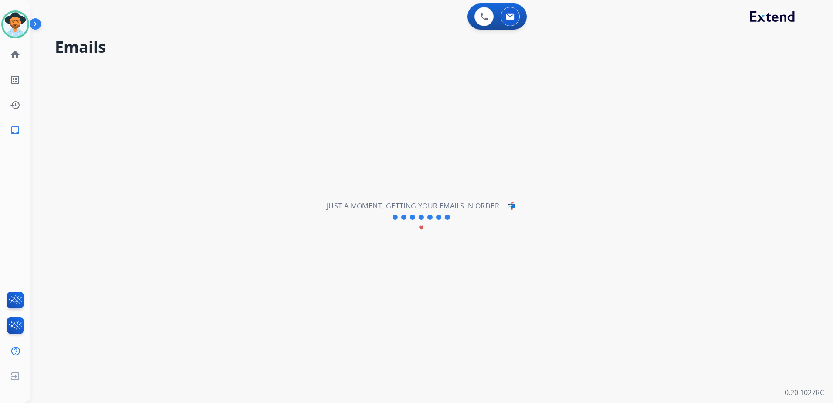
scroll to position [0, 0]
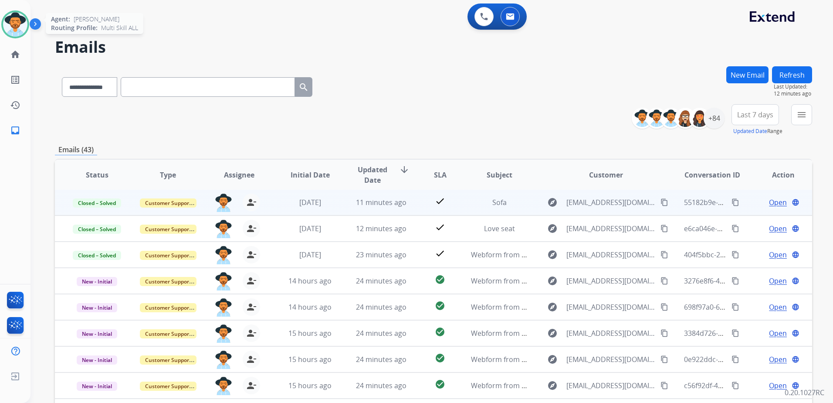
click at [28, 28] on div at bounding box center [15, 24] width 28 height 28
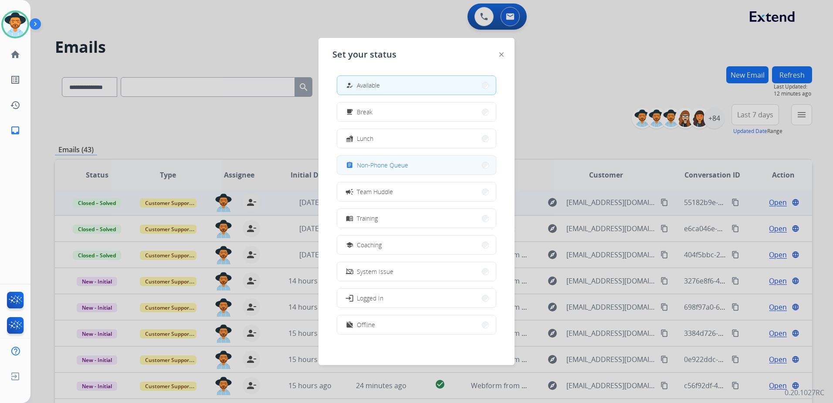
click at [376, 169] on div "assignment Non-Phone Queue" at bounding box center [376, 165] width 64 height 10
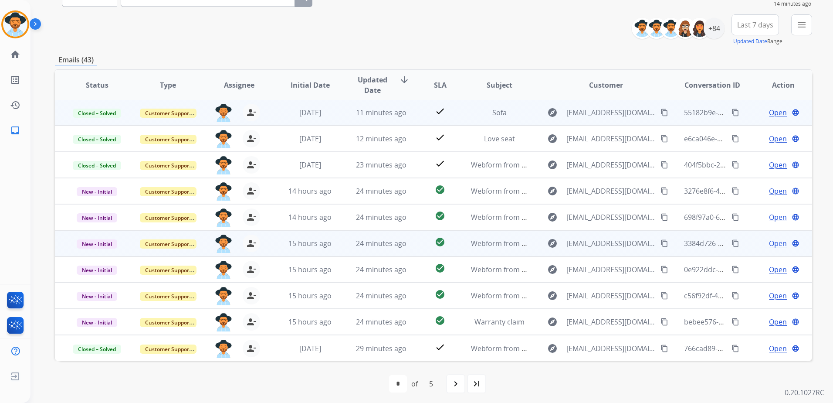
scroll to position [93, 0]
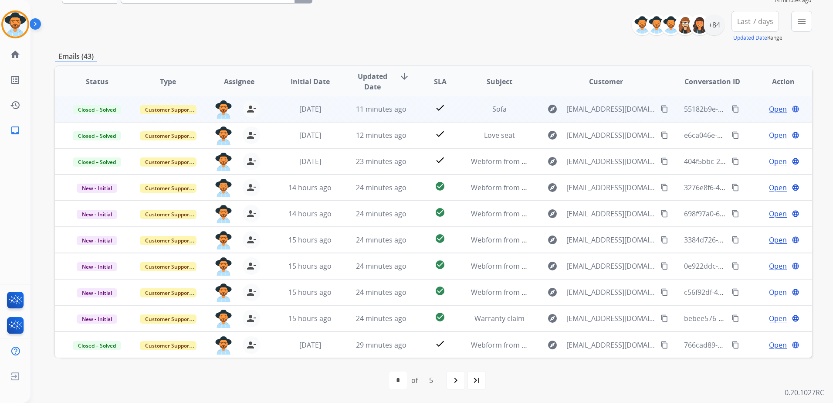
click at [451, 383] on mat-icon "navigate_next" at bounding box center [455, 380] width 10 height 10
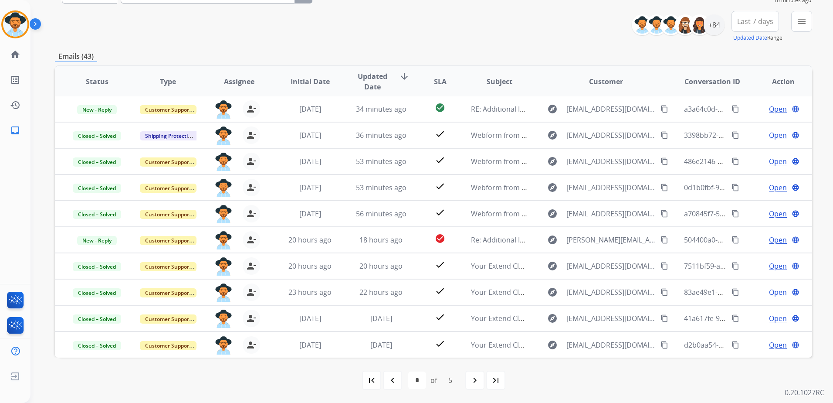
click at [473, 381] on mat-icon "navigate_next" at bounding box center [475, 380] width 10 height 10
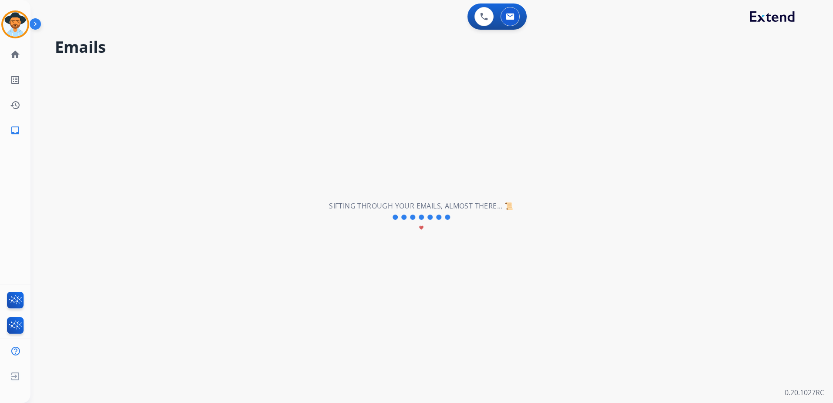
scroll to position [0, 0]
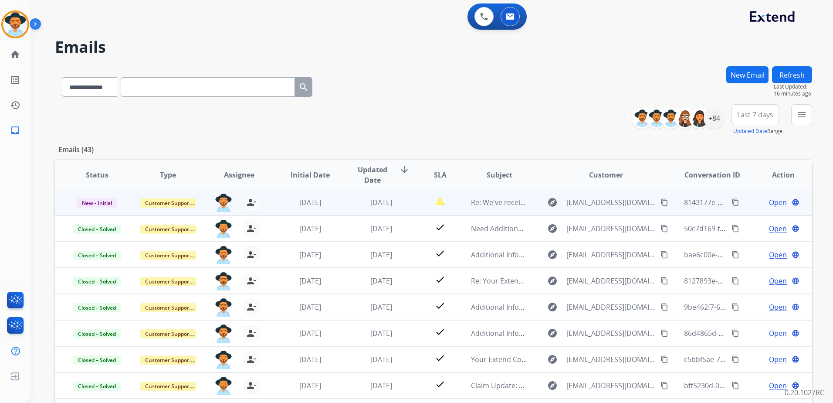
click at [741, 203] on td "Open language" at bounding box center [776, 202] width 71 height 26
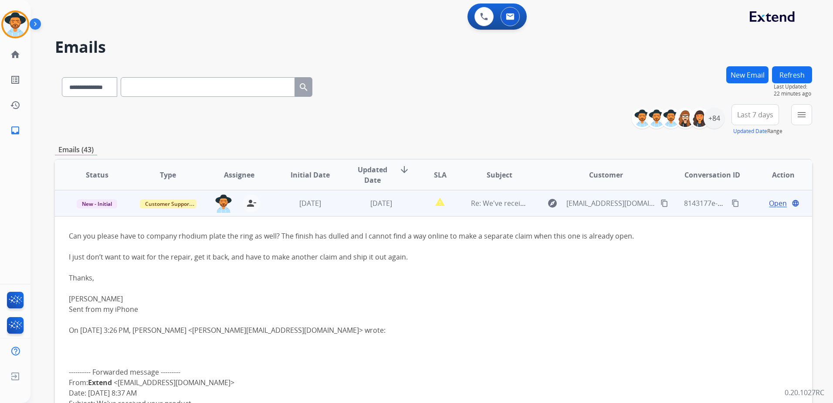
click at [742, 206] on td "Open language" at bounding box center [776, 203] width 71 height 26
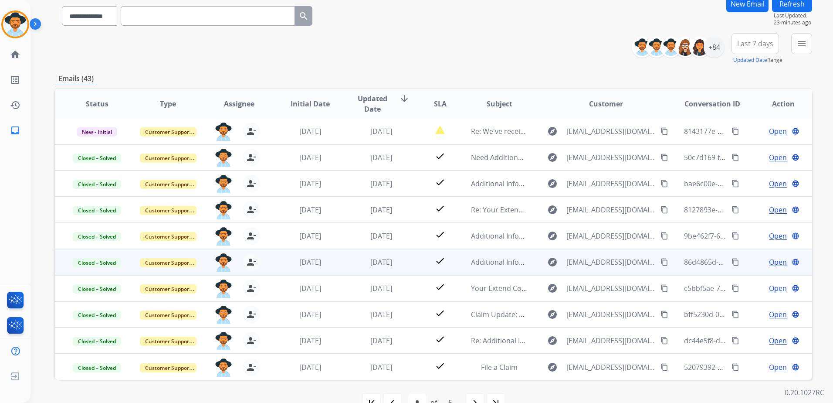
scroll to position [93, 0]
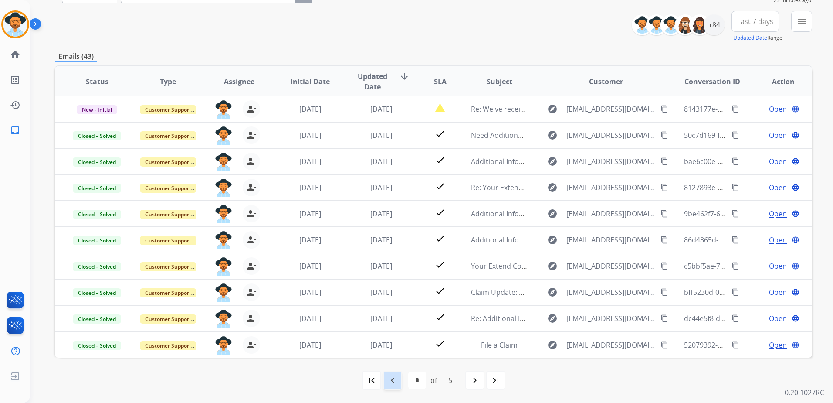
click at [397, 378] on mat-icon "navigate_before" at bounding box center [392, 380] width 10 height 10
click at [389, 379] on mat-icon "navigate_before" at bounding box center [392, 380] width 10 height 10
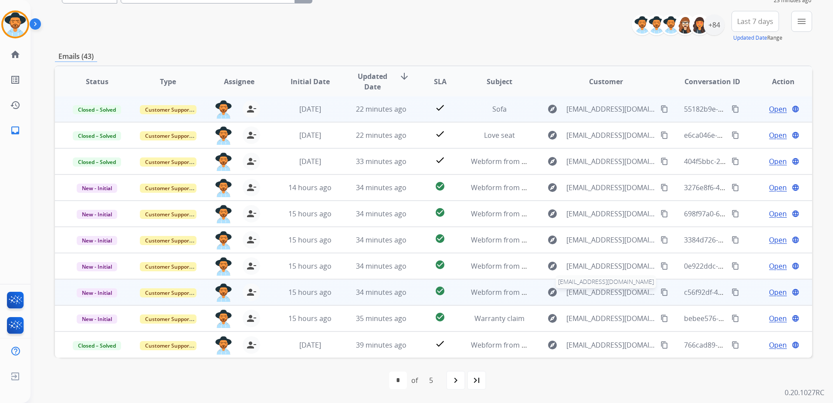
scroll to position [0, 0]
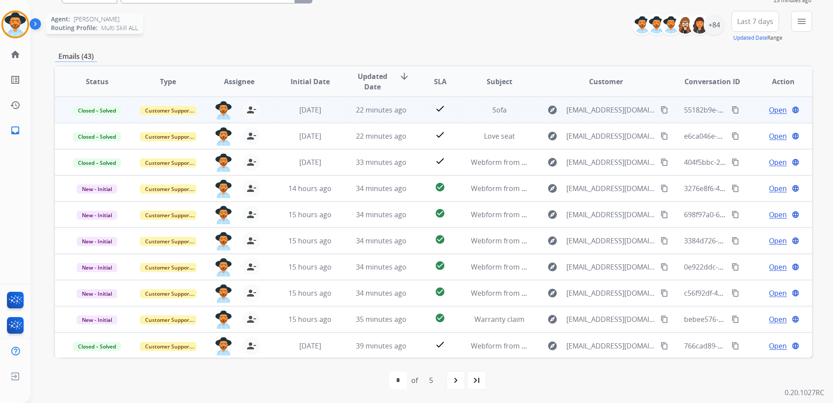
click at [18, 27] on img at bounding box center [15, 24] width 24 height 24
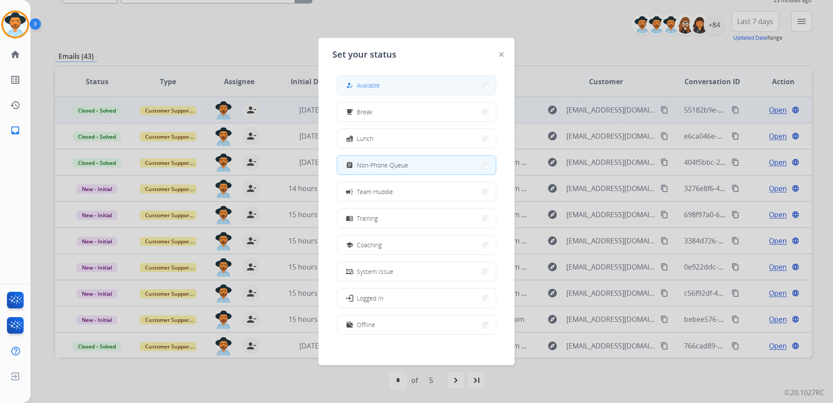
click at [377, 81] on span "Available" at bounding box center [368, 85] width 23 height 9
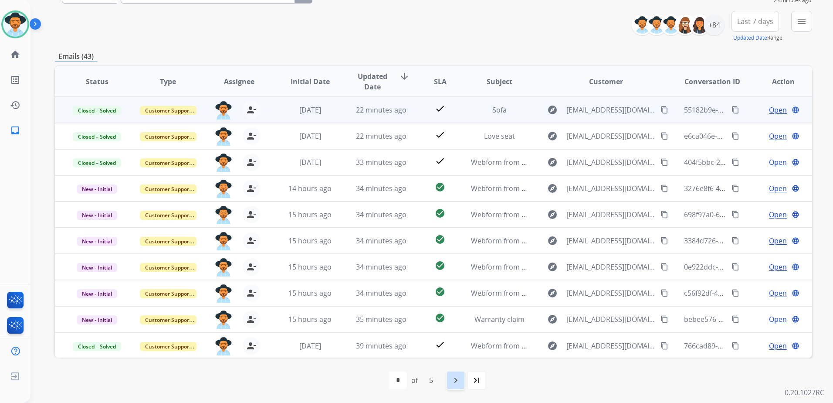
click at [453, 377] on mat-icon "navigate_next" at bounding box center [455, 380] width 10 height 10
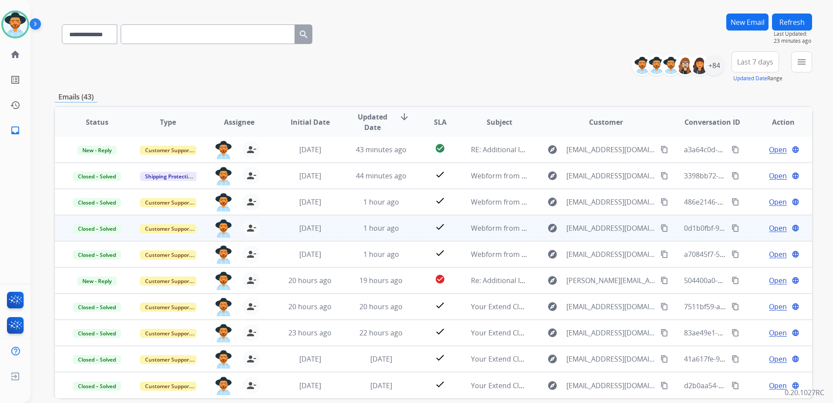
scroll to position [93, 0]
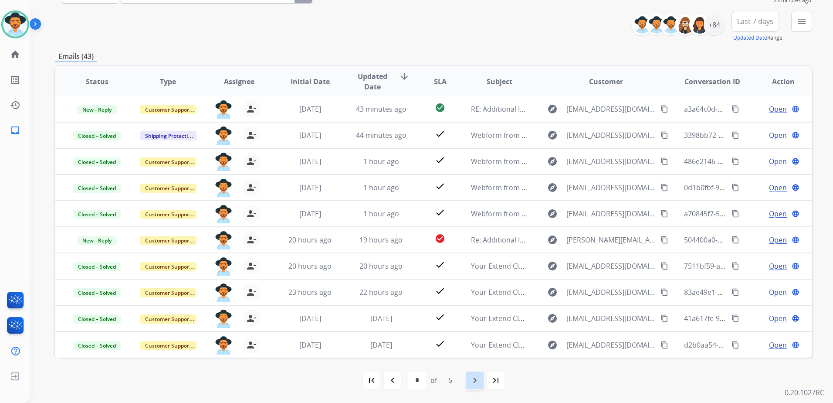
click at [474, 378] on mat-icon "navigate_next" at bounding box center [475, 380] width 10 height 10
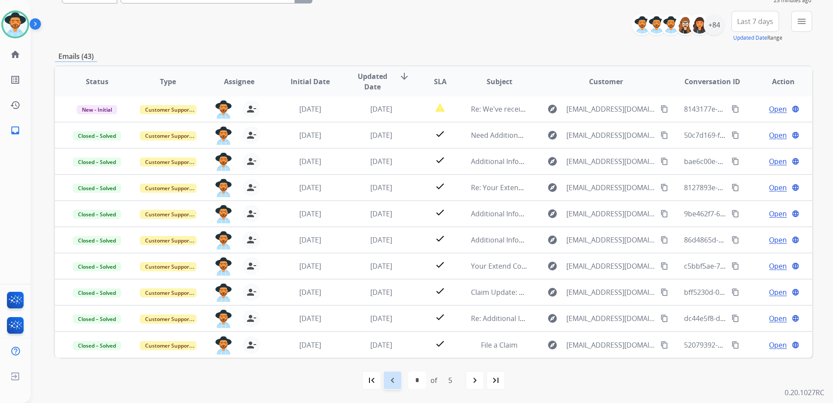
click at [396, 380] on mat-icon "navigate_before" at bounding box center [392, 380] width 10 height 10
click at [478, 376] on mat-icon "navigate_next" at bounding box center [475, 380] width 10 height 10
click at [375, 378] on mat-icon "first_page" at bounding box center [371, 380] width 10 height 10
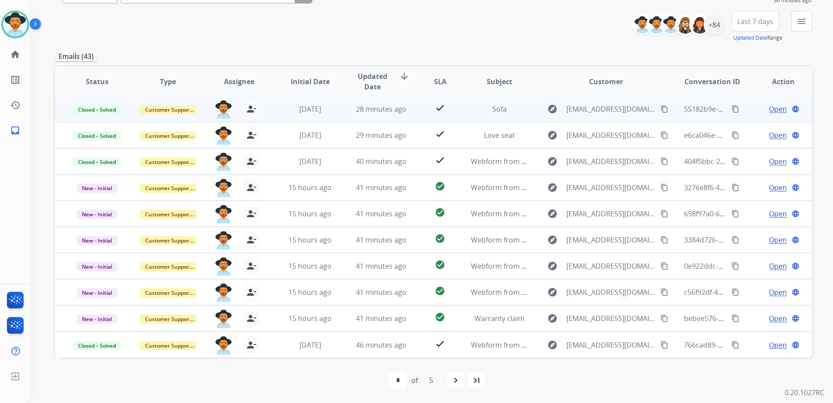
click at [457, 377] on mat-icon "navigate_next" at bounding box center [455, 380] width 10 height 10
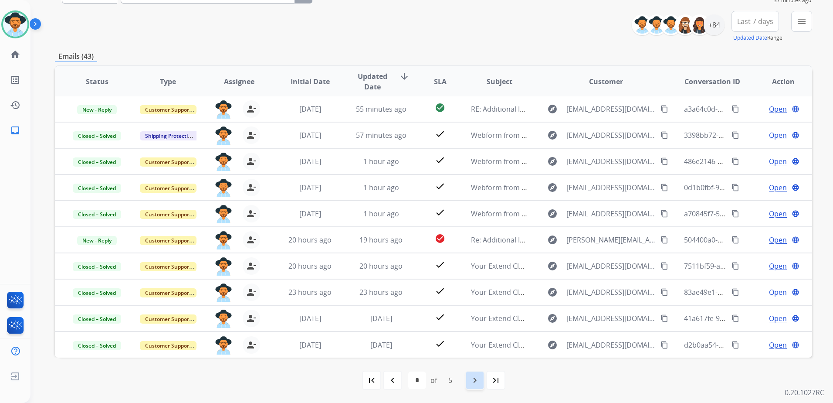
click at [473, 376] on mat-icon "navigate_next" at bounding box center [475, 380] width 10 height 10
click at [481, 387] on div "navigate_next" at bounding box center [474, 379] width 19 height 19
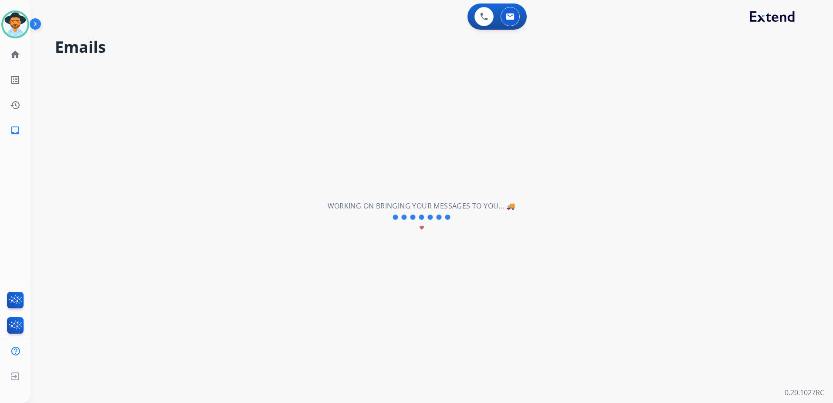
select select "*"
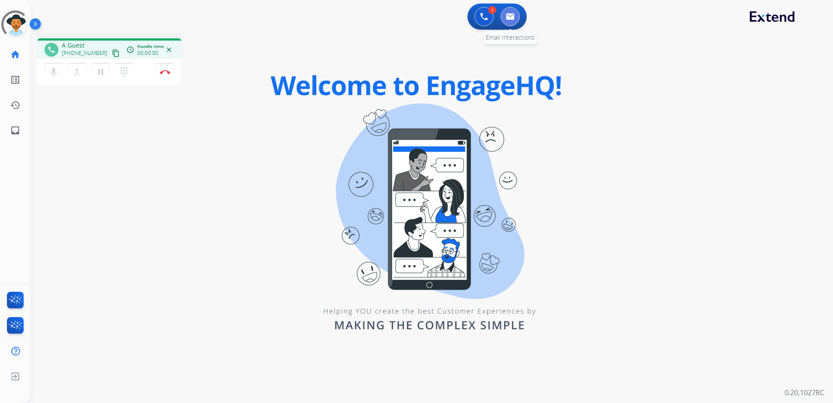
click at [514, 20] on button at bounding box center [510, 16] width 19 height 19
select select "**********"
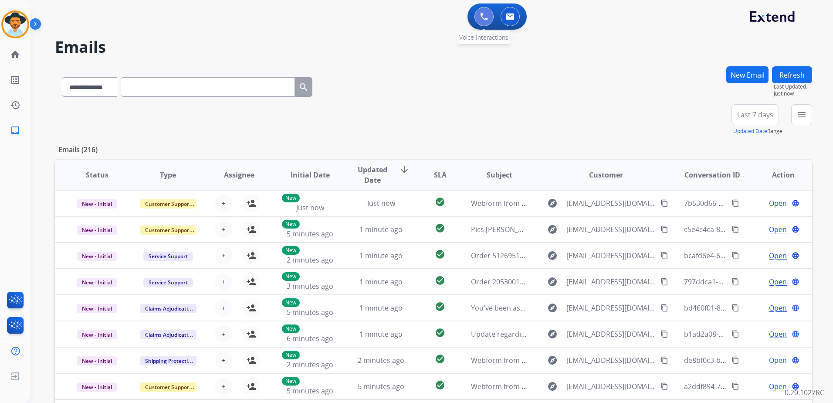
click at [487, 24] on button at bounding box center [483, 16] width 19 height 19
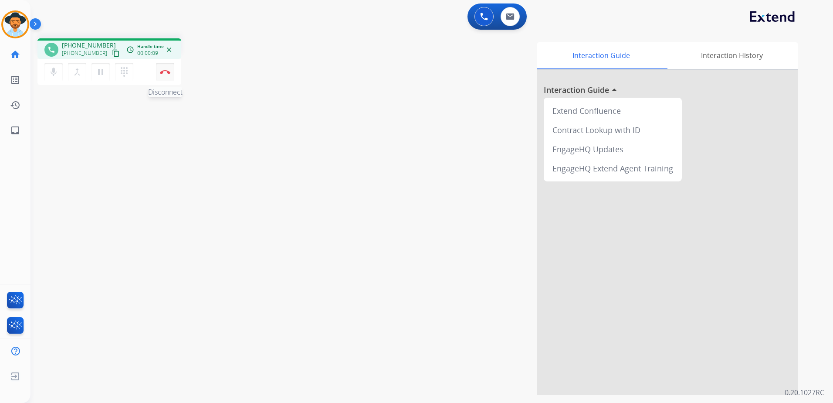
click at [163, 70] on button "Disconnect" at bounding box center [165, 72] width 18 height 18
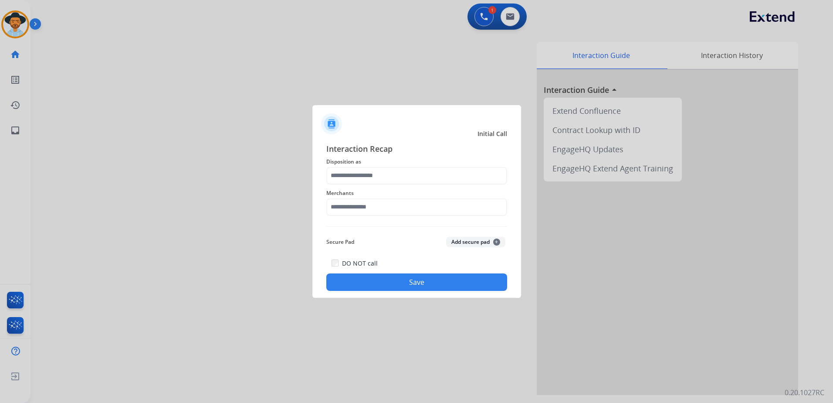
click at [419, 185] on div "Merchants" at bounding box center [416, 201] width 181 height 35
click at [416, 179] on input "text" at bounding box center [416, 175] width 181 height 17
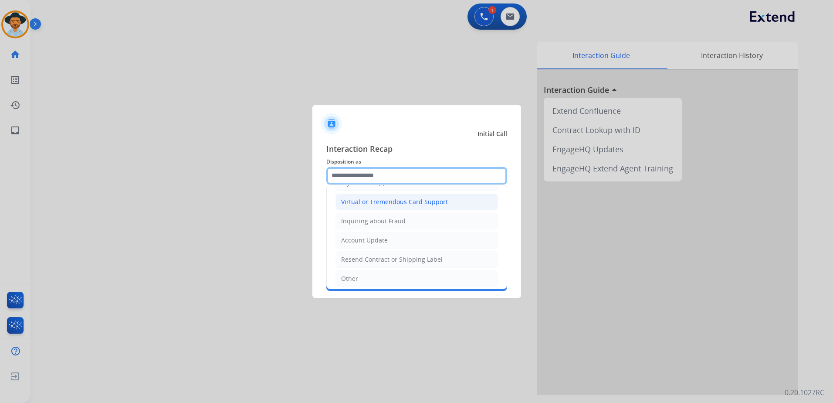
scroll to position [136, 0]
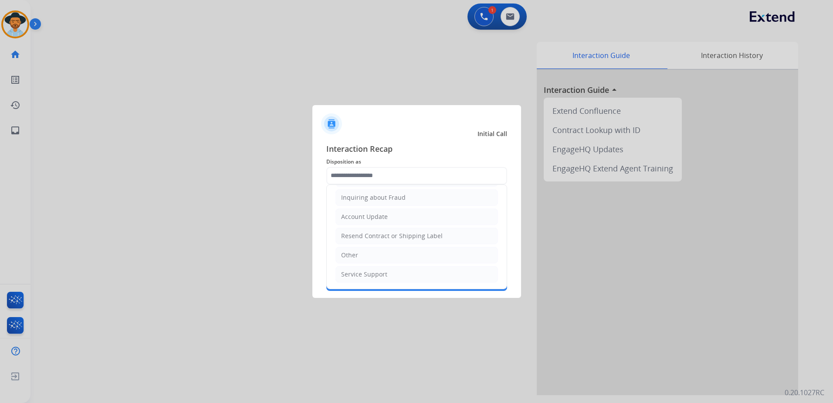
drag, startPoint x: 371, startPoint y: 254, endPoint x: 401, endPoint y: 252, distance: 29.7
click at [372, 254] on li "Other" at bounding box center [416, 255] width 162 height 17
type input "*****"
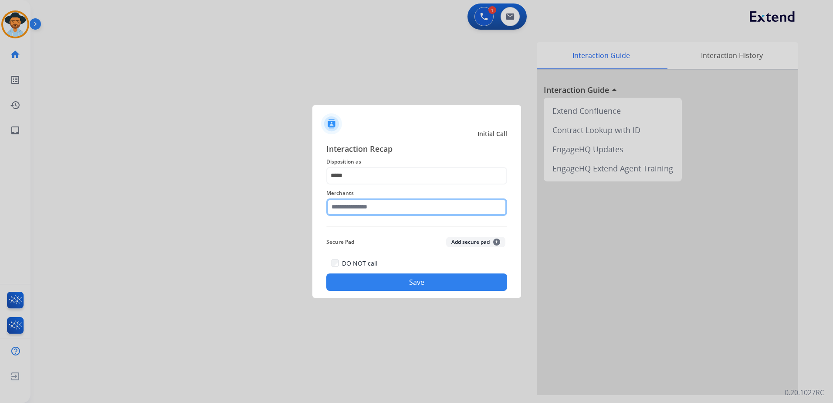
click at [374, 207] on input "text" at bounding box center [416, 206] width 181 height 17
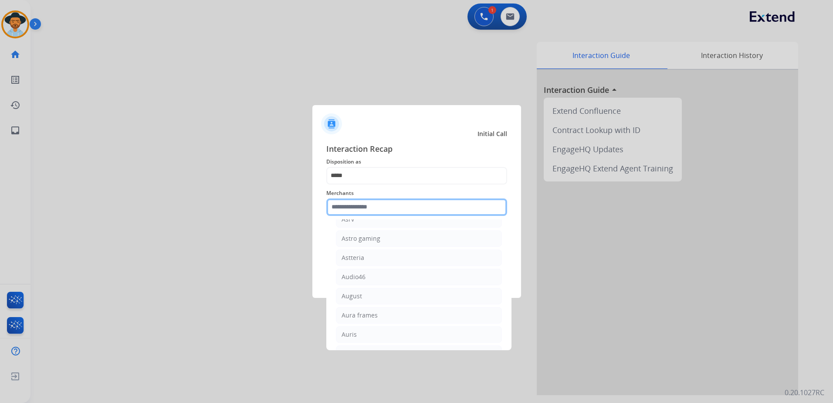
scroll to position [1350, 0]
click at [355, 202] on input "text" at bounding box center [416, 206] width 181 height 17
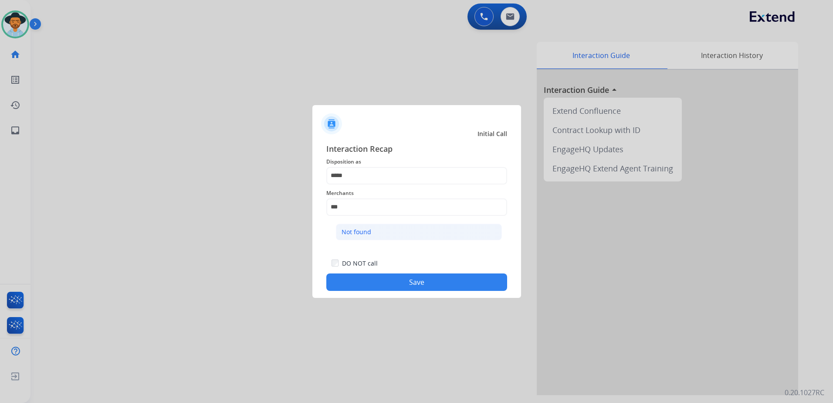
click at [379, 233] on li "Not found" at bounding box center [419, 231] width 166 height 17
type input "*********"
click at [414, 285] on button "Save" at bounding box center [416, 281] width 181 height 17
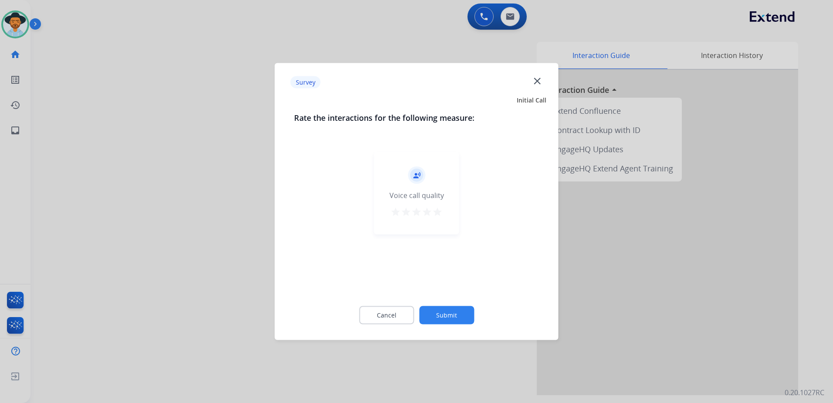
click at [438, 209] on mat-icon "star" at bounding box center [437, 211] width 10 height 10
click at [456, 312] on button "Submit" at bounding box center [446, 315] width 55 height 18
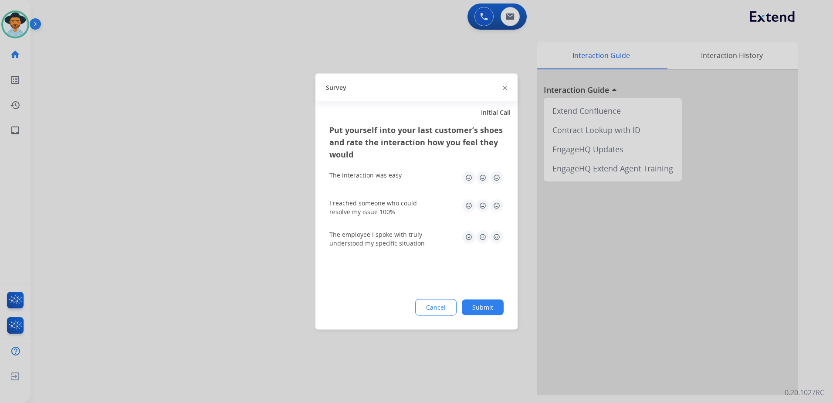
click at [494, 178] on img at bounding box center [497, 178] width 14 height 14
click at [496, 208] on img at bounding box center [497, 206] width 14 height 14
click at [501, 236] on img at bounding box center [497, 237] width 14 height 14
click at [497, 311] on button "Submit" at bounding box center [483, 307] width 42 height 16
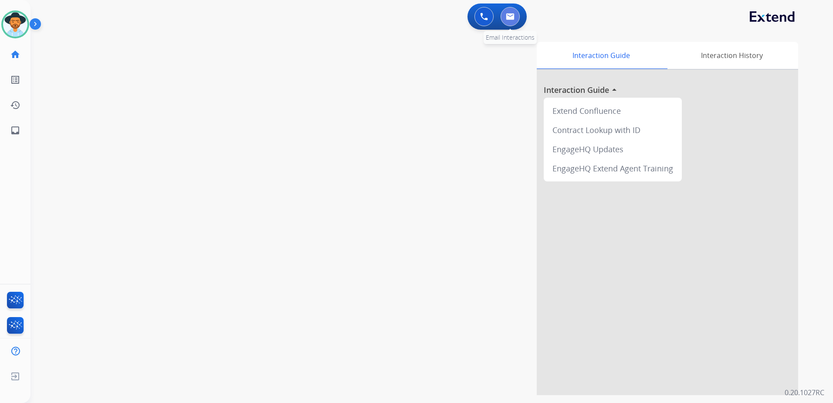
click at [508, 10] on button at bounding box center [510, 16] width 19 height 19
select select "**********"
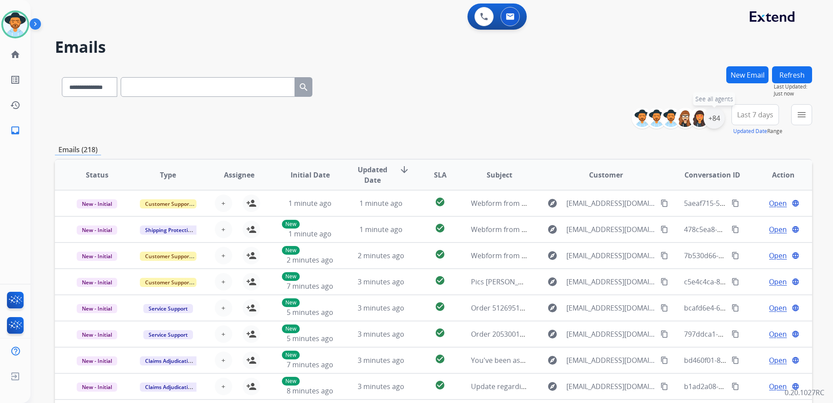
click at [718, 125] on div "+84" at bounding box center [714, 118] width 21 height 21
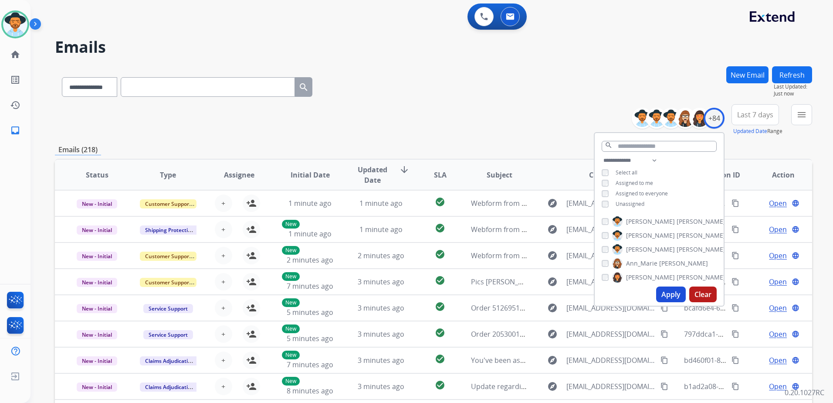
click at [630, 203] on span "Unassigned" at bounding box center [630, 203] width 29 height 7
click at [677, 291] on button "Apply" at bounding box center [671, 294] width 30 height 16
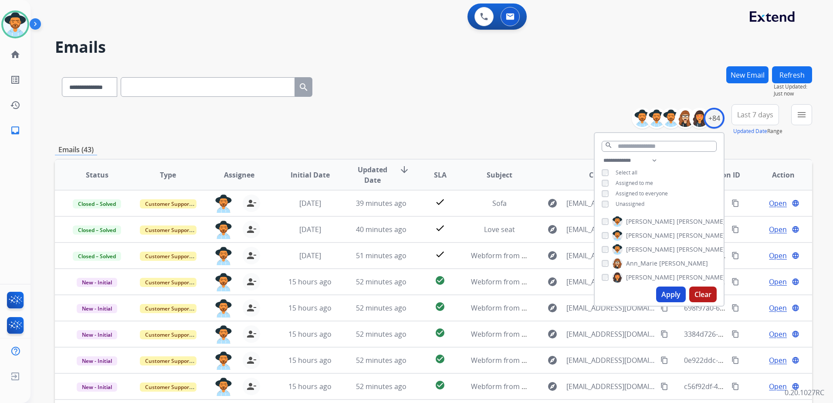
click at [534, 118] on div "**********" at bounding box center [433, 119] width 757 height 31
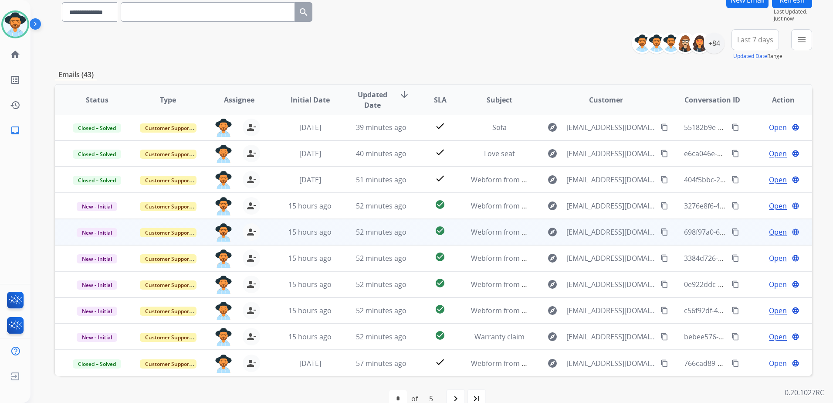
scroll to position [93, 0]
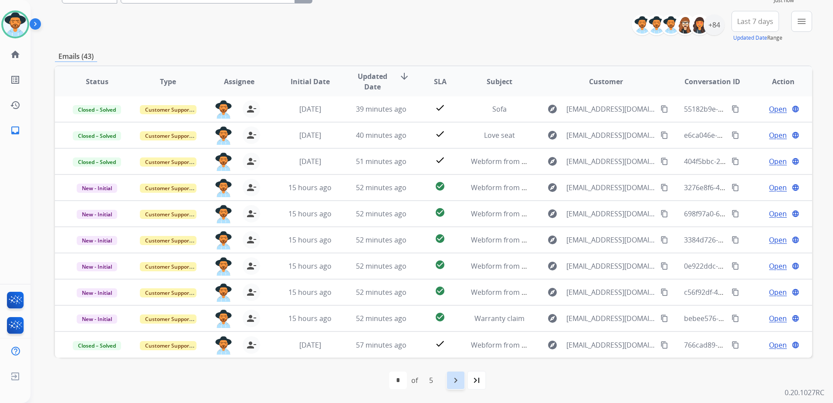
click at [459, 379] on mat-icon "navigate_next" at bounding box center [455, 380] width 10 height 10
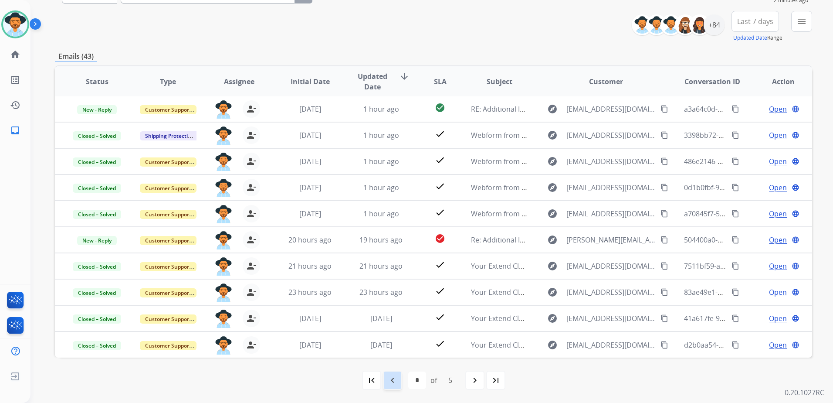
click at [393, 381] on mat-icon "navigate_before" at bounding box center [392, 380] width 10 height 10
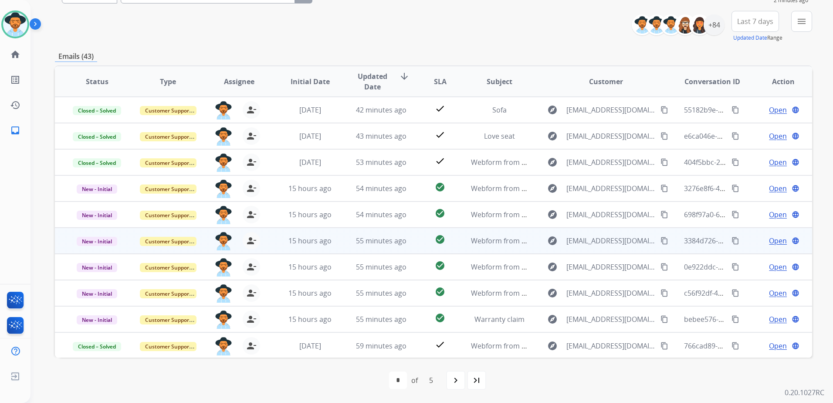
scroll to position [1, 0]
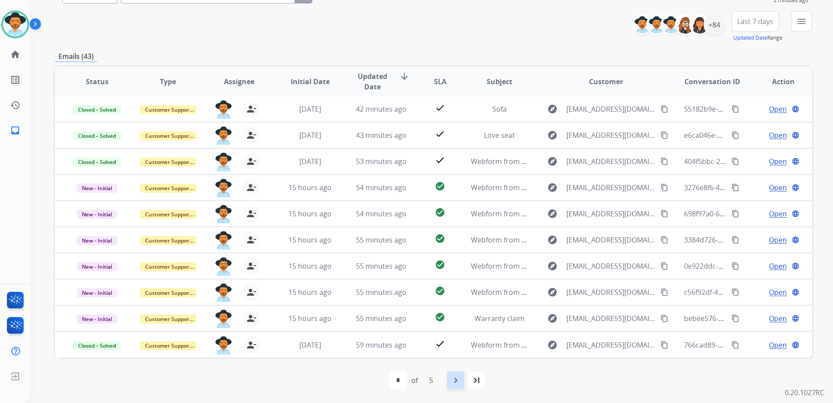
click at [455, 373] on div "navigate_next" at bounding box center [455, 379] width 19 height 19
select select "*"
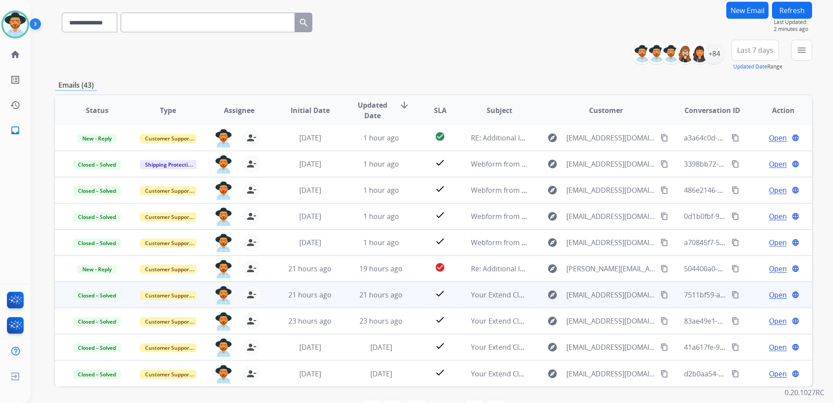
scroll to position [87, 0]
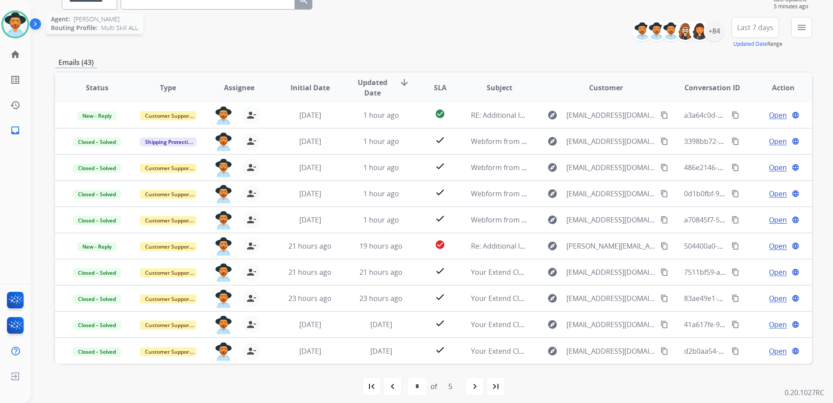
click at [13, 23] on img at bounding box center [15, 24] width 24 height 24
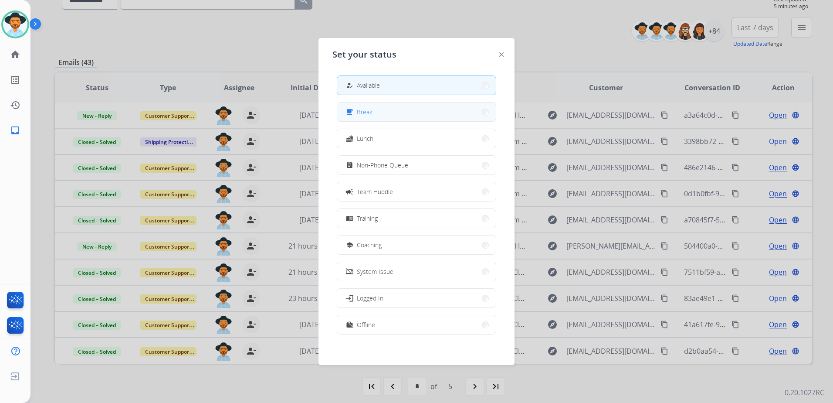
click at [395, 118] on button "free_breakfast Break" at bounding box center [416, 111] width 159 height 19
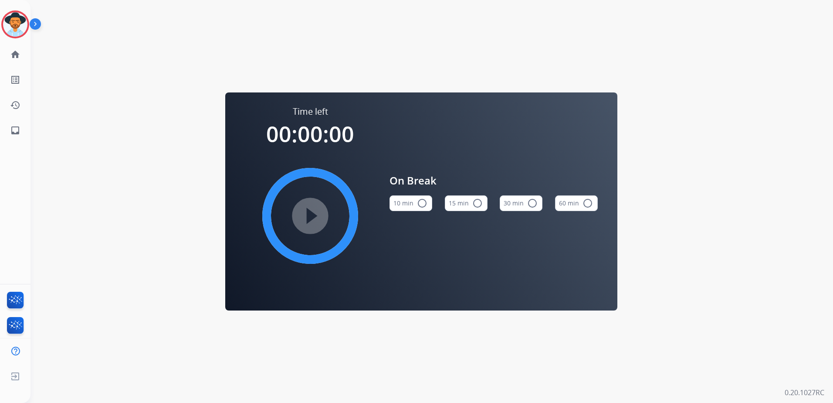
click at [473, 204] on mat-icon "radio_button_unchecked" at bounding box center [477, 203] width 10 height 10
click at [305, 215] on mat-icon "play_circle_filled" at bounding box center [310, 215] width 10 height 10
click at [23, 15] on img at bounding box center [15, 24] width 24 height 24
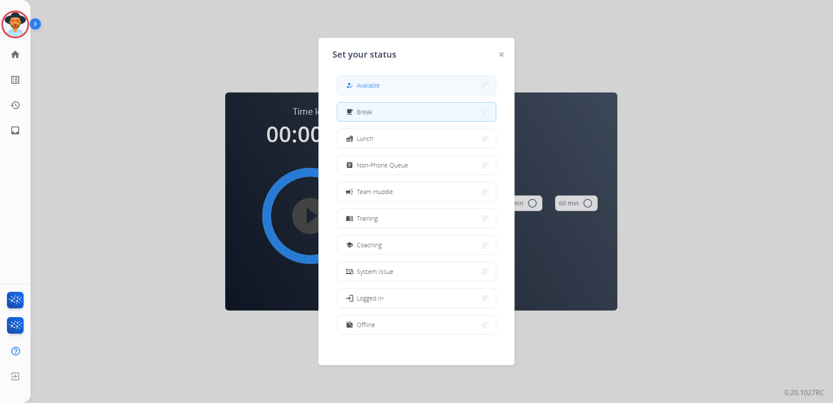
click at [393, 90] on button "how_to_reg Available" at bounding box center [416, 85] width 159 height 19
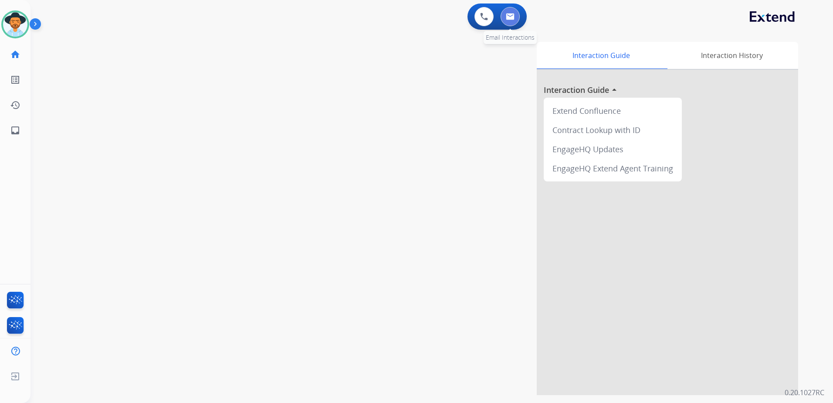
click at [517, 20] on button at bounding box center [510, 16] width 19 height 19
select select "**********"
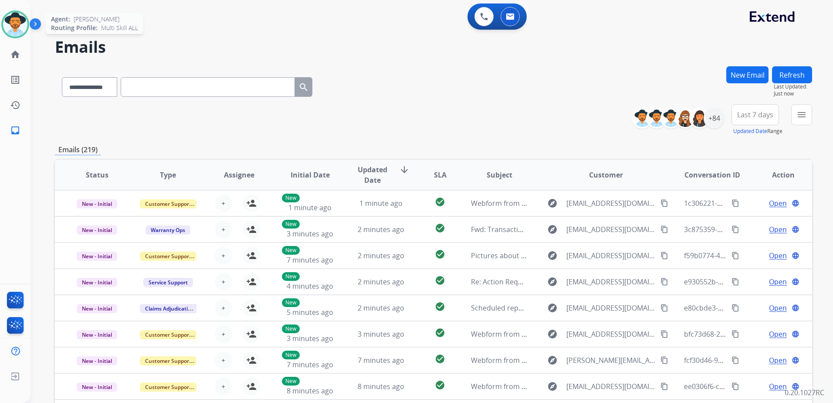
click at [18, 33] on img at bounding box center [15, 24] width 24 height 24
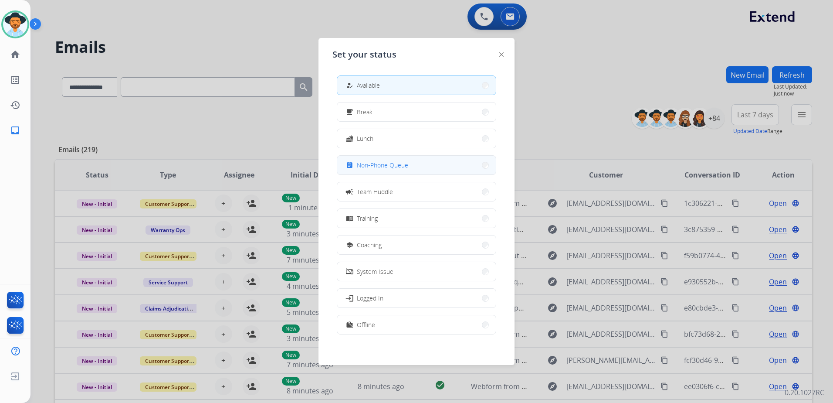
click at [412, 169] on button "assignment Non-Phone Queue" at bounding box center [416, 165] width 159 height 19
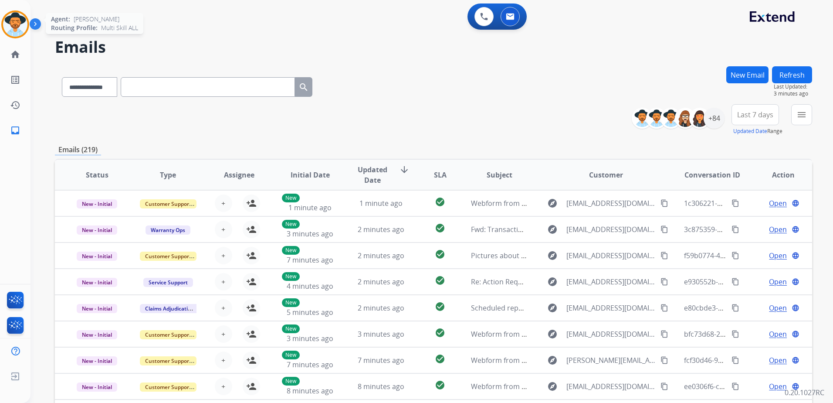
click at [15, 15] on img at bounding box center [15, 24] width 24 height 24
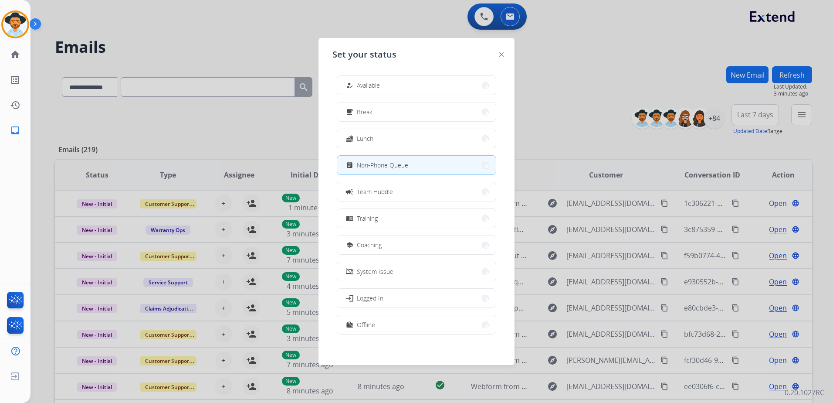
click at [374, 80] on div "how_to_reg Available" at bounding box center [362, 85] width 36 height 10
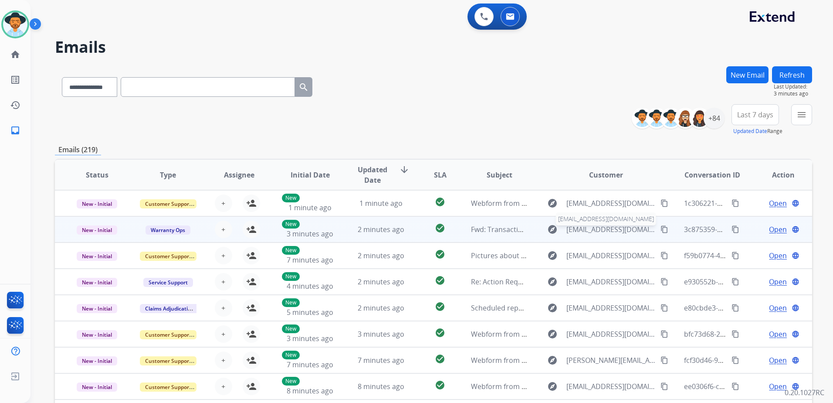
scroll to position [1, 0]
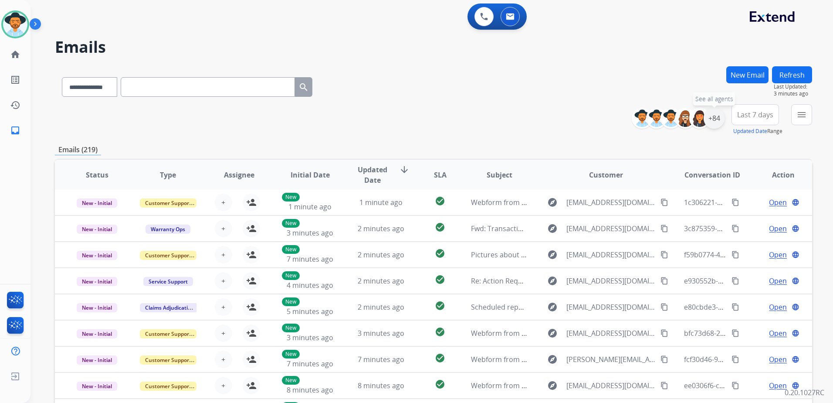
click at [711, 117] on div "+84" at bounding box center [714, 118] width 21 height 21
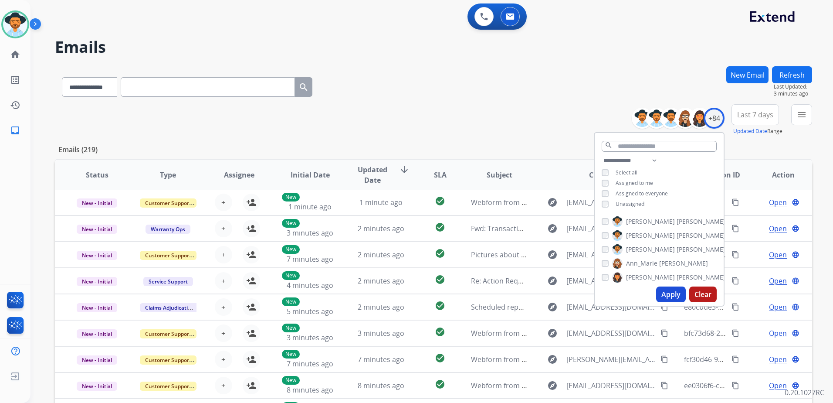
click at [629, 205] on span "Unassigned" at bounding box center [630, 203] width 29 height 7
click at [666, 295] on button "Apply" at bounding box center [671, 294] width 30 height 16
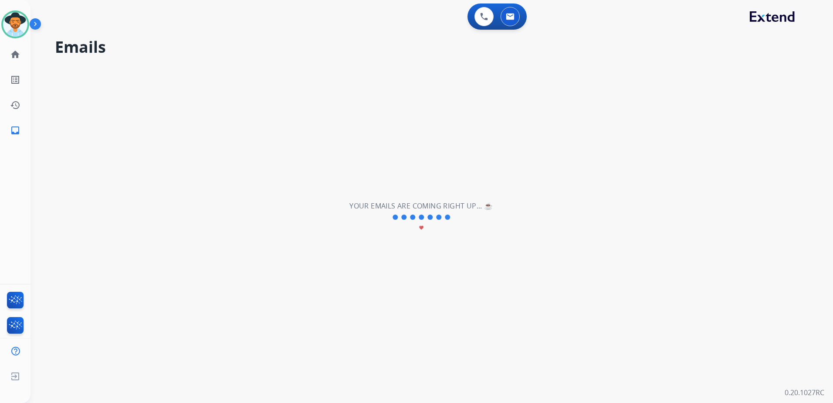
click at [490, 117] on div "**********" at bounding box center [421, 216] width 782 height 371
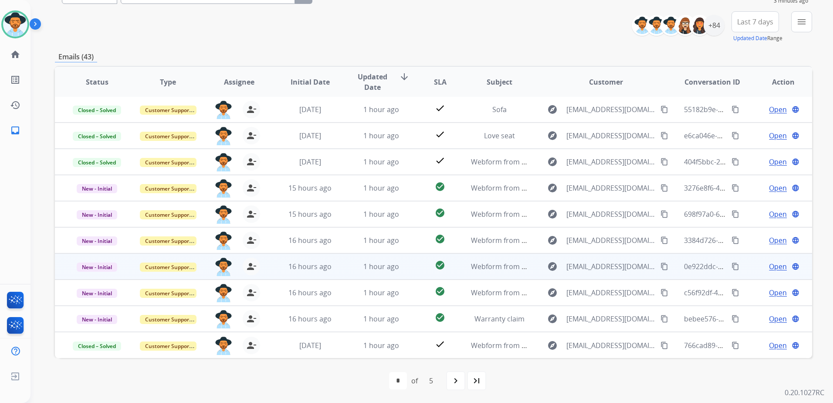
scroll to position [93, 0]
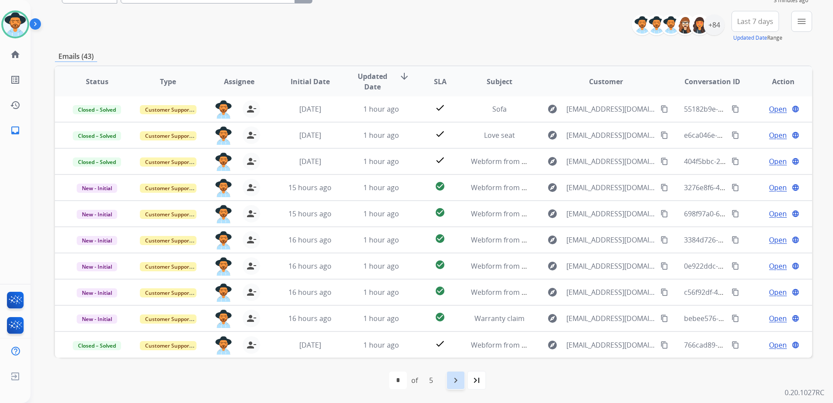
click at [447, 380] on div "navigate_next" at bounding box center [455, 379] width 19 height 19
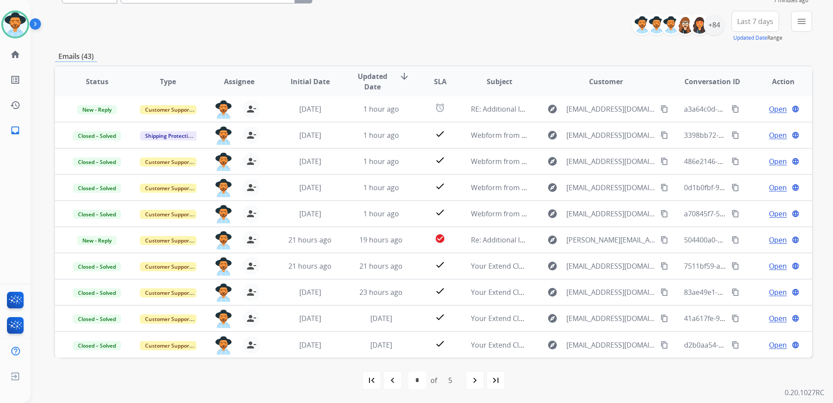
drag, startPoint x: 395, startPoint y: 376, endPoint x: 400, endPoint y: 372, distance: 6.5
click at [395, 376] on mat-icon "navigate_before" at bounding box center [392, 380] width 10 height 10
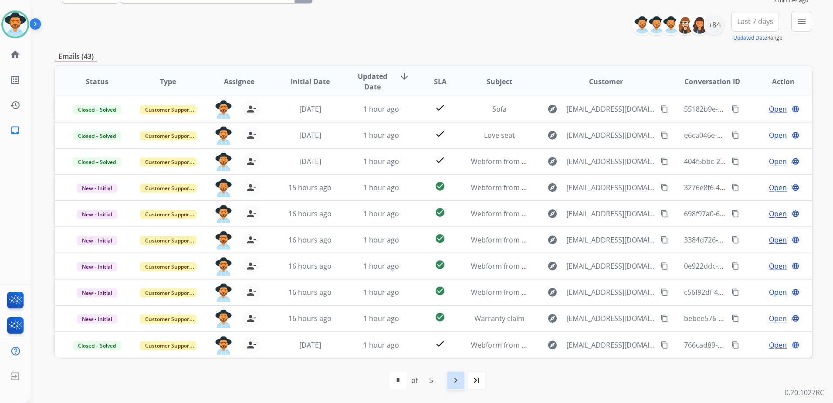
click at [456, 382] on mat-icon "navigate_next" at bounding box center [455, 380] width 10 height 10
select select "*"
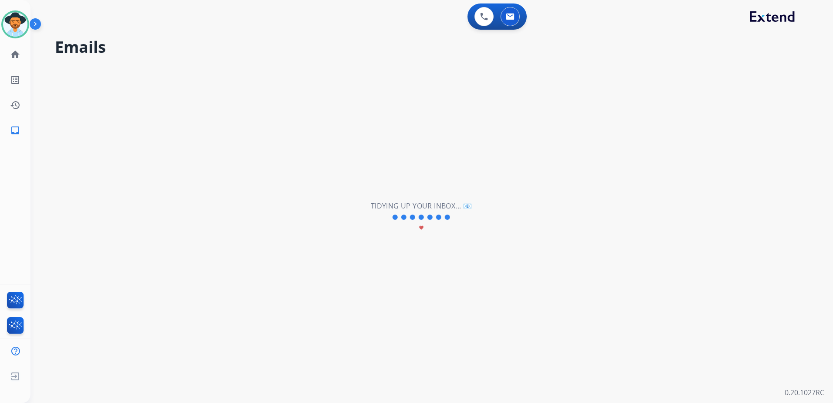
scroll to position [0, 0]
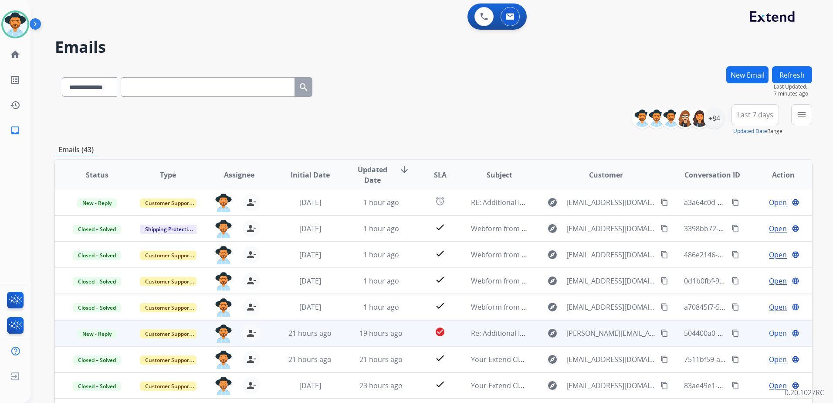
click at [744, 338] on td "Open language" at bounding box center [776, 333] width 71 height 26
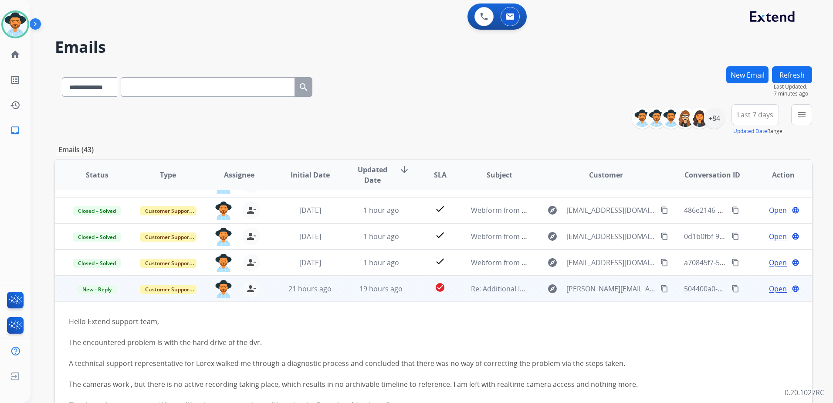
scroll to position [131, 0]
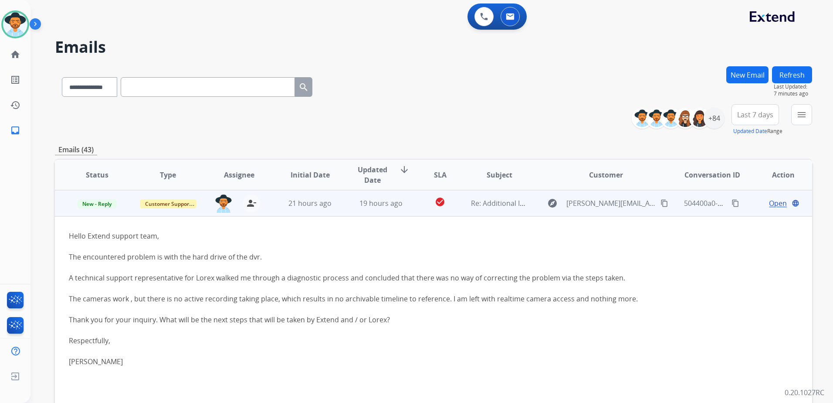
click at [660, 205] on mat-icon "content_copy" at bounding box center [664, 203] width 8 height 8
click at [775, 204] on span "Open" at bounding box center [778, 203] width 18 height 10
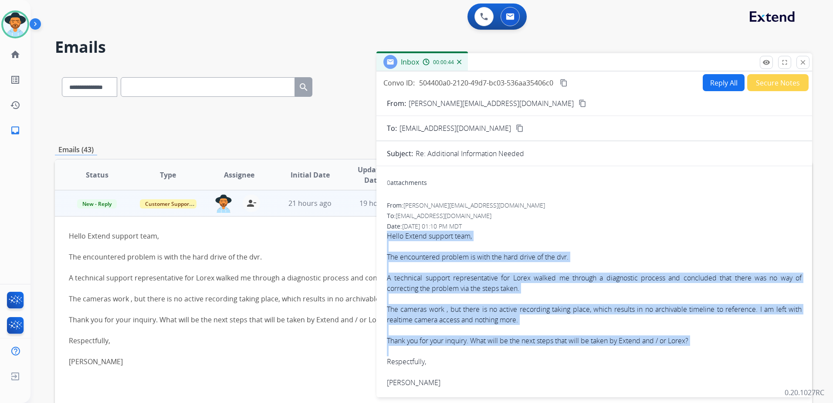
drag, startPoint x: 386, startPoint y: 236, endPoint x: 693, endPoint y: 348, distance: 327.0
drag, startPoint x: 693, startPoint y: 348, endPoint x: 677, endPoint y: 312, distance: 39.2
copy span "Hello Extend support team, The encountered problem is with the hard drive of th…"
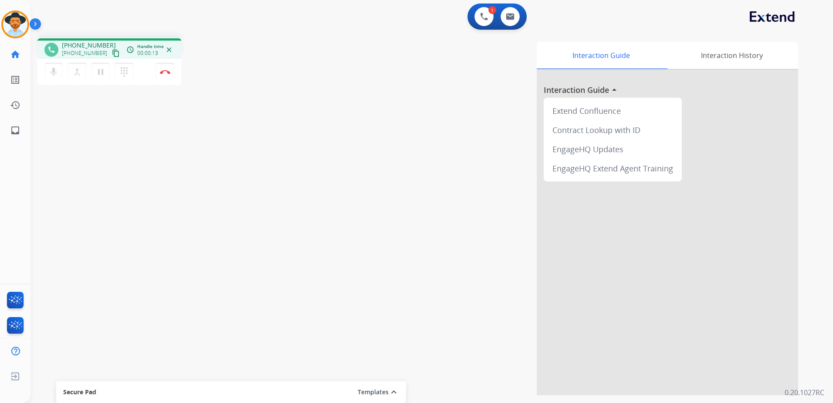
click at [112, 53] on mat-icon "content_copy" at bounding box center [116, 53] width 8 height 8
click at [514, 22] on button at bounding box center [510, 16] width 19 height 19
select select "**********"
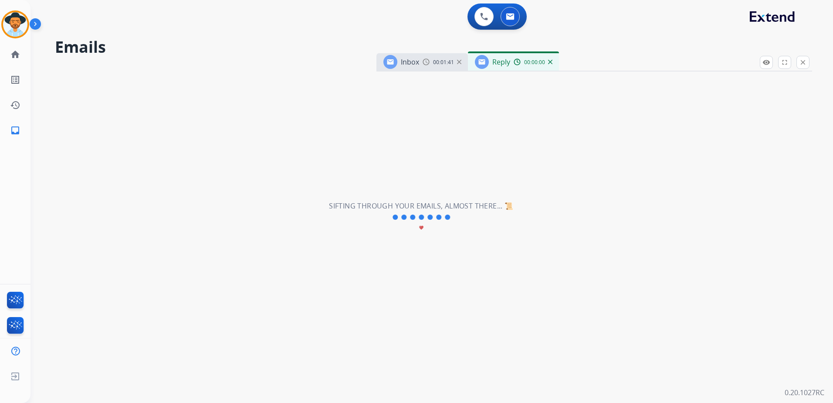
select select "**********"
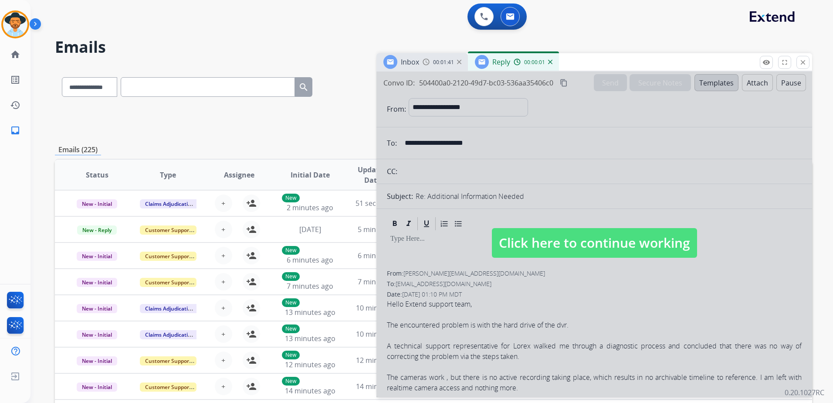
drag, startPoint x: 616, startPoint y: 244, endPoint x: 727, endPoint y: 188, distance: 124.3
click at [616, 244] on span "Click here to continue working" at bounding box center [594, 243] width 205 height 30
select select
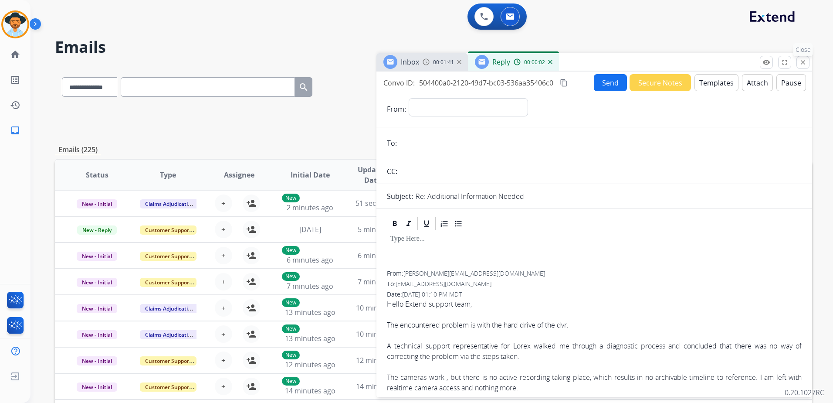
click at [799, 63] on mat-icon "close" at bounding box center [803, 62] width 8 height 8
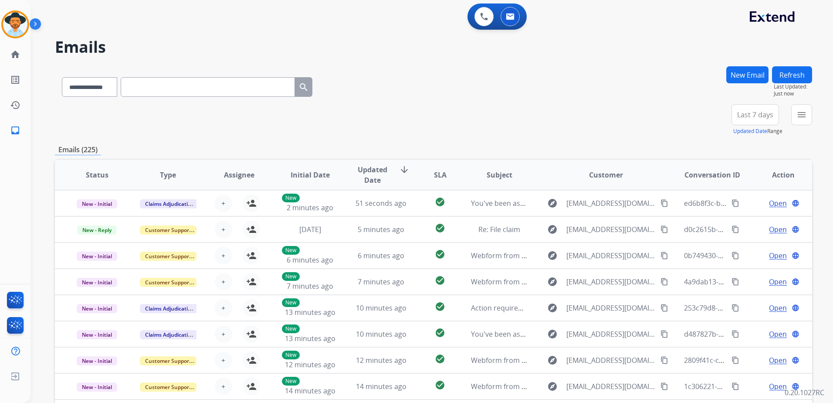
click at [765, 74] on button "New Email" at bounding box center [747, 74] width 42 height 17
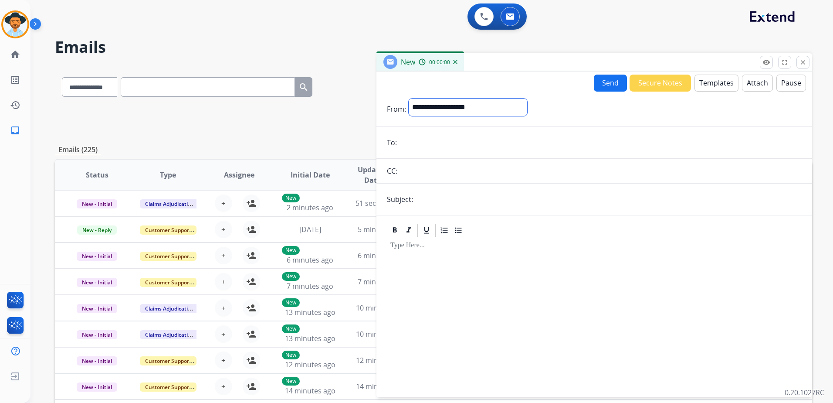
click at [434, 107] on select "**********" at bounding box center [468, 106] width 118 height 17
select select "**********"
click at [409, 98] on select "**********" at bounding box center [468, 106] width 118 height 17
paste input "**********"
type input "**********"
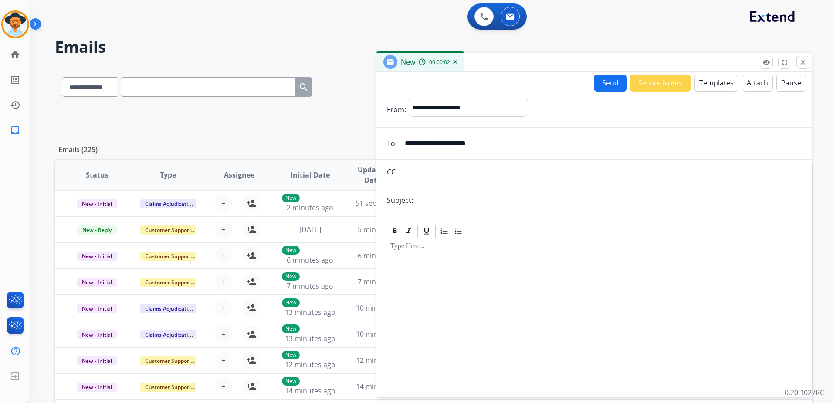
drag, startPoint x: 466, startPoint y: 192, endPoint x: 519, endPoint y: 194, distance: 53.6
click at [467, 192] on input "text" at bounding box center [609, 199] width 386 height 17
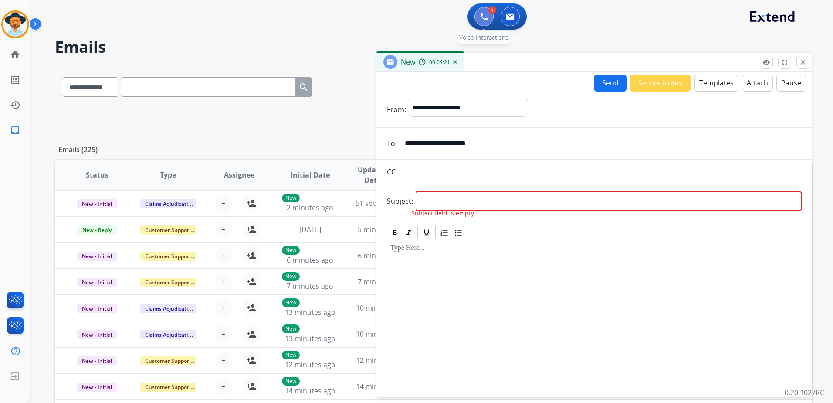
click at [487, 17] on img at bounding box center [484, 17] width 8 height 8
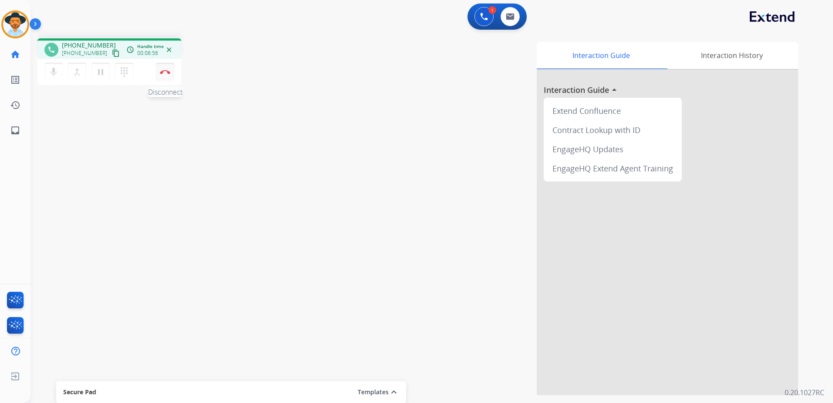
click at [161, 70] on img at bounding box center [165, 72] width 10 height 4
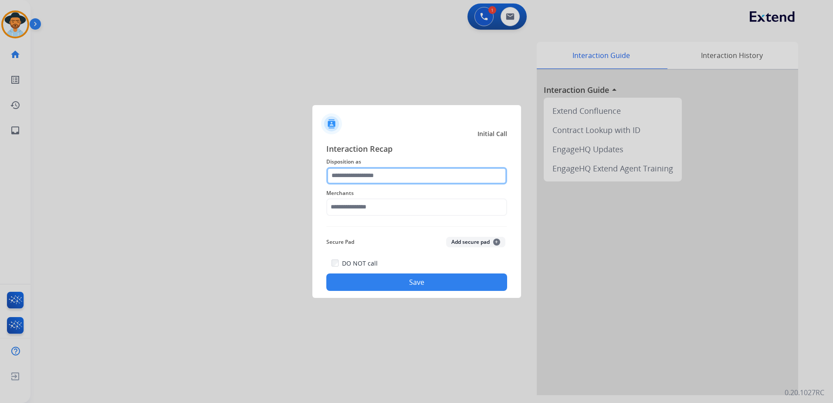
click at [397, 179] on input "text" at bounding box center [416, 175] width 181 height 17
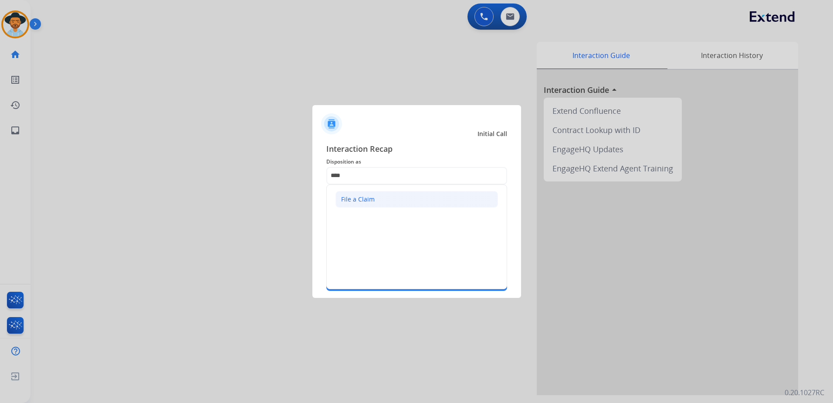
click at [409, 198] on li "File a Claim" at bounding box center [416, 199] width 162 height 17
type input "**********"
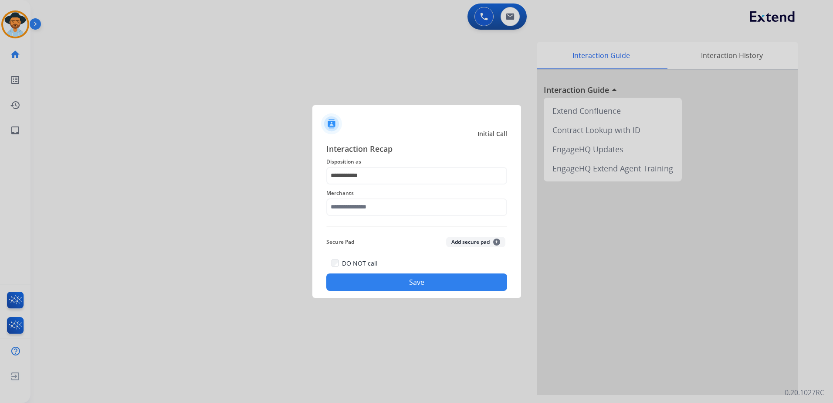
click at [393, 223] on div "**********" at bounding box center [416, 216] width 181 height 149
click at [401, 207] on input "text" at bounding box center [416, 206] width 181 height 17
click at [412, 230] on li "Oura ring" at bounding box center [419, 231] width 166 height 17
type input "*********"
click at [419, 284] on button "Save" at bounding box center [416, 281] width 181 height 17
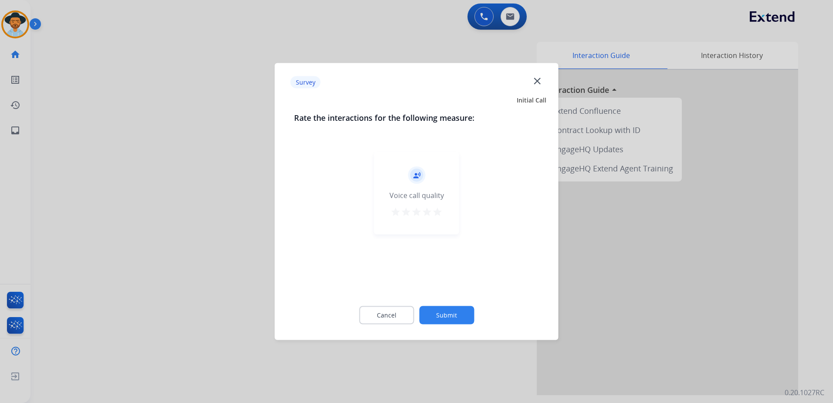
click at [440, 211] on mat-icon "star" at bounding box center [437, 211] width 10 height 10
click at [467, 314] on button "Submit" at bounding box center [446, 315] width 55 height 18
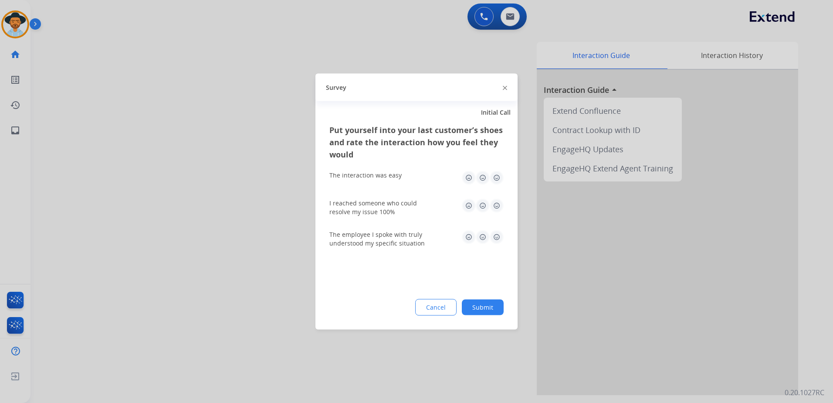
click at [497, 176] on img at bounding box center [497, 178] width 14 height 14
click at [501, 207] on img at bounding box center [497, 206] width 14 height 14
click at [495, 238] on img at bounding box center [497, 237] width 14 height 14
click at [478, 308] on button "Submit" at bounding box center [483, 307] width 42 height 16
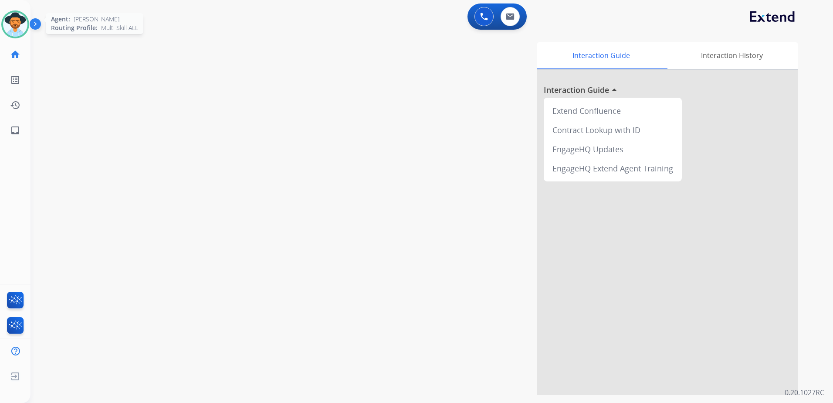
click at [18, 21] on img at bounding box center [15, 24] width 24 height 24
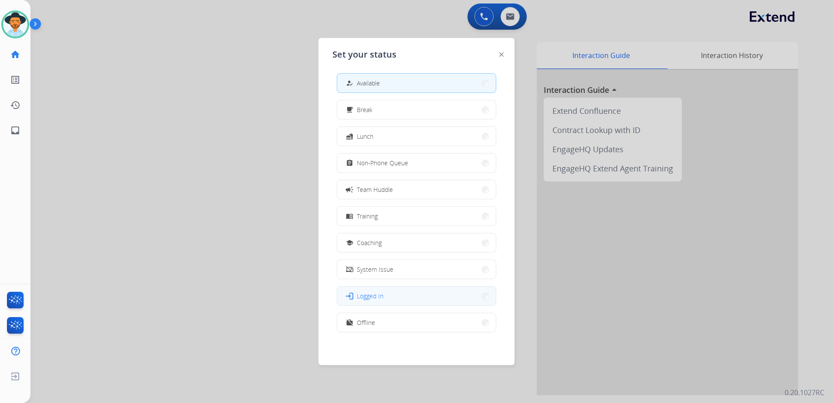
scroll to position [3, 0]
click at [405, 321] on button "work_off Offline" at bounding box center [416, 321] width 159 height 19
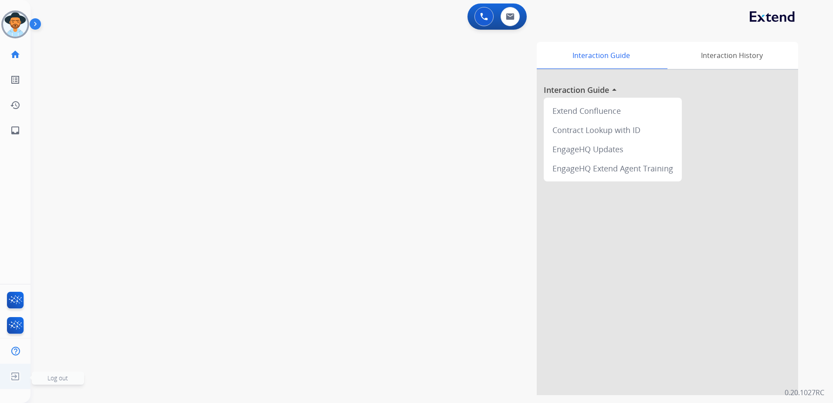
click at [10, 375] on img at bounding box center [15, 376] width 16 height 17
